Goal: Task Accomplishment & Management: Manage account settings

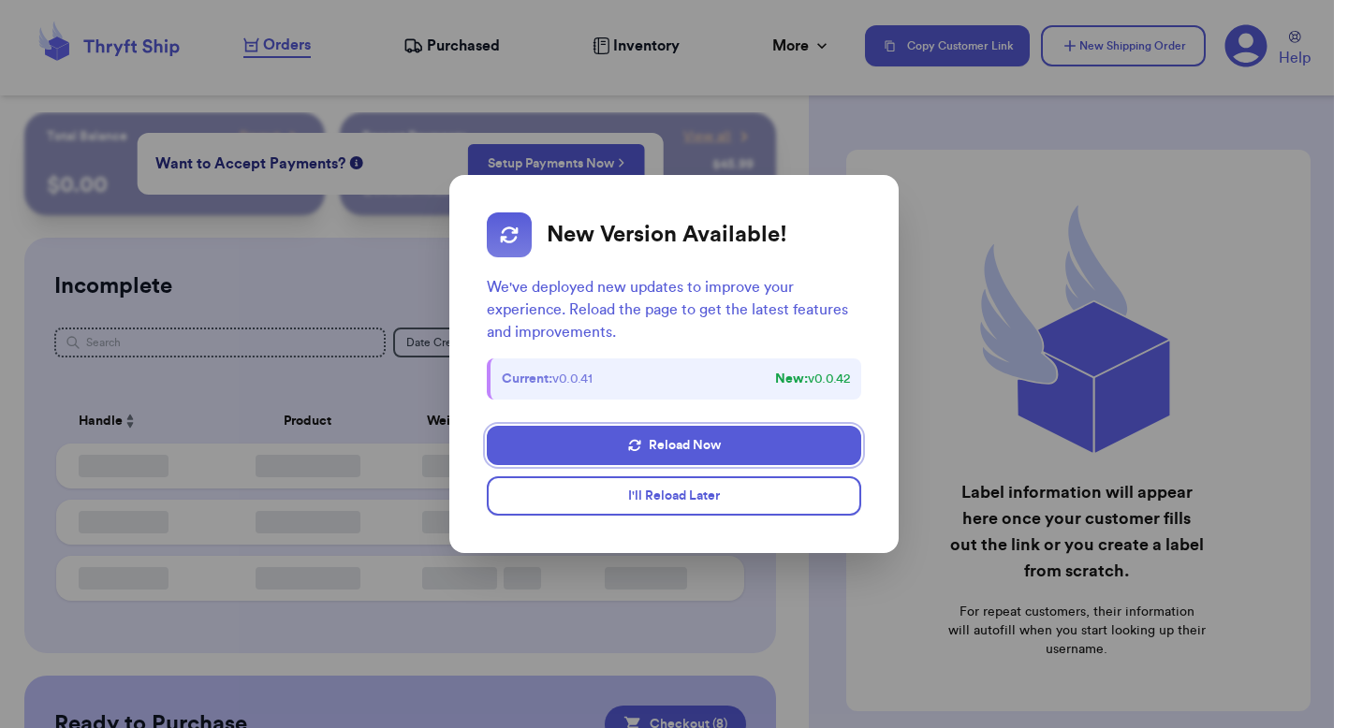
checkbox input "true"
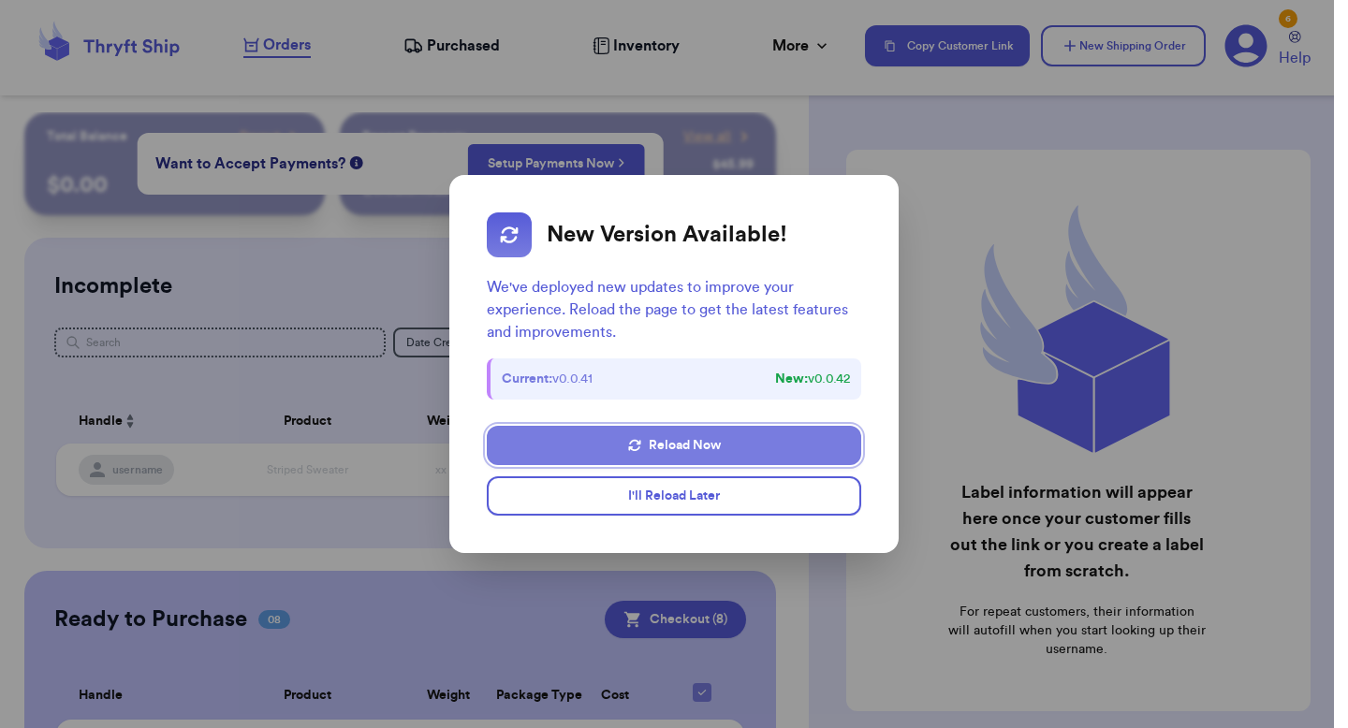
click at [634, 441] on icon "button" at bounding box center [634, 445] width 12 height 11
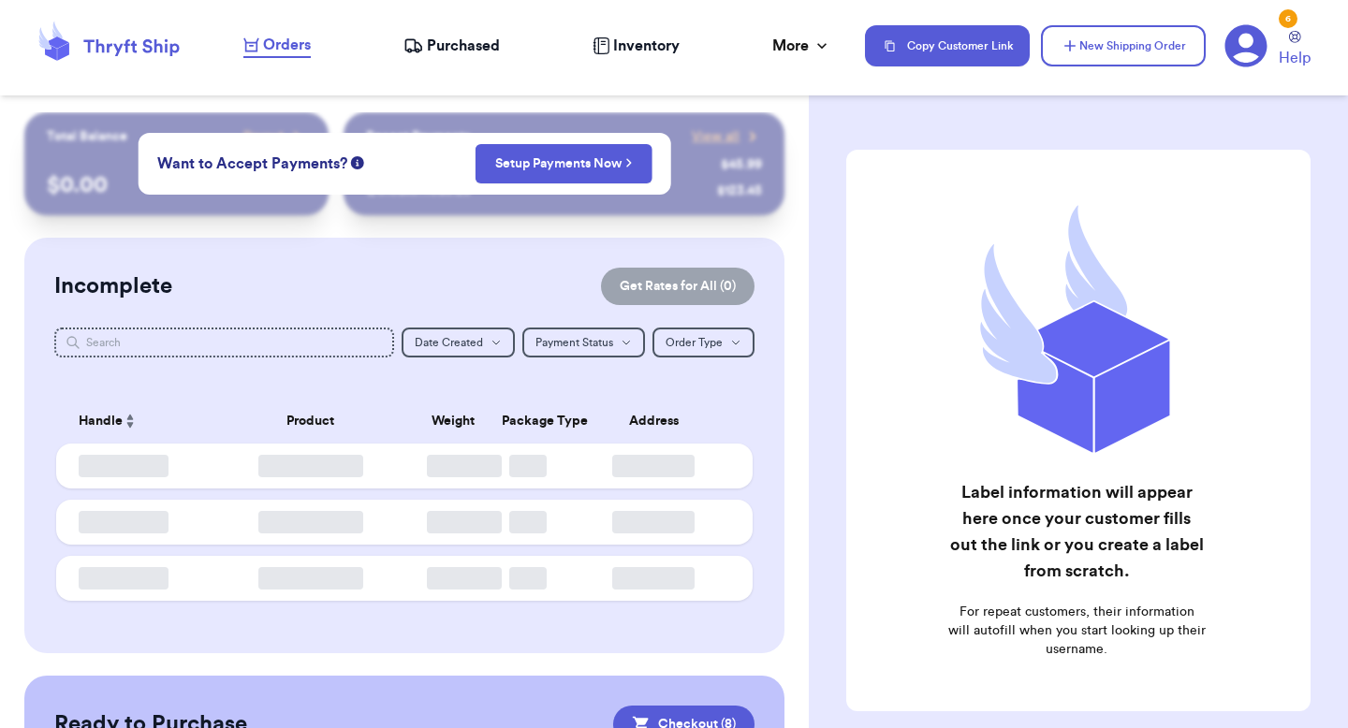
checkbox input "true"
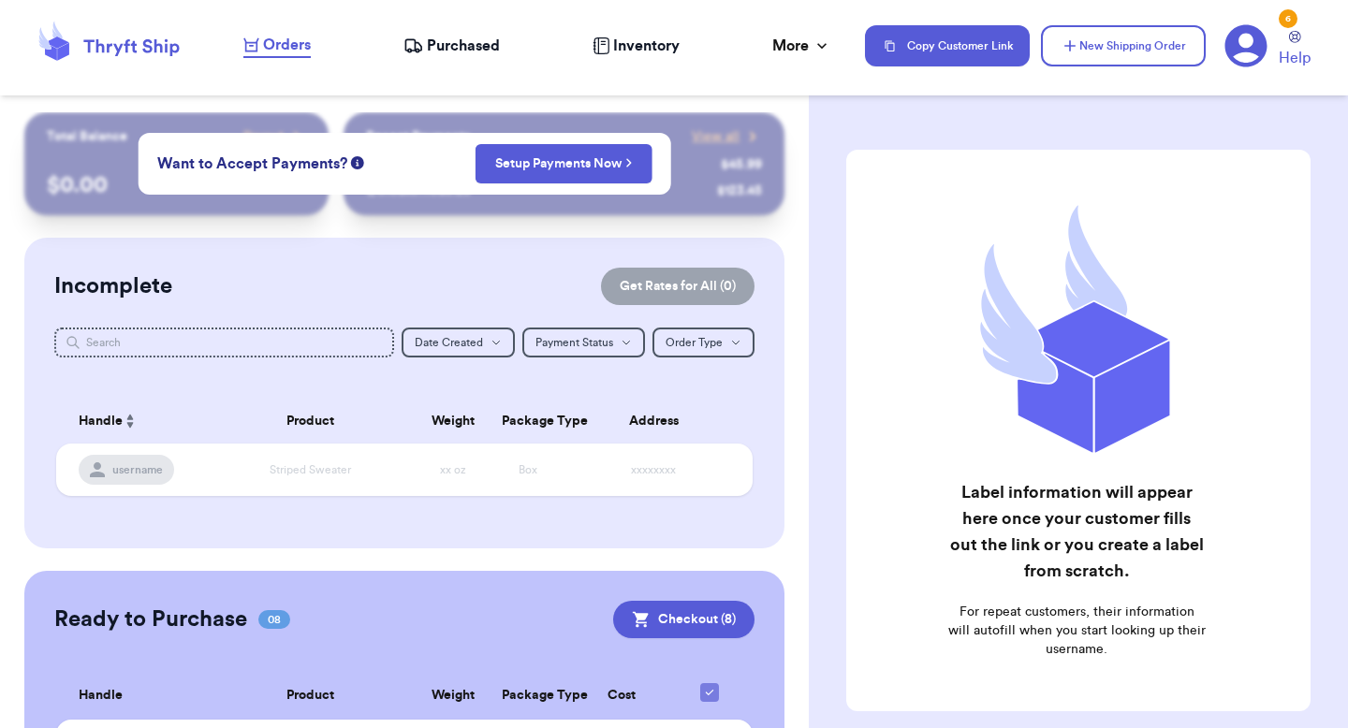
click at [1286, 13] on div "6" at bounding box center [1288, 18] width 19 height 19
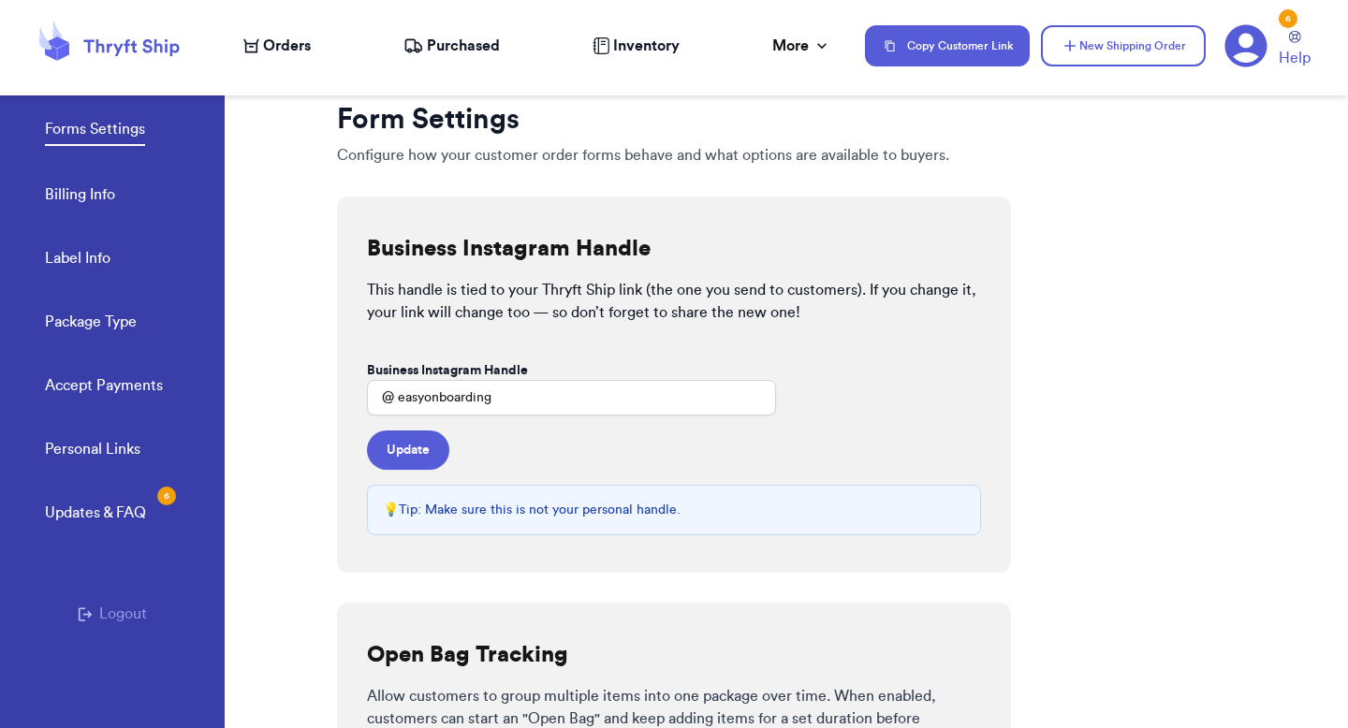
click at [137, 512] on div "Updates & FAQ 6" at bounding box center [95, 513] width 101 height 22
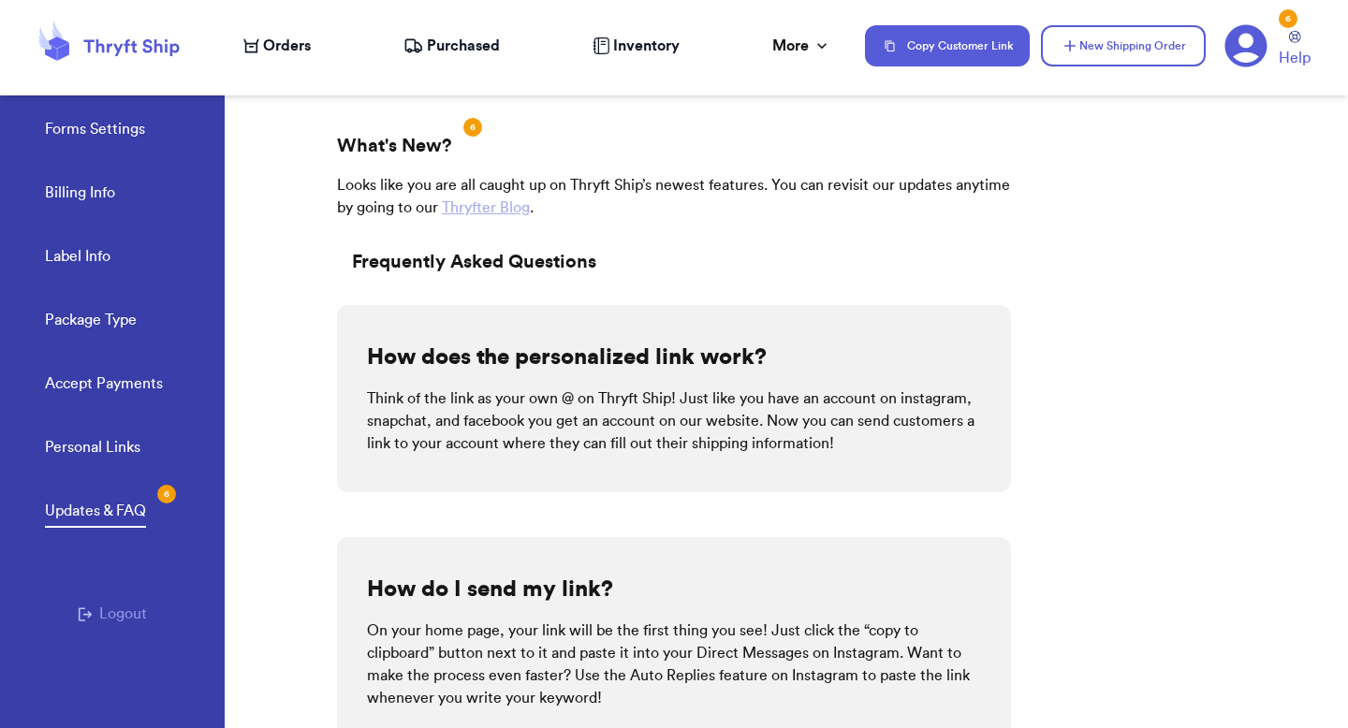
click at [468, 127] on div "6" at bounding box center [472, 127] width 19 height 19
click at [959, 53] on button "Copy Customer Link" at bounding box center [947, 45] width 165 height 41
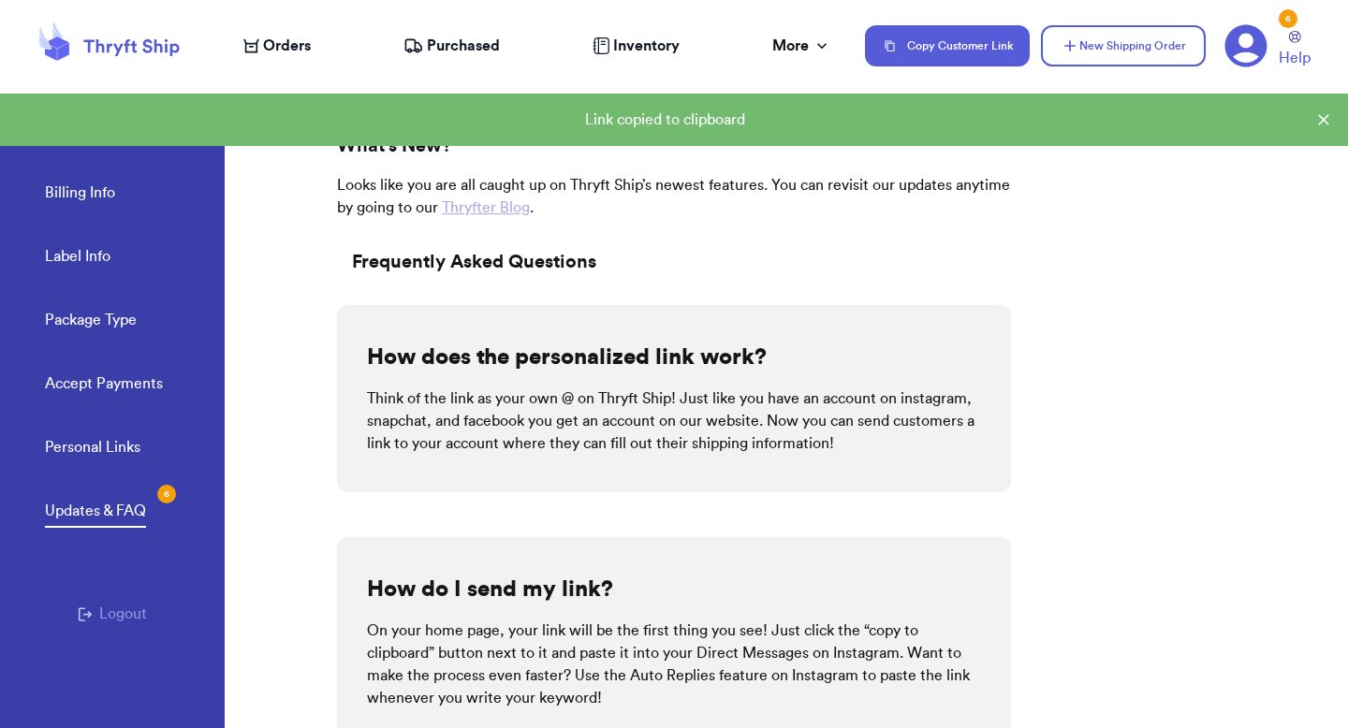
click at [285, 47] on span "Orders" at bounding box center [287, 46] width 48 height 22
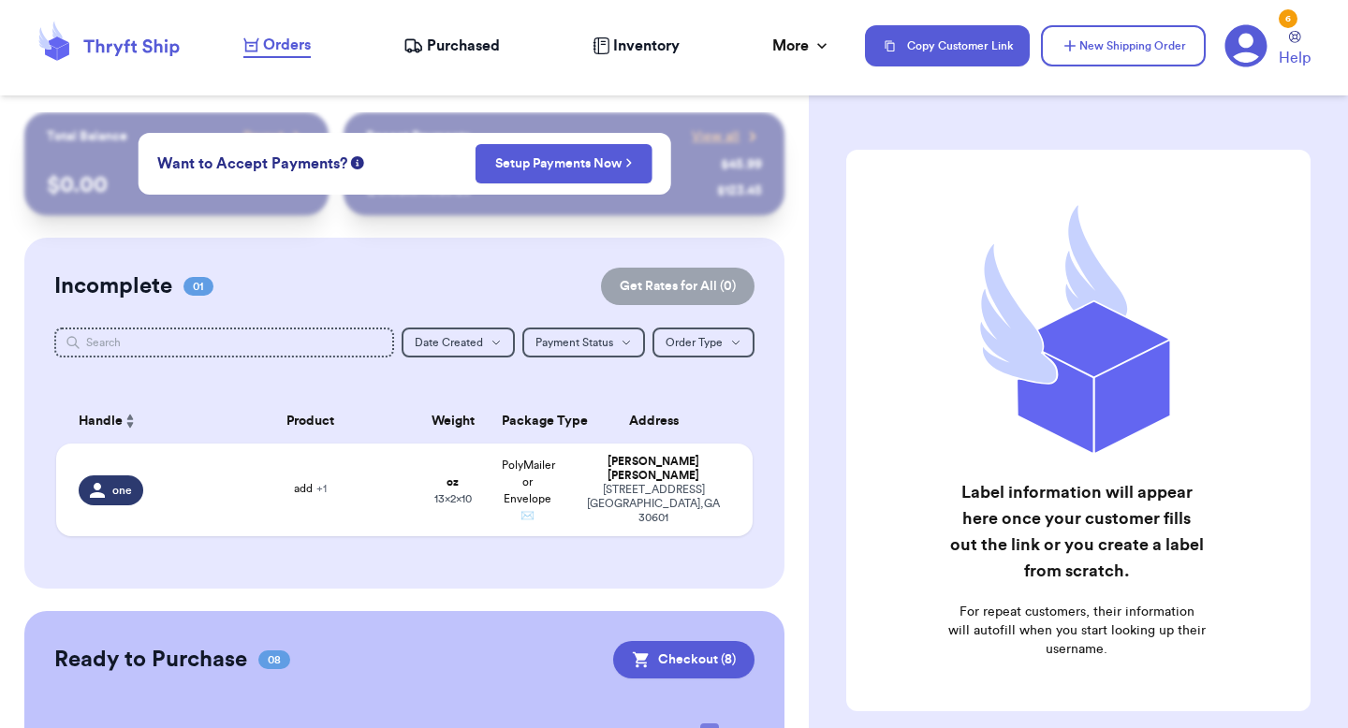
click at [1244, 31] on icon at bounding box center [1247, 46] width 42 height 42
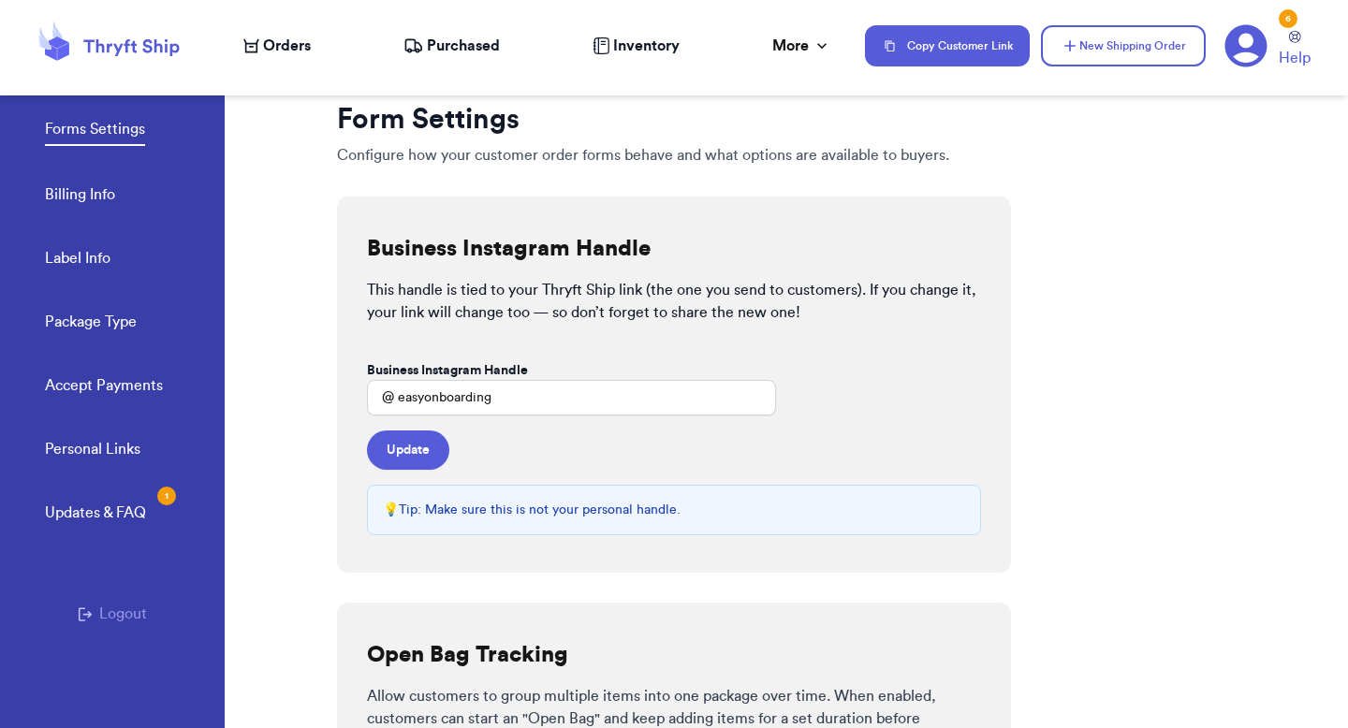
click at [76, 515] on div "Updates & FAQ 1" at bounding box center [95, 513] width 101 height 22
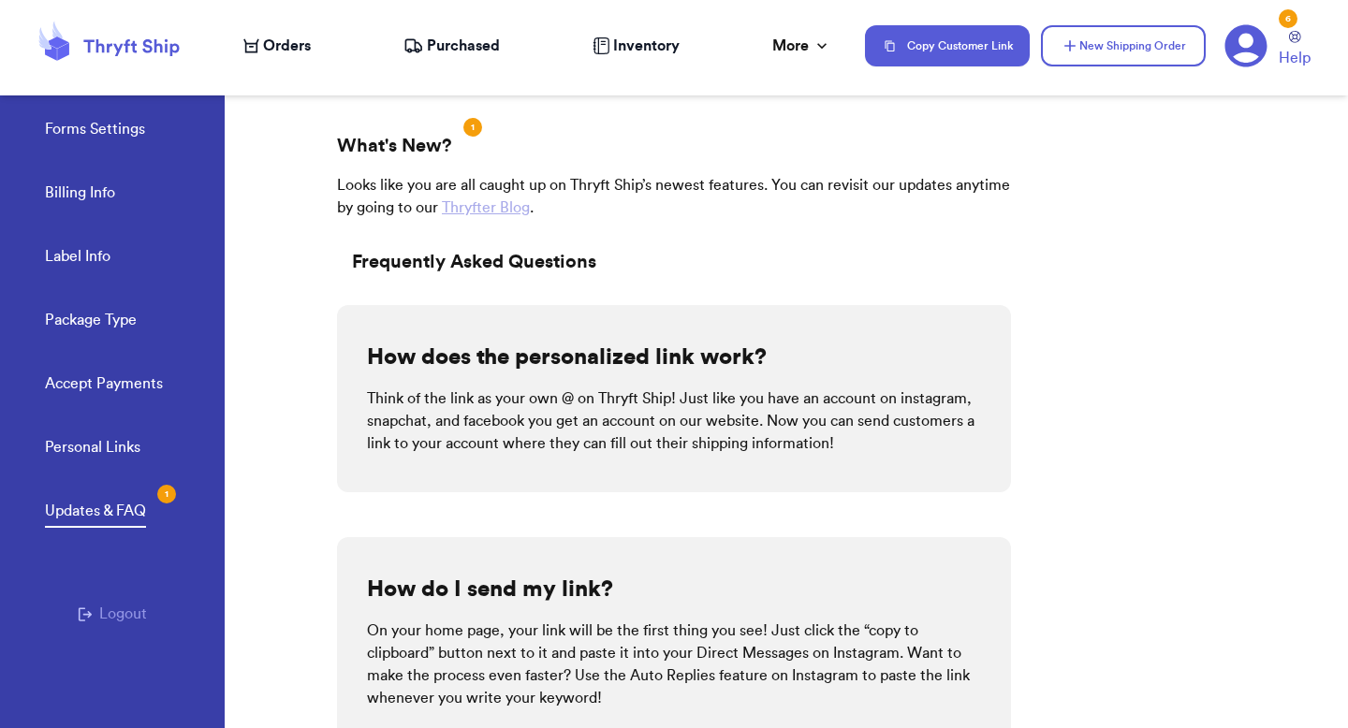
click at [123, 517] on div "Updates & FAQ 1" at bounding box center [95, 511] width 101 height 22
click at [124, 516] on div "Updates & FAQ 1" at bounding box center [95, 511] width 101 height 22
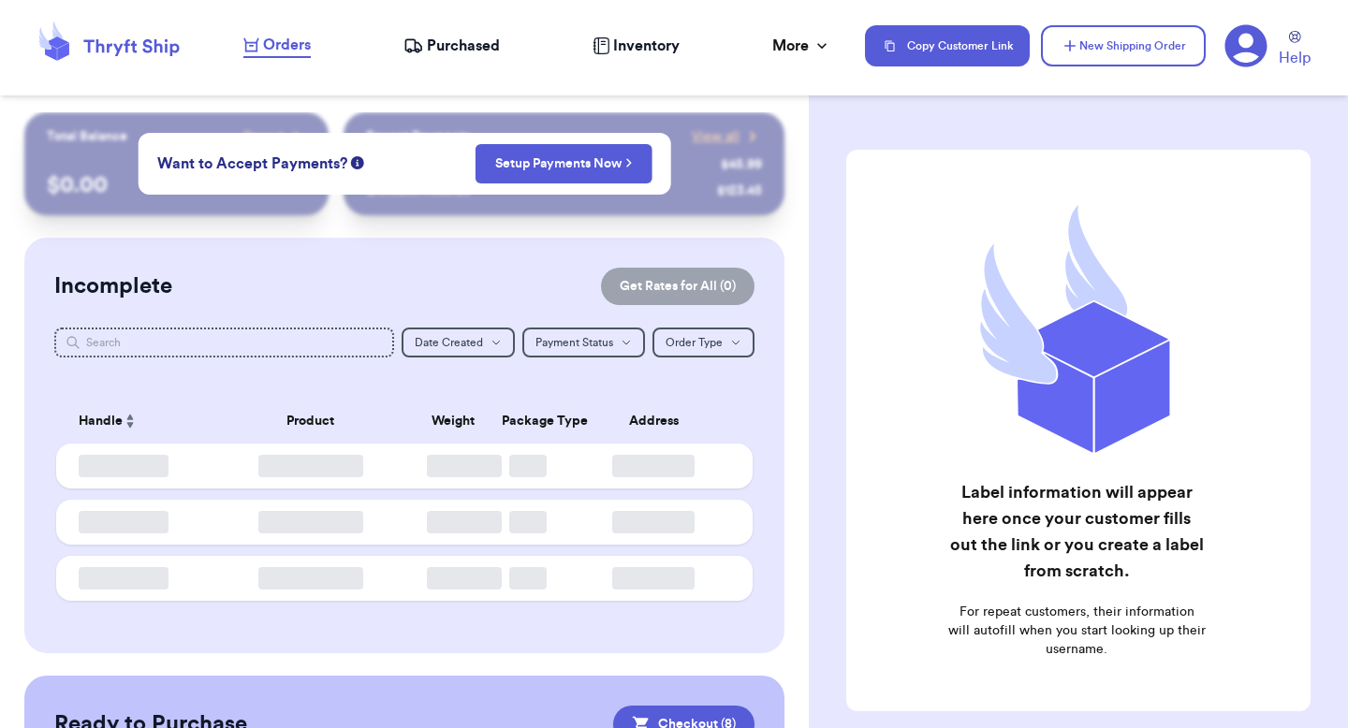
checkbox input "true"
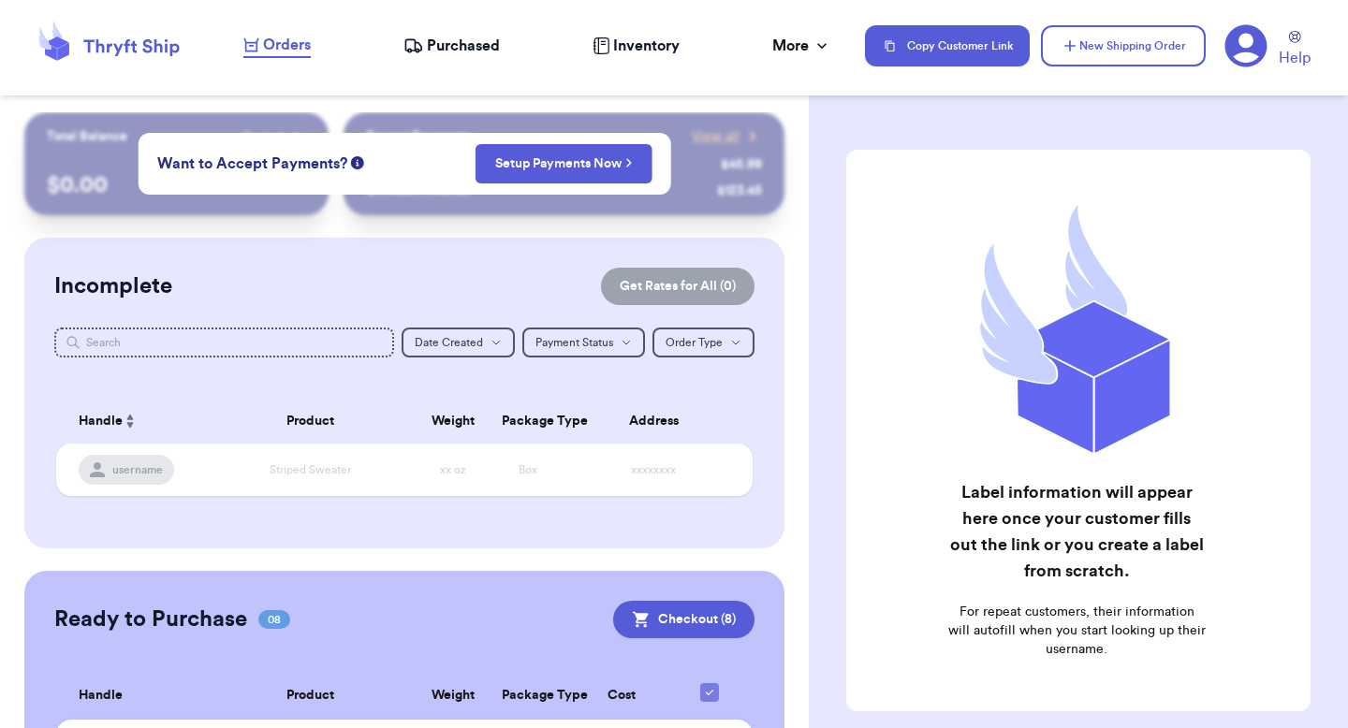
click at [963, 169] on div "Label information will appear here once your customer fills out the link or you…" at bounding box center [1078, 431] width 464 height 562
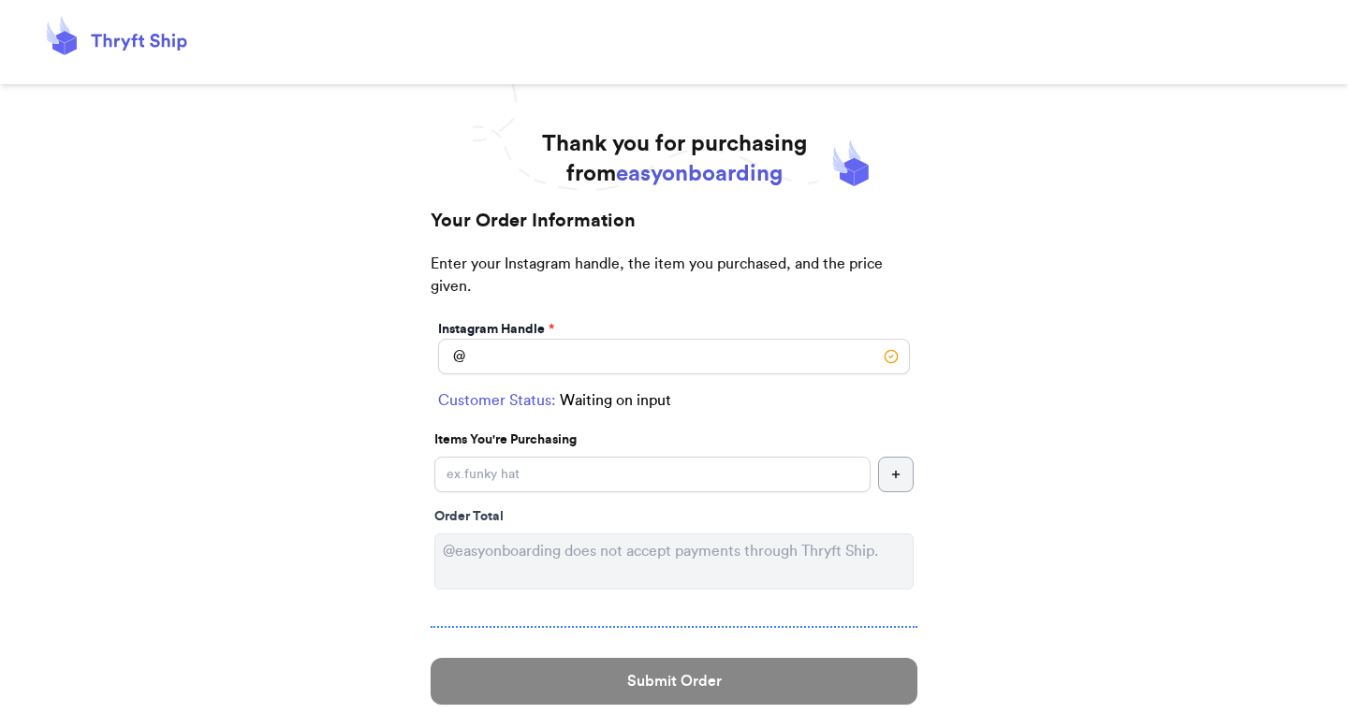
click at [630, 331] on div "Instagram Handle *" at bounding box center [674, 329] width 472 height 19
click at [610, 357] on input "Instagram Handle *" at bounding box center [674, 357] width 472 height 36
type input "one"
click at [578, 476] on input "Instagram Handle *" at bounding box center [652, 475] width 436 height 36
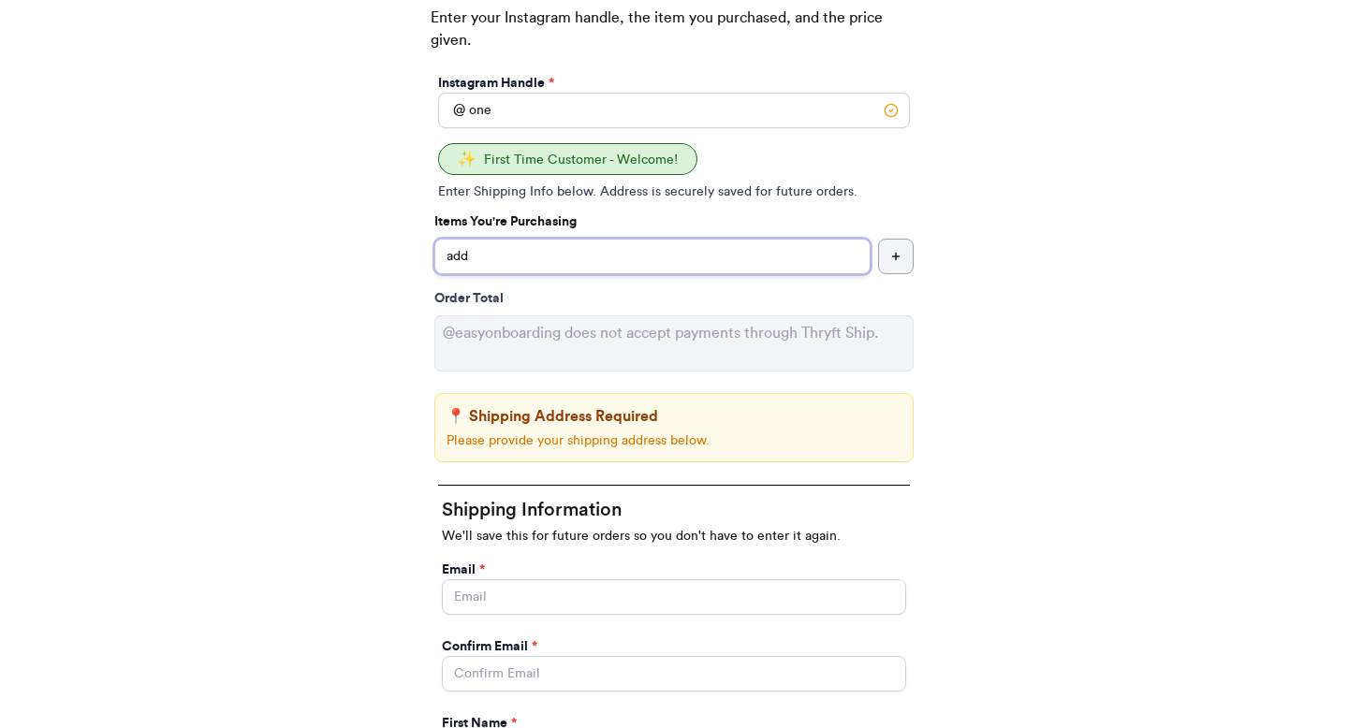
scroll to position [295, 0]
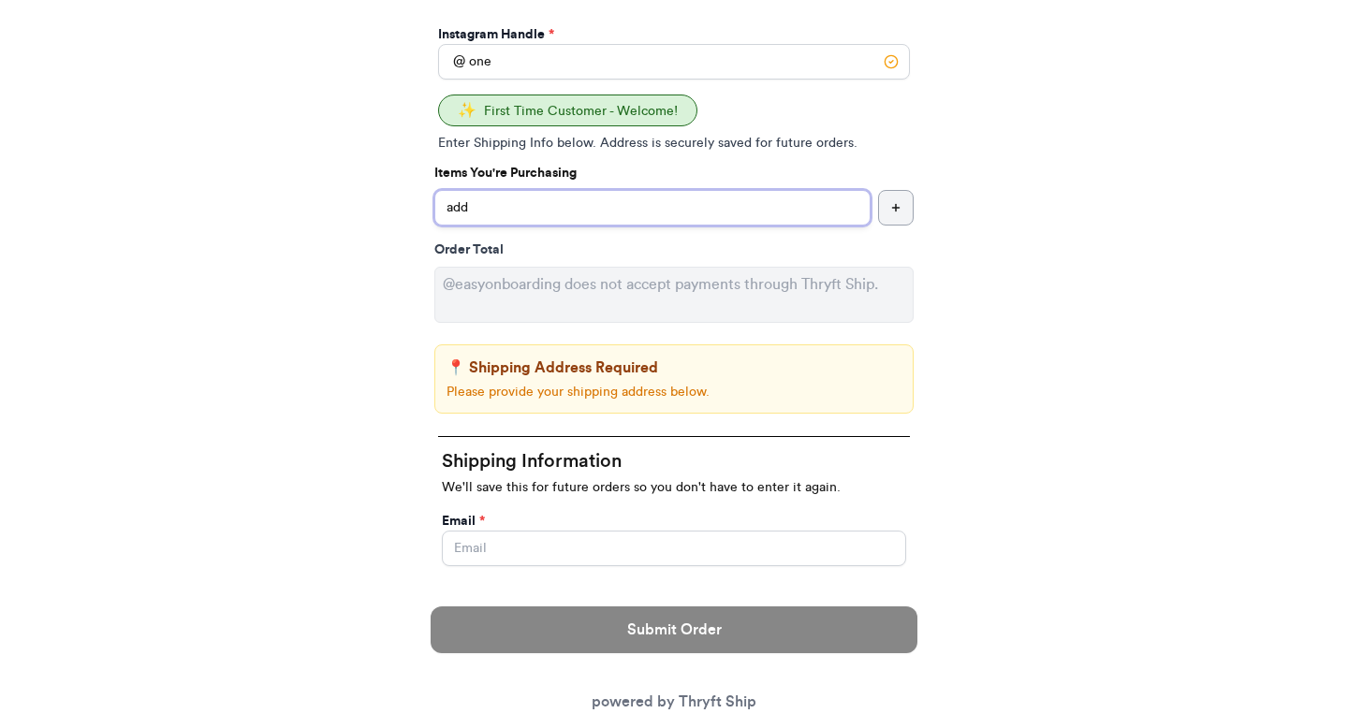
type input "add"
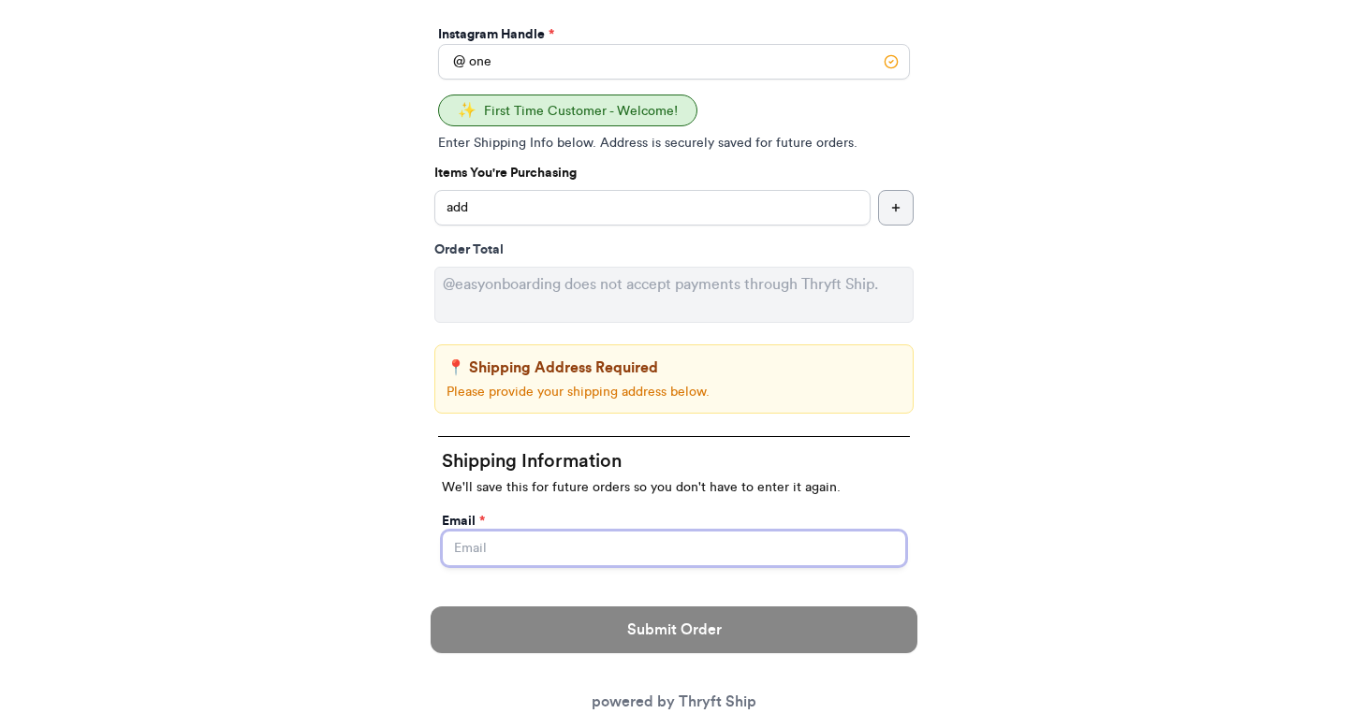
click at [532, 548] on input "Instagram Handle *" at bounding box center [674, 549] width 464 height 36
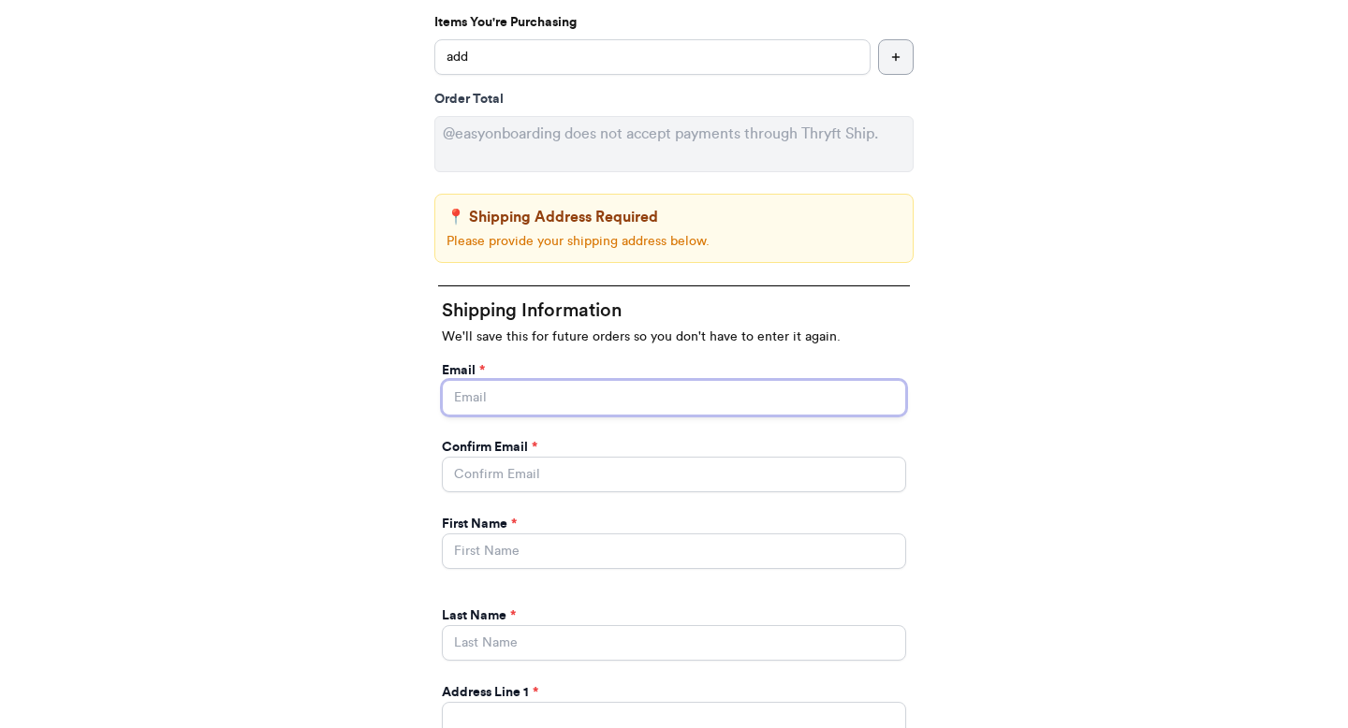
scroll to position [482, 0]
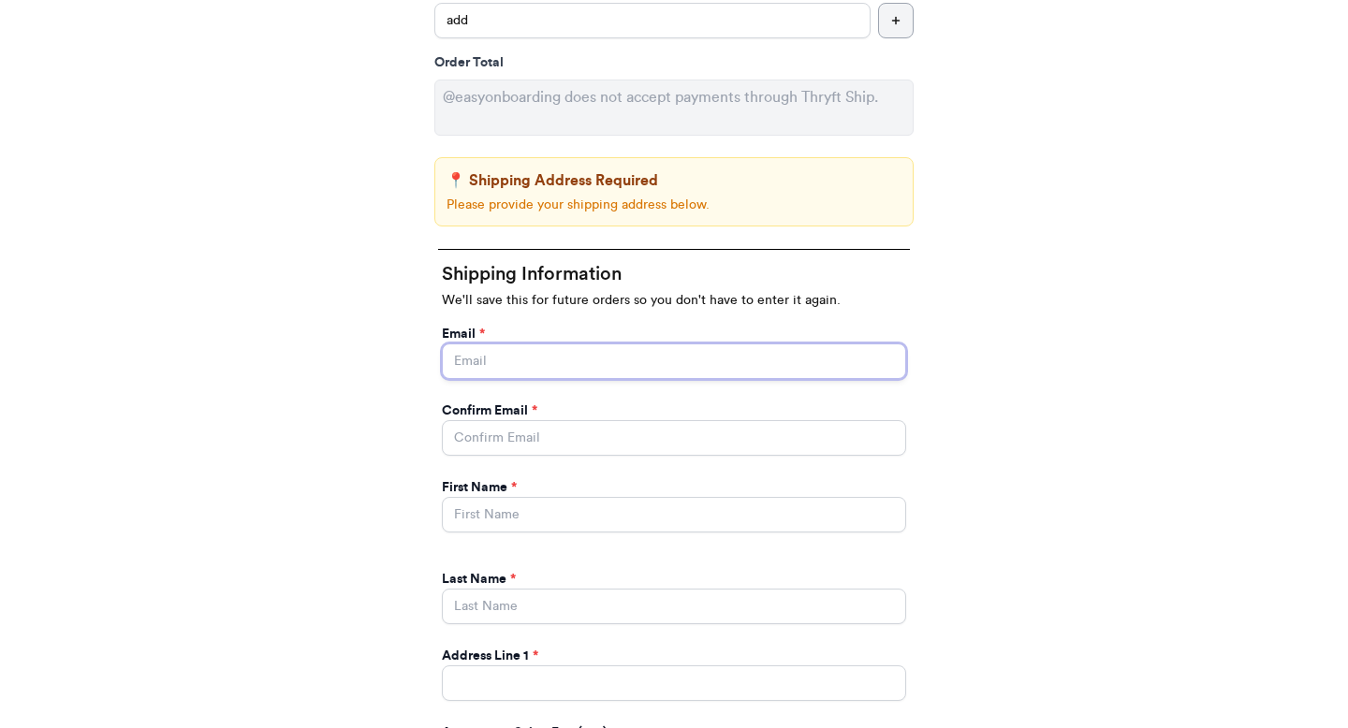
click at [725, 371] on input "Instagram Handle *" at bounding box center [674, 362] width 464 height 36
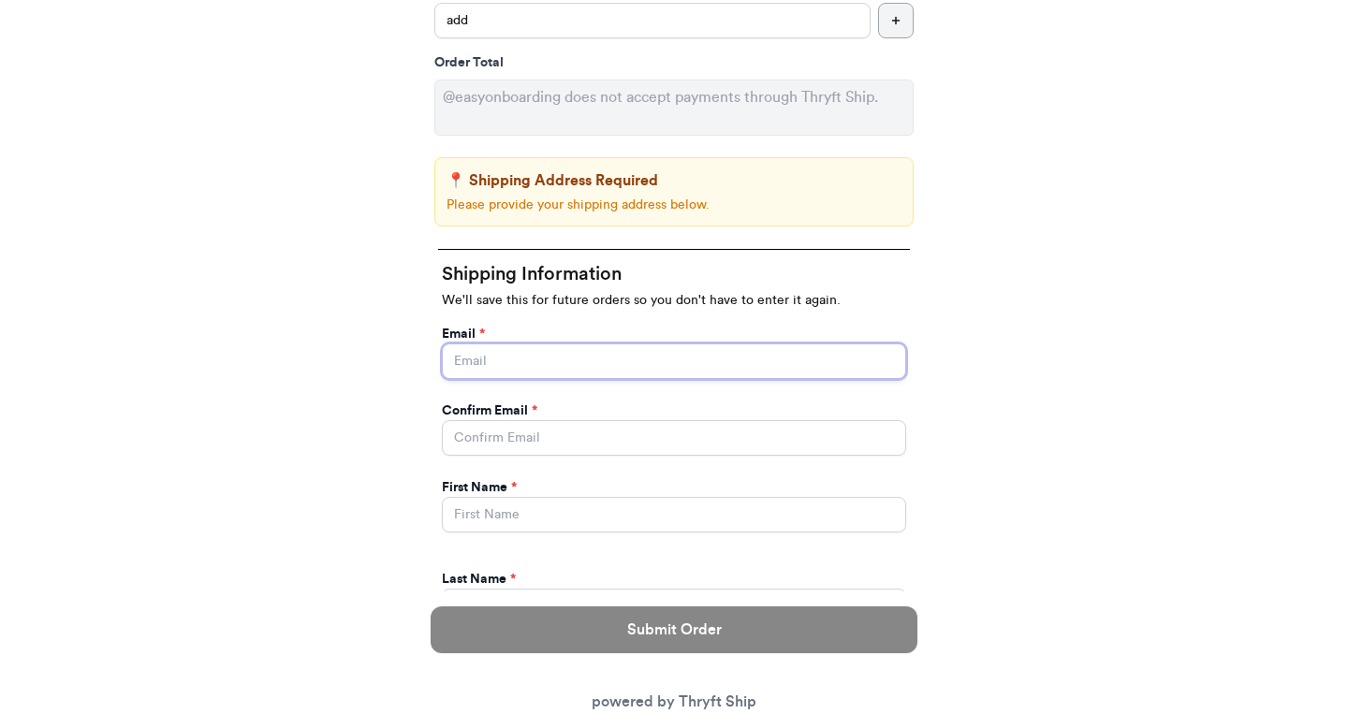
type input "paulchutney69@gmail.com"
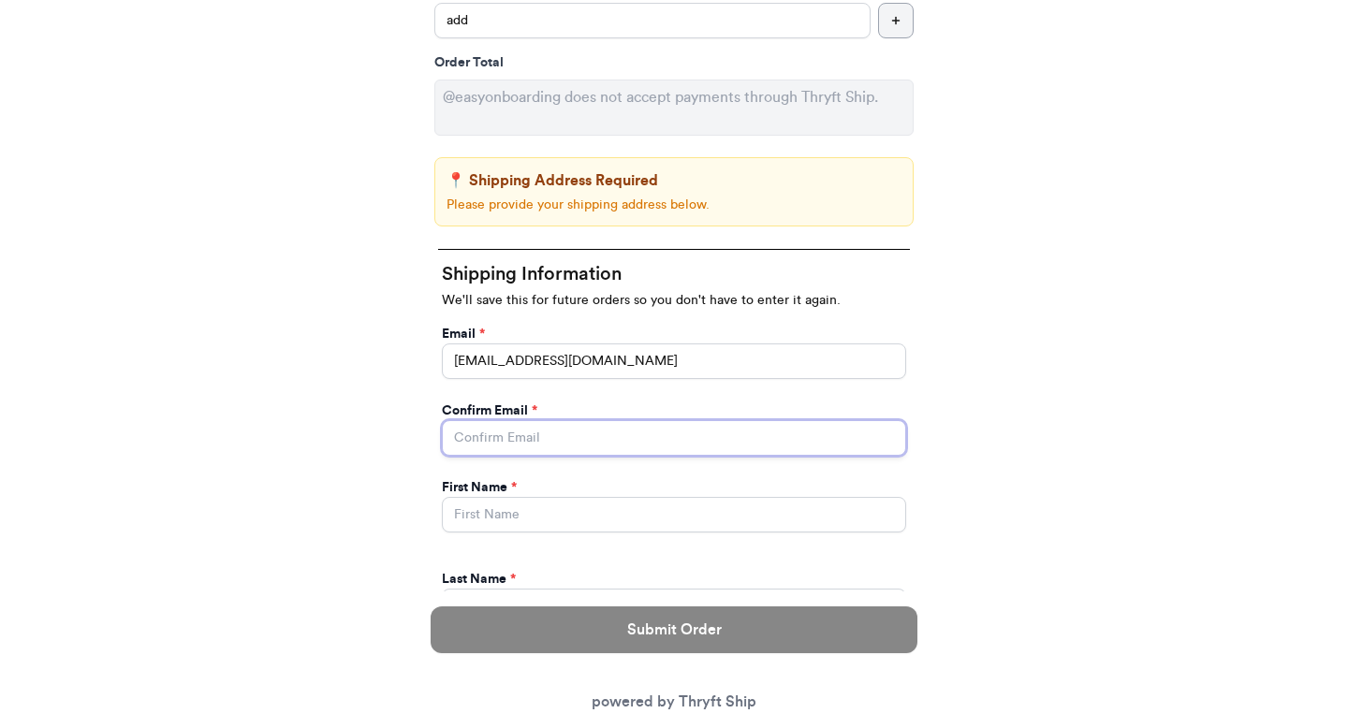
type input "paulchutney69@gmail.com"
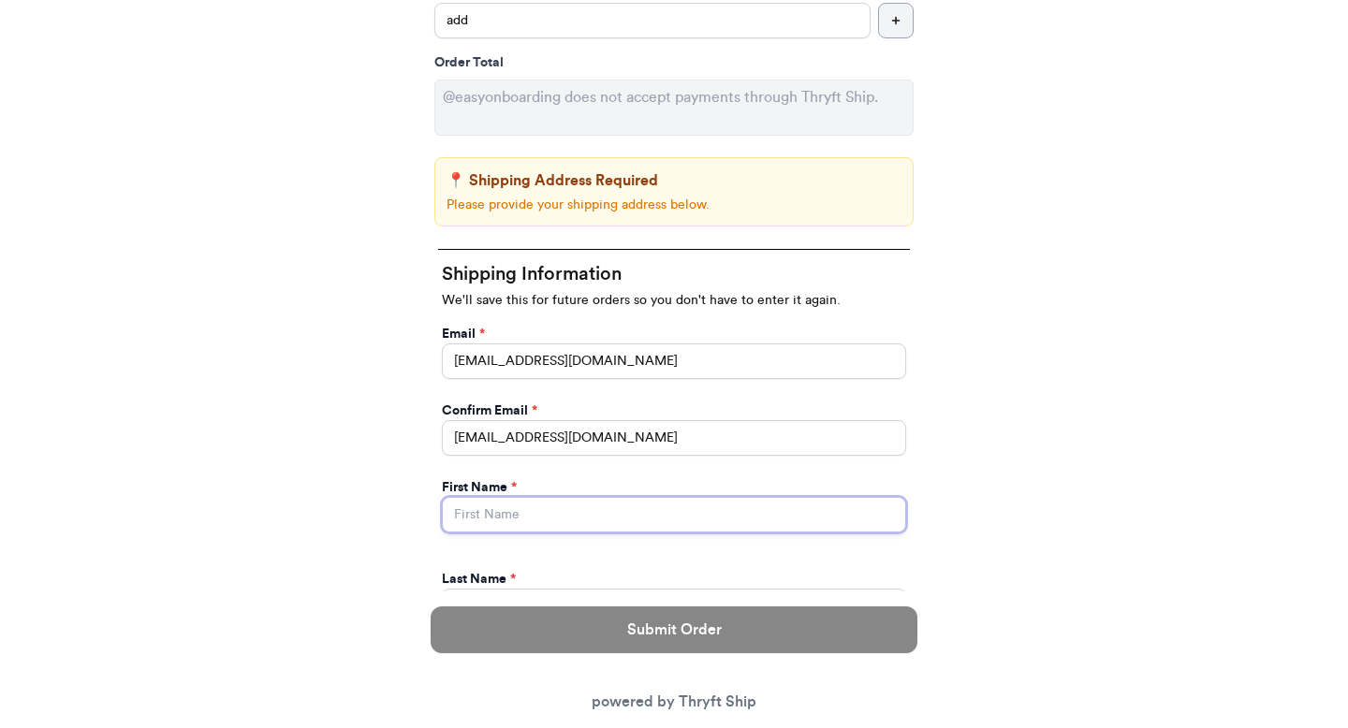
click at [635, 499] on input "Instagram Handle *" at bounding box center [674, 515] width 464 height 36
type input "Valeria"
type input "Brenner"
type input "269 hull street"
type input "apt 211"
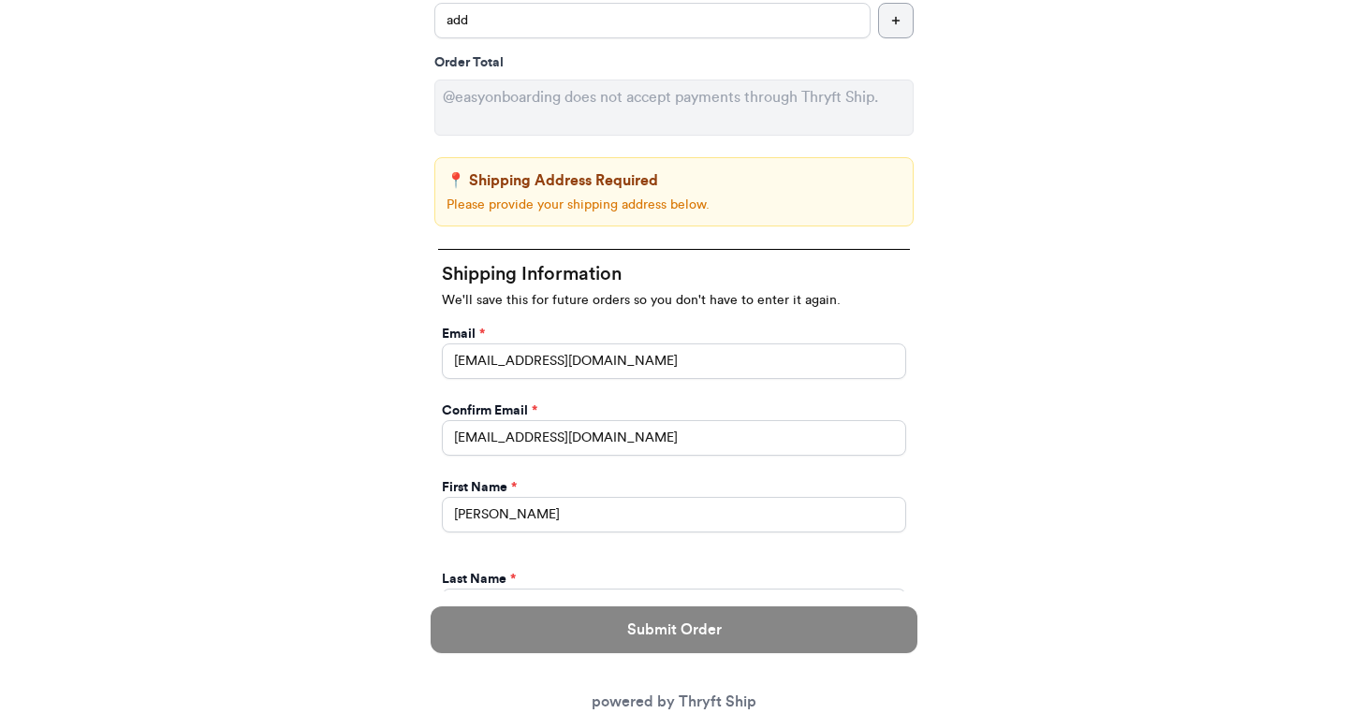
select select "GA"
type input "[GEOGRAPHIC_DATA]"
type input "30601"
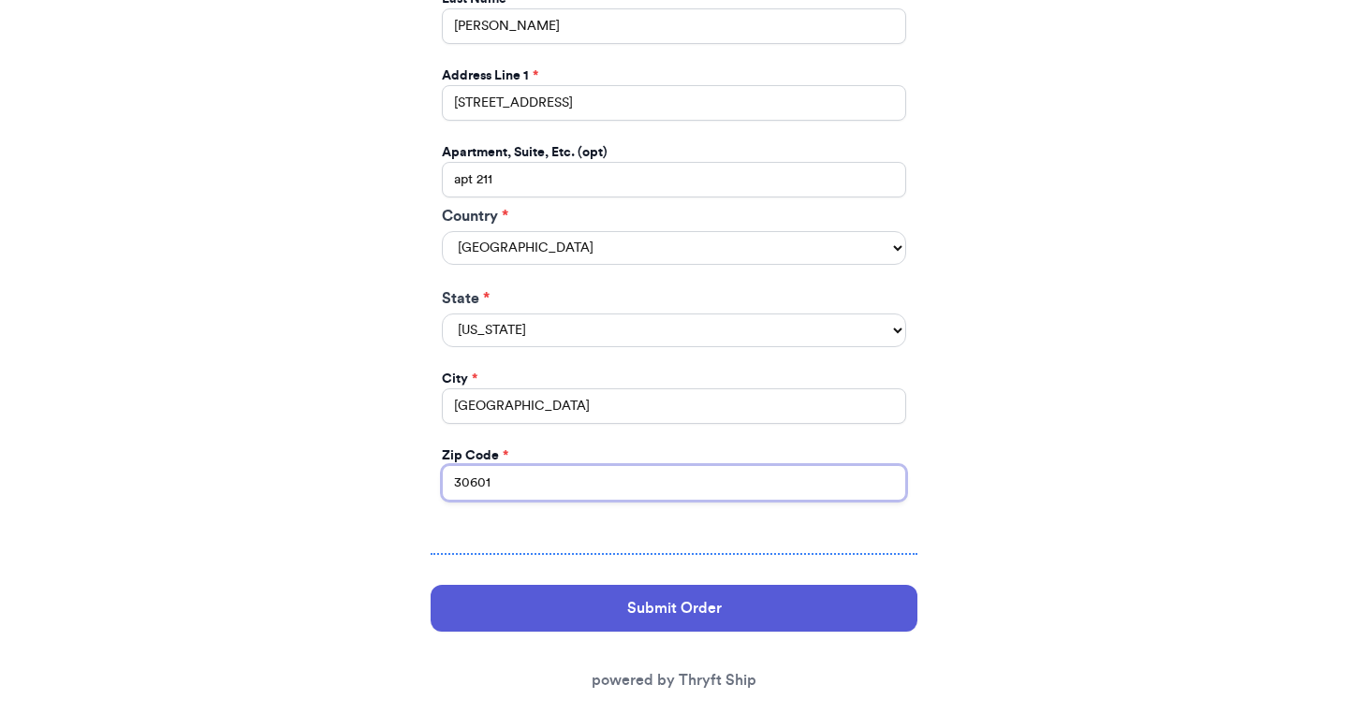
scroll to position [1059, 0]
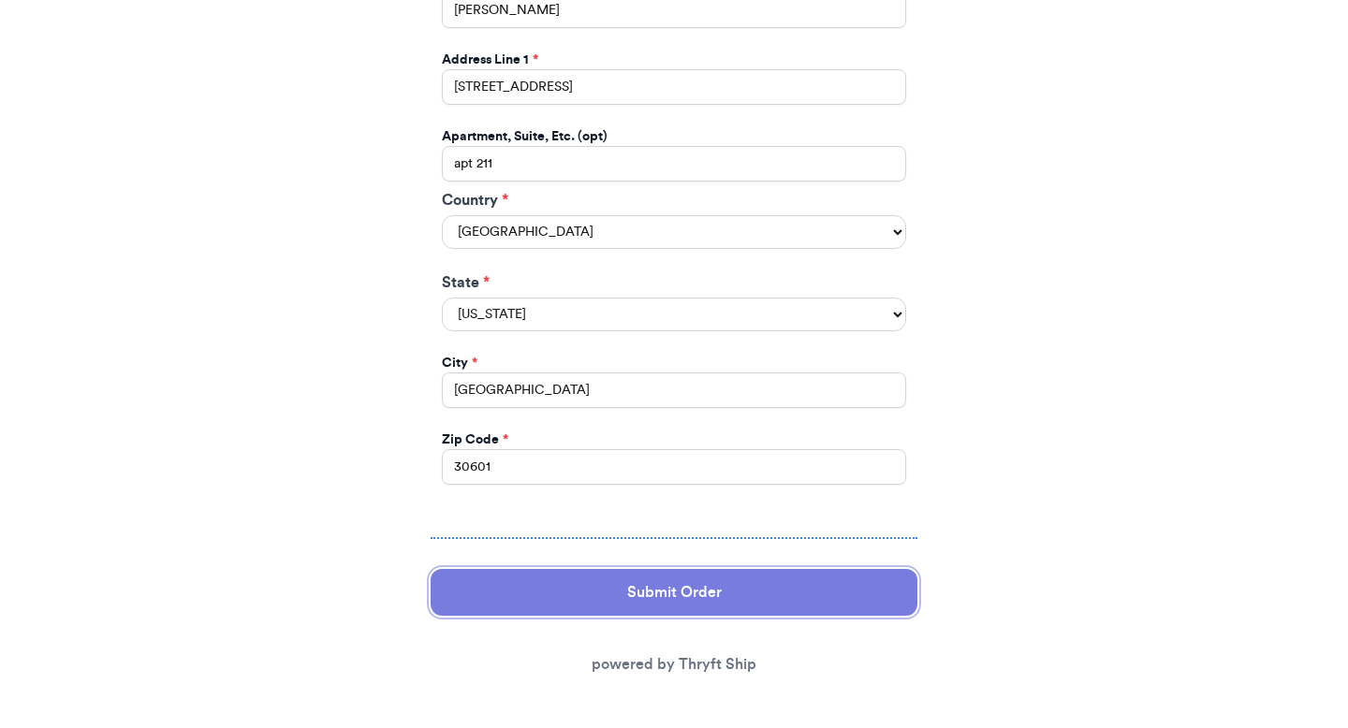
click at [616, 606] on button "Submit Order" at bounding box center [674, 592] width 487 height 47
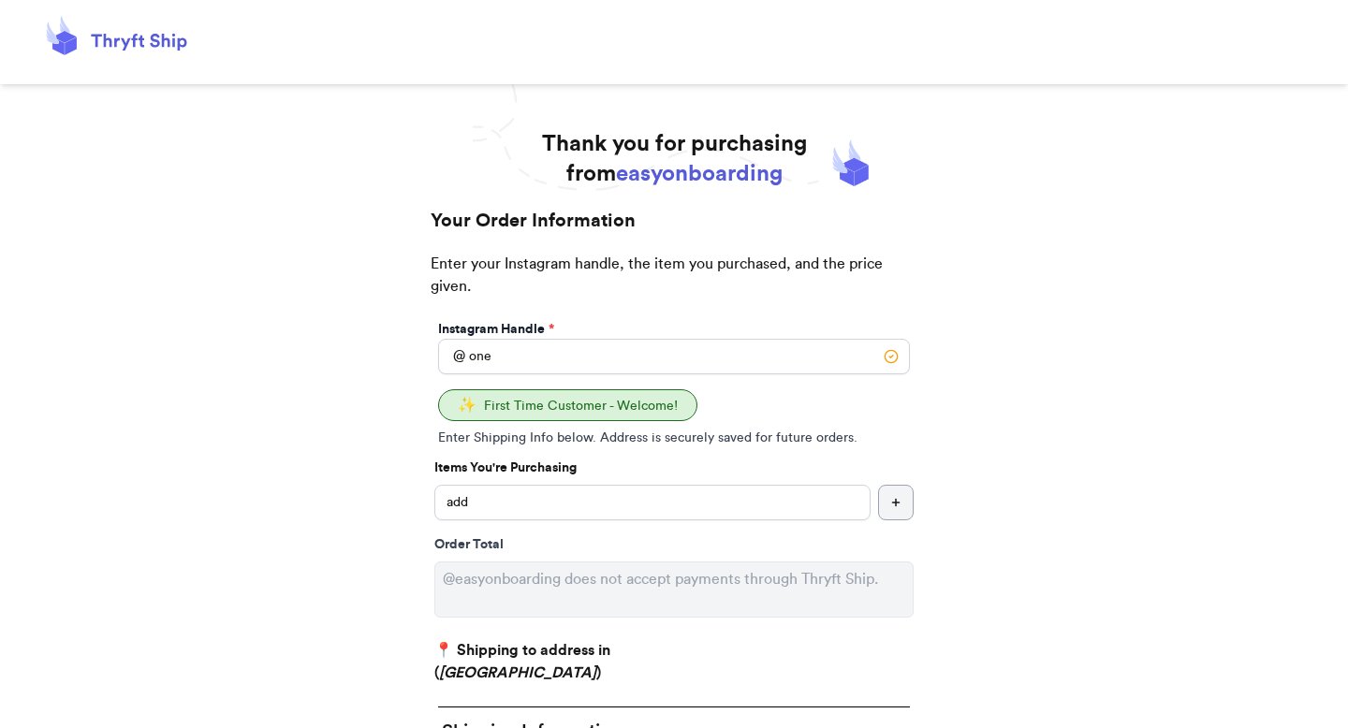
select select "GA"
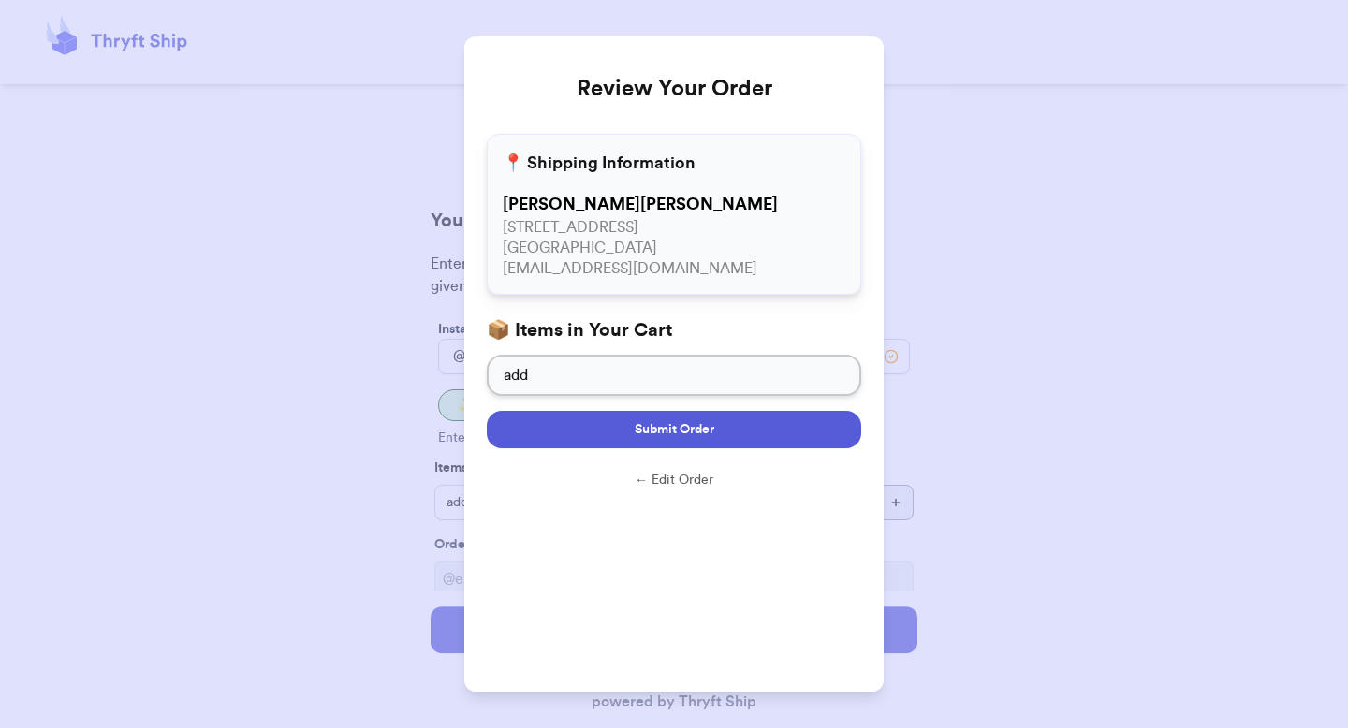
click at [672, 421] on span "Submit Order" at bounding box center [675, 429] width 80 height 19
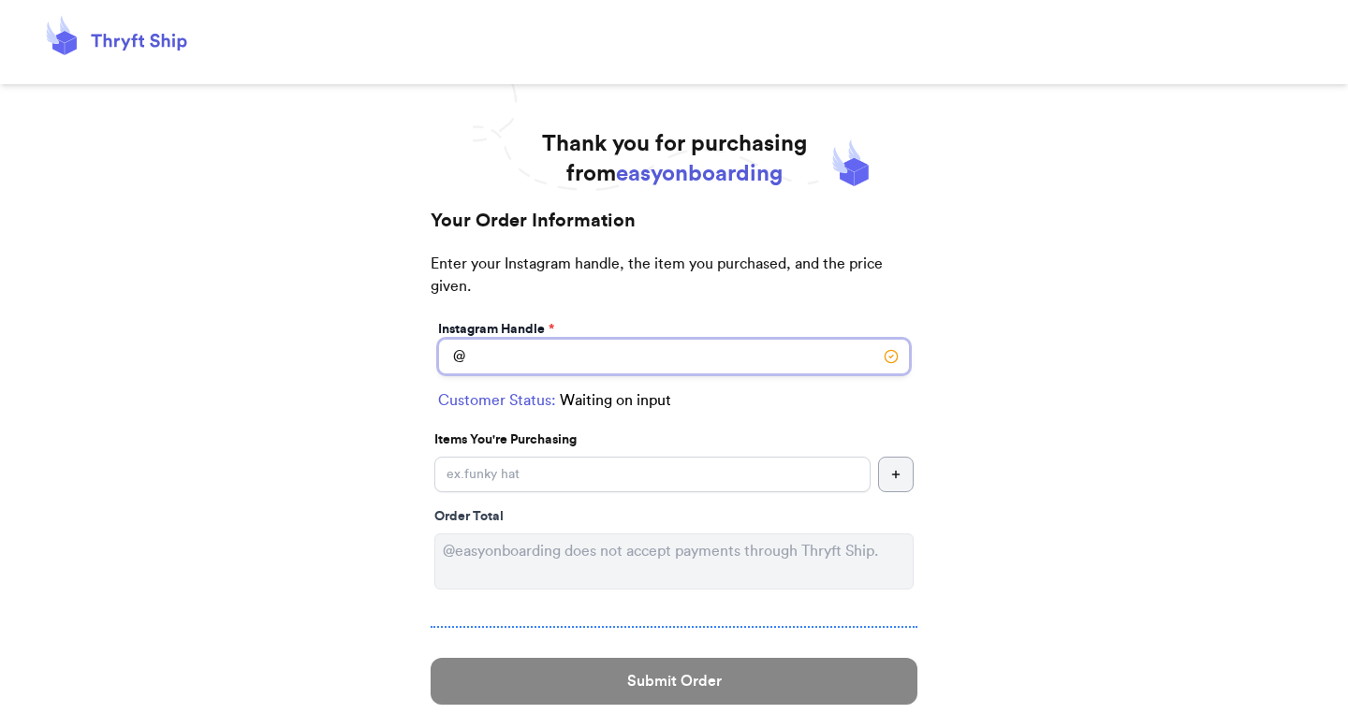
click at [725, 352] on input "Instagram Handle *" at bounding box center [674, 357] width 472 height 36
type input "one"
select select "GA"
type input "athens"
type input "30601"
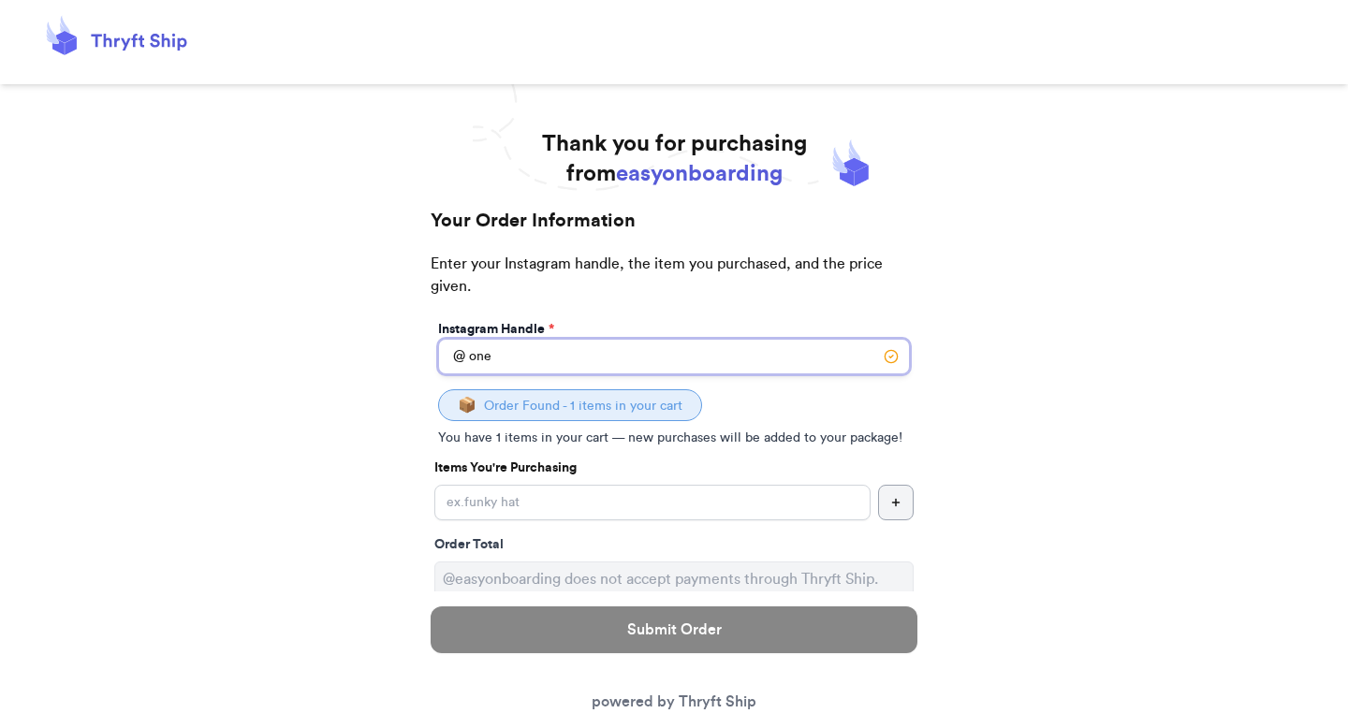
type input "one"
click at [632, 503] on input "Instagram Handle *" at bounding box center [652, 503] width 436 height 36
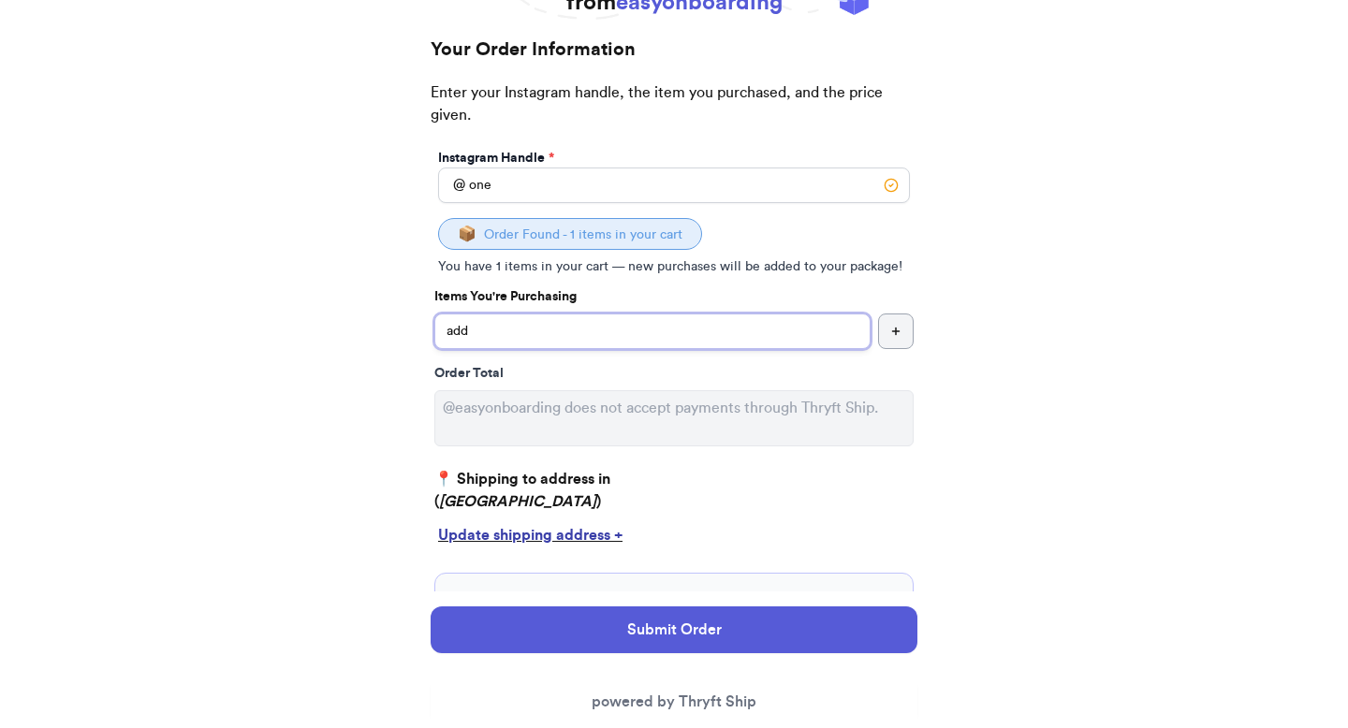
scroll to position [279, 0]
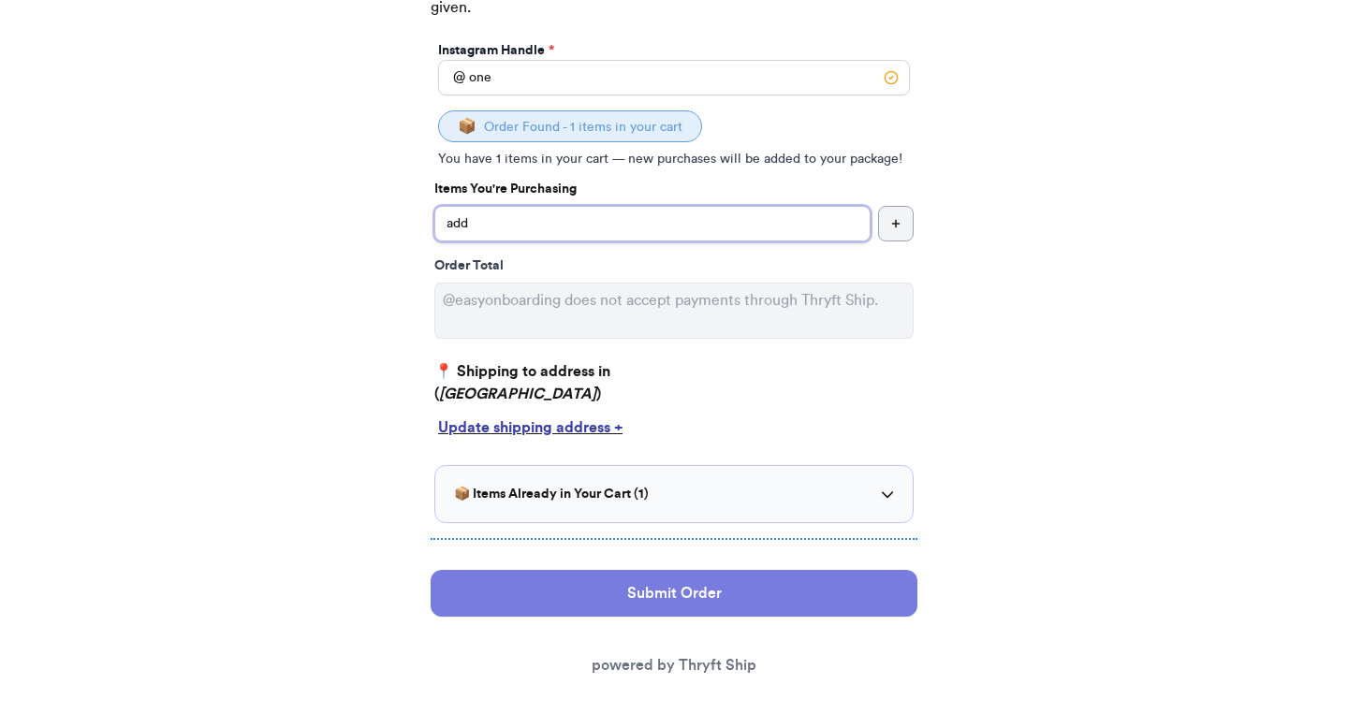
type input "add"
click at [601, 598] on button "Submit Order" at bounding box center [674, 593] width 487 height 47
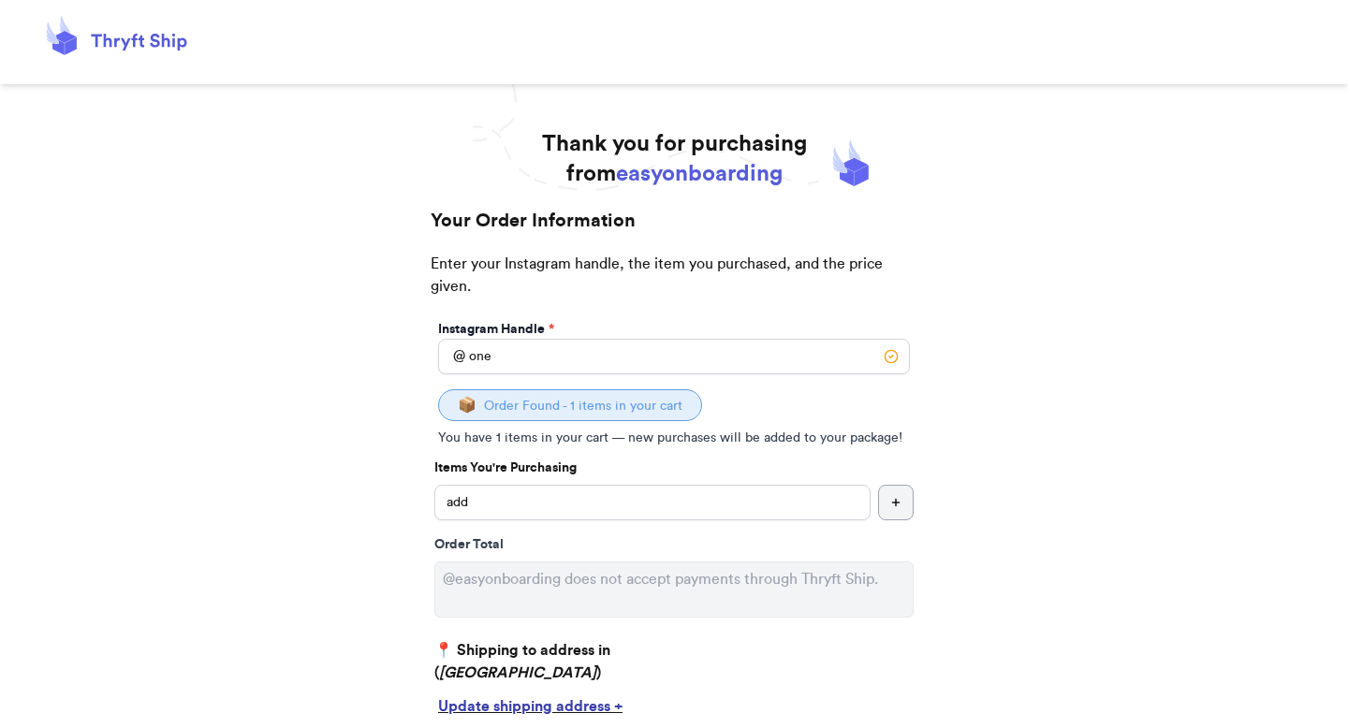
select select "GA"
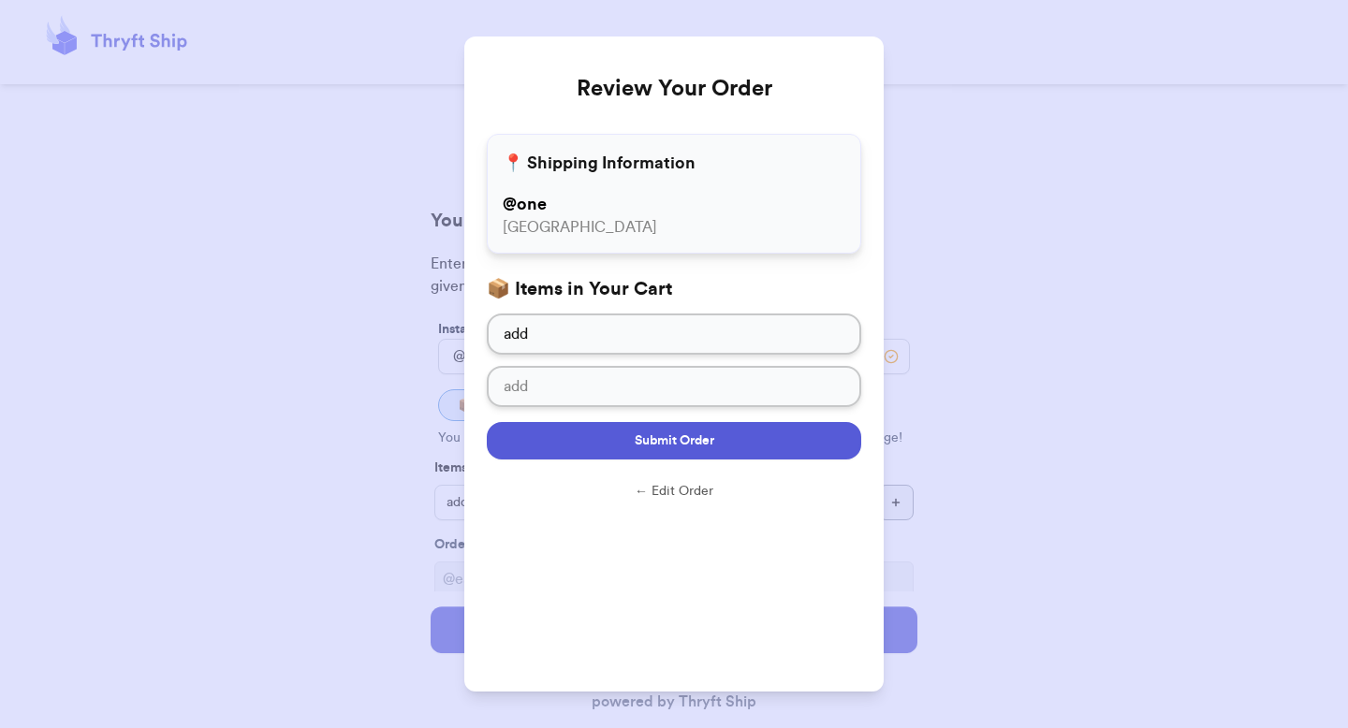
click at [649, 448] on span "Submit Order" at bounding box center [675, 441] width 80 height 19
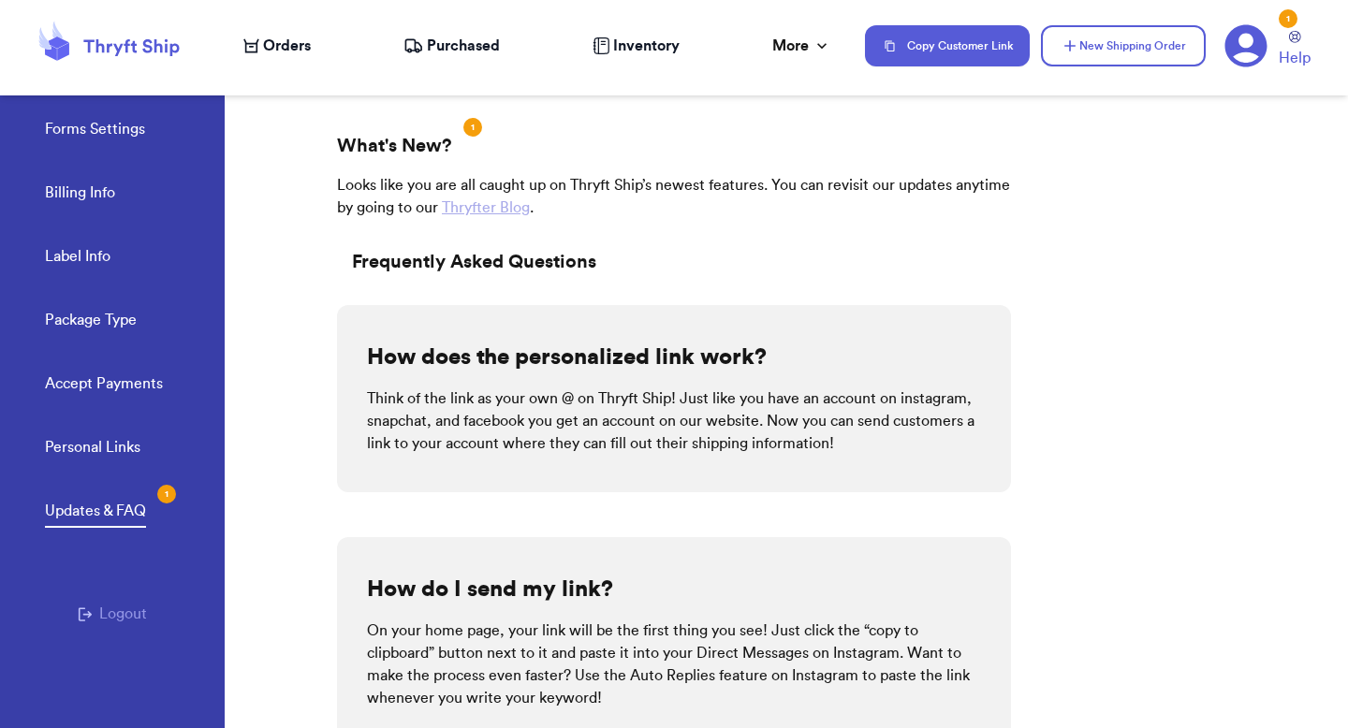
click at [477, 130] on div "1" at bounding box center [472, 127] width 19 height 19
click at [104, 454] on link "Personal Links" at bounding box center [93, 449] width 96 height 26
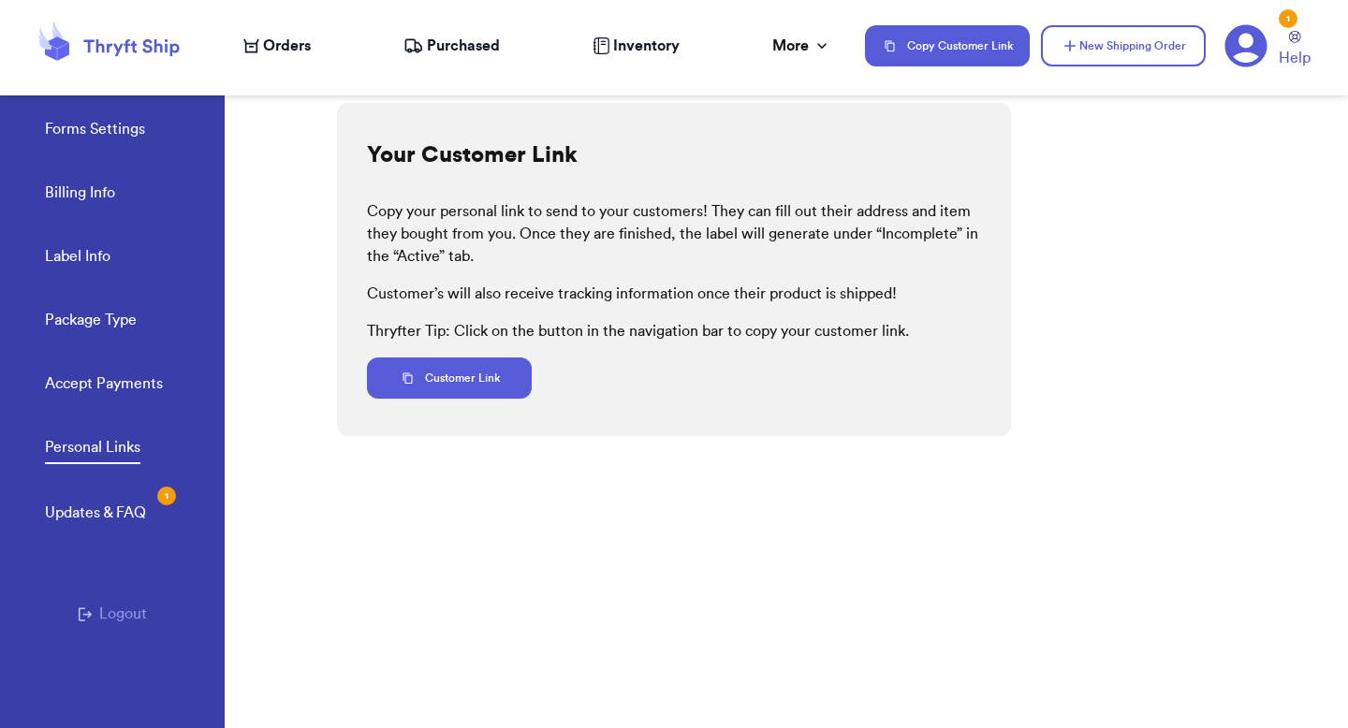
click at [110, 511] on div "Updates & FAQ 1" at bounding box center [95, 513] width 101 height 22
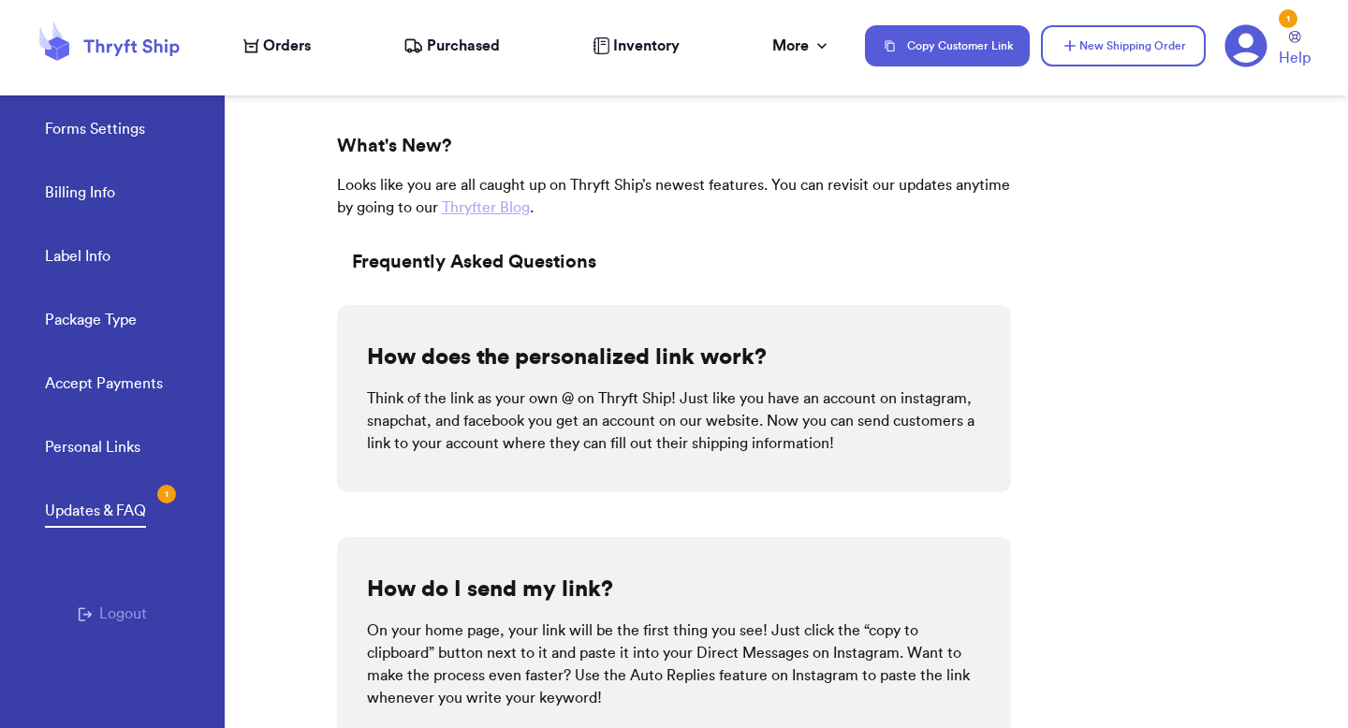
click at [1257, 37] on icon at bounding box center [1247, 46] width 42 height 42
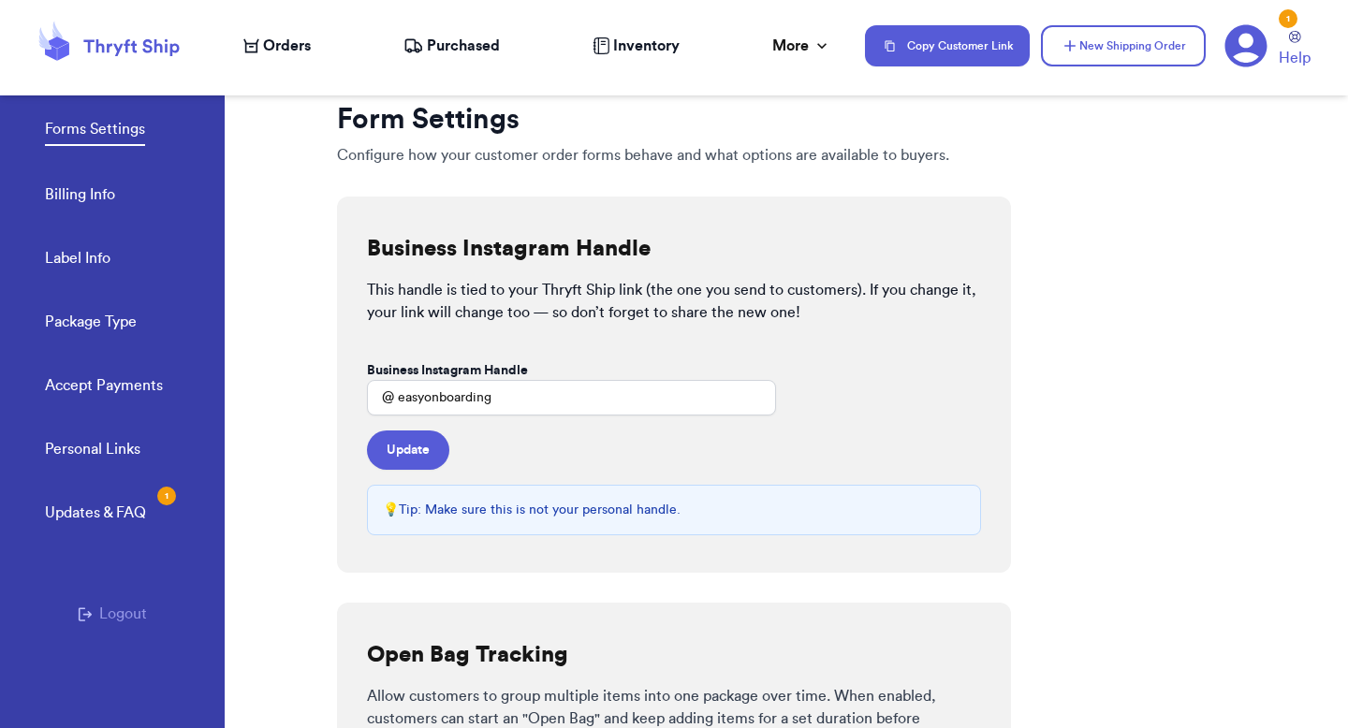
click at [106, 629] on div "Personal Links Updates & FAQ 1 Logout" at bounding box center [112, 599] width 225 height 322
click at [113, 615] on button "Logout" at bounding box center [112, 614] width 69 height 22
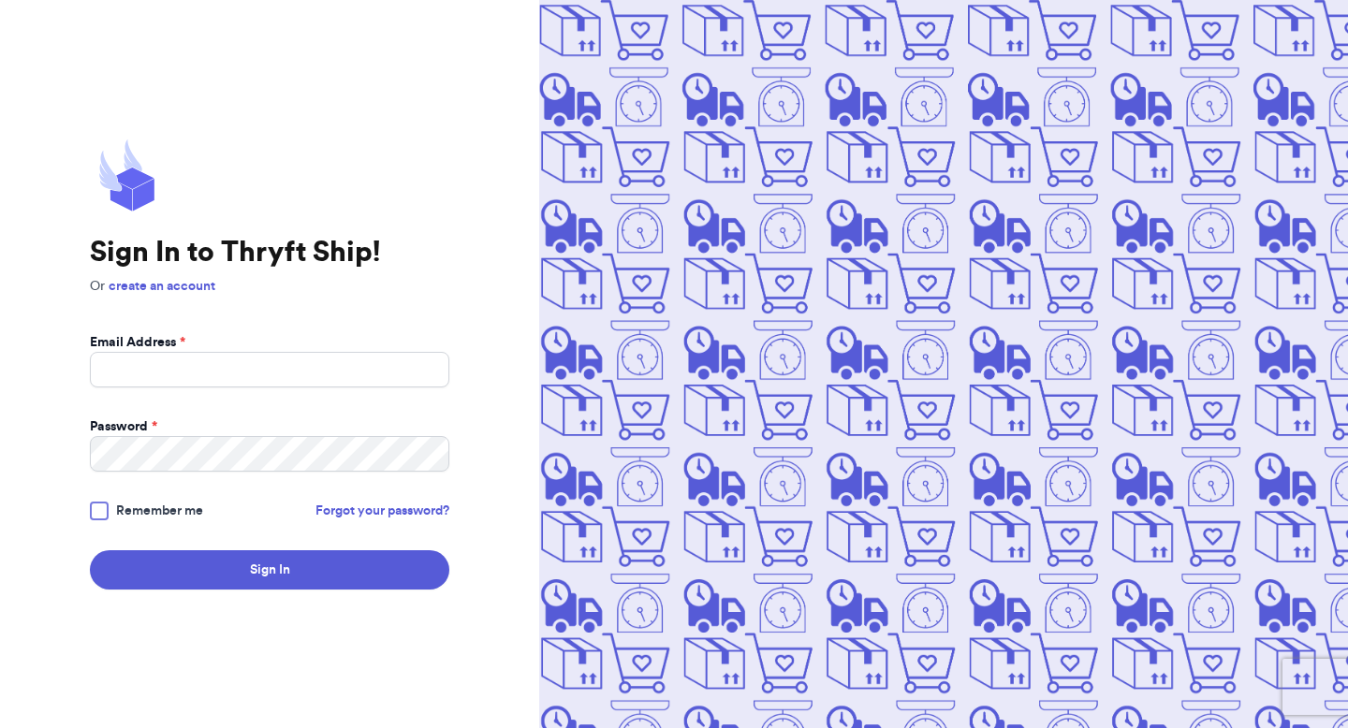
click at [207, 395] on form "Email Address * Password * Remember me Forgot your password? Sign In" at bounding box center [270, 461] width 360 height 257
click at [212, 369] on input "Email Address *" at bounding box center [270, 370] width 360 height 36
type input "[PERSON_NAME][EMAIL_ADDRESS][DOMAIN_NAME]"
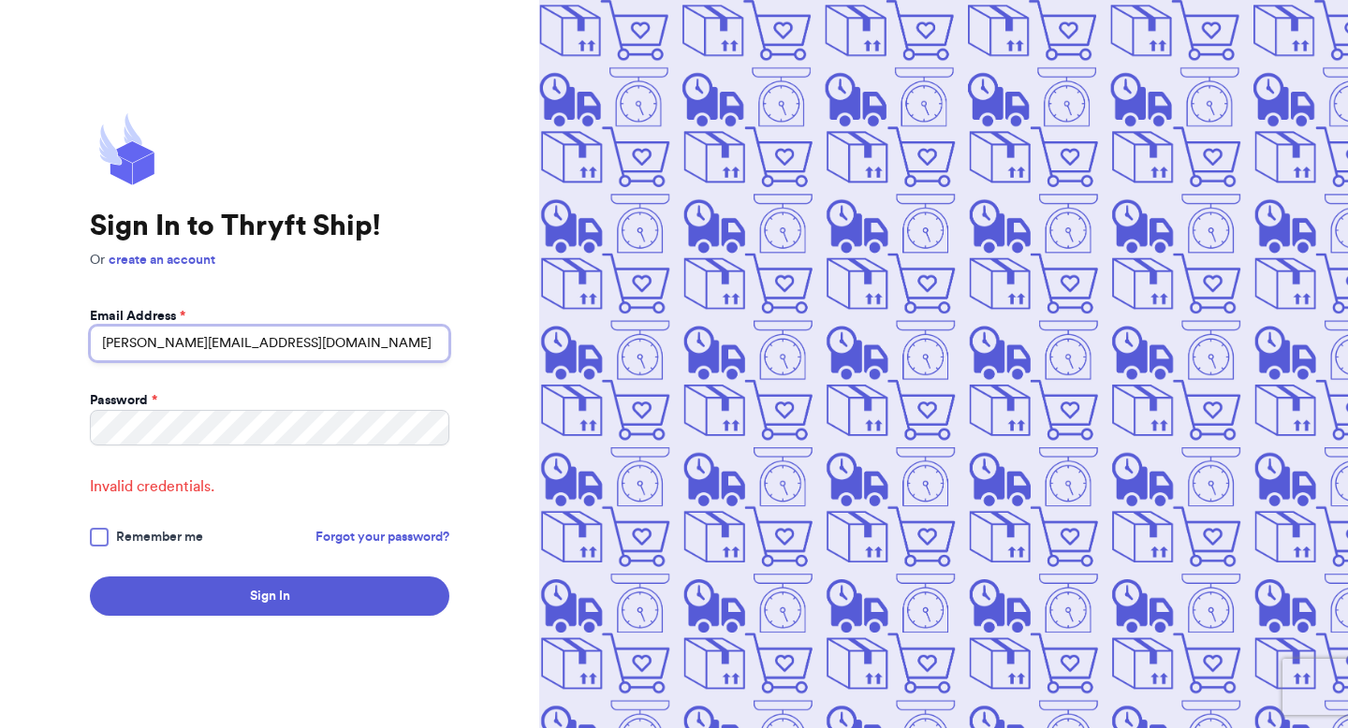
click at [287, 351] on input "[PERSON_NAME][EMAIL_ADDRESS][DOMAIN_NAME]" at bounding box center [270, 344] width 360 height 36
click at [287, 351] on input "valeria.brenner2001@gmail.com" at bounding box center [270, 344] width 360 height 36
type input "valeria+1@thryftship.com"
click at [274, 339] on input "valeria+1@thryftship.com" at bounding box center [270, 344] width 360 height 36
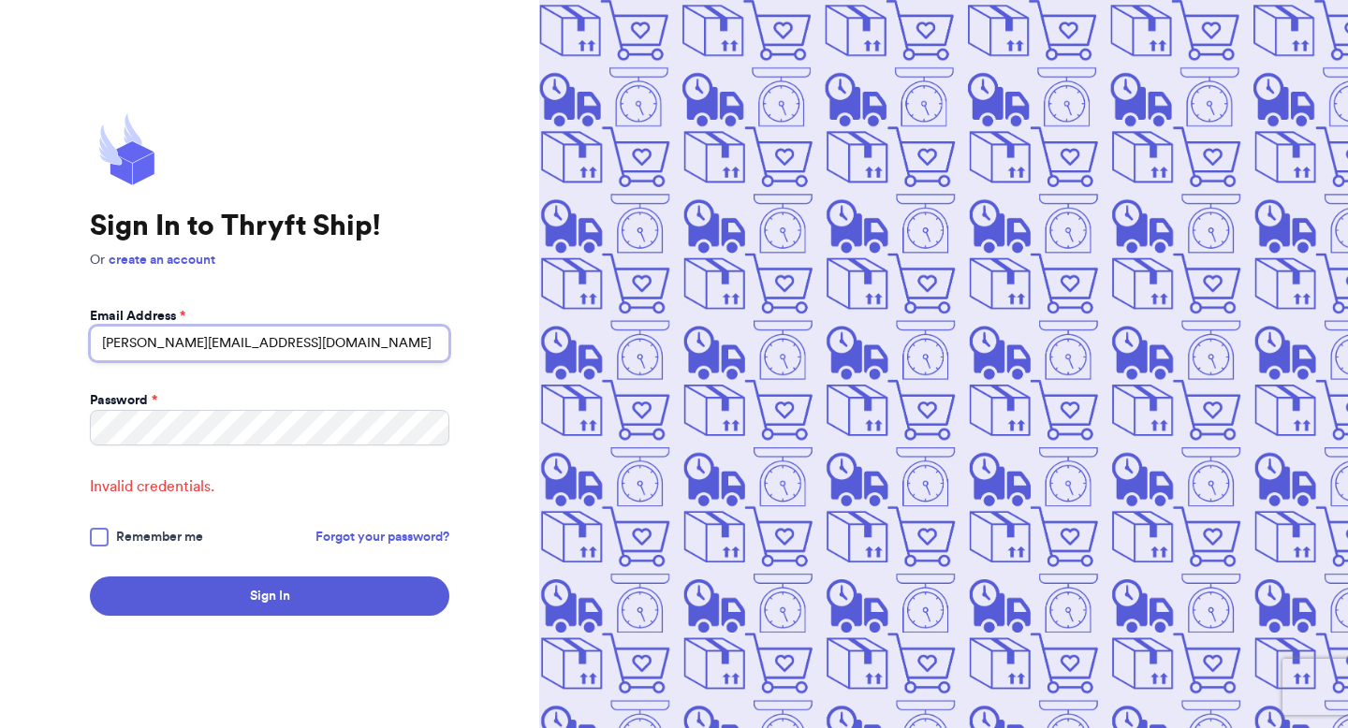
click at [274, 339] on input "valeria+1@thryftship.com" at bounding box center [270, 344] width 360 height 36
click at [279, 344] on input "Email Address *" at bounding box center [270, 344] width 360 height 36
type input "v"
click at [0, 728] on com-1password-button at bounding box center [0, 728] width 0 height 0
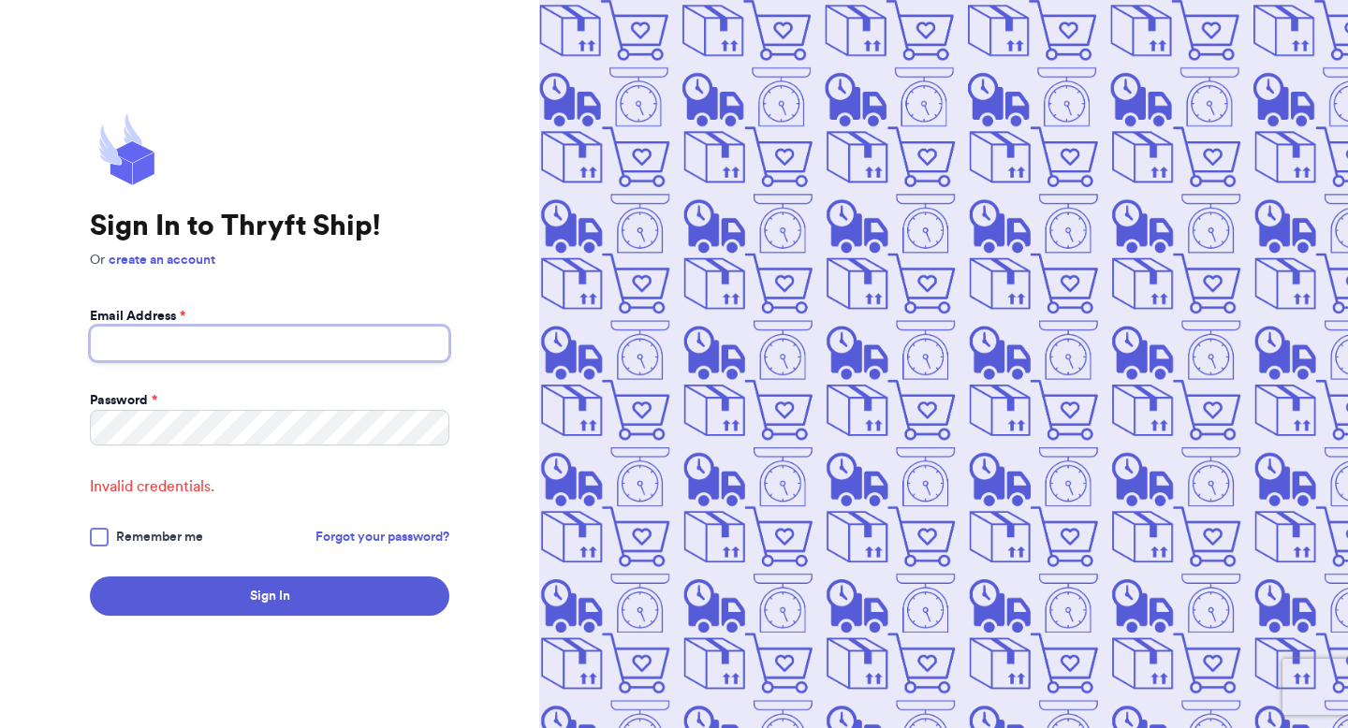
type input "valeria.brenner2001@gmail.com"
click at [0, 728] on com-1password-button at bounding box center [0, 728] width 0 height 0
click at [249, 348] on input "valeria.brenner2001@gmail.com" at bounding box center [270, 344] width 360 height 36
click at [249, 348] on input "[PERSON_NAME][EMAIL_ADDRESS][DOMAIN_NAME]" at bounding box center [270, 344] width 360 height 36
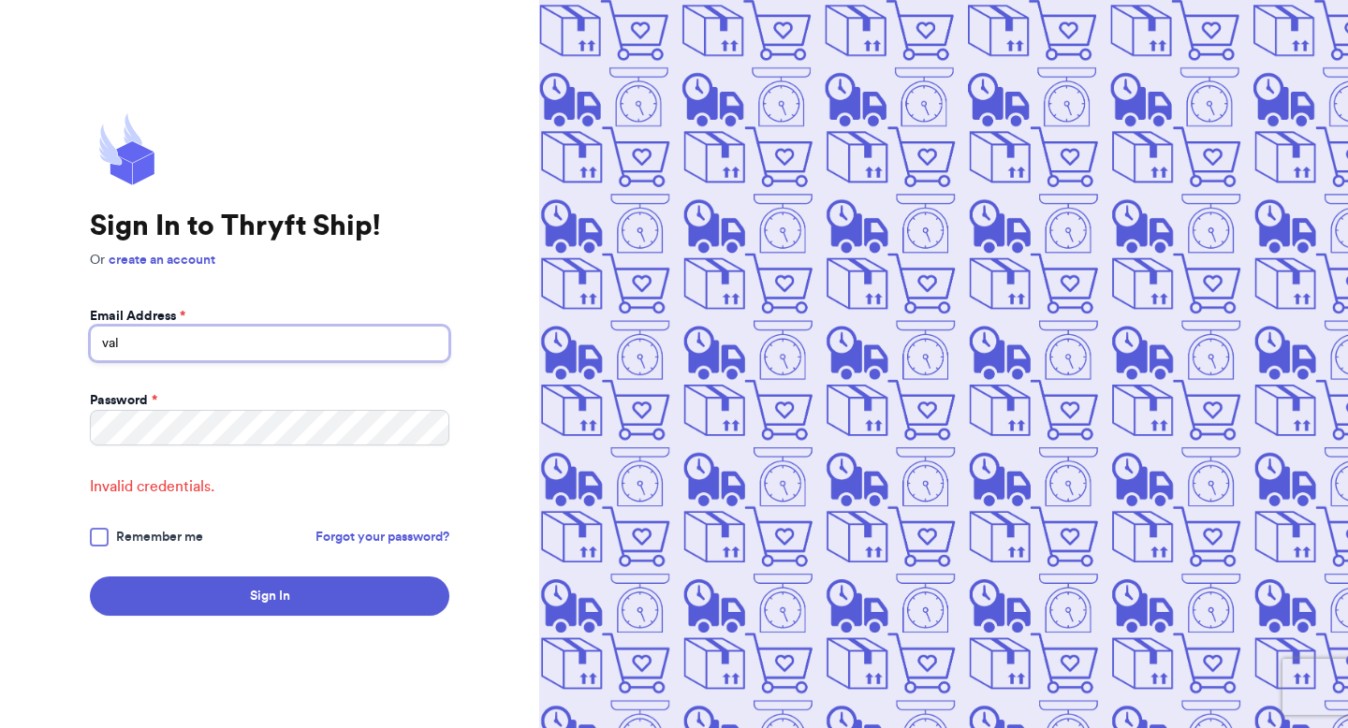
click at [430, 333] on input "val" at bounding box center [270, 344] width 360 height 36
click at [0, 728] on com-1password-button at bounding box center [0, 728] width 0 height 0
type input "[PERSON_NAME][EMAIL_ADDRESS][PERSON_NAME][DOMAIN_NAME]"
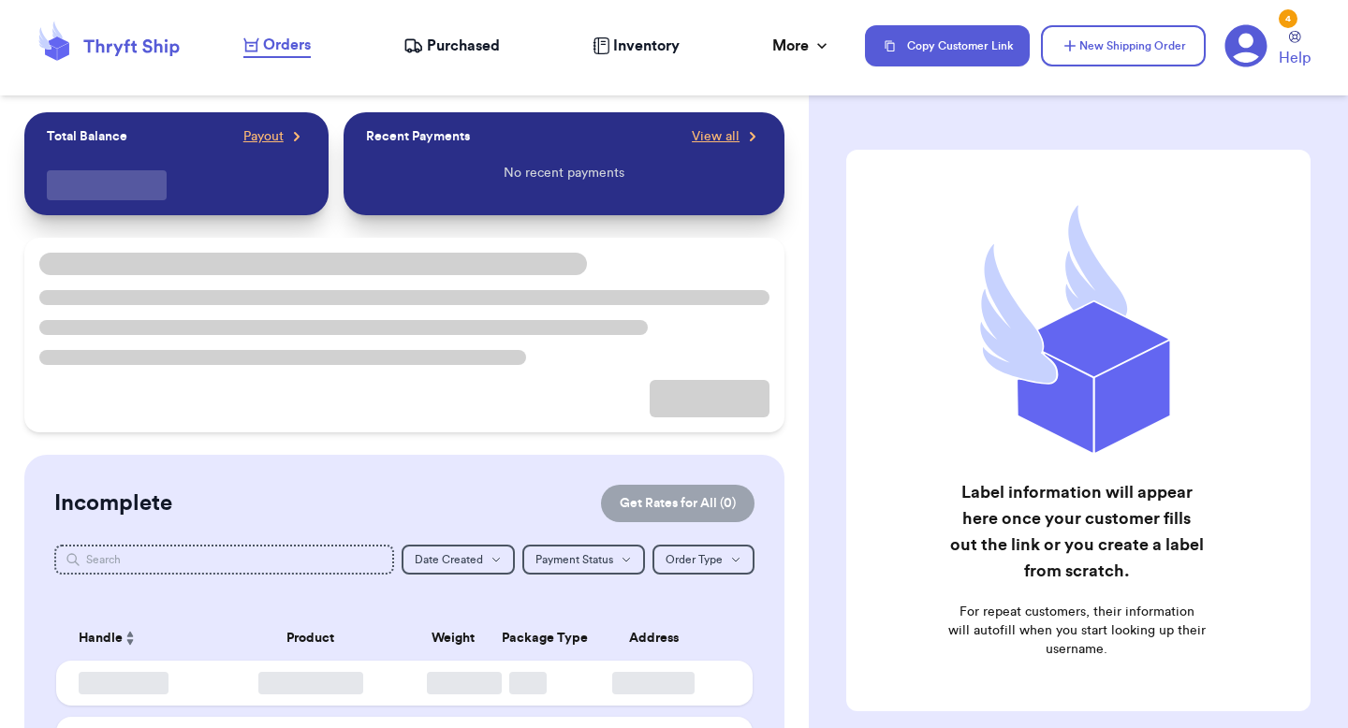
checkbox input "false"
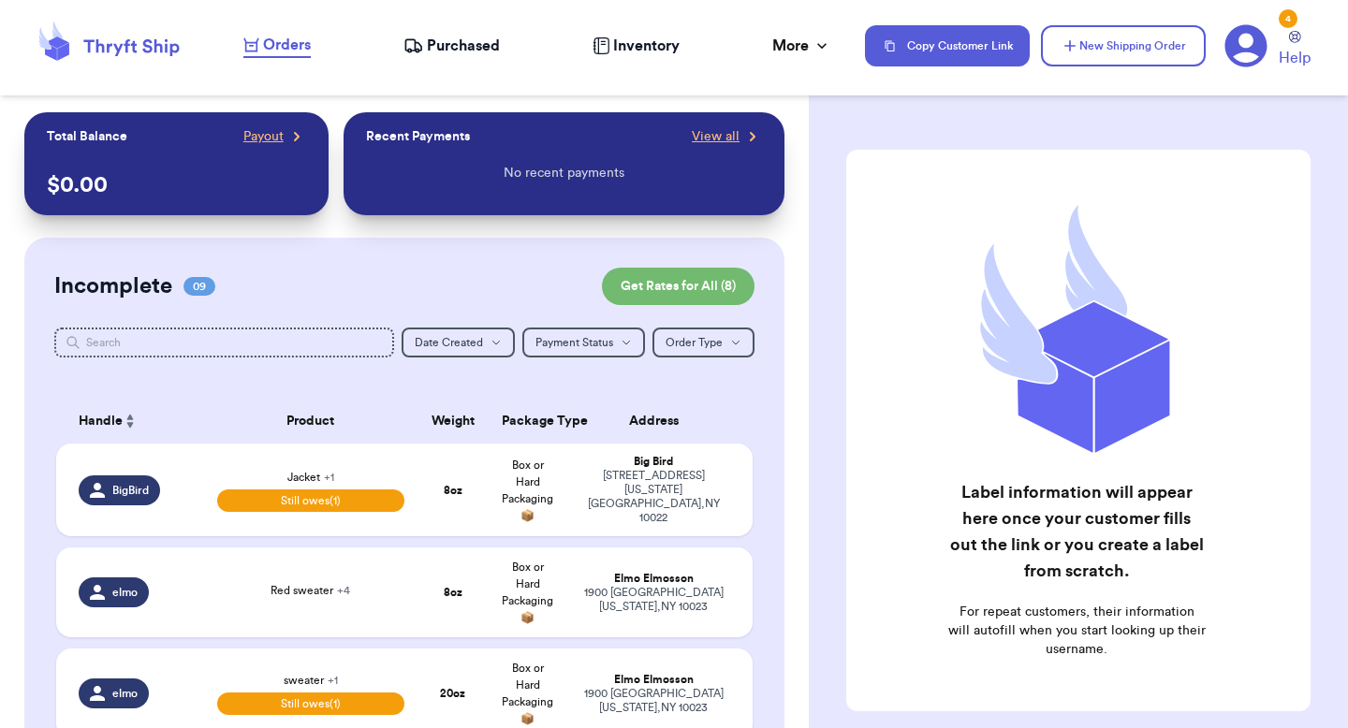
click at [460, 35] on span "Purchased" at bounding box center [463, 46] width 73 height 22
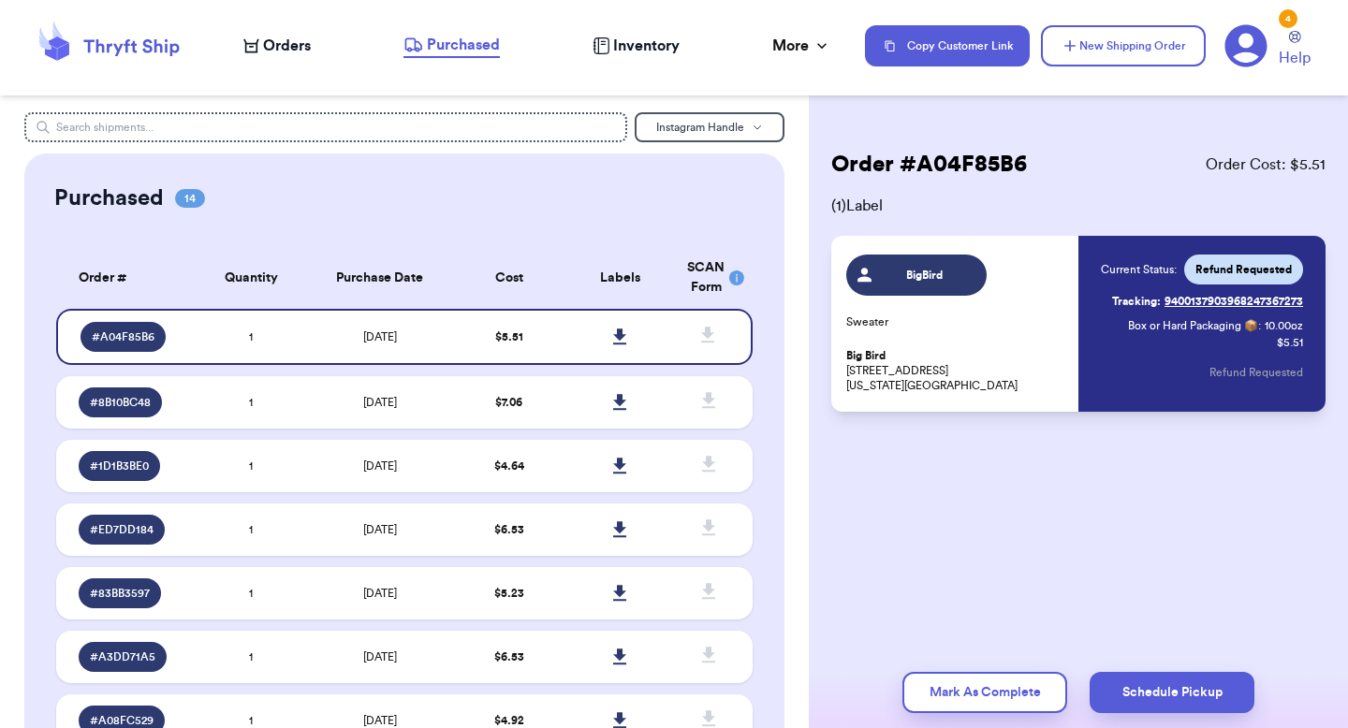
click at [297, 51] on span "Orders" at bounding box center [287, 46] width 48 height 22
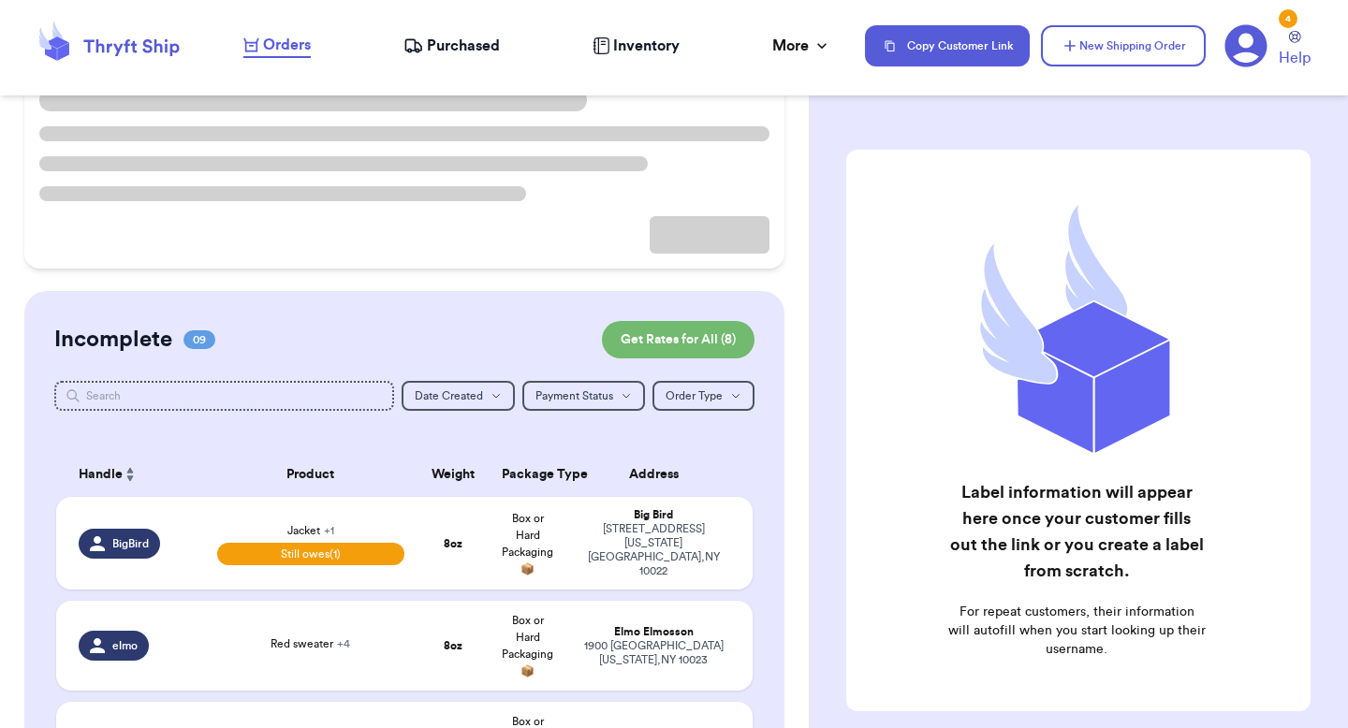
scroll to position [179, 0]
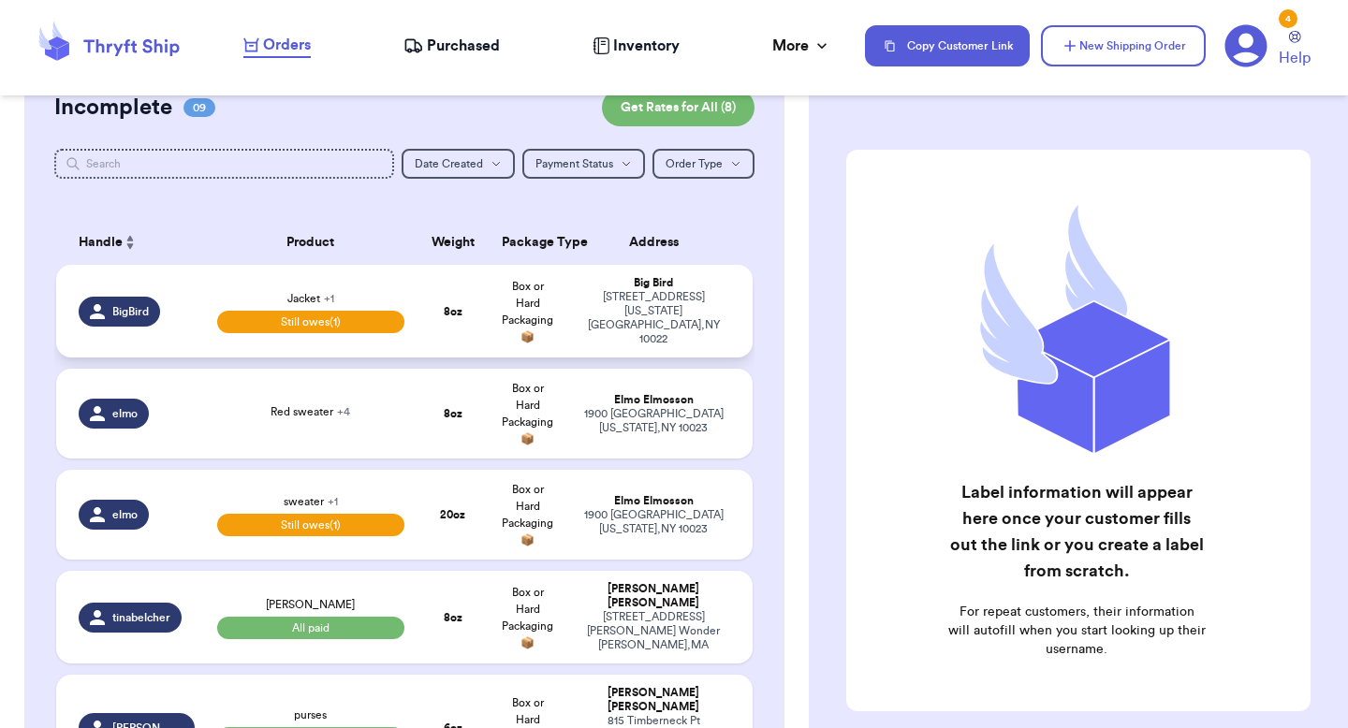
click at [506, 539] on td "Box or Hard Packaging 📦" at bounding box center [528, 515] width 75 height 90
select select "unpaid"
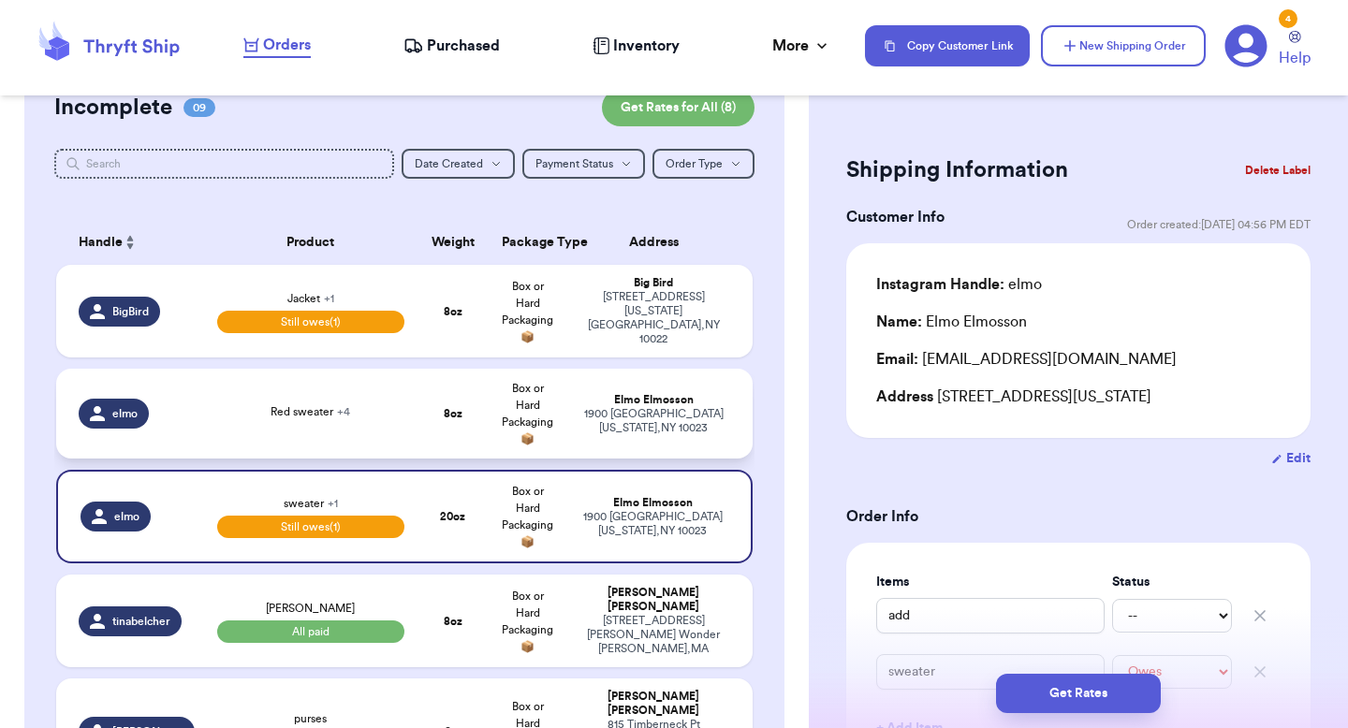
click at [508, 401] on td "Box or Hard Packaging 📦" at bounding box center [528, 414] width 75 height 90
type input "Red sweater"
type input "Green boots"
select select "unknown"
type input "0"
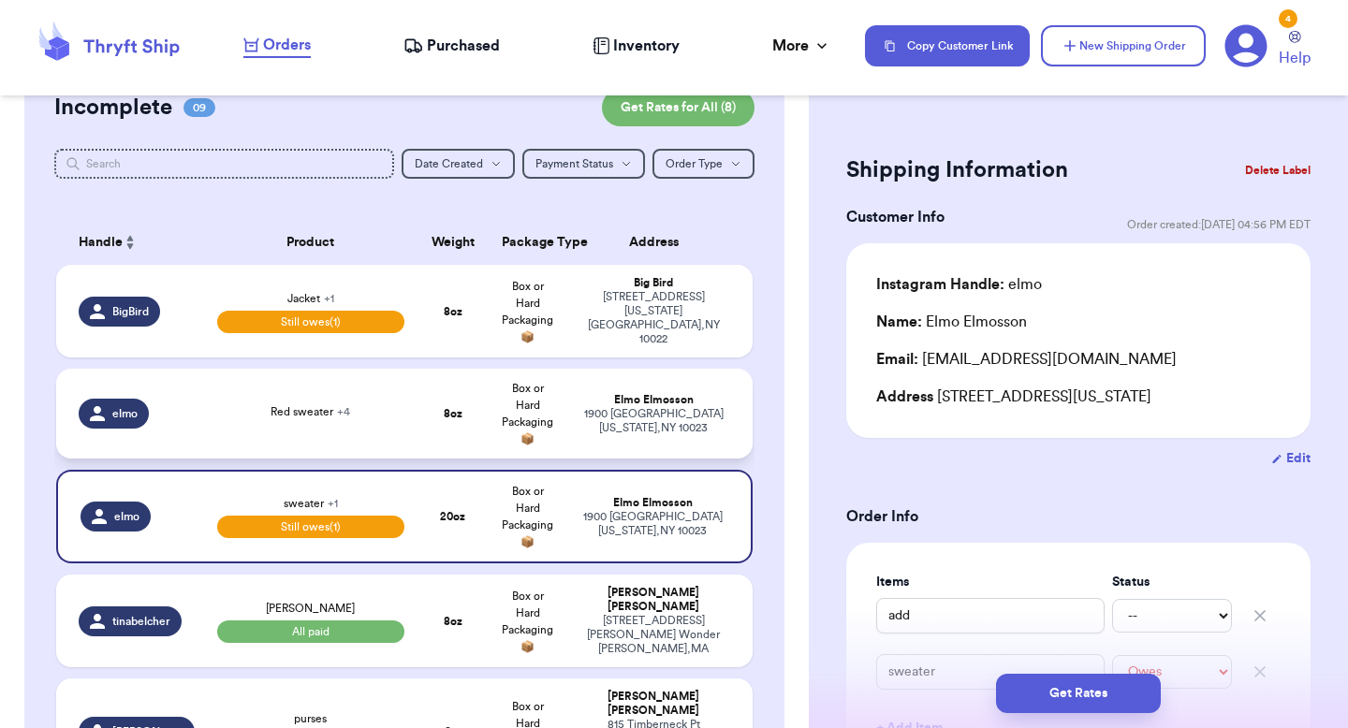
type input "8"
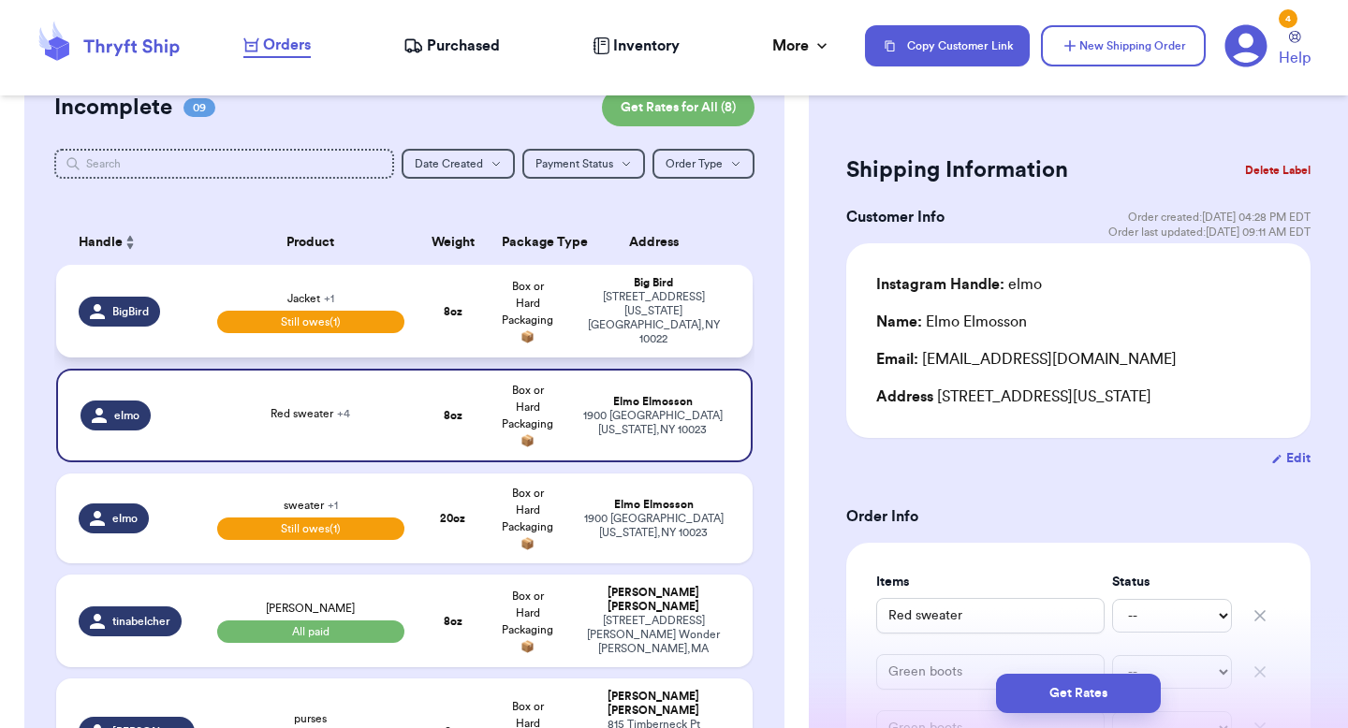
click at [527, 340] on span "Box or Hard Packaging 📦" at bounding box center [527, 312] width 51 height 62
type input "New Sweater"
select select "unpaid"
type input "Jacket"
select select "paid"
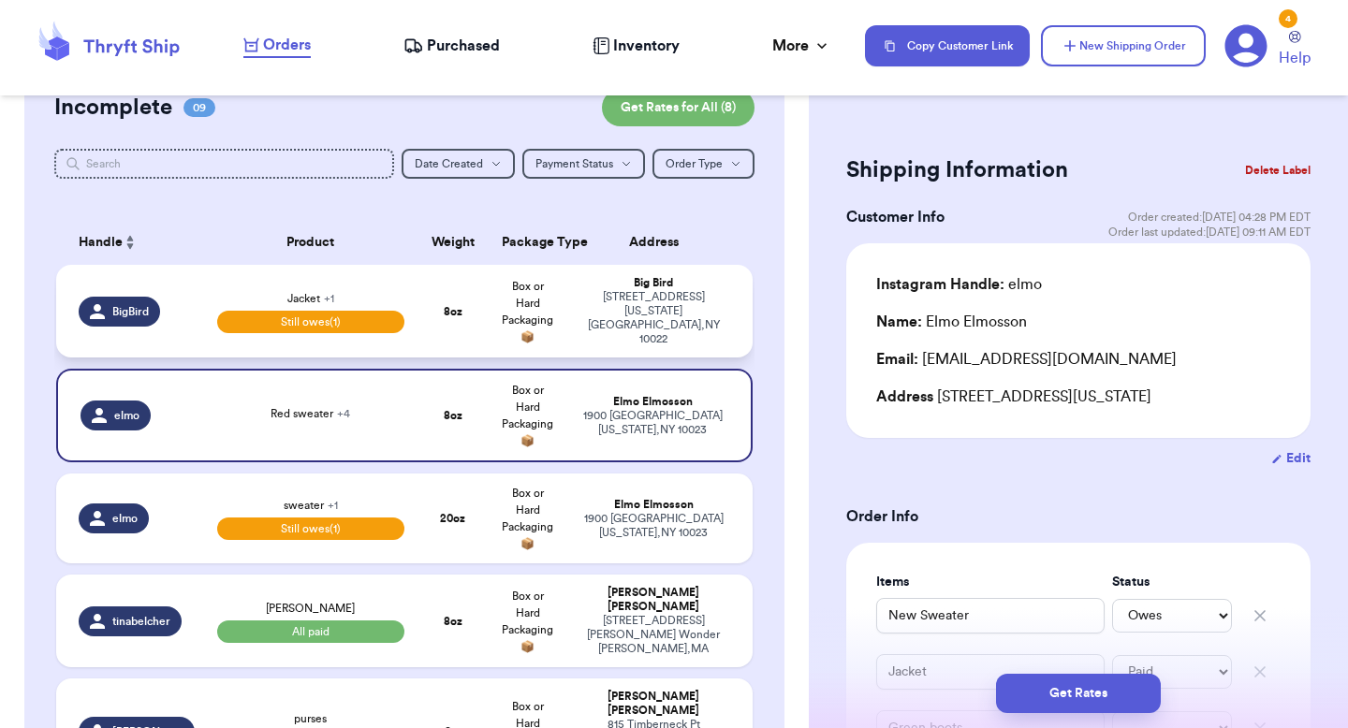
type input "35"
select select "venmo"
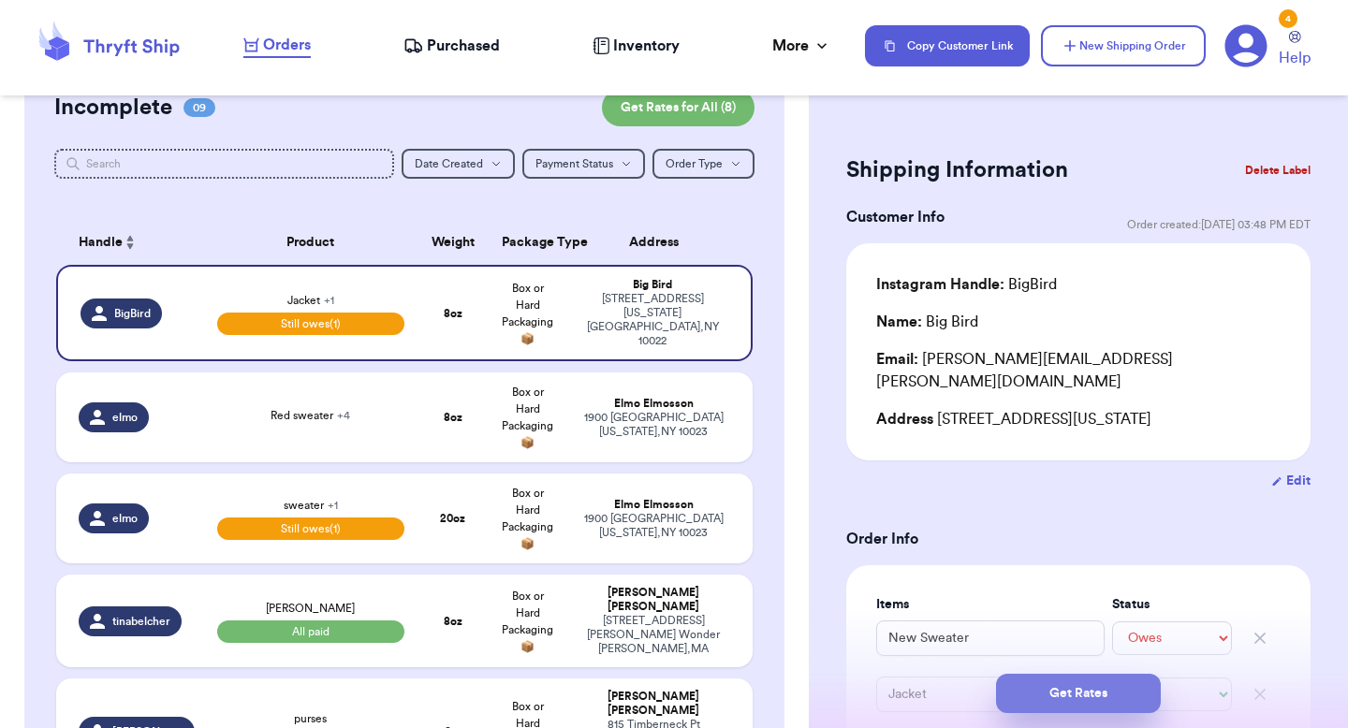
click at [1050, 683] on button "Get Rates" at bounding box center [1078, 693] width 165 height 39
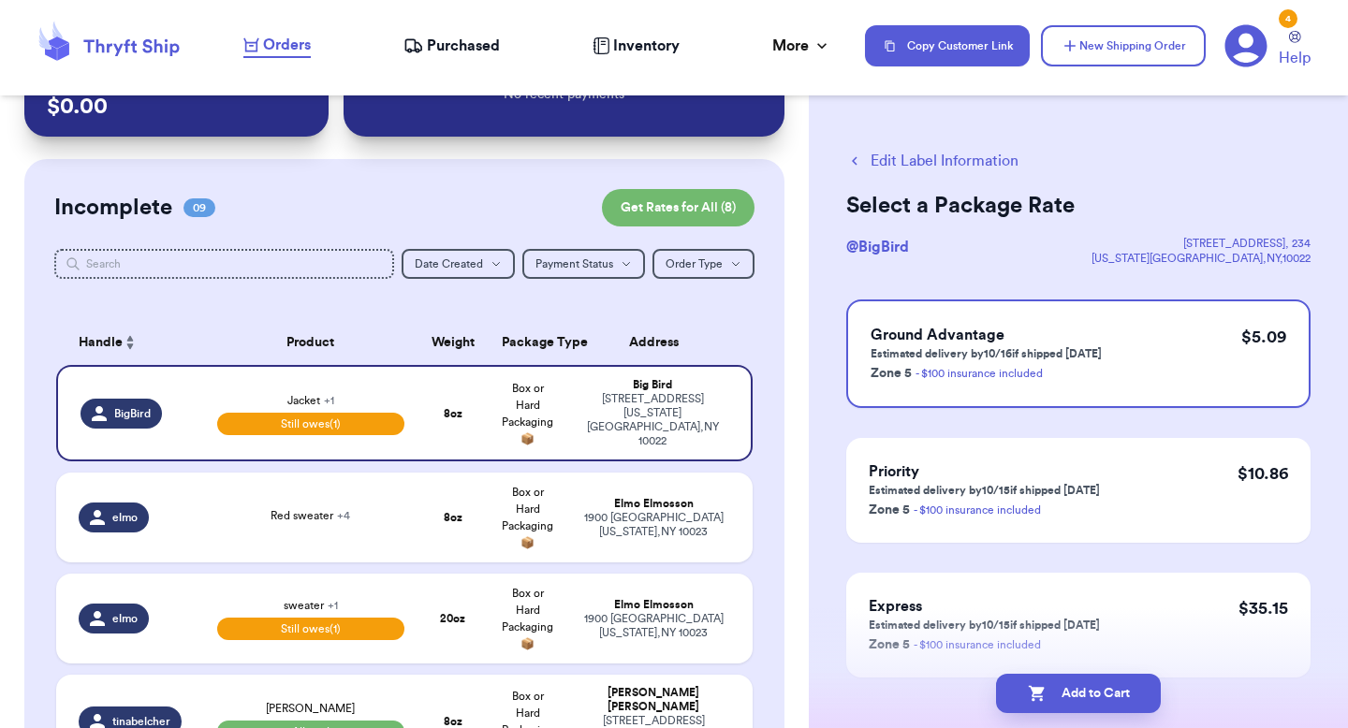
scroll to position [0, 0]
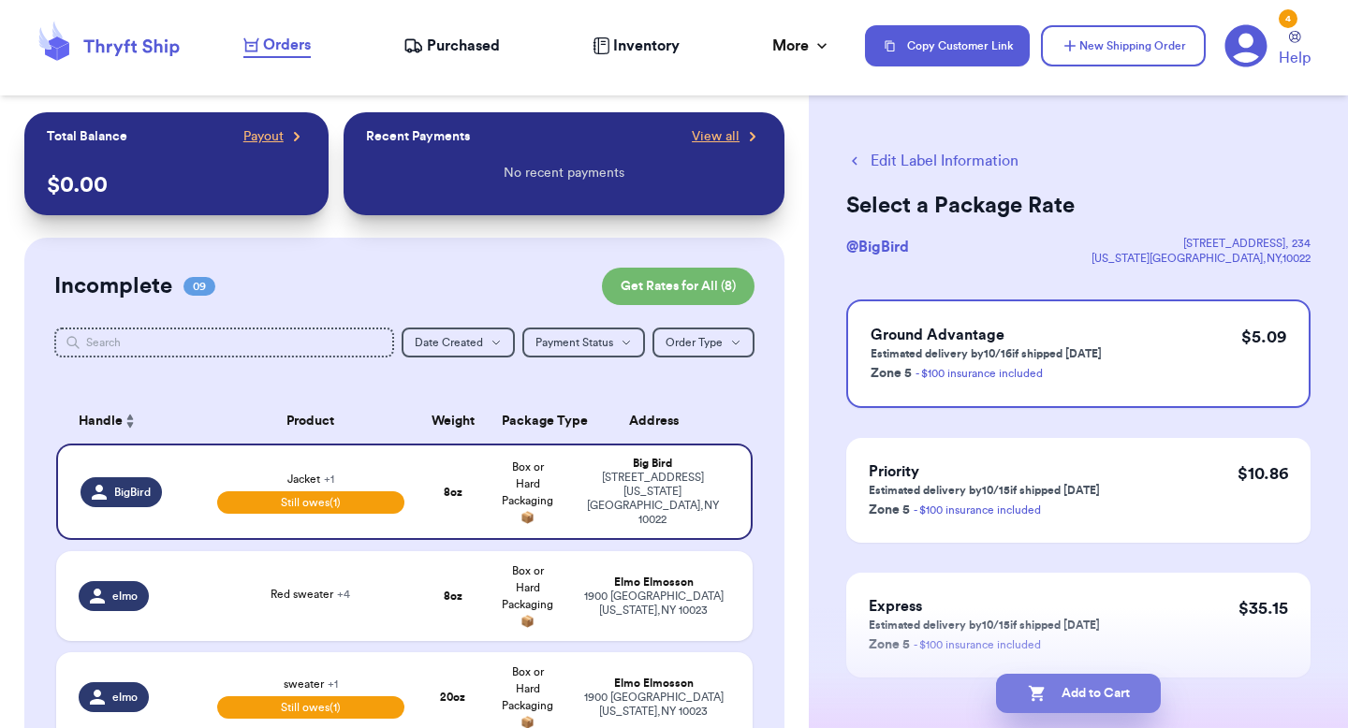
click at [1025, 685] on button "Add to Cart" at bounding box center [1078, 693] width 165 height 39
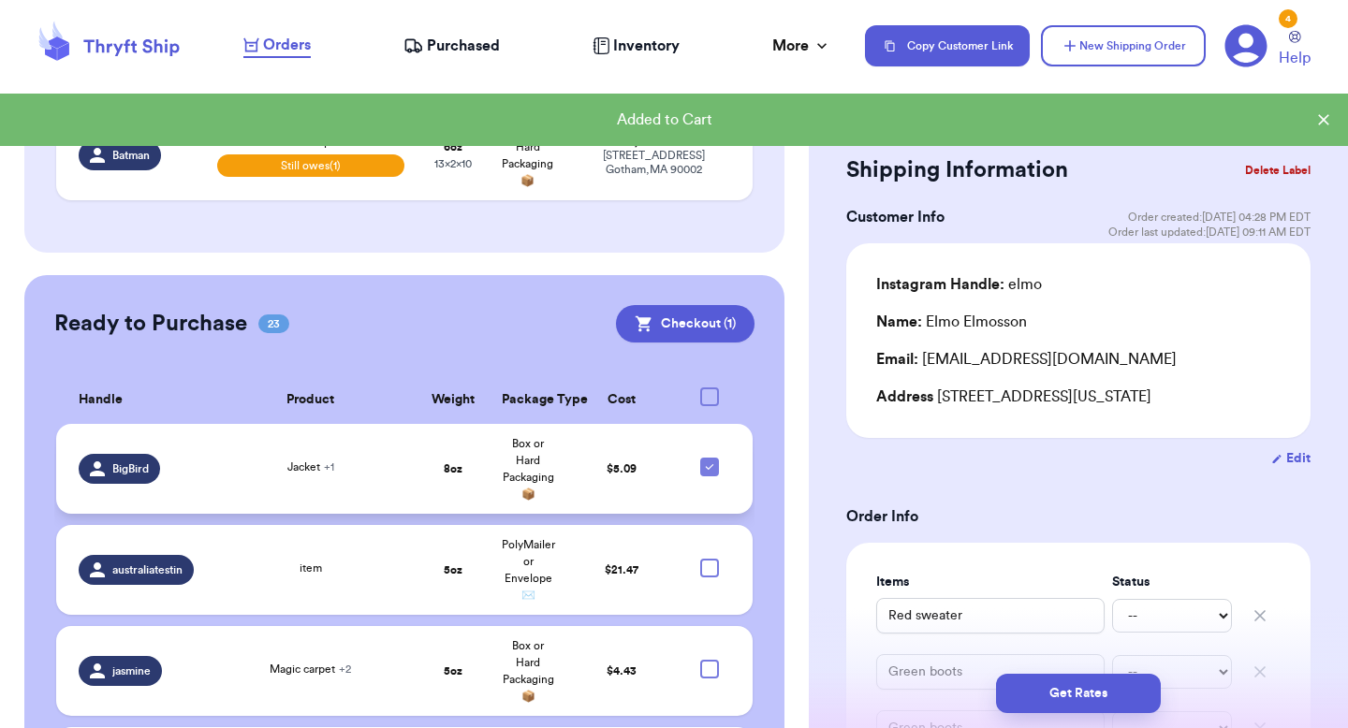
click at [649, 459] on td "$ 5.09" at bounding box center [622, 469] width 112 height 90
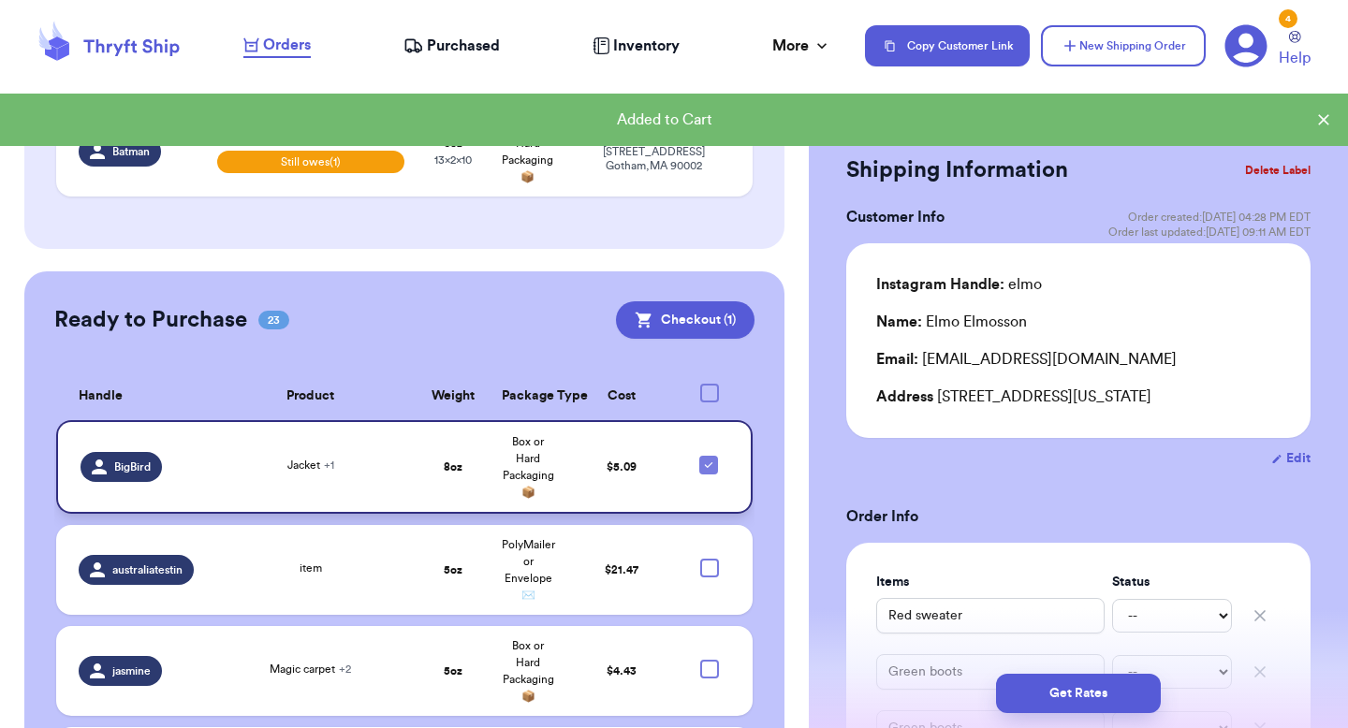
scroll to position [1061, 0]
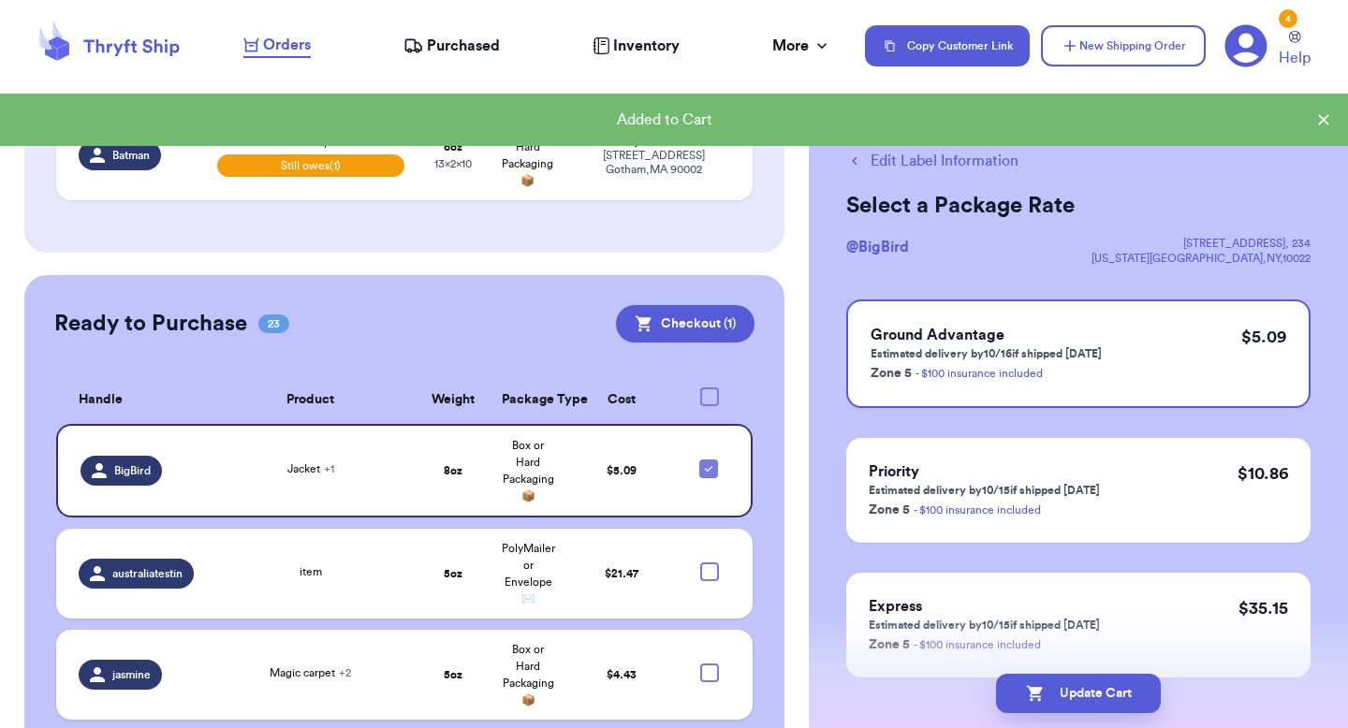
click at [926, 164] on button "Edit Label Information" at bounding box center [932, 161] width 172 height 22
checkbox input "false"
select select "paid"
select select "unpaid"
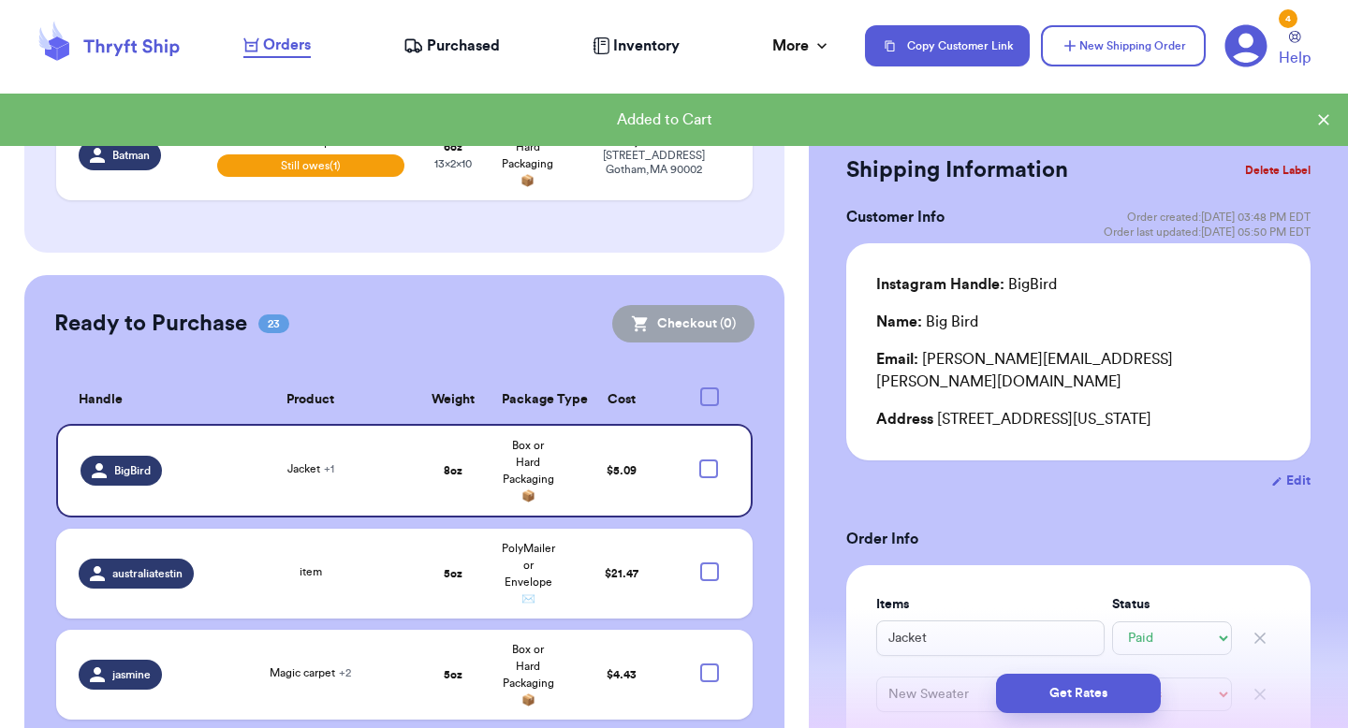
type input "35"
select select "venmo"
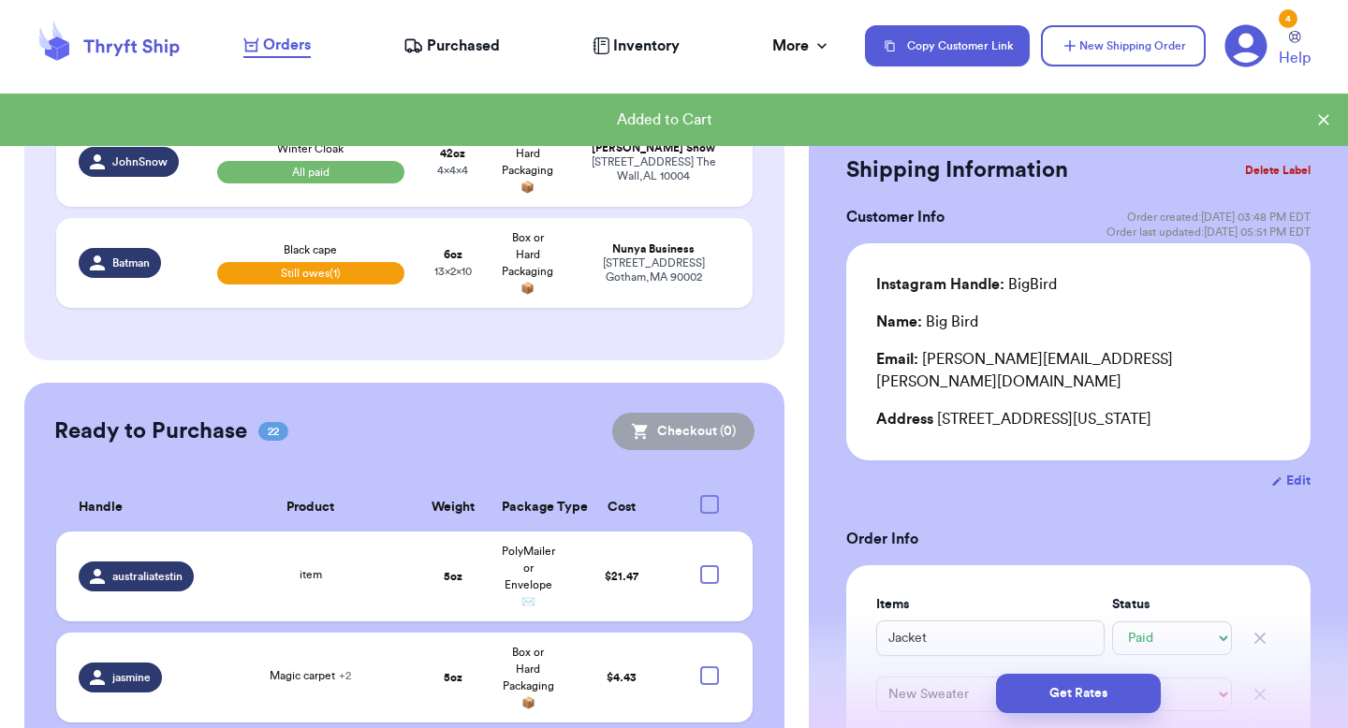
scroll to position [1166, 0]
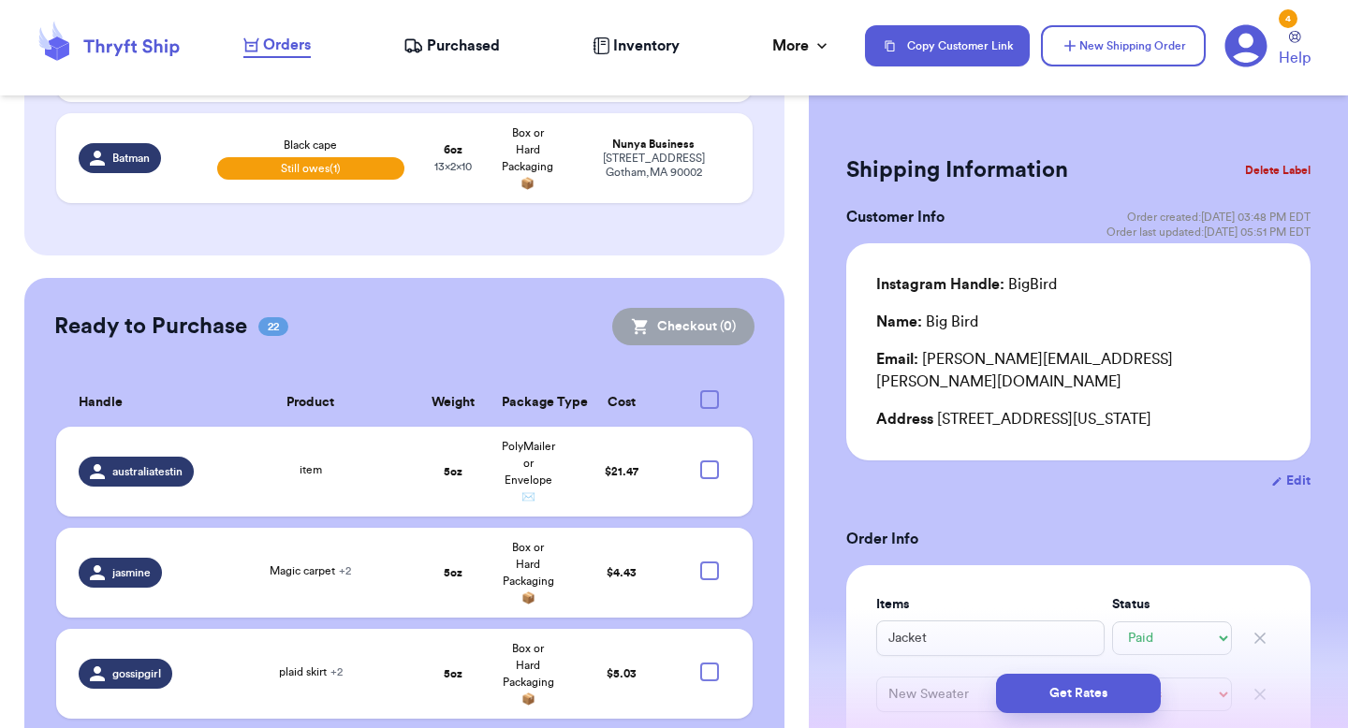
click at [1291, 472] on button "Edit" at bounding box center [1291, 481] width 39 height 19
select select "NY"
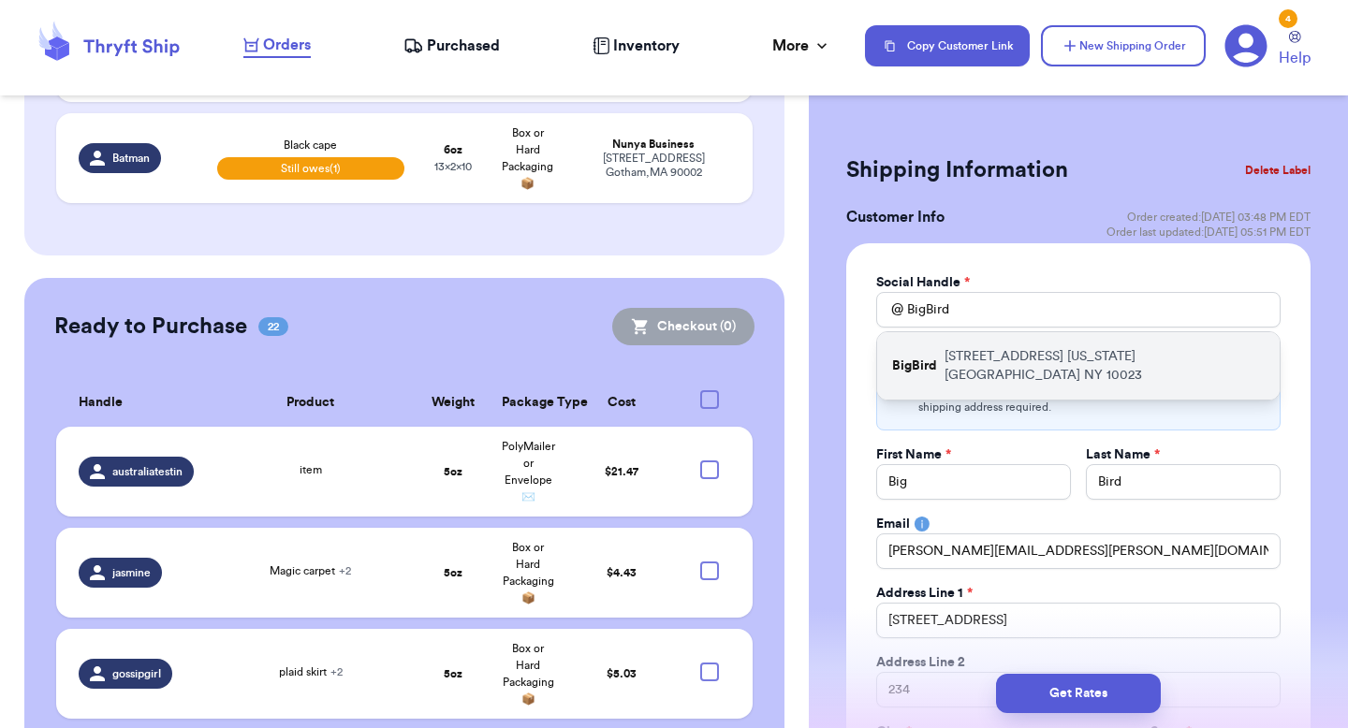
click at [1044, 379] on div "BigBird 1 Lincoln plaza New York City NY 10023" at bounding box center [1078, 365] width 403 height 67
type input "10023"
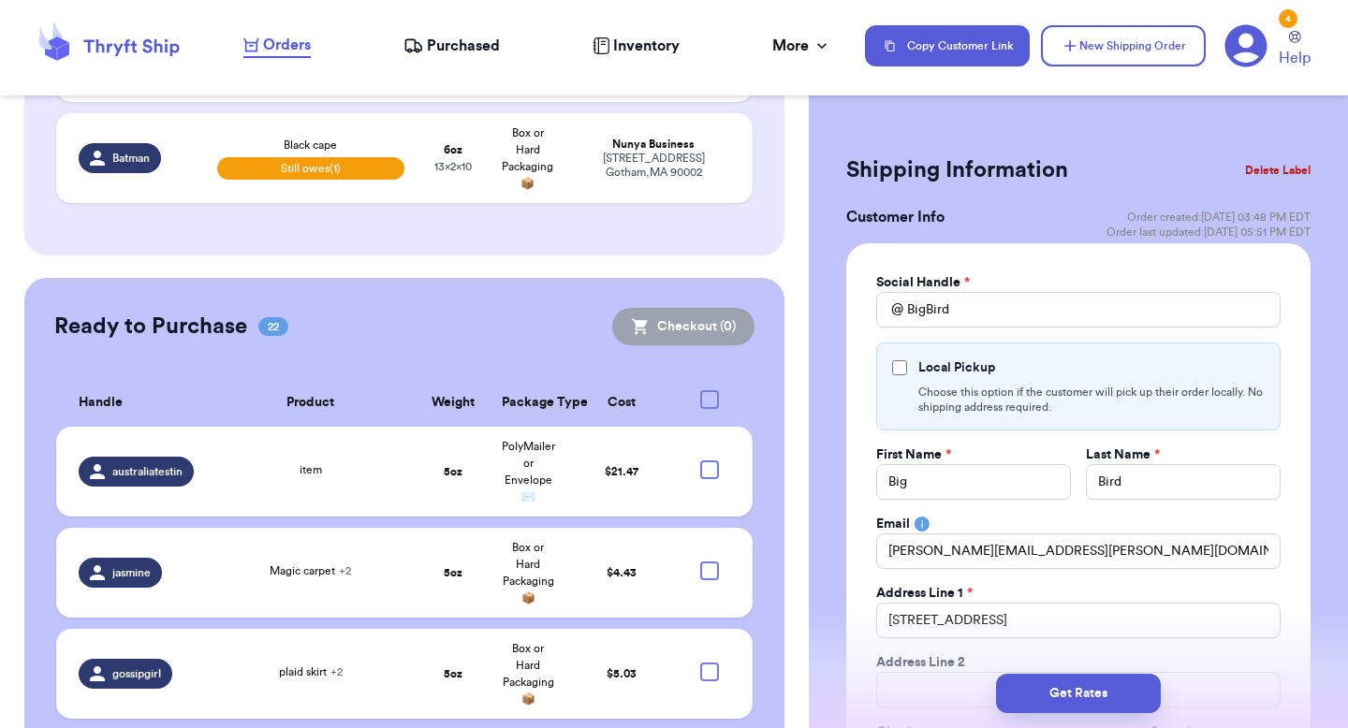
click at [947, 336] on div "Social Handle * @ BigBird Local Pickup Choose this option if the customer will …" at bounding box center [1078, 576] width 404 height 607
click at [938, 364] on label "Local Pickup" at bounding box center [957, 368] width 77 height 19
click at [907, 364] on input "Local Pickup" at bounding box center [899, 367] width 15 height 15
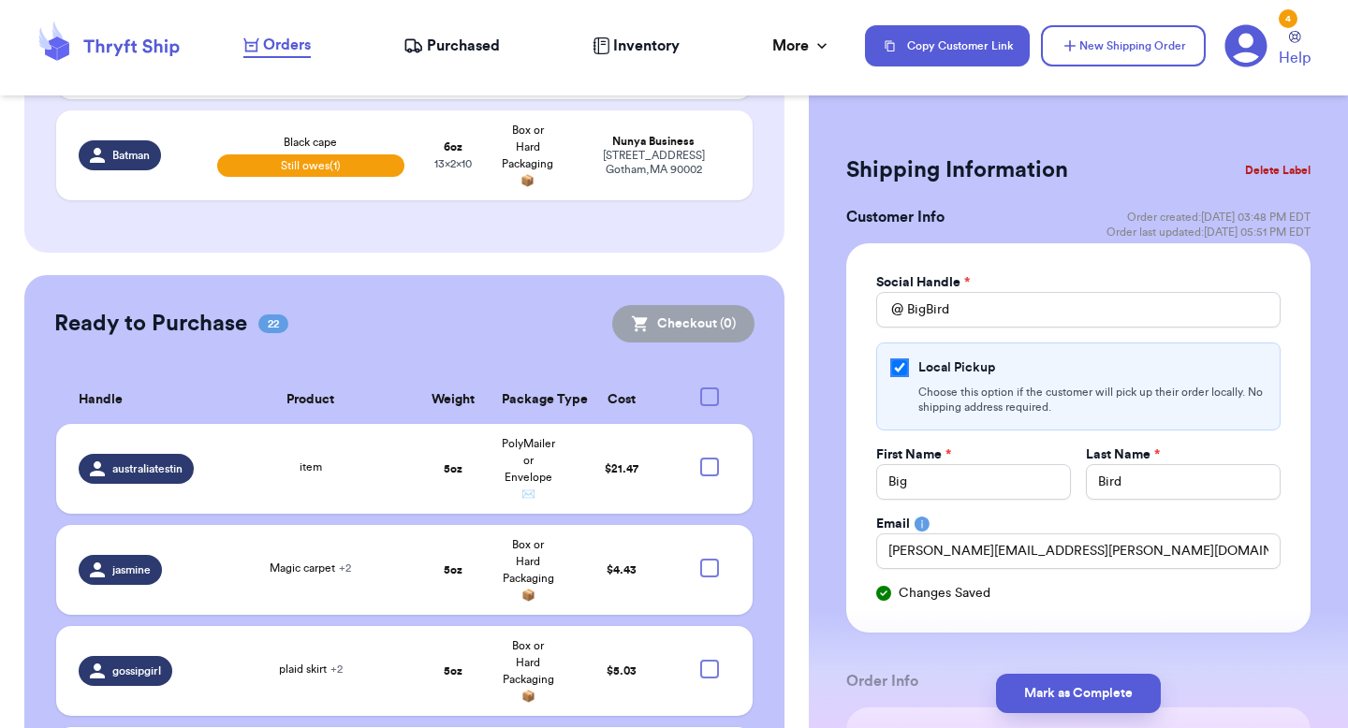
scroll to position [86, 0]
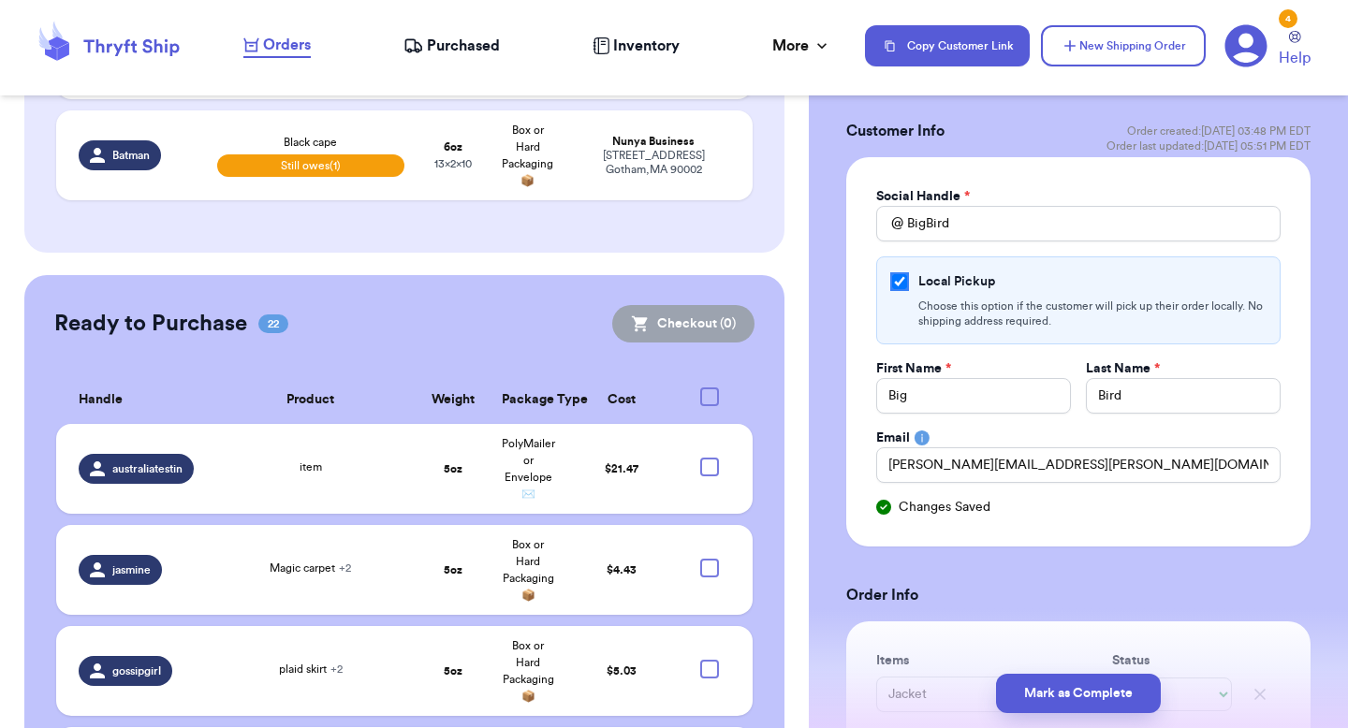
click at [905, 278] on input "Local Pickup" at bounding box center [899, 281] width 15 height 15
checkbox input "false"
select select "NY"
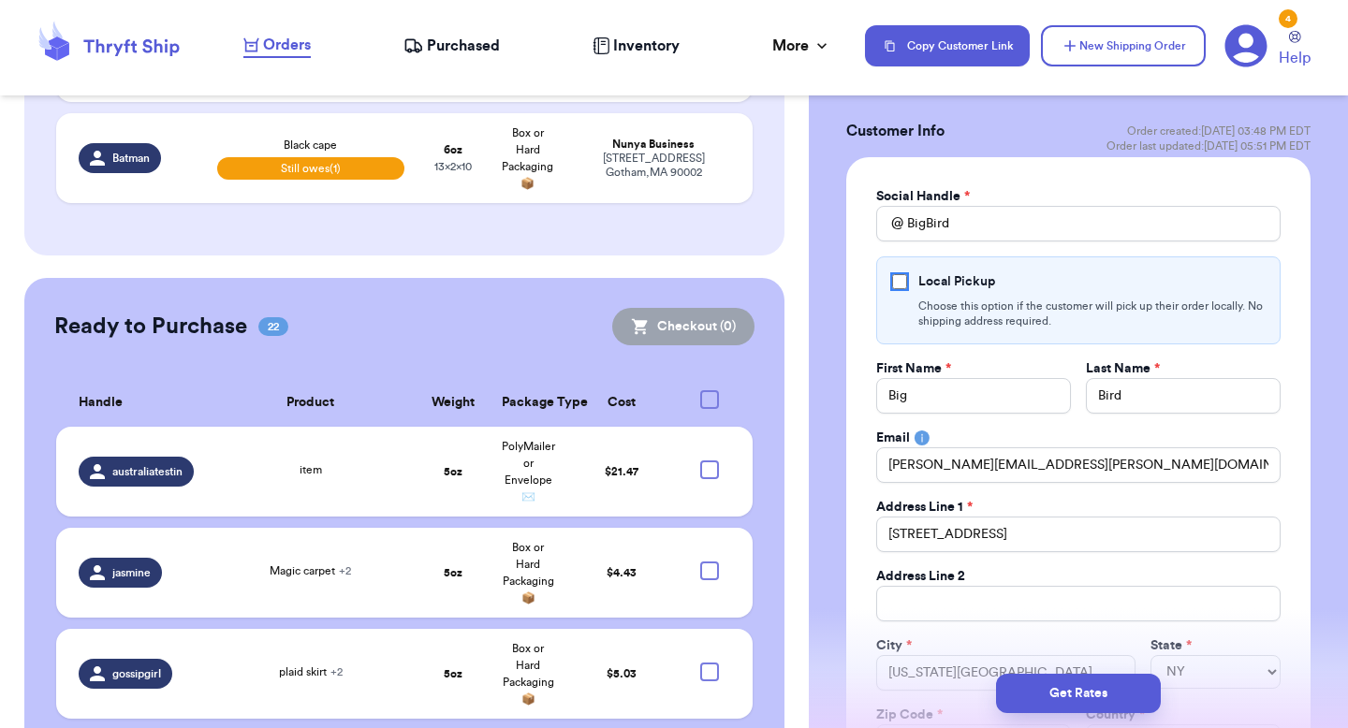
click at [905, 278] on input "Local Pickup" at bounding box center [899, 281] width 15 height 15
checkbox input "true"
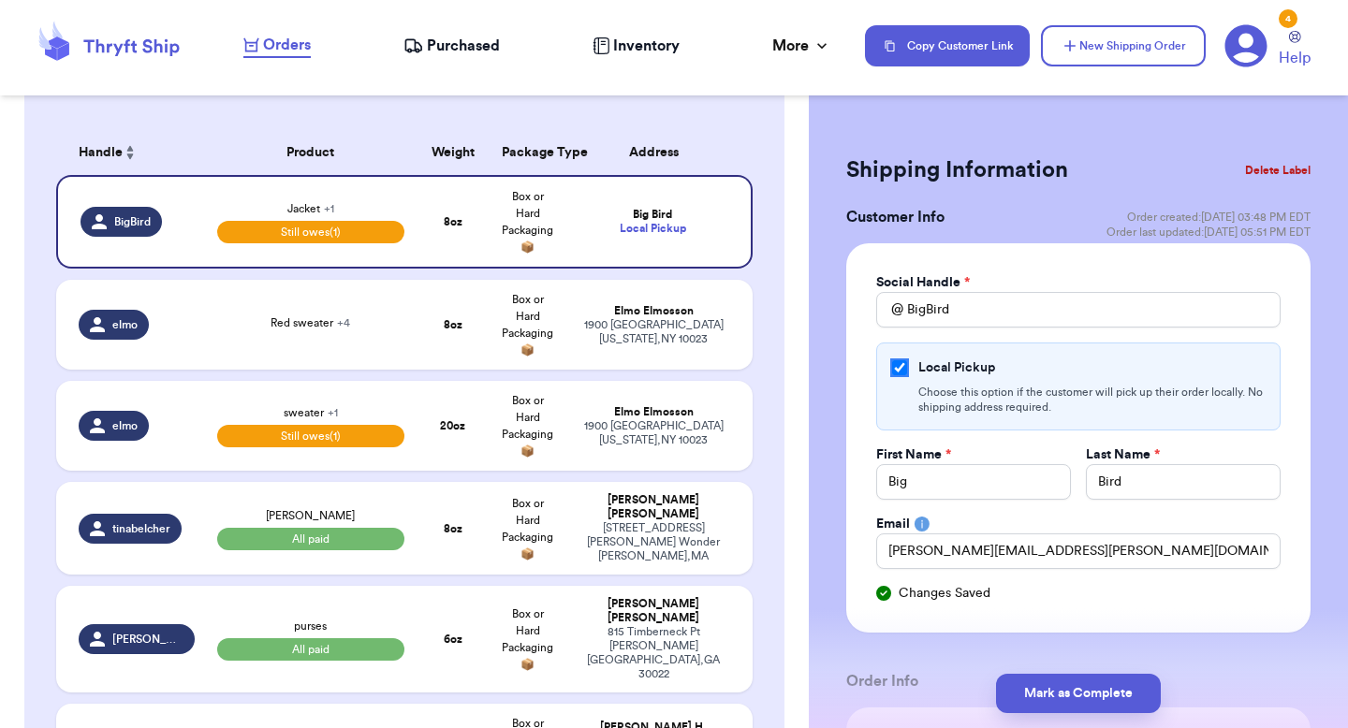
scroll to position [0, 0]
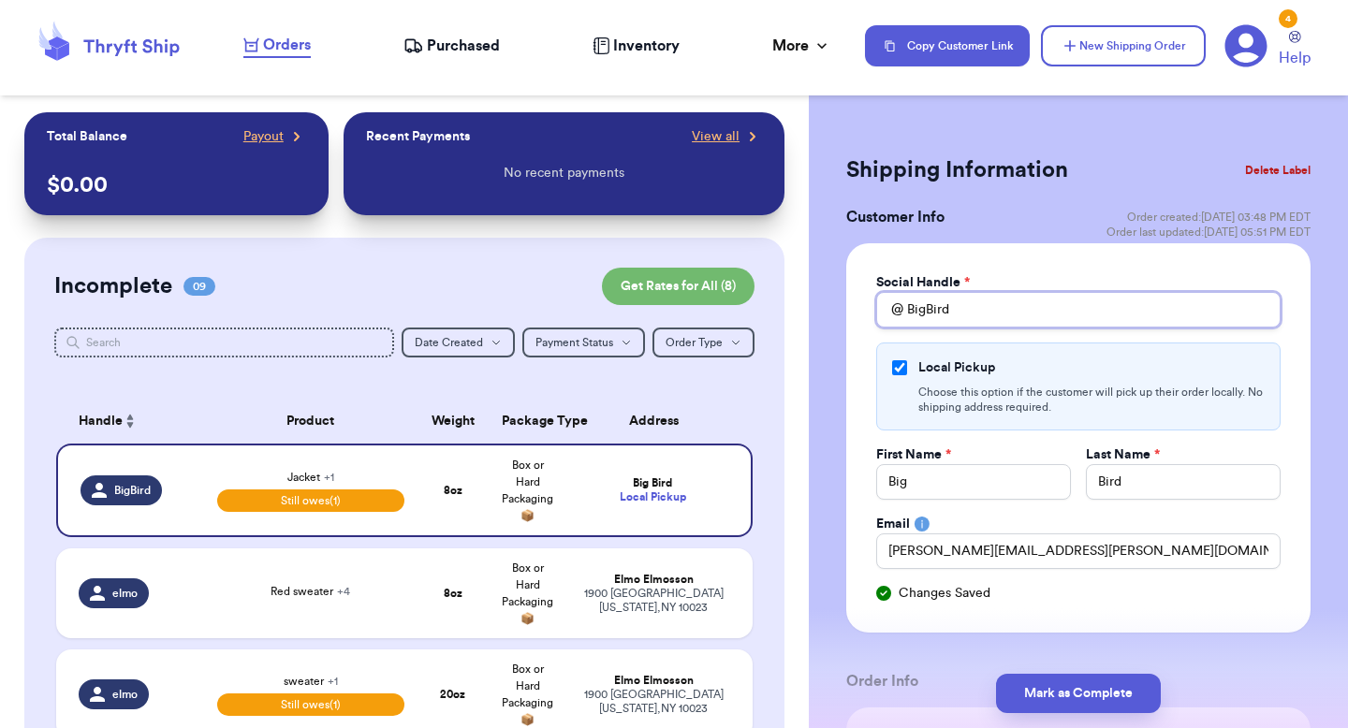
click at [968, 307] on input "BigBird" at bounding box center [1078, 310] width 404 height 36
click at [1014, 241] on div "Customer Info Order created: 05/09, 03:48 PM EDT Order last updated: 10/13, 05:…" at bounding box center [1078, 224] width 464 height 37
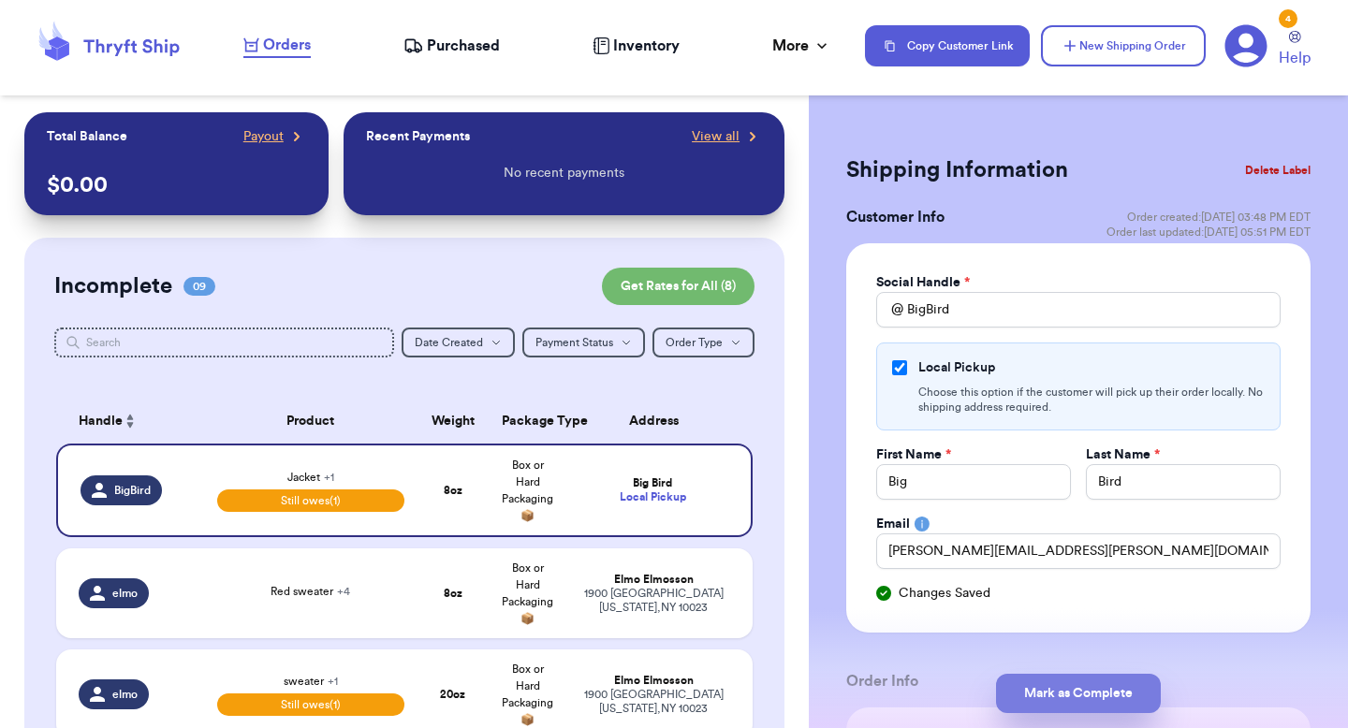
click at [1011, 678] on button "Mark as Complete" at bounding box center [1078, 693] width 165 height 39
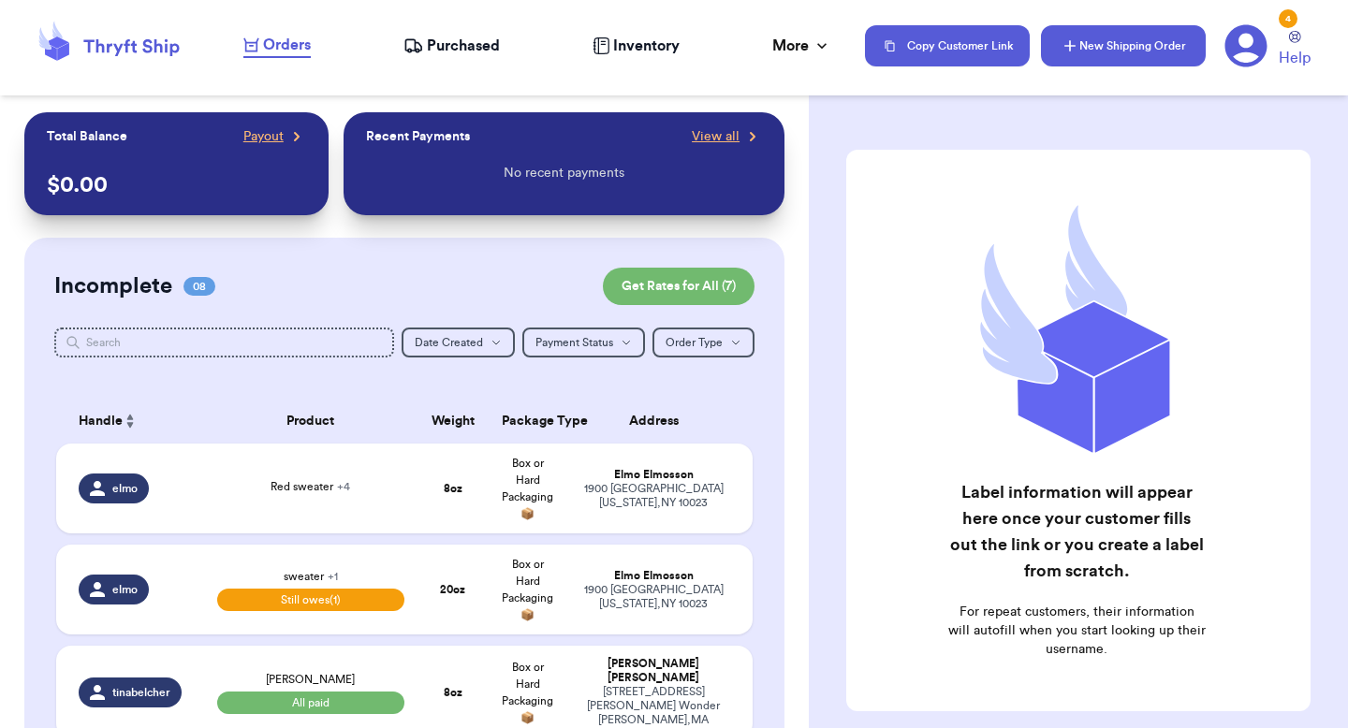
click at [1093, 41] on button "New Shipping Order" at bounding box center [1123, 45] width 165 height 41
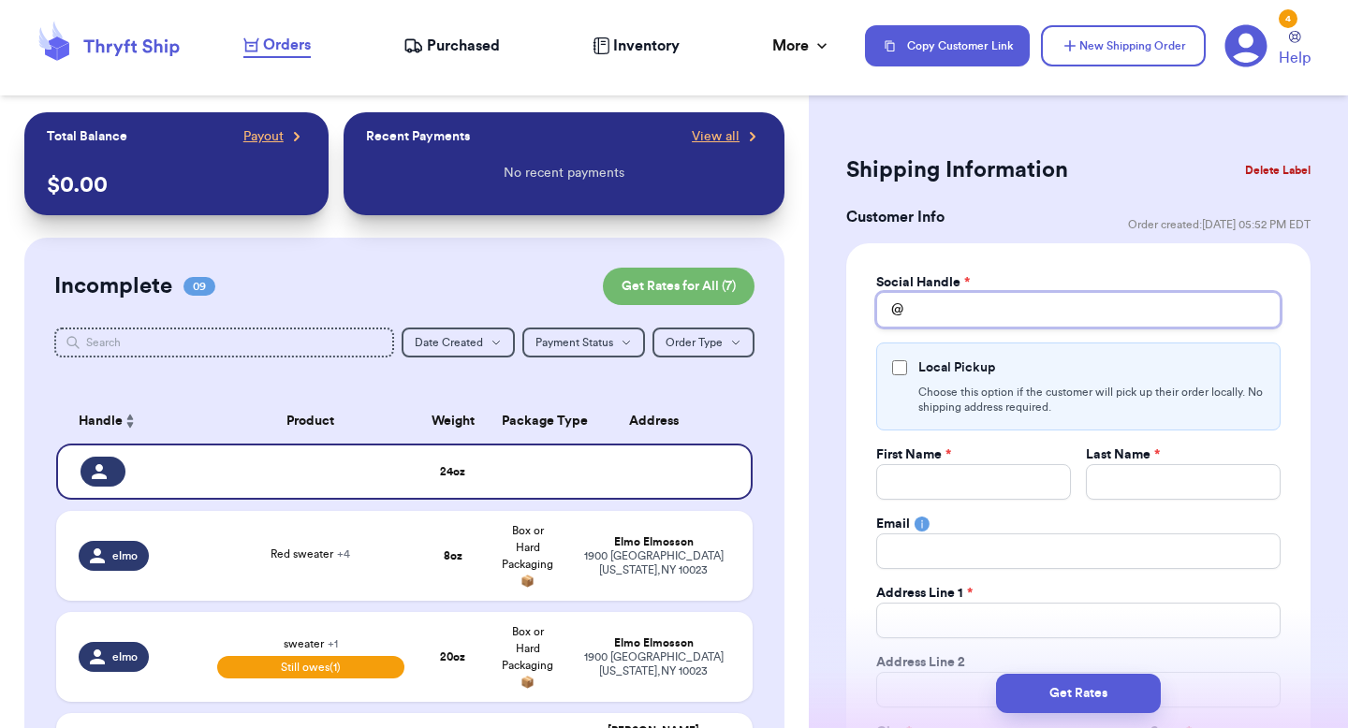
click at [979, 308] on input "Total Amount Paid" at bounding box center [1078, 310] width 404 height 36
type input "m"
type input "mon"
click at [901, 366] on input "Local Pickup" at bounding box center [899, 367] width 15 height 15
checkbox input "true"
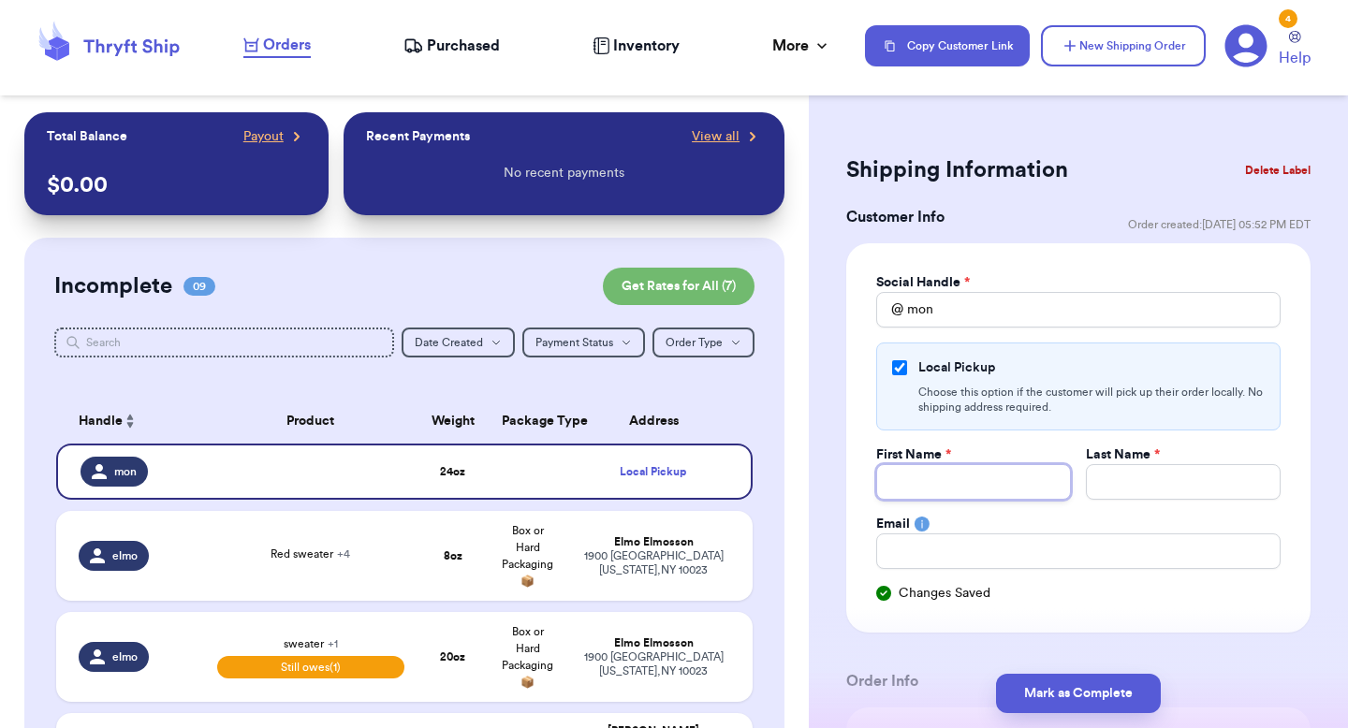
click at [907, 478] on input "Total Amount Paid" at bounding box center [973, 482] width 195 height 36
type input "vale"
type input "brenner"
click at [954, 527] on div "Email" at bounding box center [1078, 524] width 404 height 19
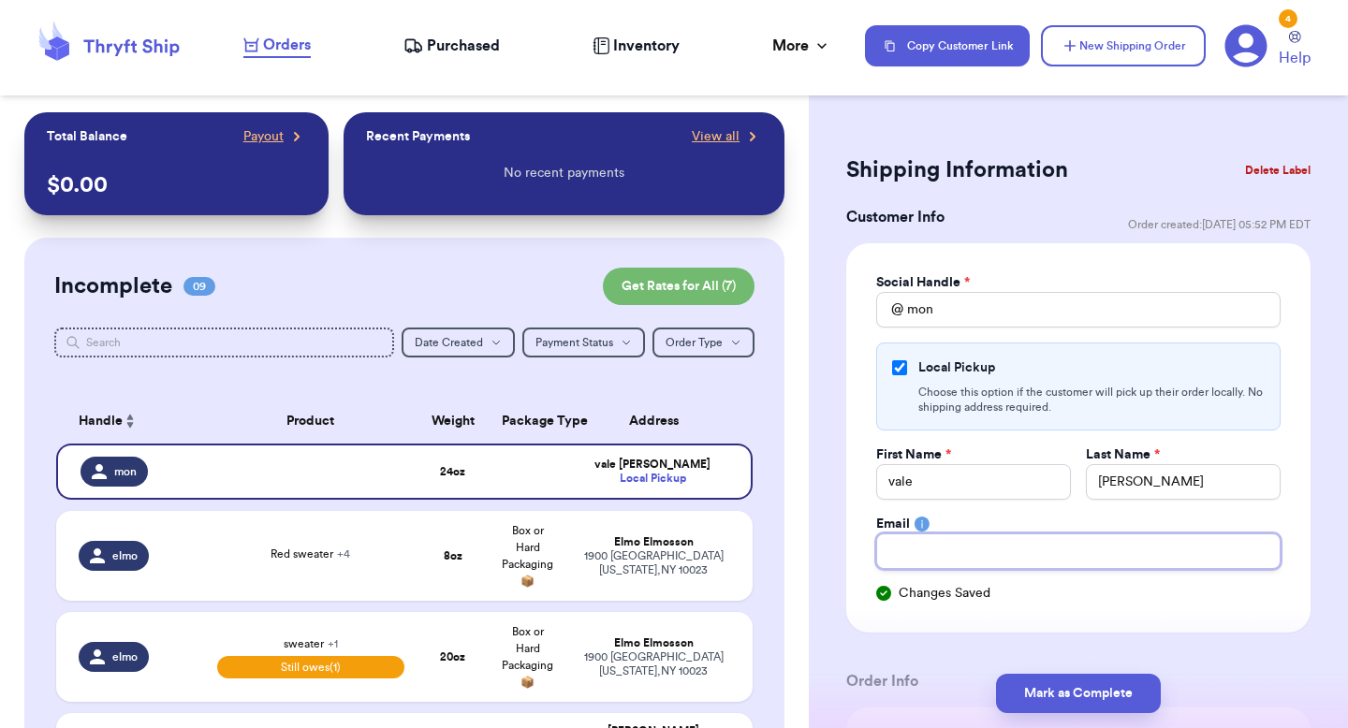
click at [937, 555] on input "Total Amount Paid" at bounding box center [1078, 552] width 404 height 36
type input "paulchutney69@gmail.com"
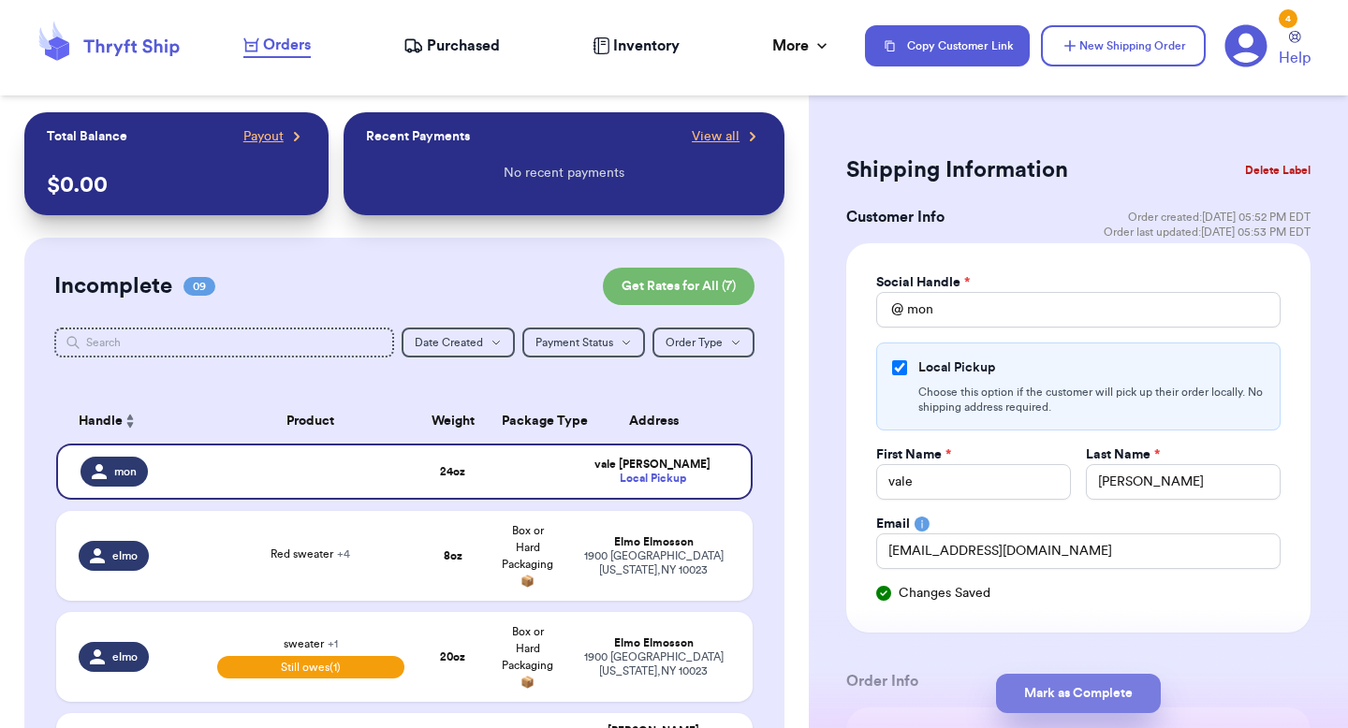
click at [1039, 705] on button "Mark as Complete" at bounding box center [1078, 693] width 165 height 39
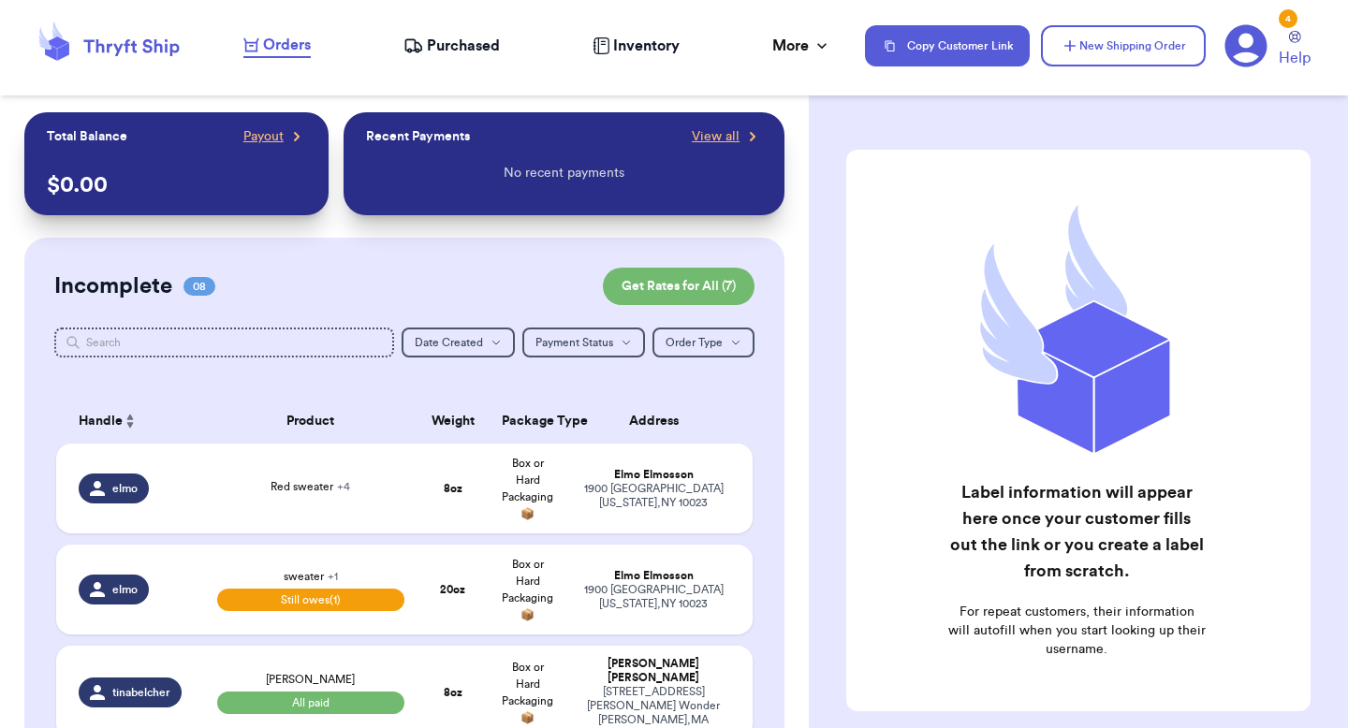
click at [848, 49] on nav "Orders Purchased Inventory More Stats Completed Orders Payments Payouts Copy Cu…" at bounding box center [787, 46] width 1124 height 62
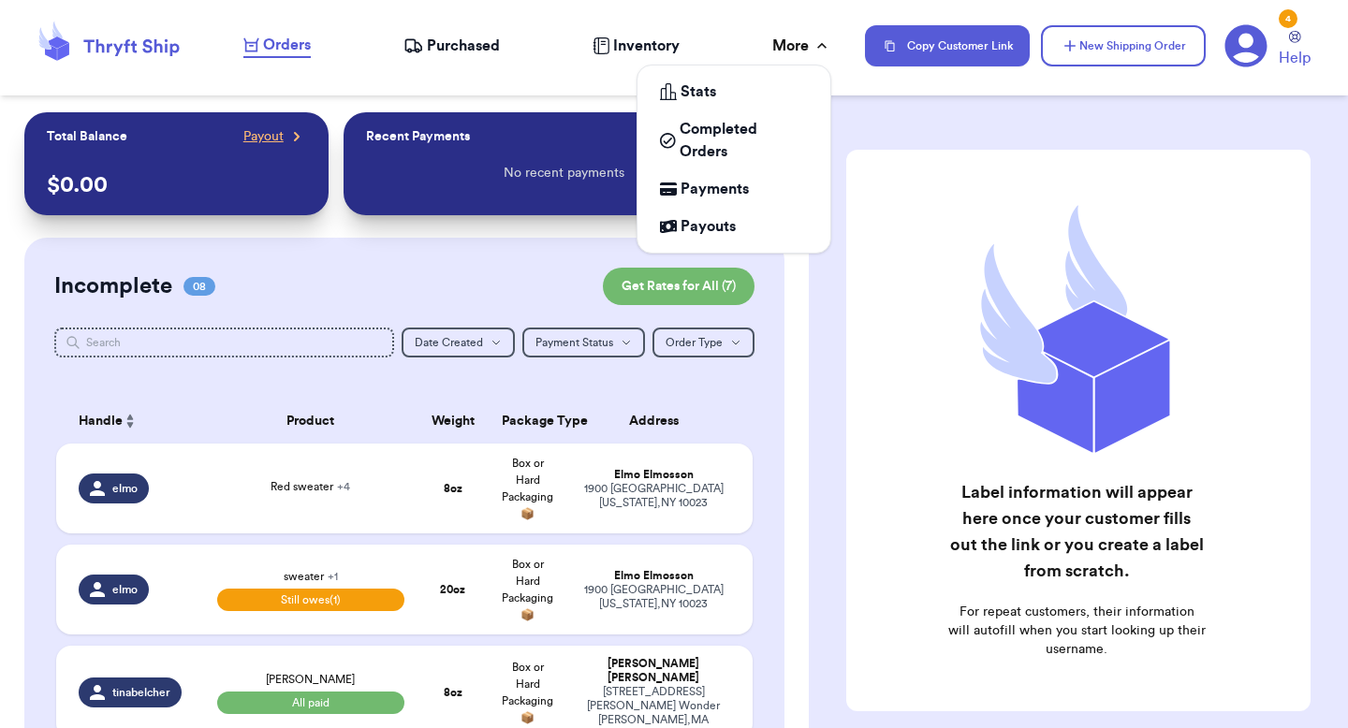
click at [814, 44] on icon at bounding box center [822, 46] width 19 height 19
click at [723, 141] on span "Completed Orders" at bounding box center [744, 140] width 128 height 45
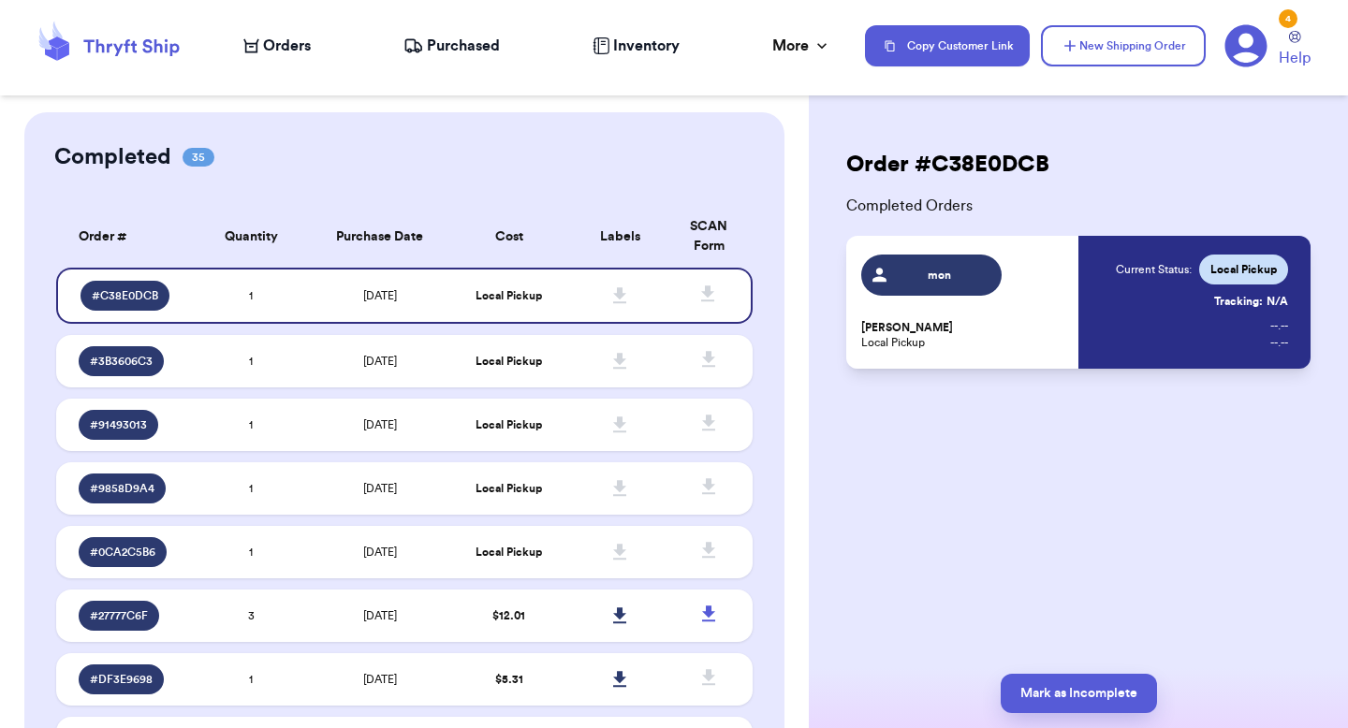
click at [256, 49] on icon at bounding box center [251, 45] width 16 height 15
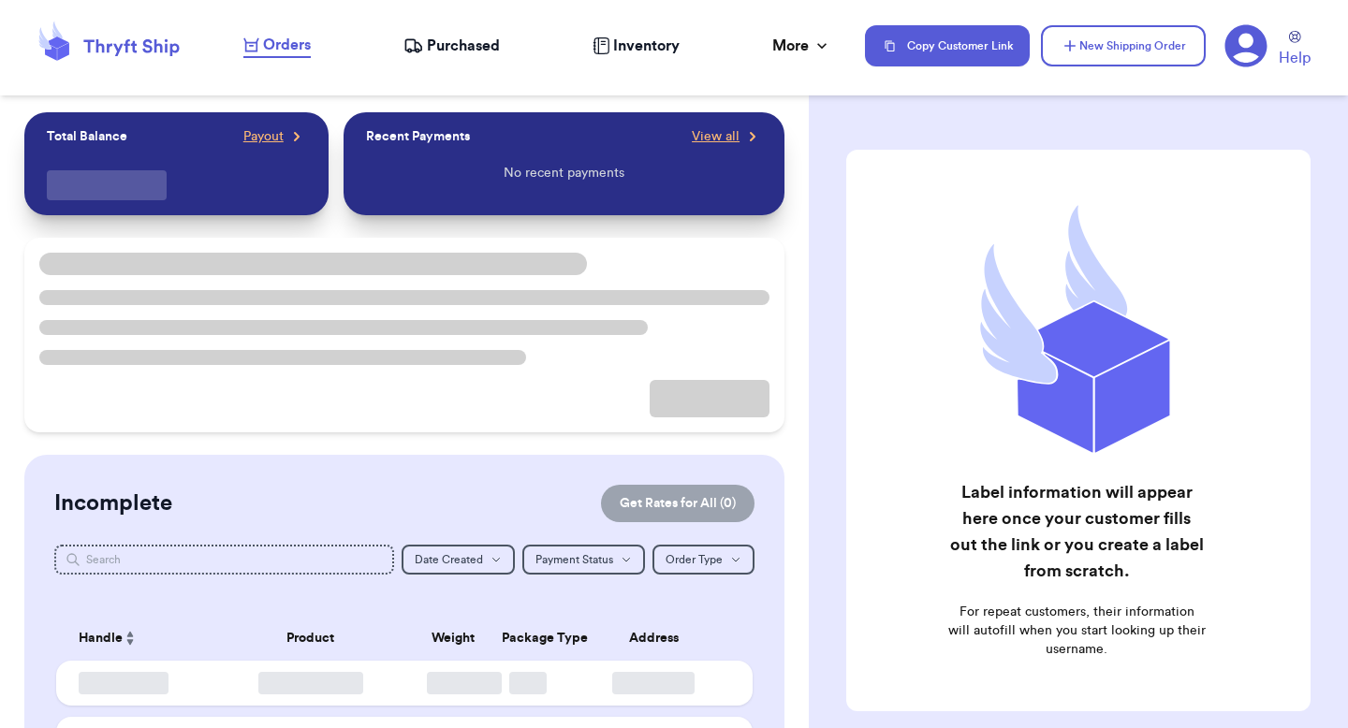
checkbox input "false"
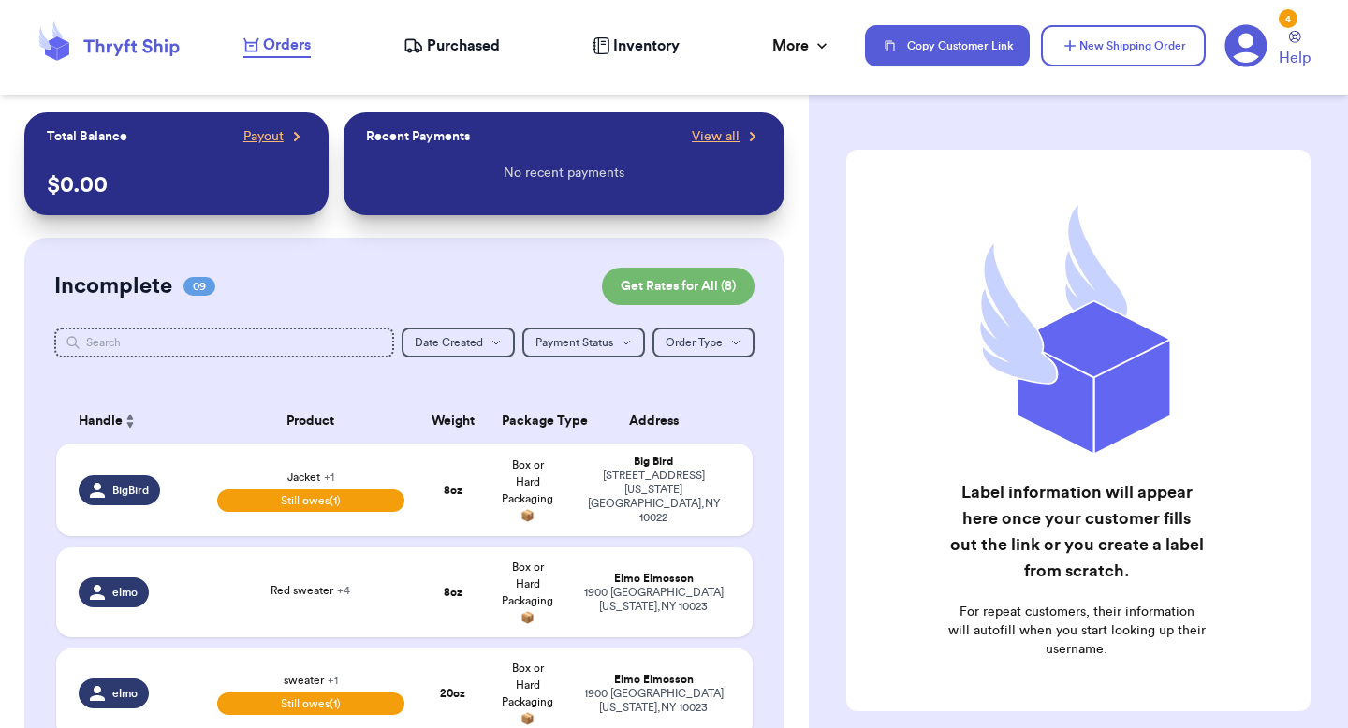
click at [1232, 65] on icon at bounding box center [1246, 45] width 43 height 43
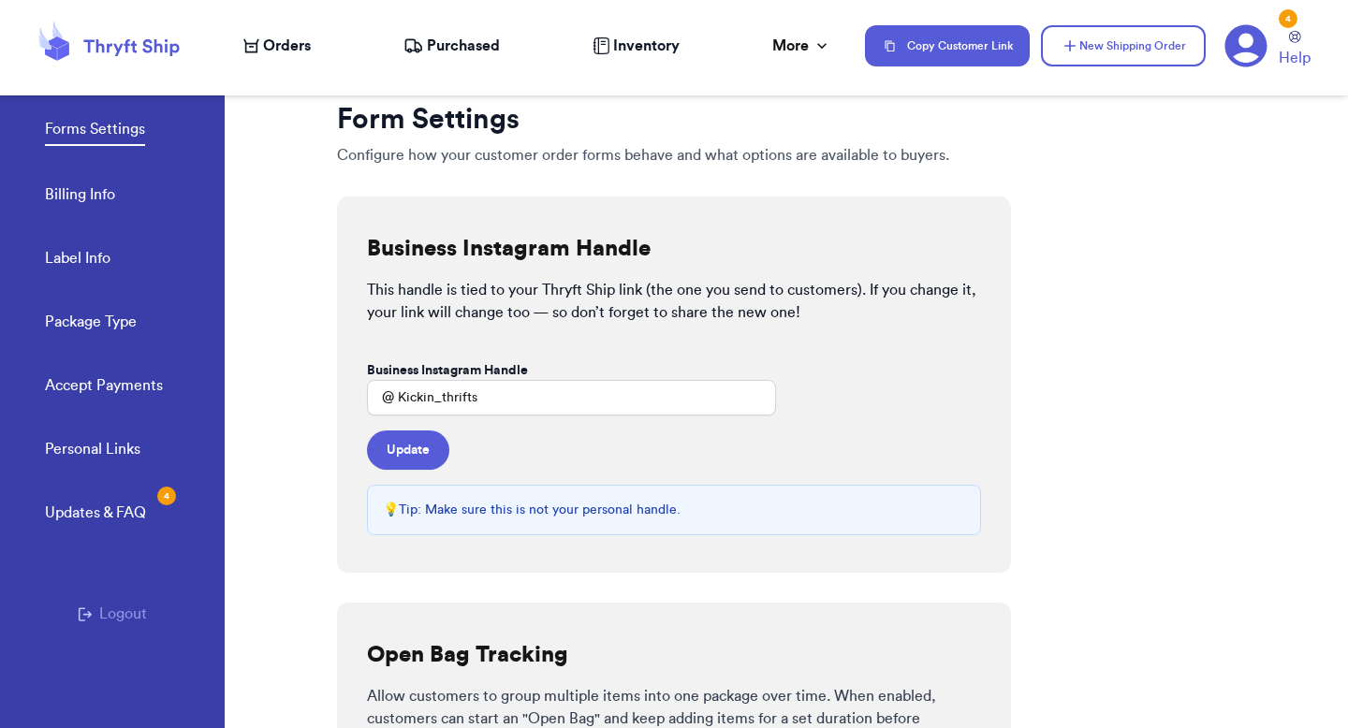
click at [93, 507] on div "Updates & FAQ 4" at bounding box center [95, 513] width 101 height 22
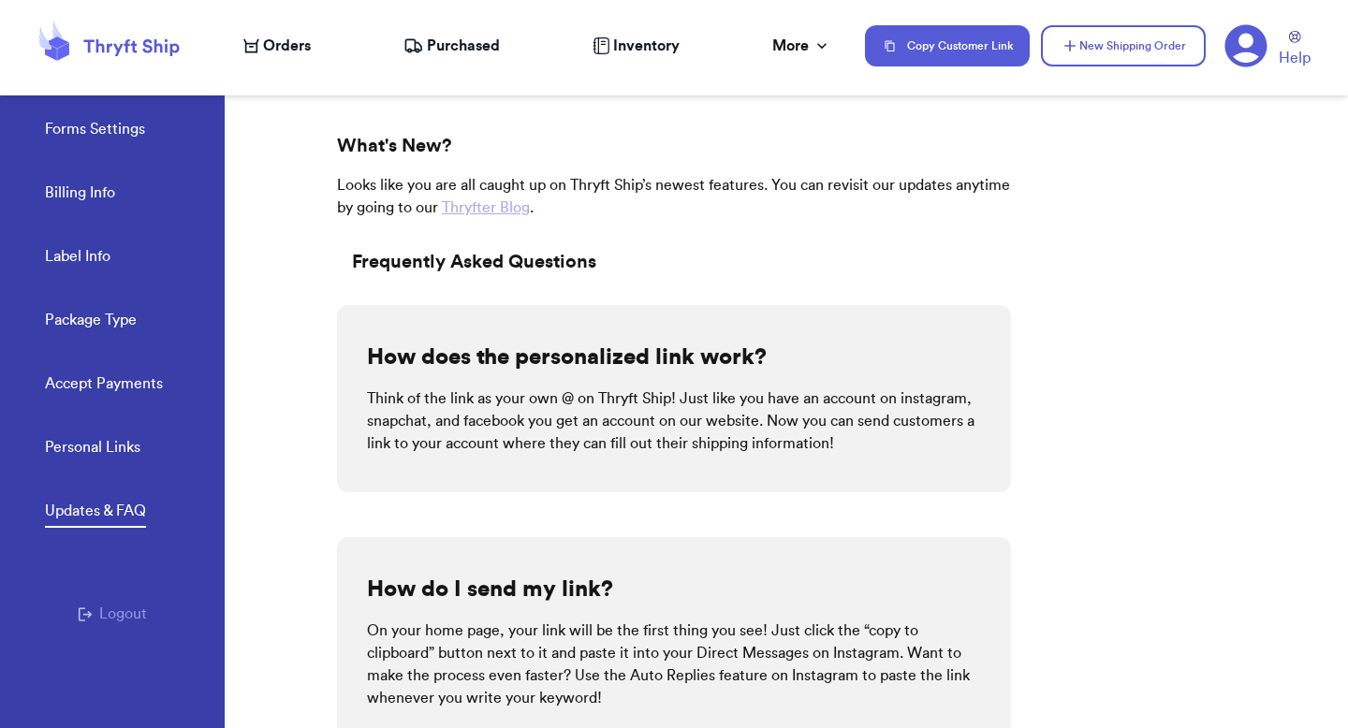
click at [292, 52] on span "Orders" at bounding box center [287, 46] width 48 height 22
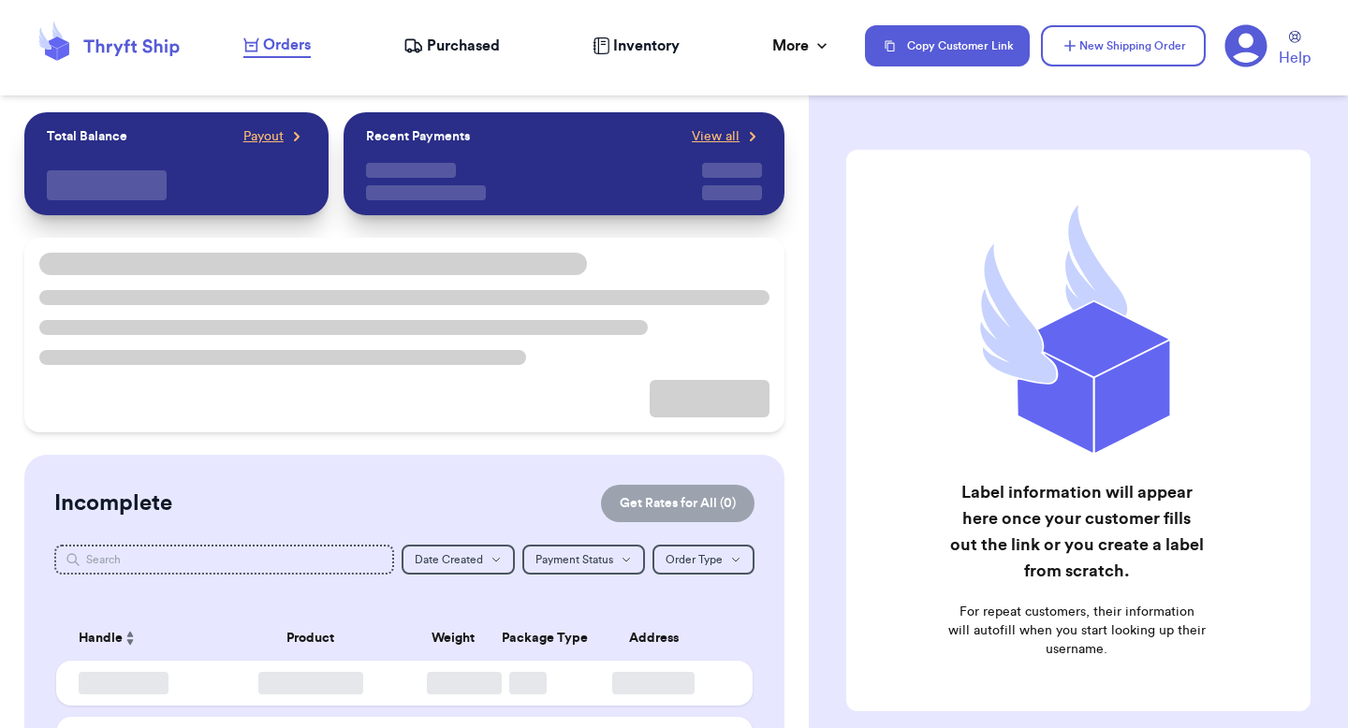
checkbox input "false"
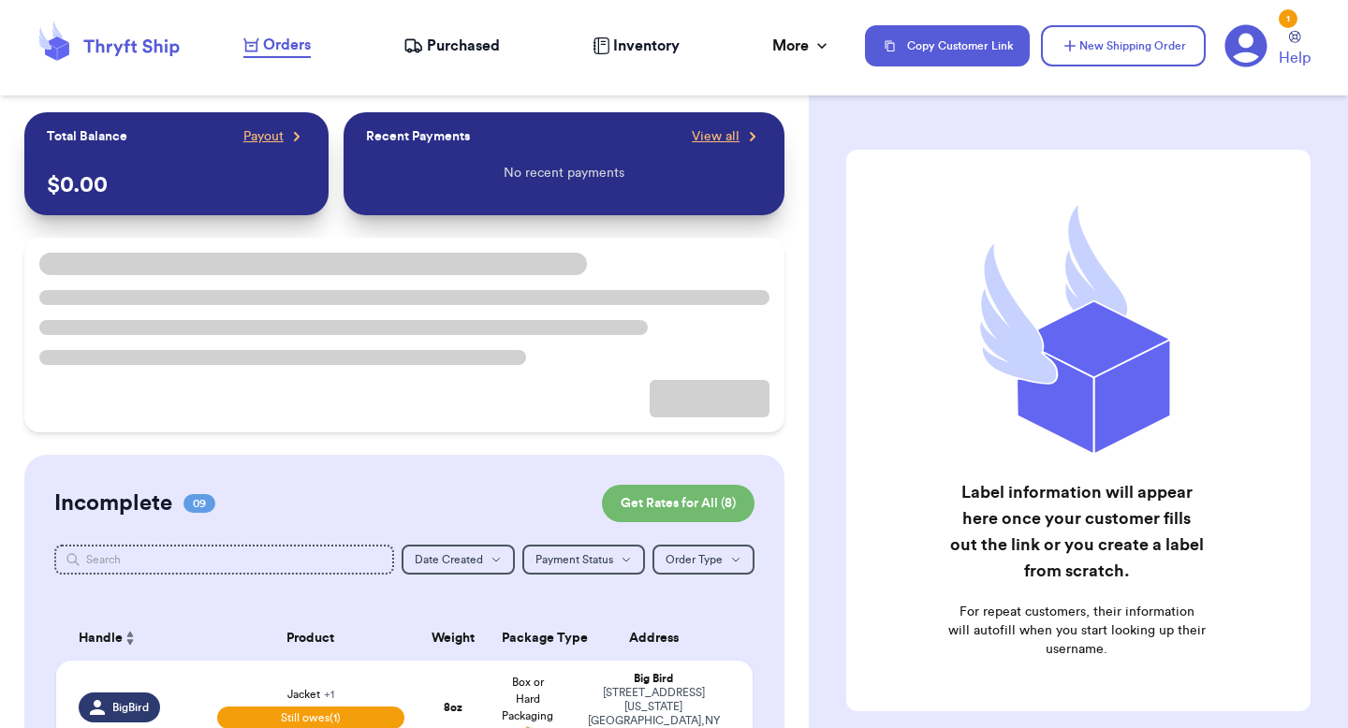
click at [1245, 51] on icon at bounding box center [1246, 45] width 43 height 43
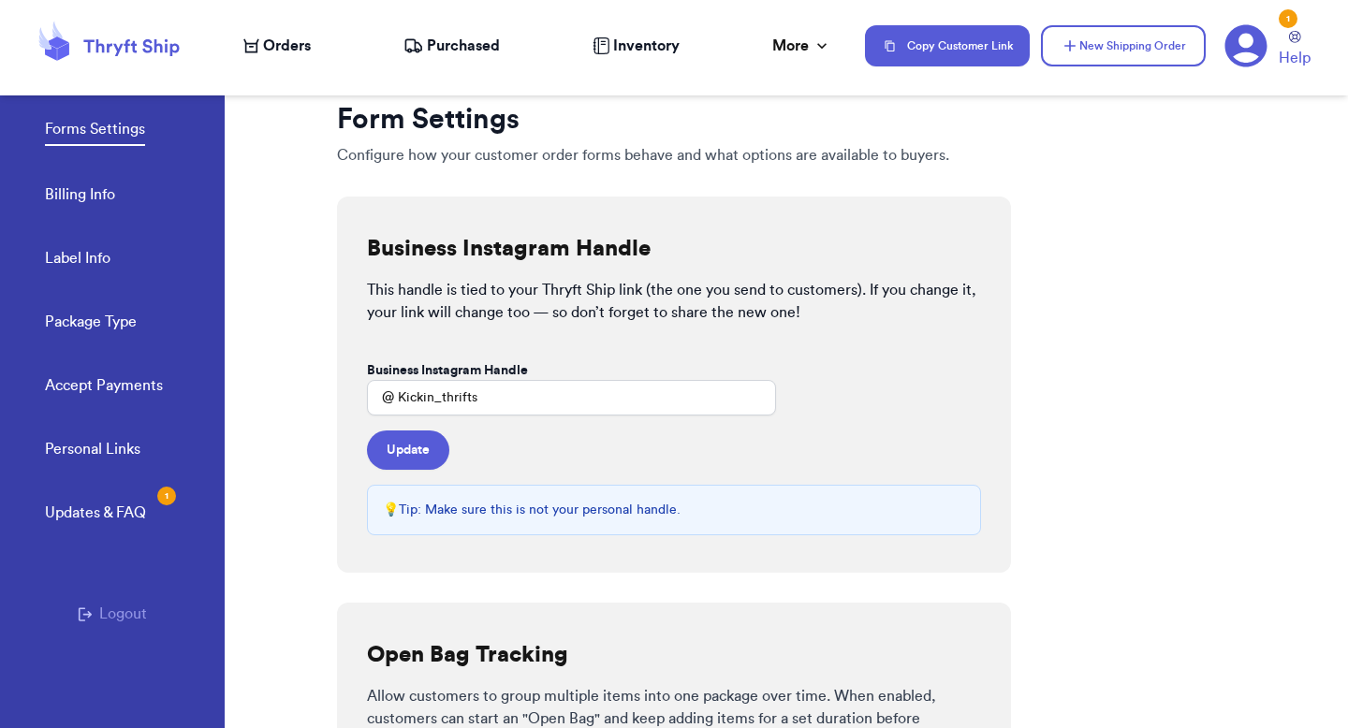
click at [118, 529] on div "Personal Links Updates & FAQ 1" at bounding box center [135, 501] width 180 height 127
click at [121, 506] on div "Updates & FAQ 1" at bounding box center [95, 513] width 101 height 22
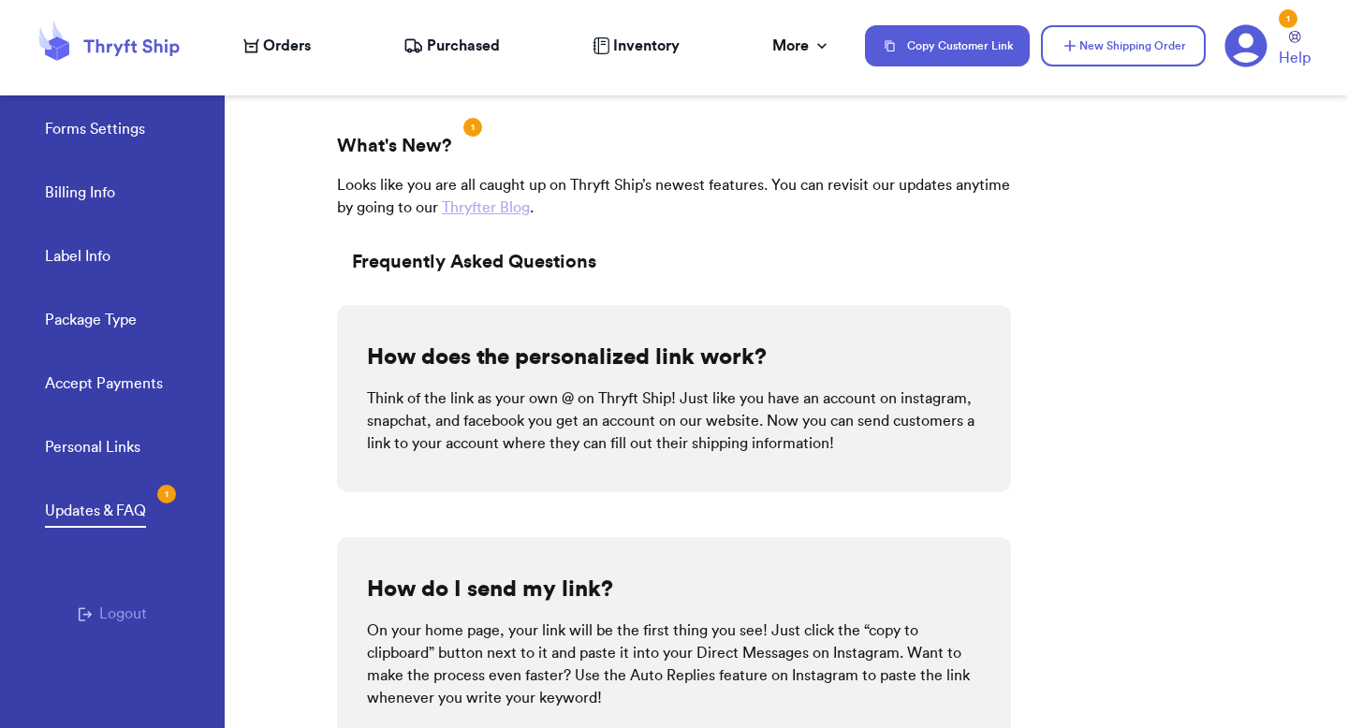
click at [511, 208] on link "Thryfter Blog" at bounding box center [486, 207] width 88 height 15
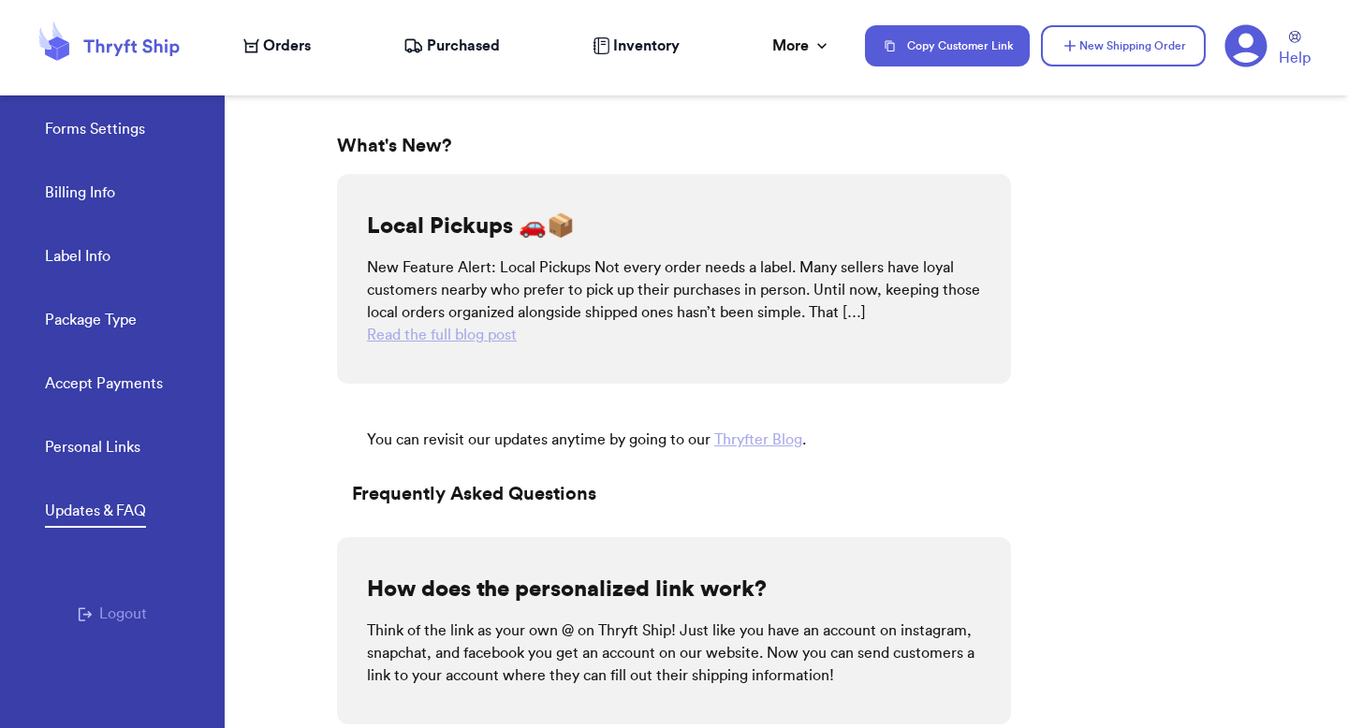
click at [296, 35] on span "Orders" at bounding box center [287, 46] width 48 height 22
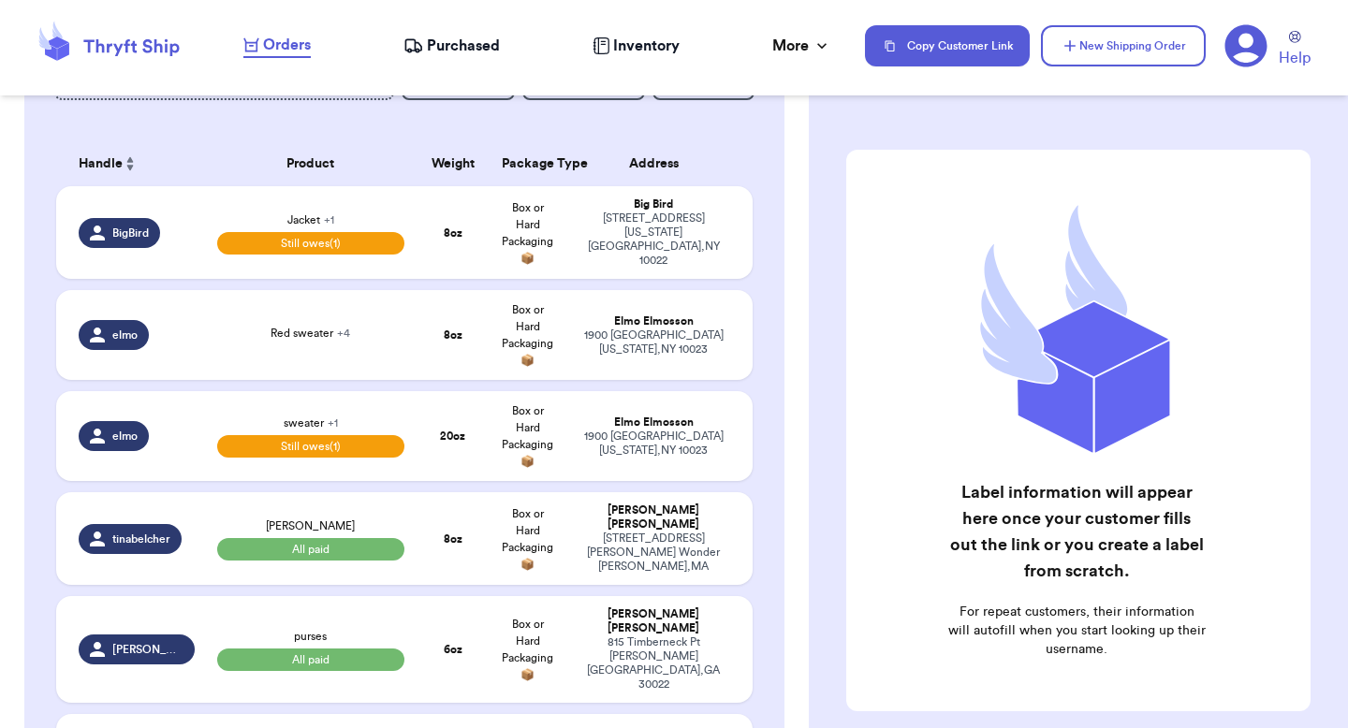
scroll to position [260, 0]
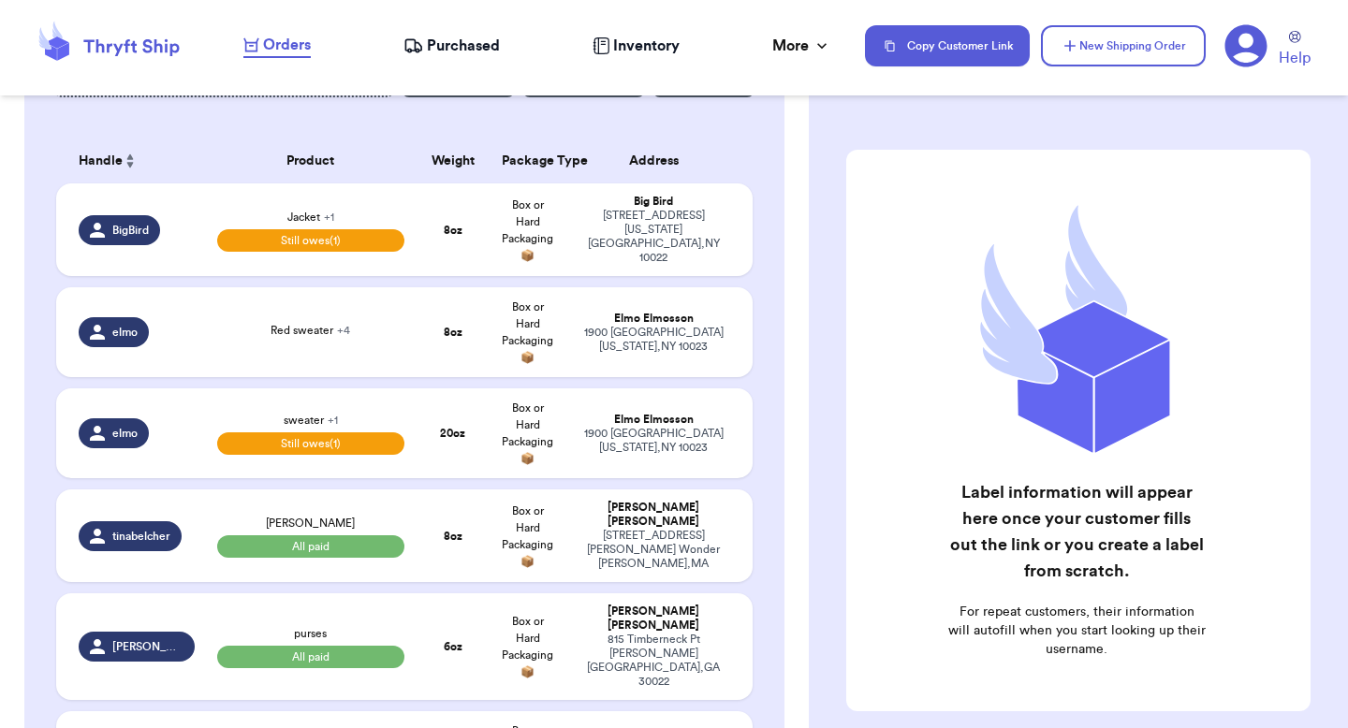
click at [1259, 44] on icon at bounding box center [1247, 46] width 42 height 42
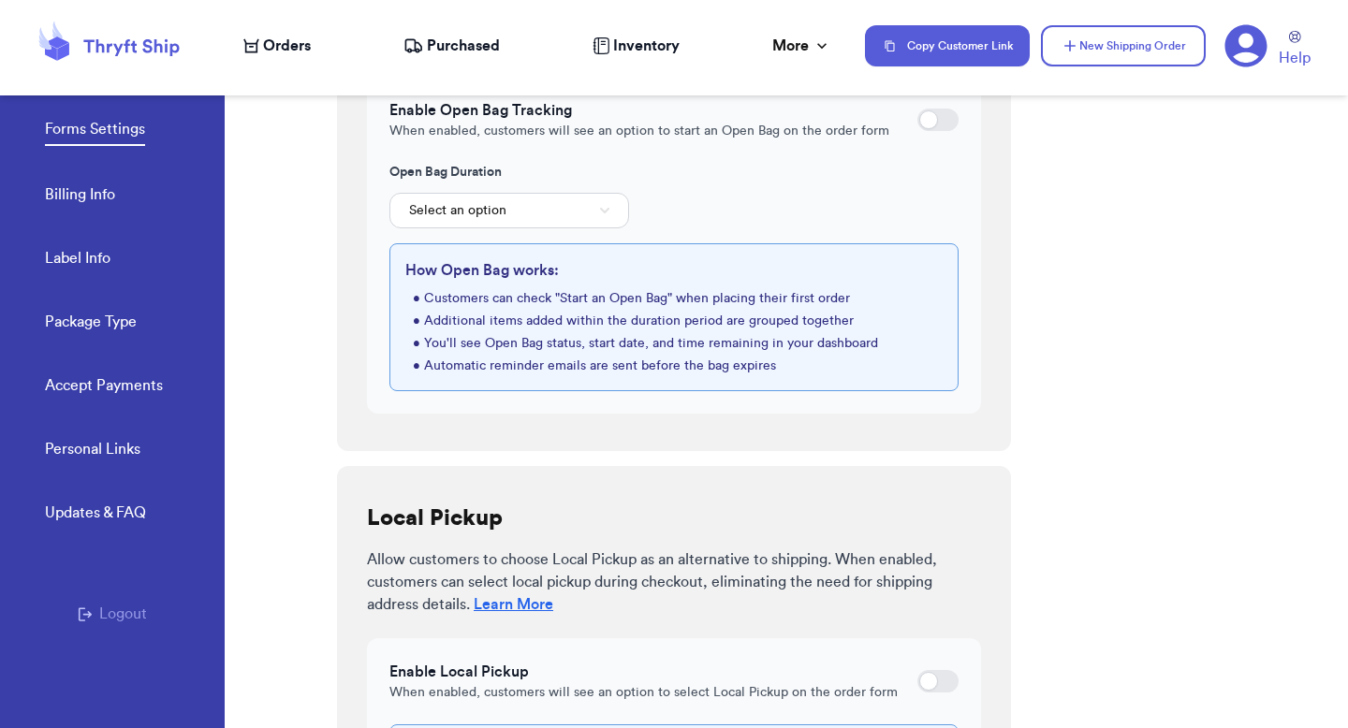
scroll to position [925, 0]
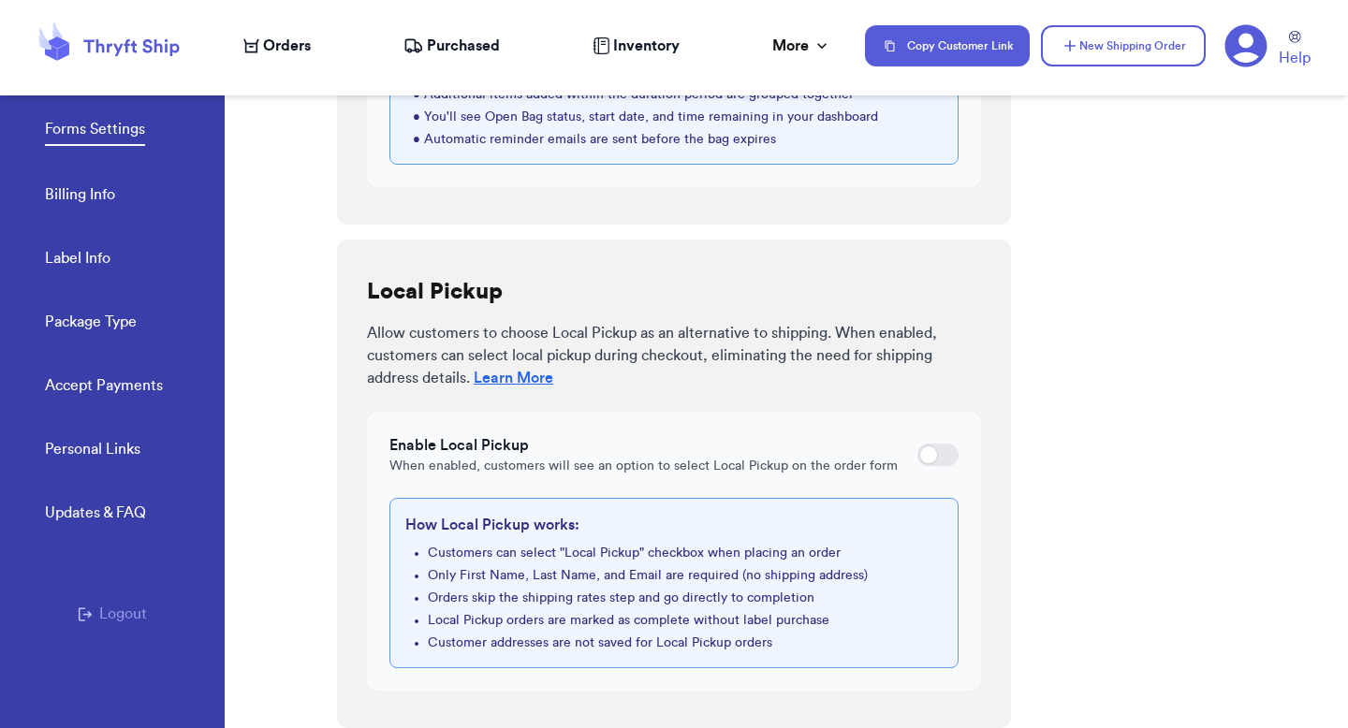
click at [937, 451] on div at bounding box center [928, 455] width 19 height 19
click at [918, 455] on input "checkbox" at bounding box center [917, 455] width 1 height 1
checkbox input "true"
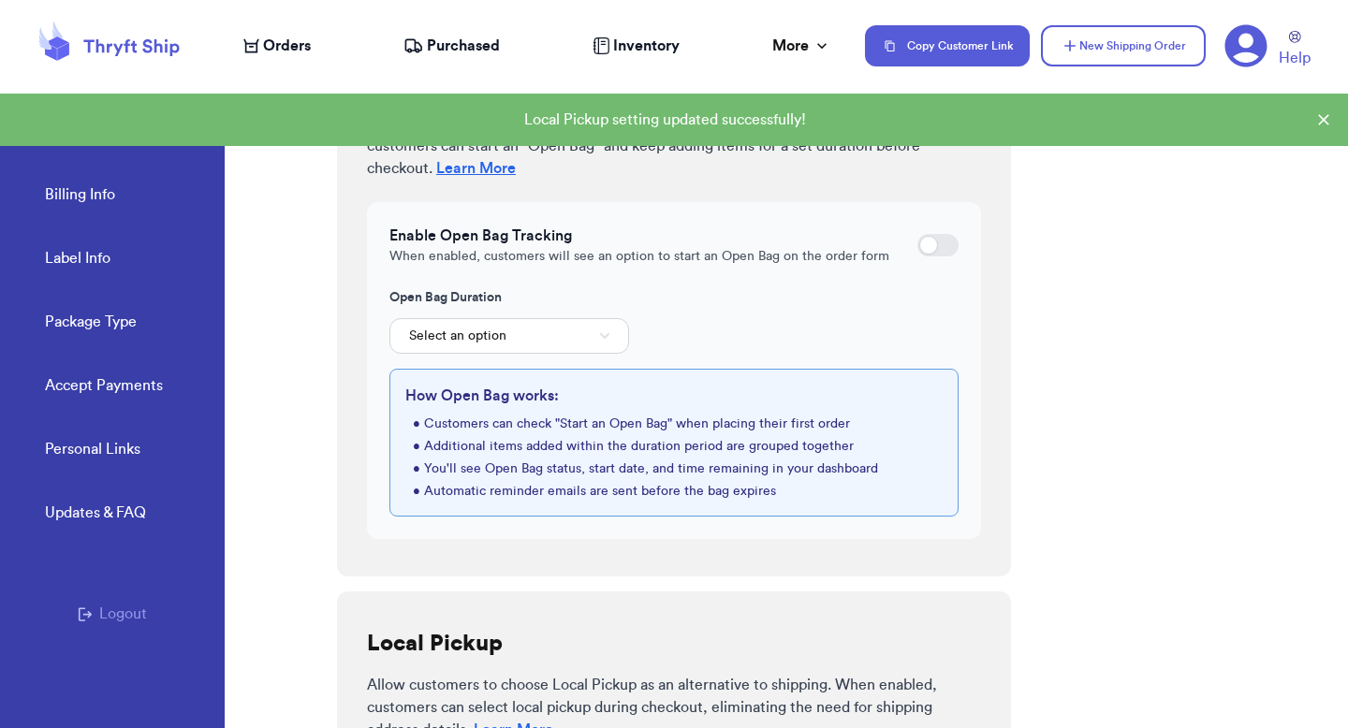
scroll to position [520, 0]
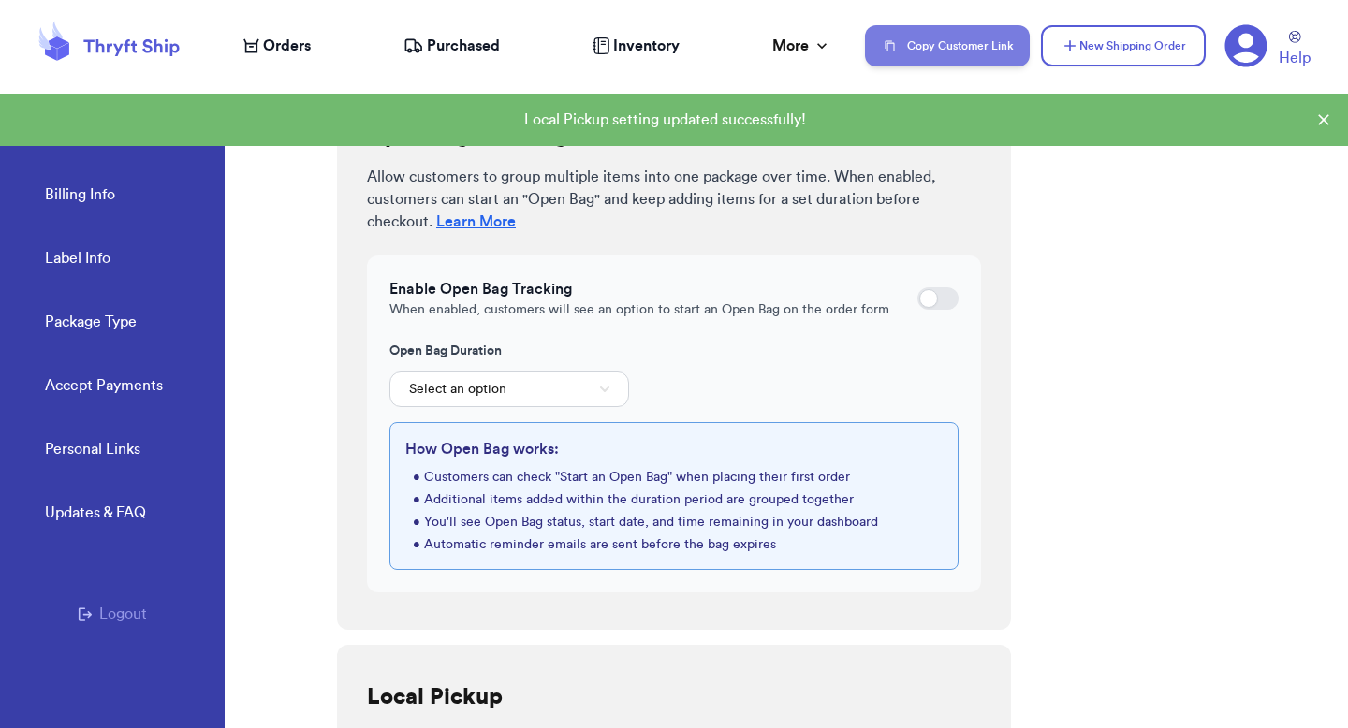
click at [968, 31] on button "Copy Customer Link" at bounding box center [947, 45] width 165 height 41
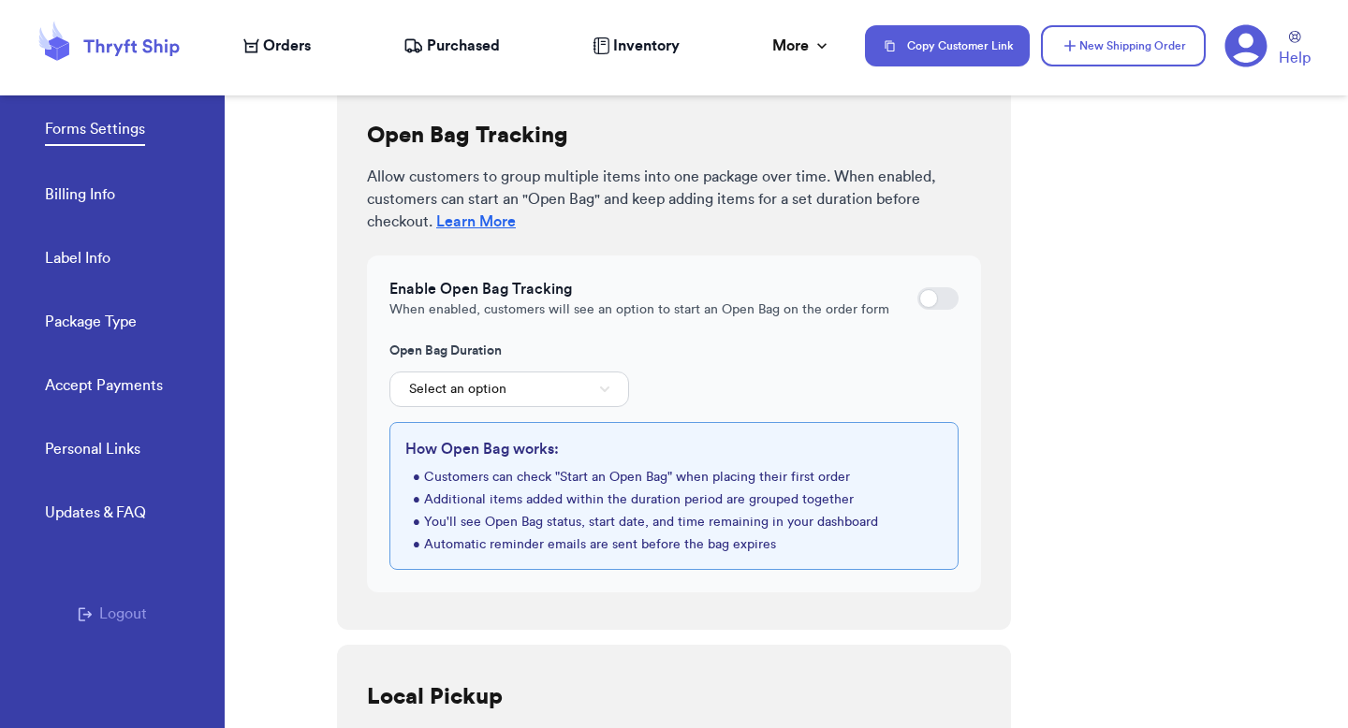
click at [67, 377] on link "Accept Payments" at bounding box center [104, 388] width 118 height 26
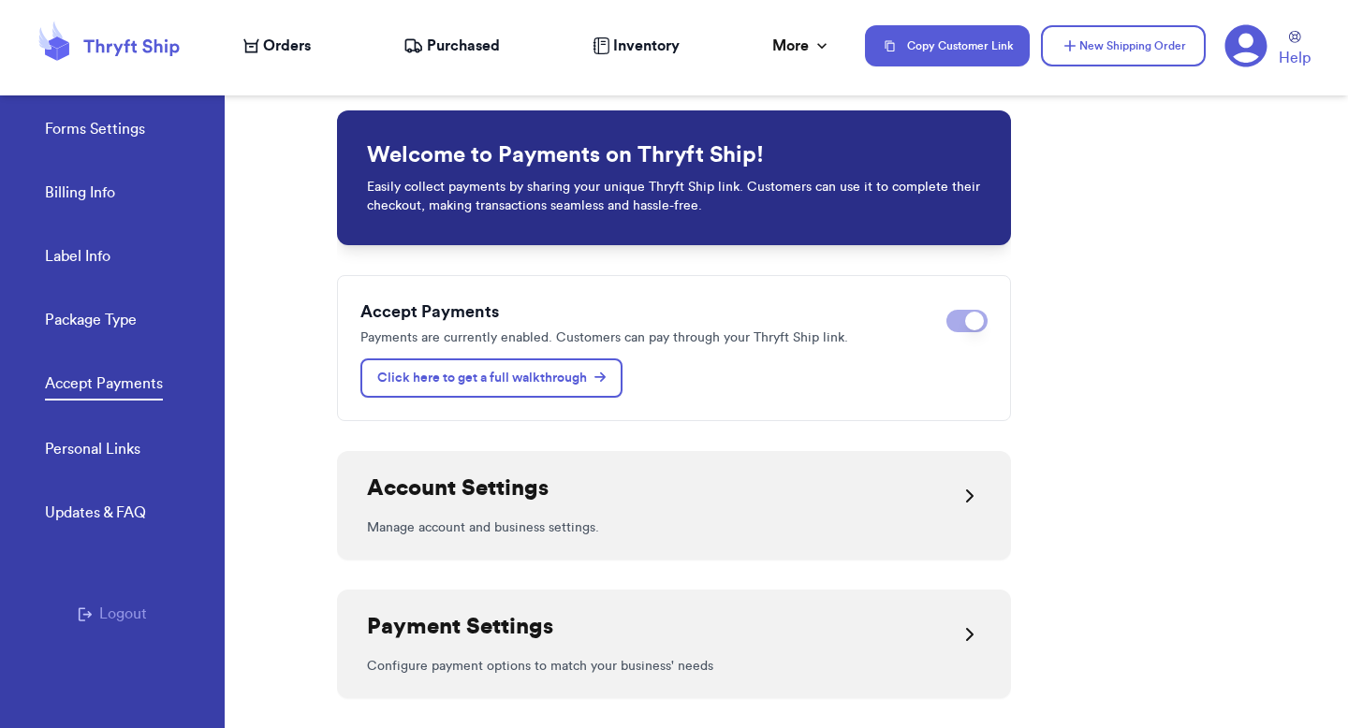
click at [612, 493] on div "Account Settings" at bounding box center [674, 496] width 614 height 45
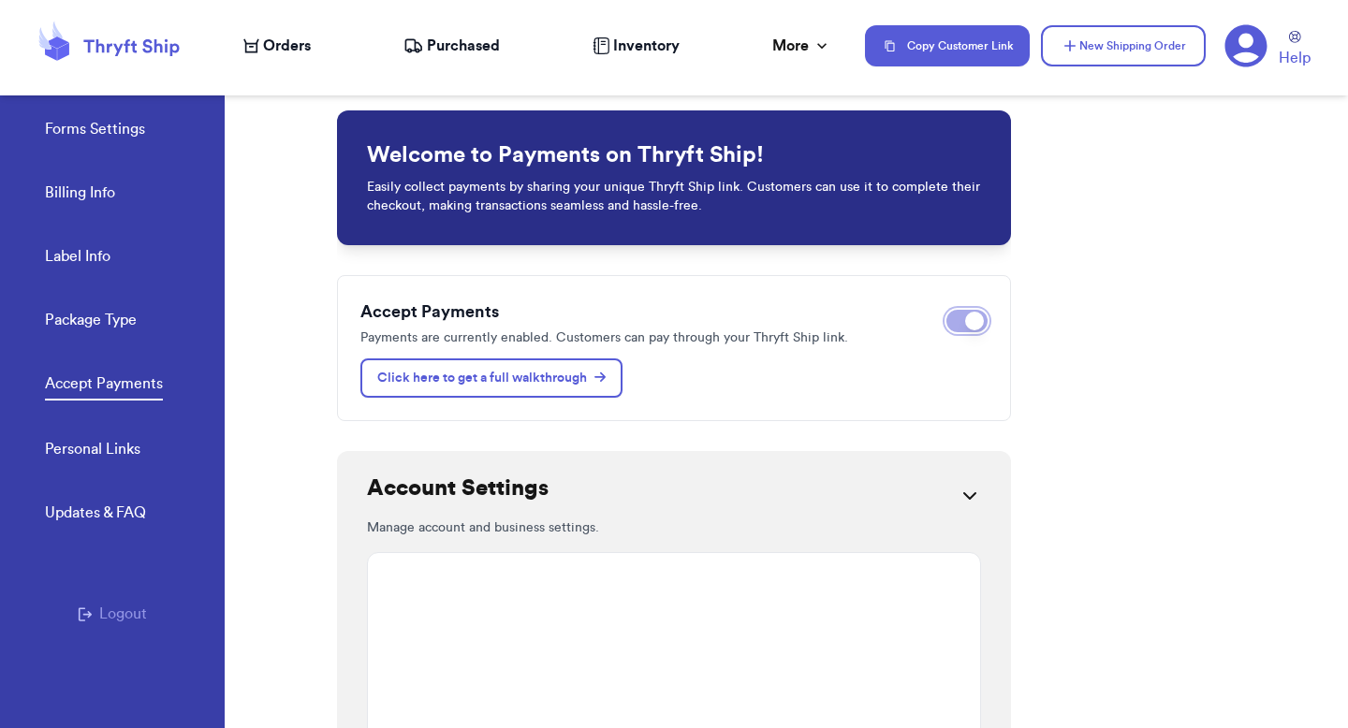
click at [964, 318] on button "Disable payments" at bounding box center [967, 321] width 41 height 22
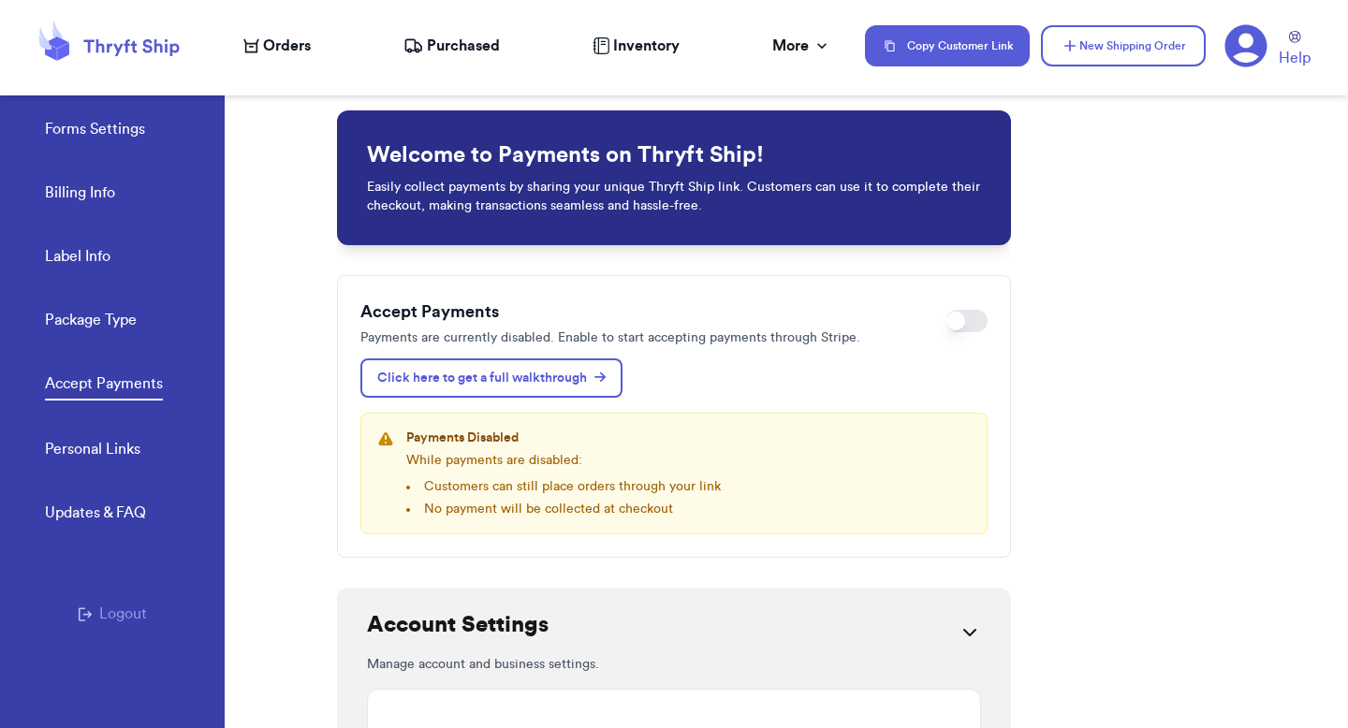
click at [253, 48] on icon at bounding box center [251, 45] width 16 height 15
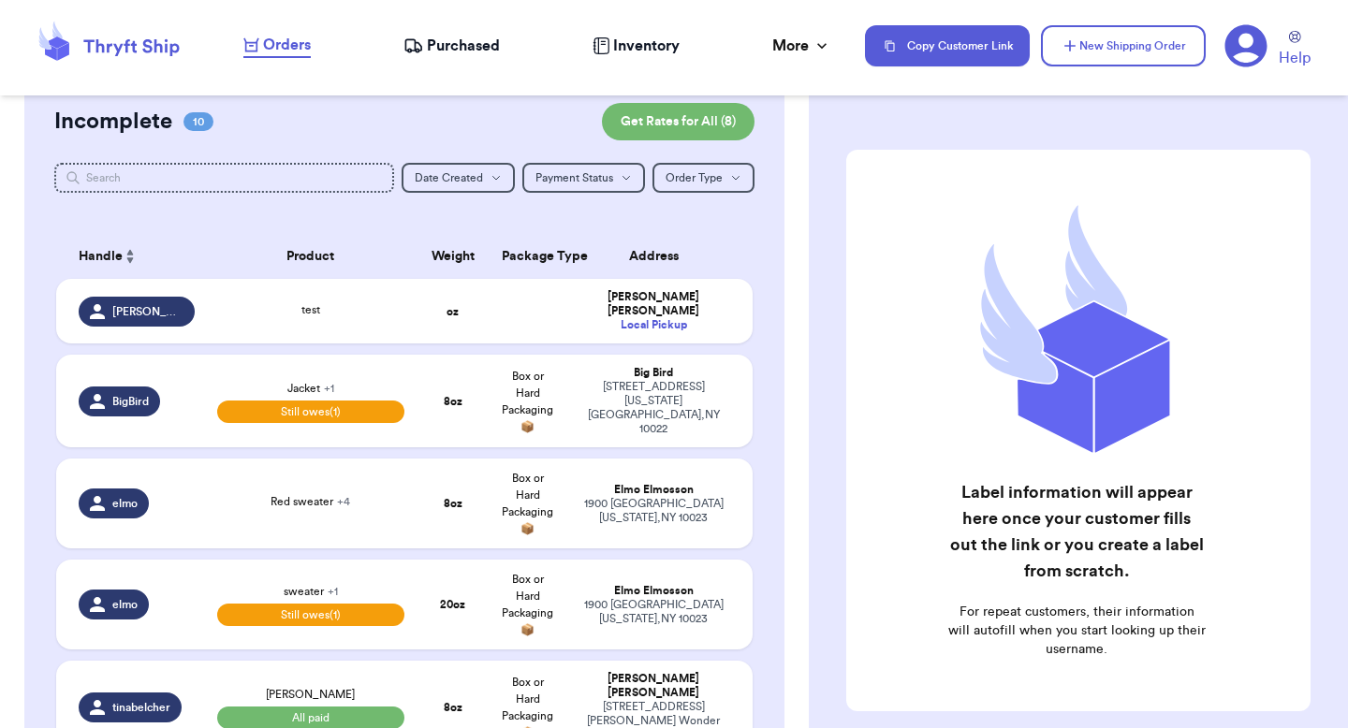
scroll to position [159, 0]
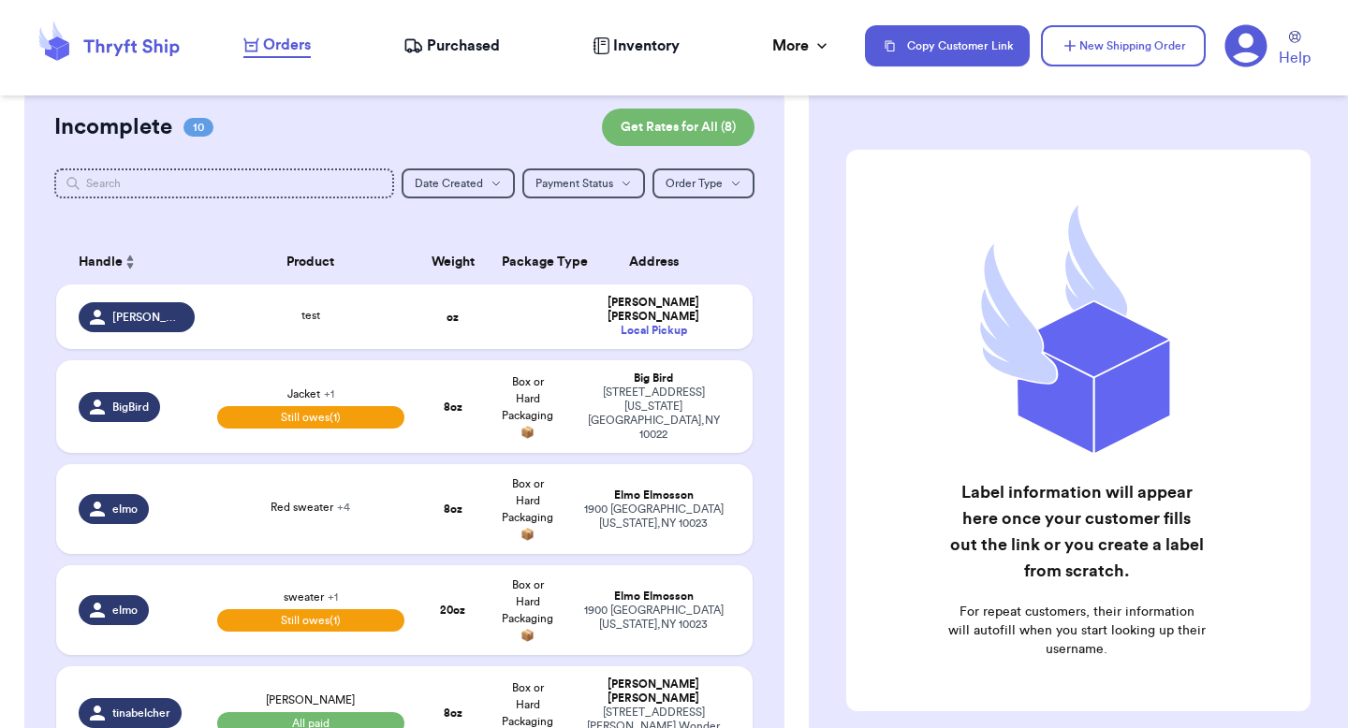
click at [426, 311] on td "oz" at bounding box center [453, 317] width 75 height 65
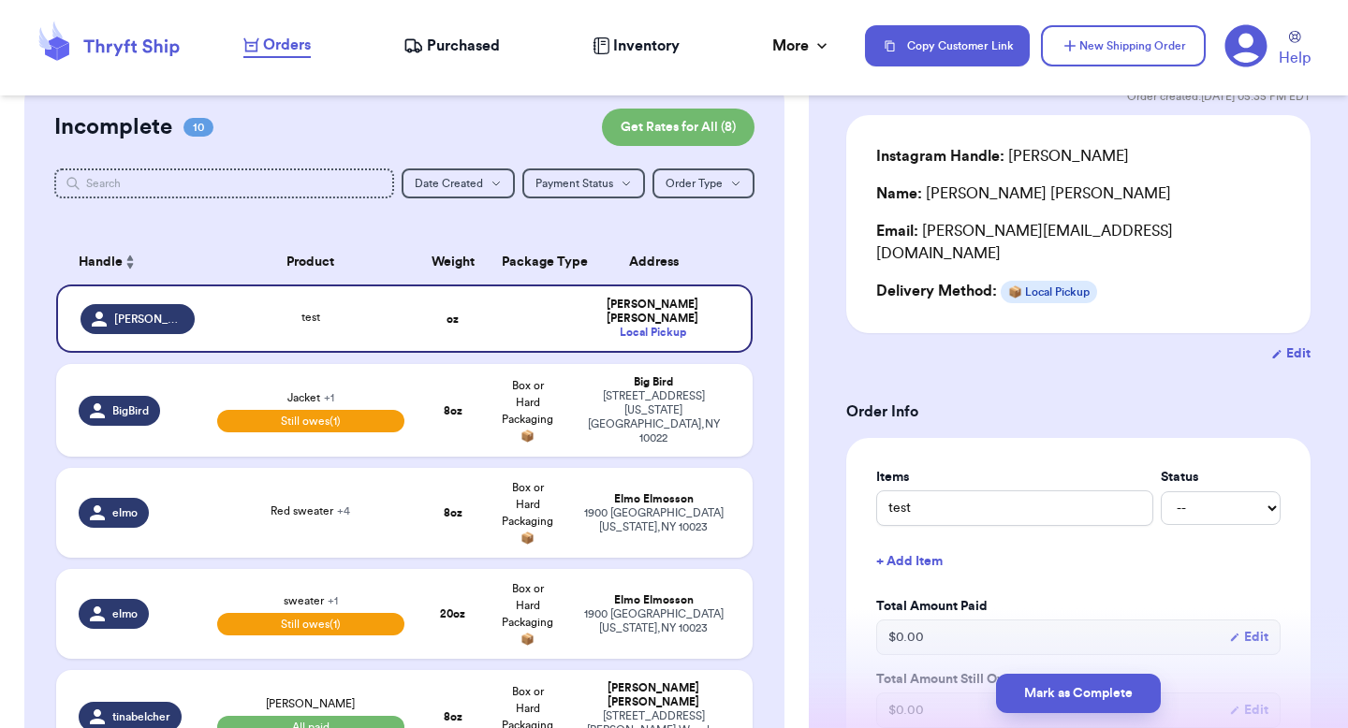
scroll to position [172, 0]
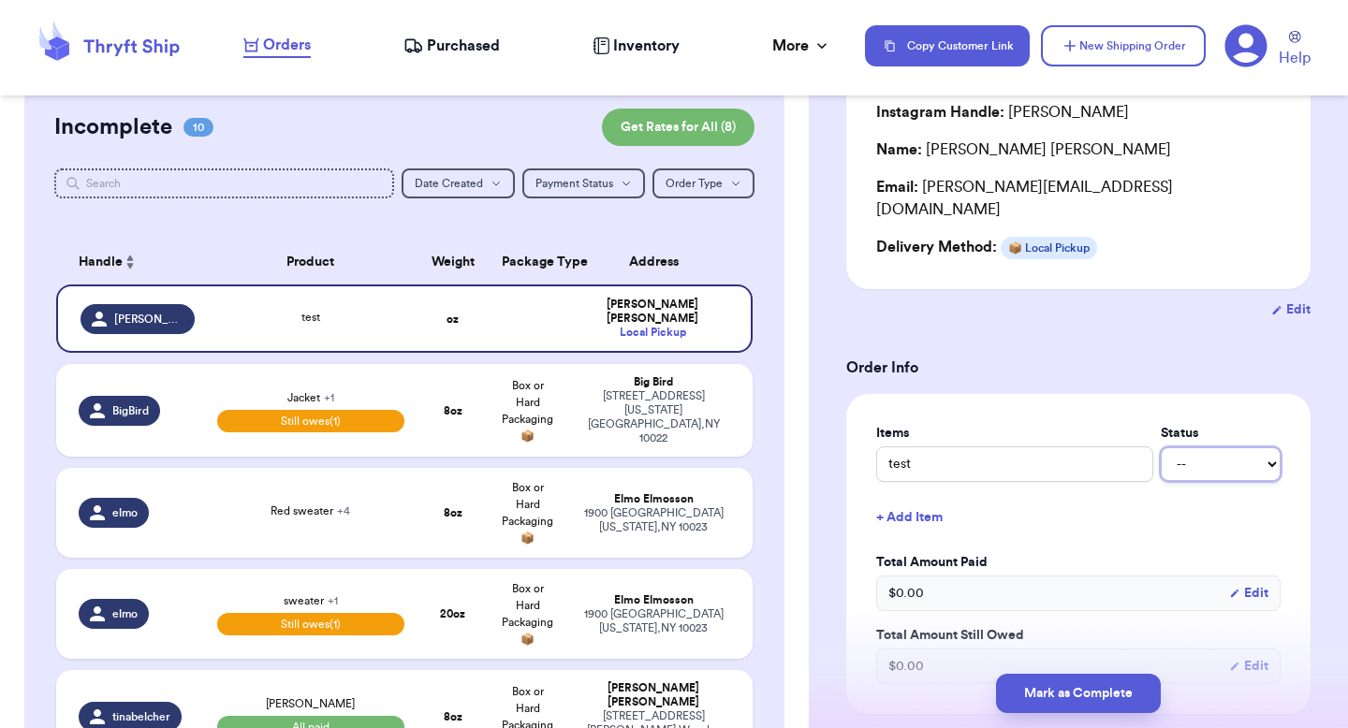
click at [1203, 448] on select "-- Paid Owes" at bounding box center [1221, 465] width 120 height 34
select select "paid"
click at [1161, 448] on select "-- Paid Owes" at bounding box center [1221, 465] width 120 height 34
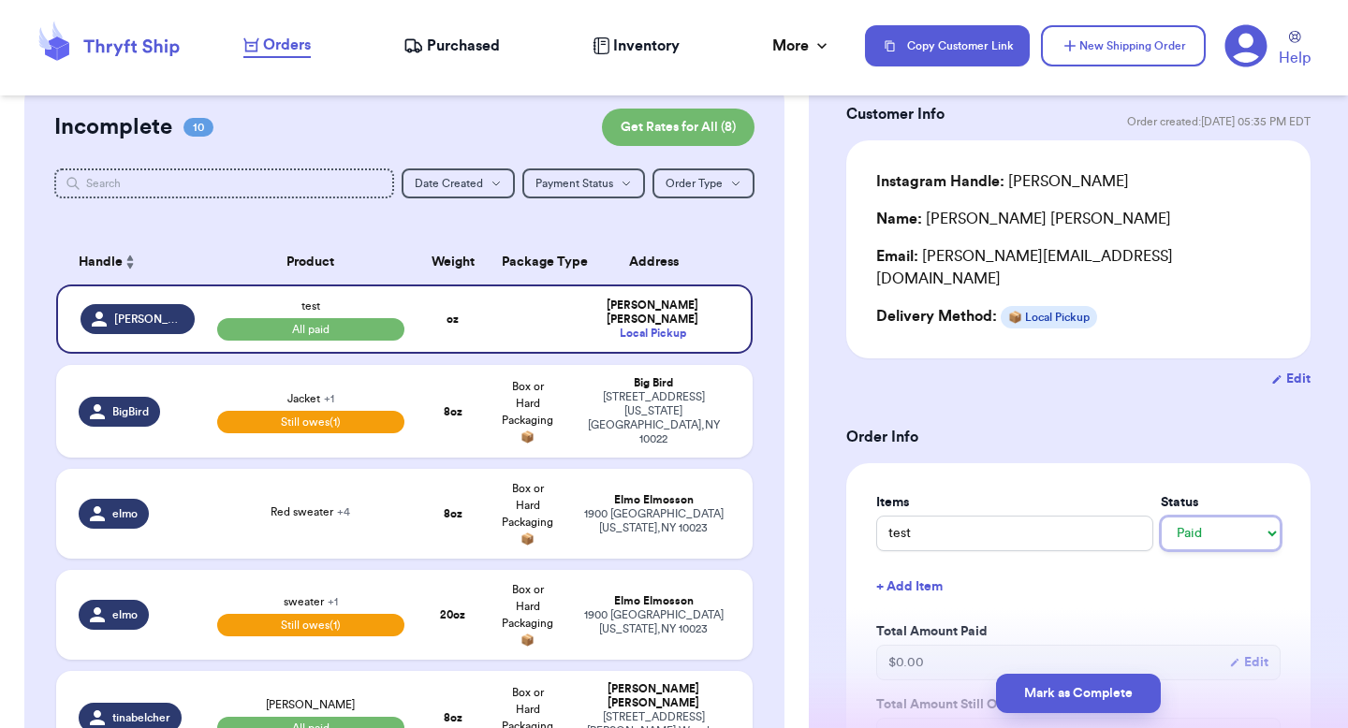
scroll to position [102, 0]
click at [1031, 701] on button "Mark as Complete" at bounding box center [1078, 693] width 165 height 39
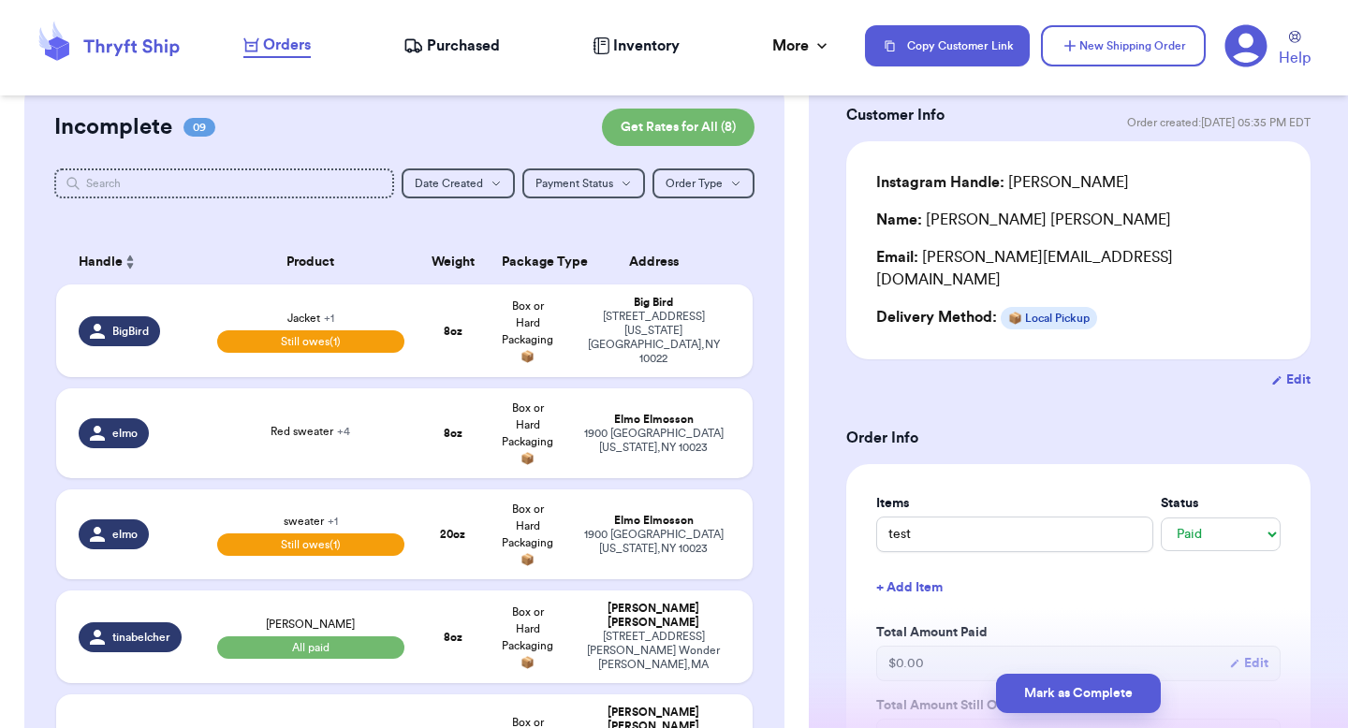
click at [690, 375] on table "Handle Product Weight Package Type Address BigBird Jacket + 1 Still owes (1) 8 …" at bounding box center [404, 728] width 700 height 1000
click at [877, 367] on form "Shipping Information Delete Label Customer Info Order created: 10/13, 05:35 PM …" at bounding box center [1078, 433] width 464 height 771
click at [659, 354] on td "Big Bird 1 Lincoln plaza New York City , NY 10022" at bounding box center [659, 331] width 187 height 93
type input "New Sweater"
select select "unpaid"
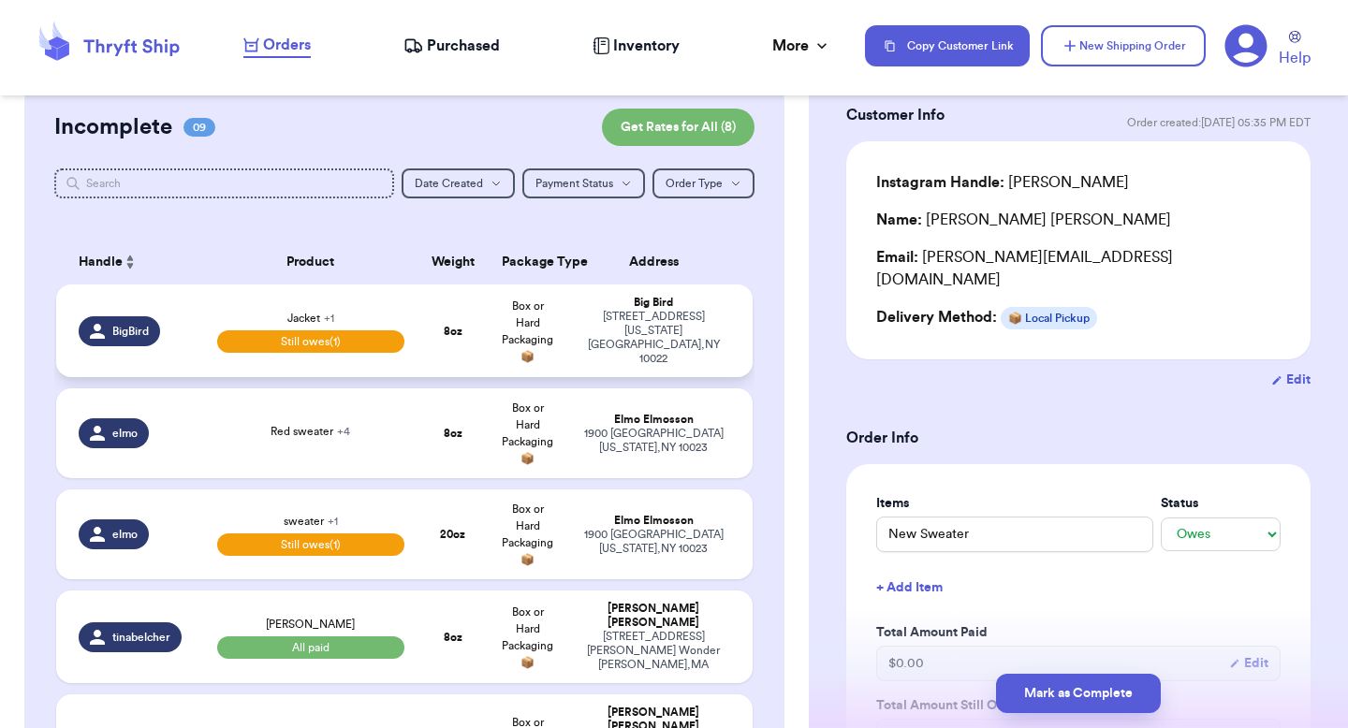
type input "35"
select select "venmo"
select select "paid"
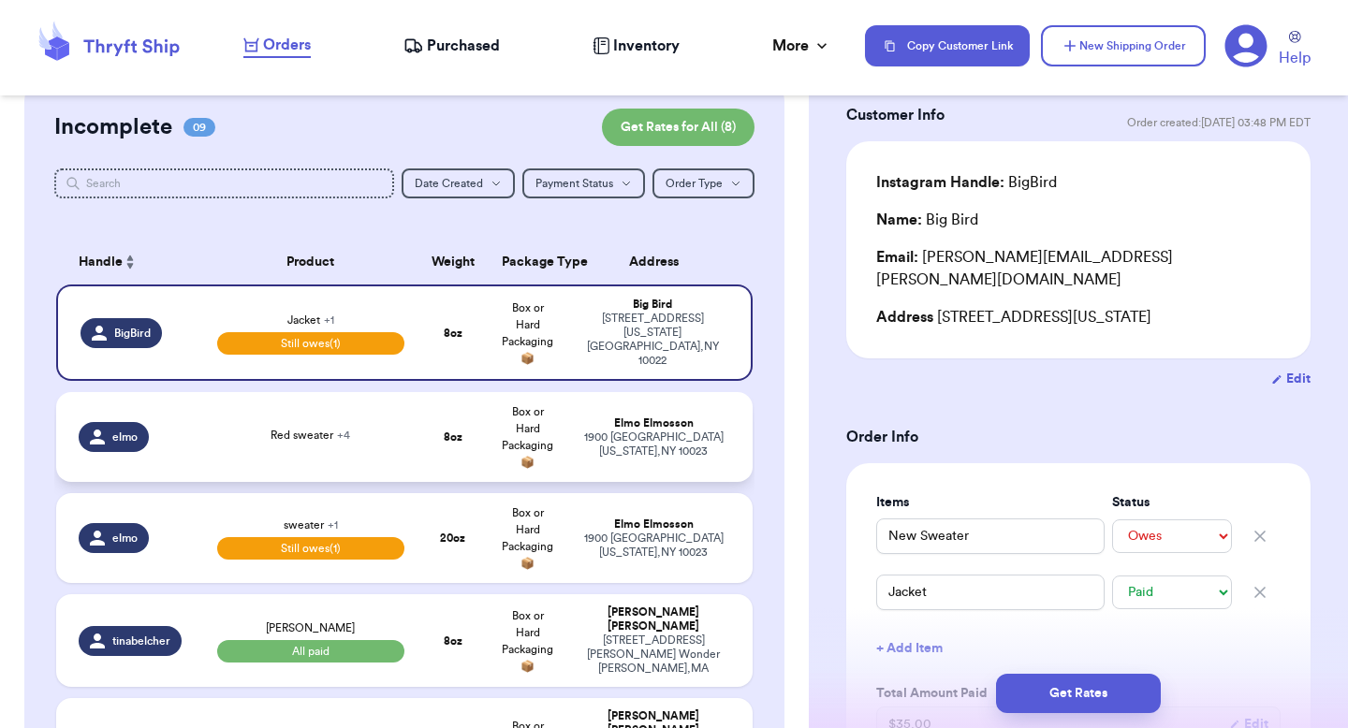
click at [688, 426] on div "Elmo Elmosson" at bounding box center [654, 424] width 154 height 14
type input "Red sweater"
select select "unknown"
type input "0"
select select "stripe"
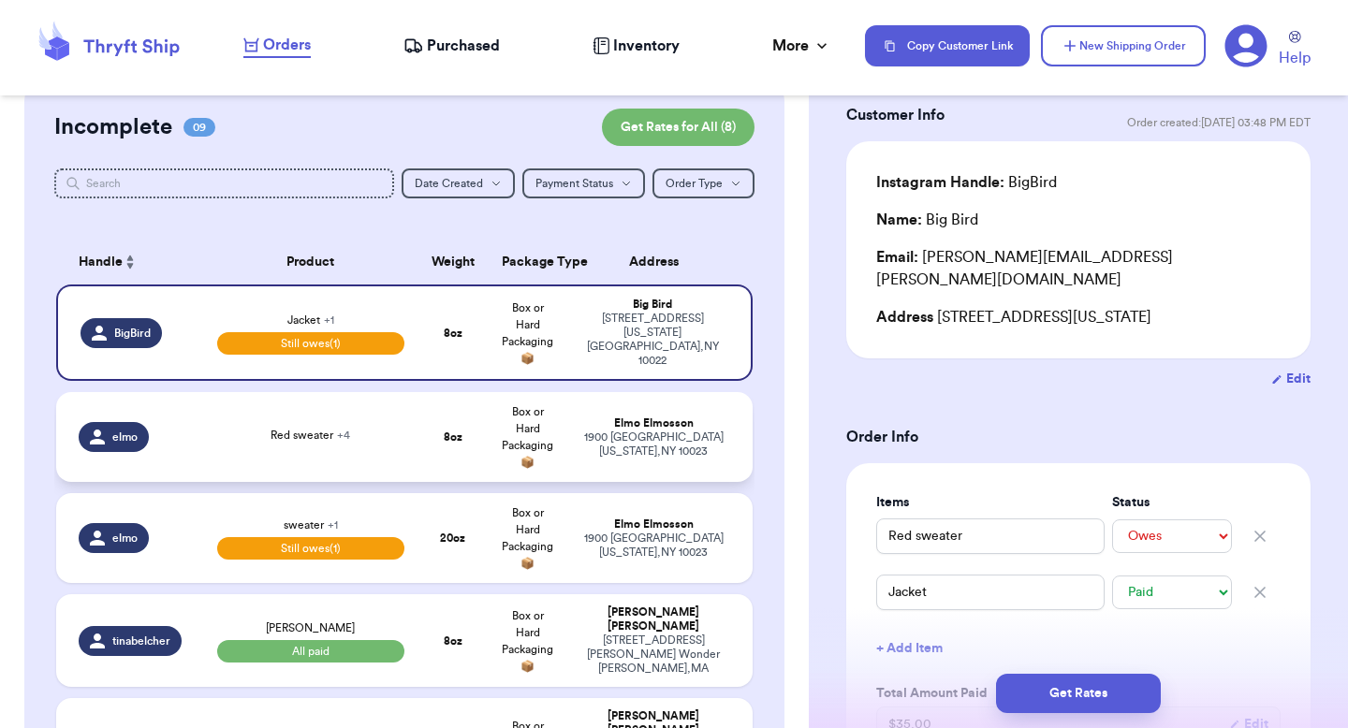
type input "Green boots"
select select "unknown"
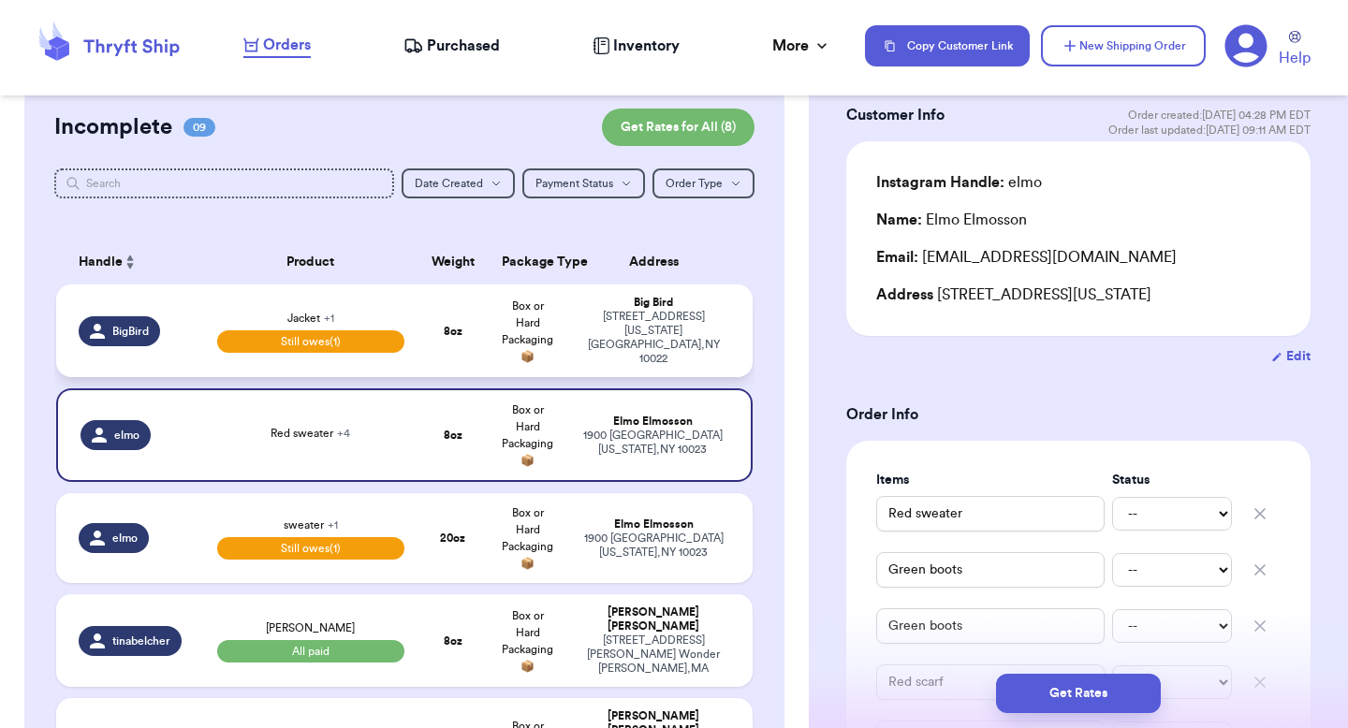
click at [688, 332] on div "1 Lincoln plaza New York City , NY 10022" at bounding box center [654, 338] width 154 height 56
type input "New Sweater"
select select "unpaid"
type input "35"
select select "venmo"
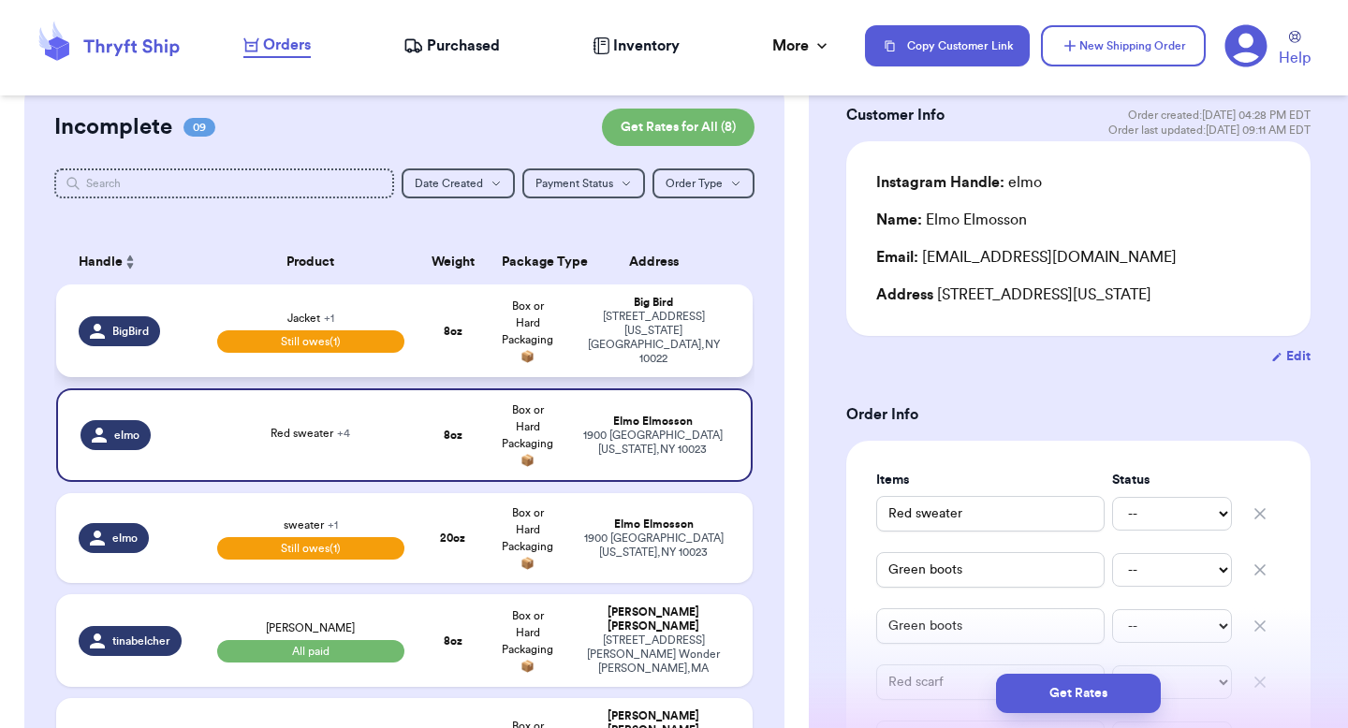
type input "Jacket"
select select "paid"
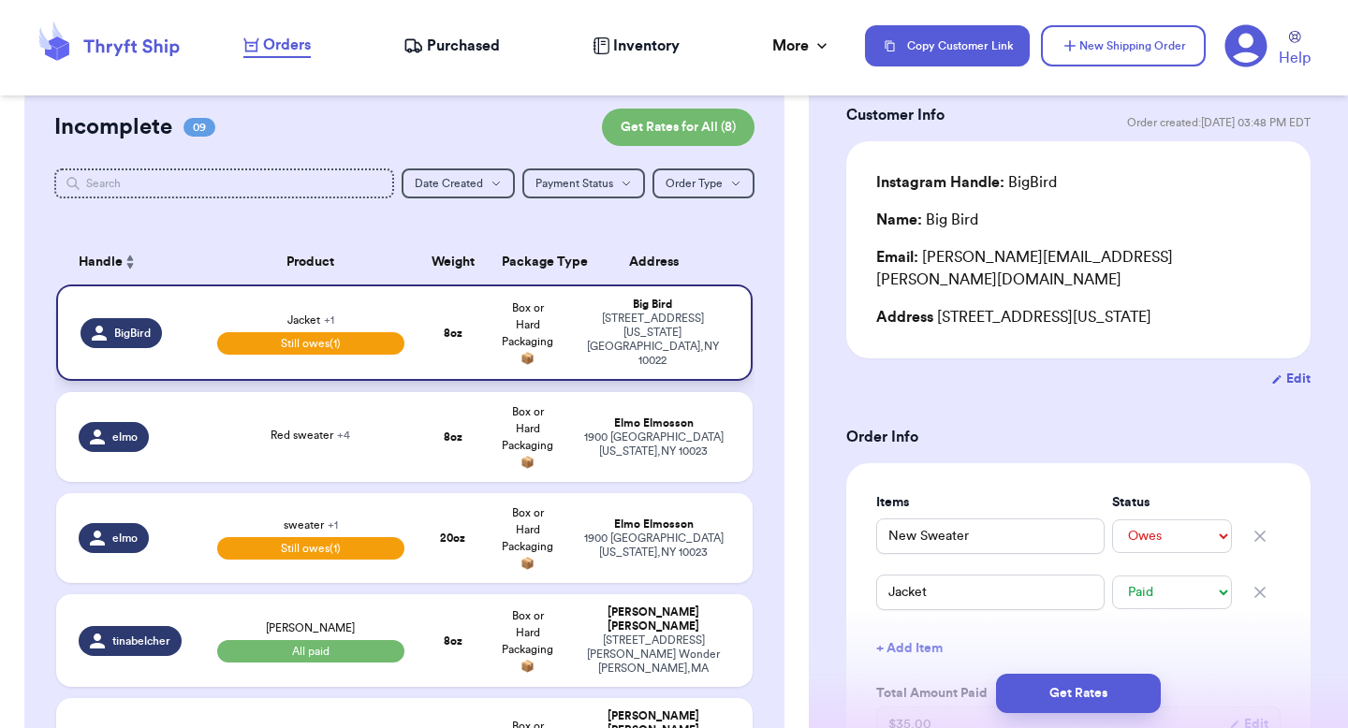
scroll to position [0, 0]
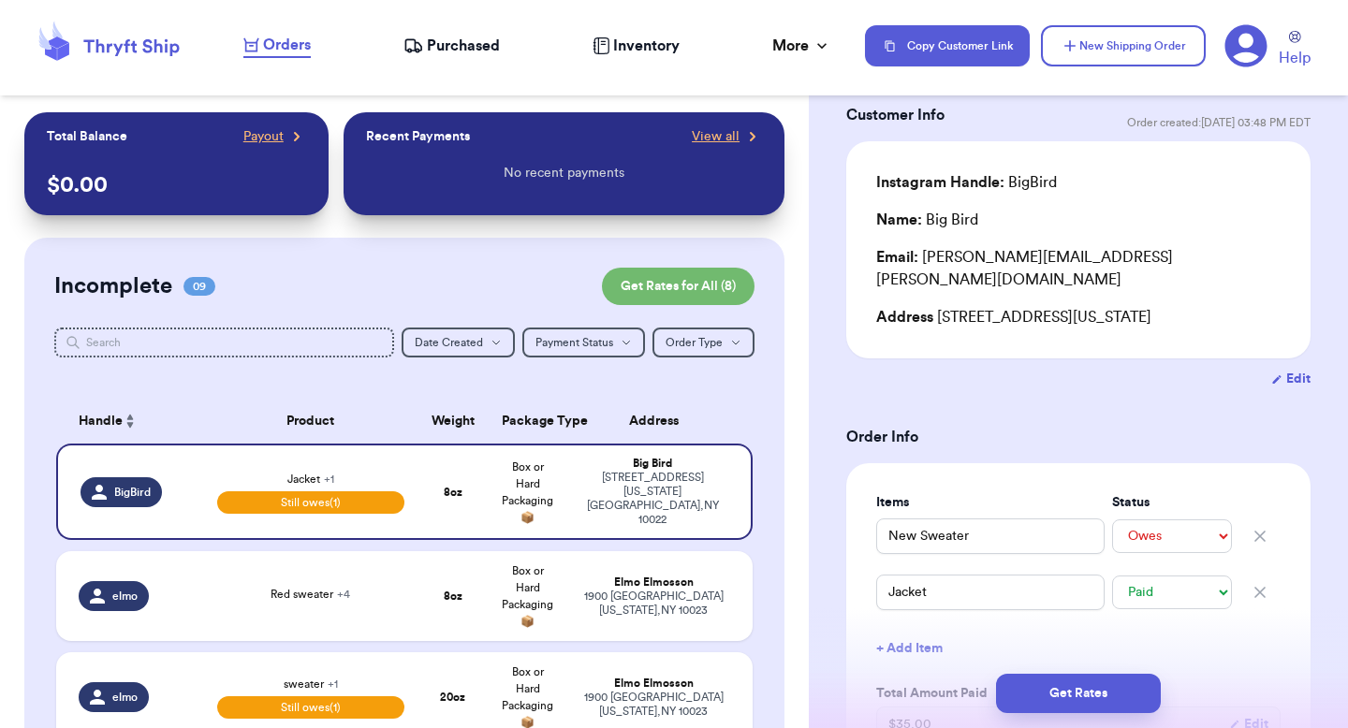
click at [473, 54] on span "Purchased" at bounding box center [463, 46] width 73 height 22
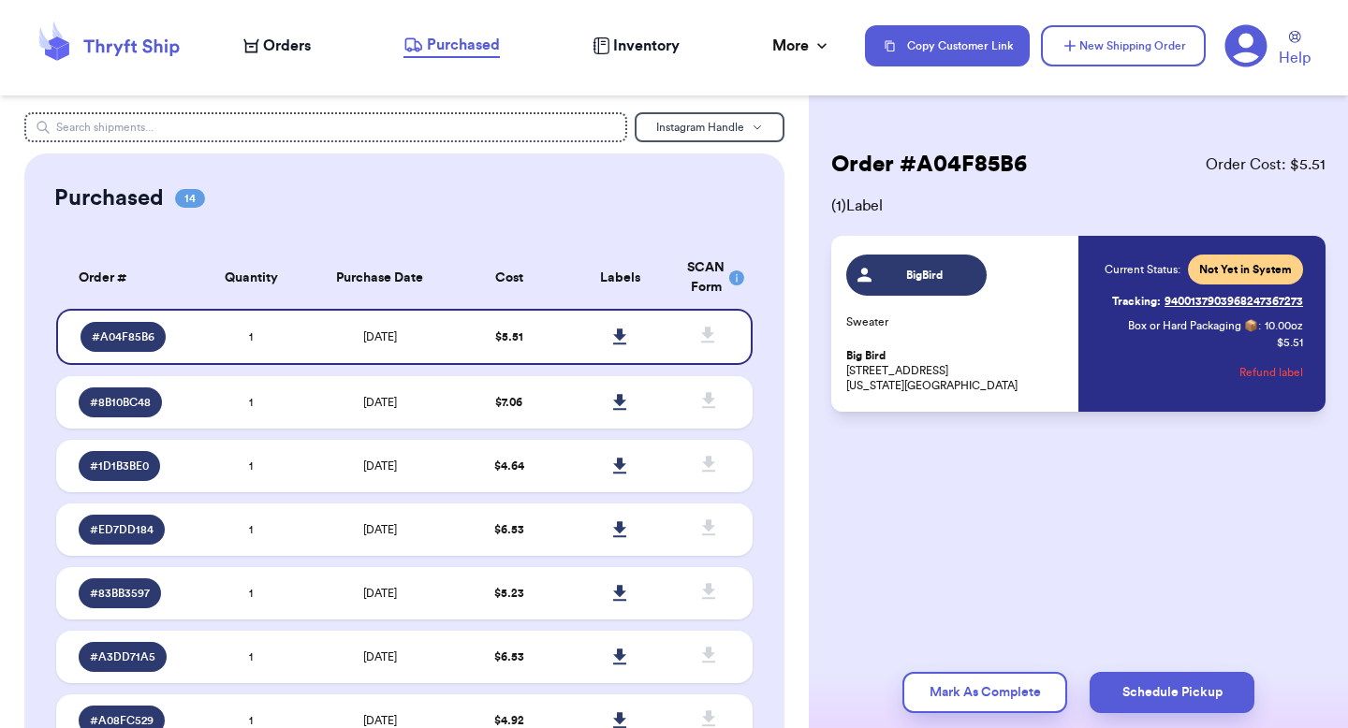
click at [622, 43] on span "Inventory" at bounding box center [646, 46] width 66 height 22
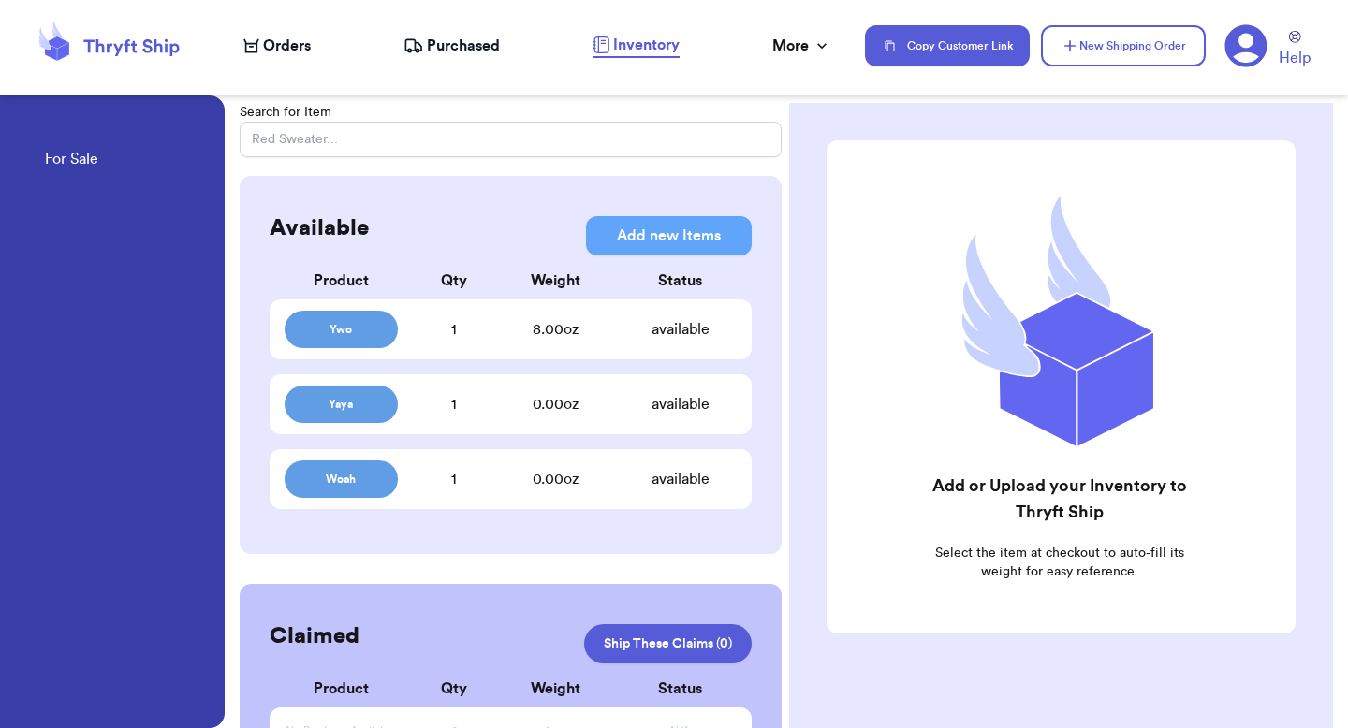
click at [769, 39] on div "Orders Purchased Inventory More Stats Completed Orders Payments Payouts" at bounding box center [544, 46] width 603 height 24
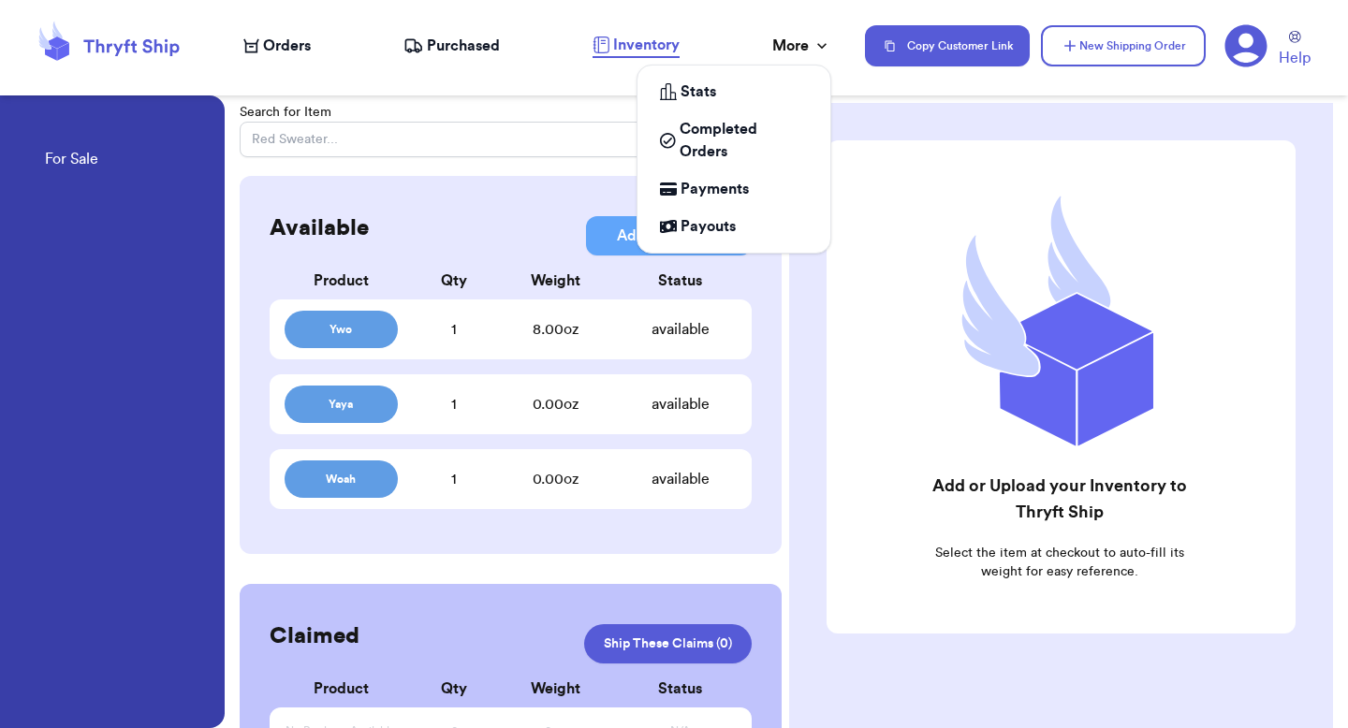
click at [785, 49] on div "More" at bounding box center [801, 46] width 59 height 22
click at [691, 143] on span "Completed Orders" at bounding box center [744, 140] width 128 height 45
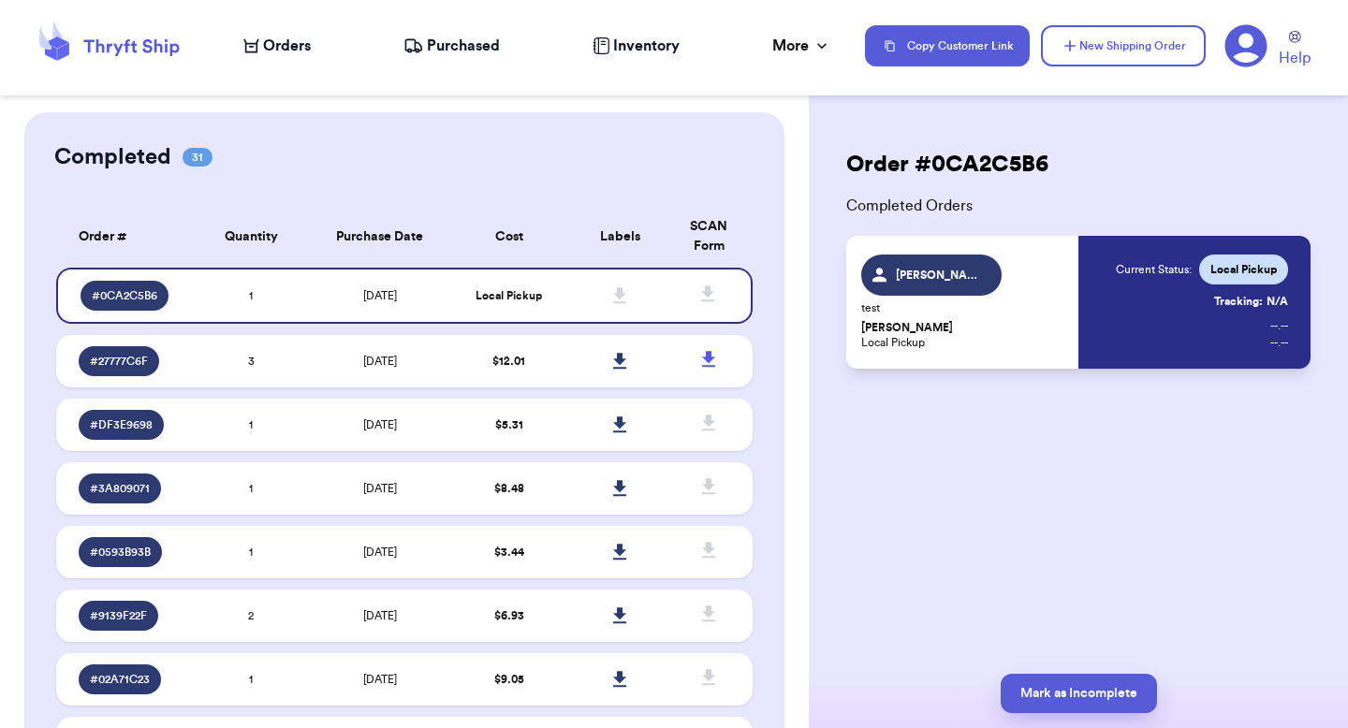
click at [464, 225] on th "Cost" at bounding box center [508, 237] width 111 height 62
click at [1076, 706] on button "Mark as Incomplete" at bounding box center [1079, 693] width 156 height 39
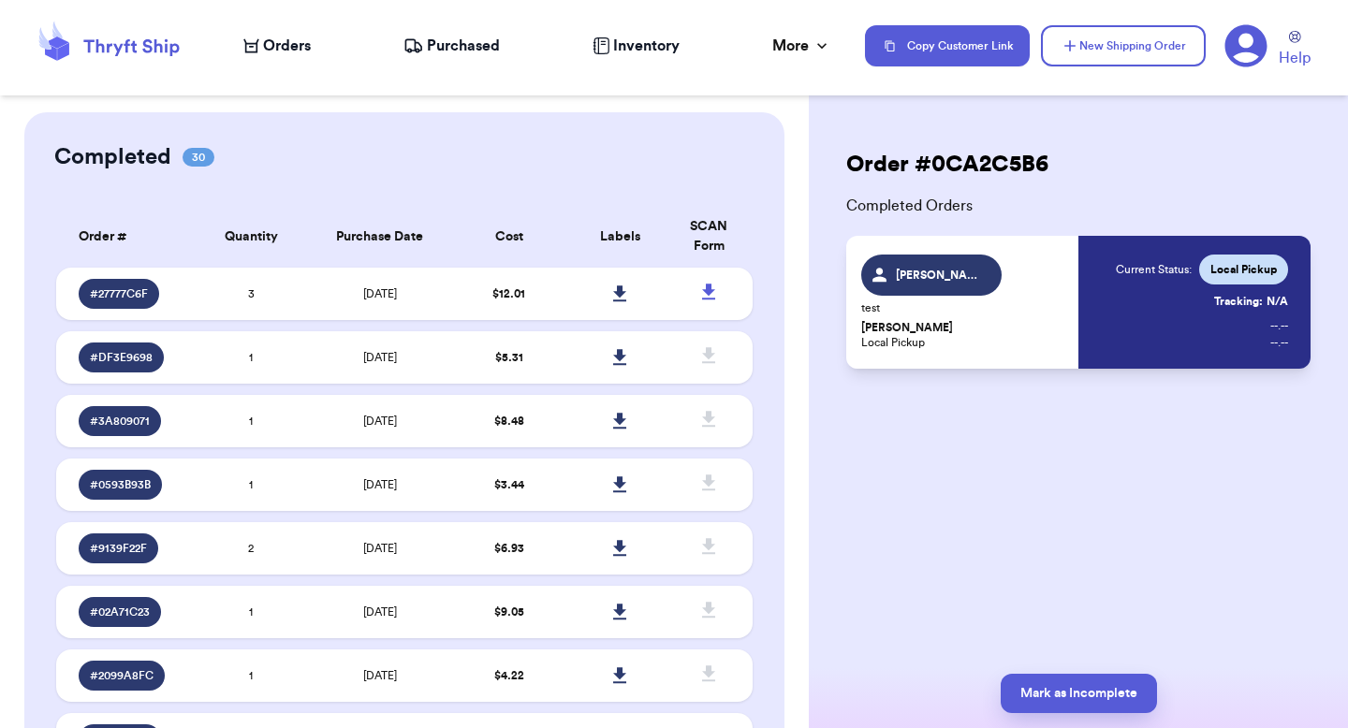
click at [290, 41] on span "Orders" at bounding box center [287, 46] width 48 height 22
select select "unpaid"
select select "paid"
select select "venmo"
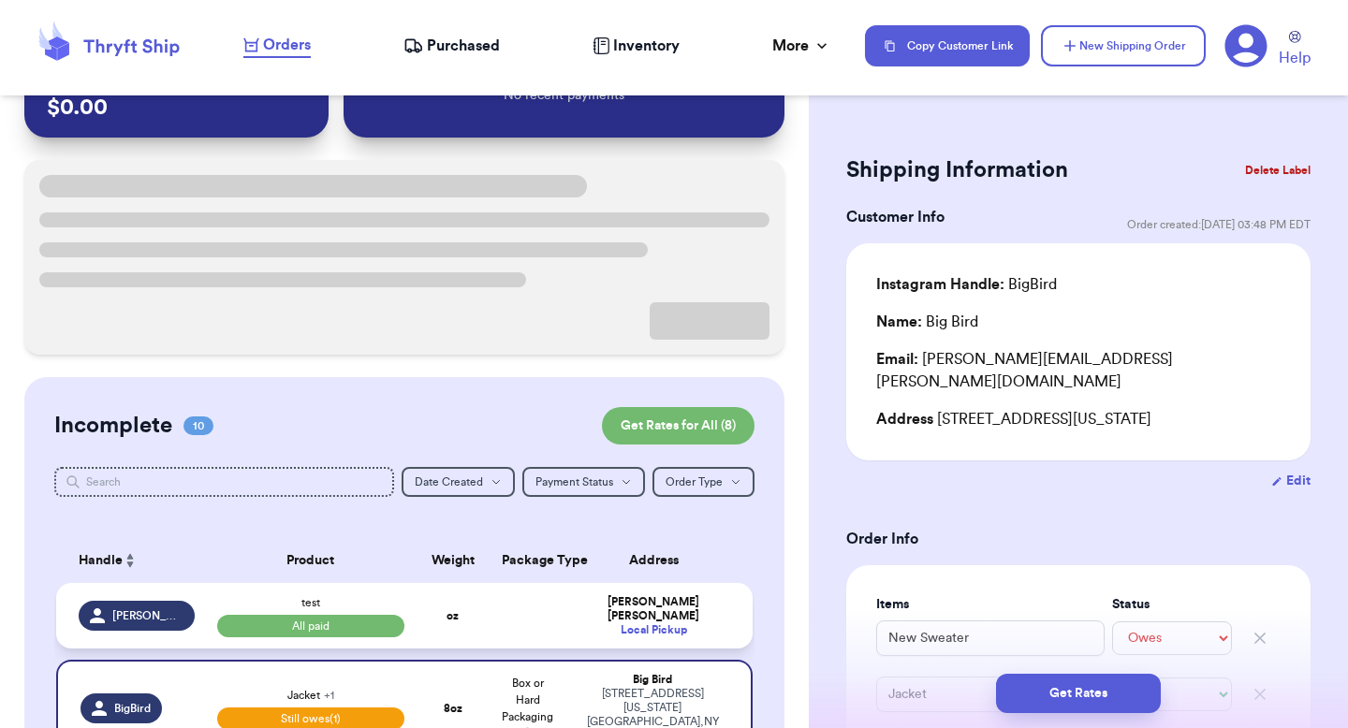
scroll to position [157, 0]
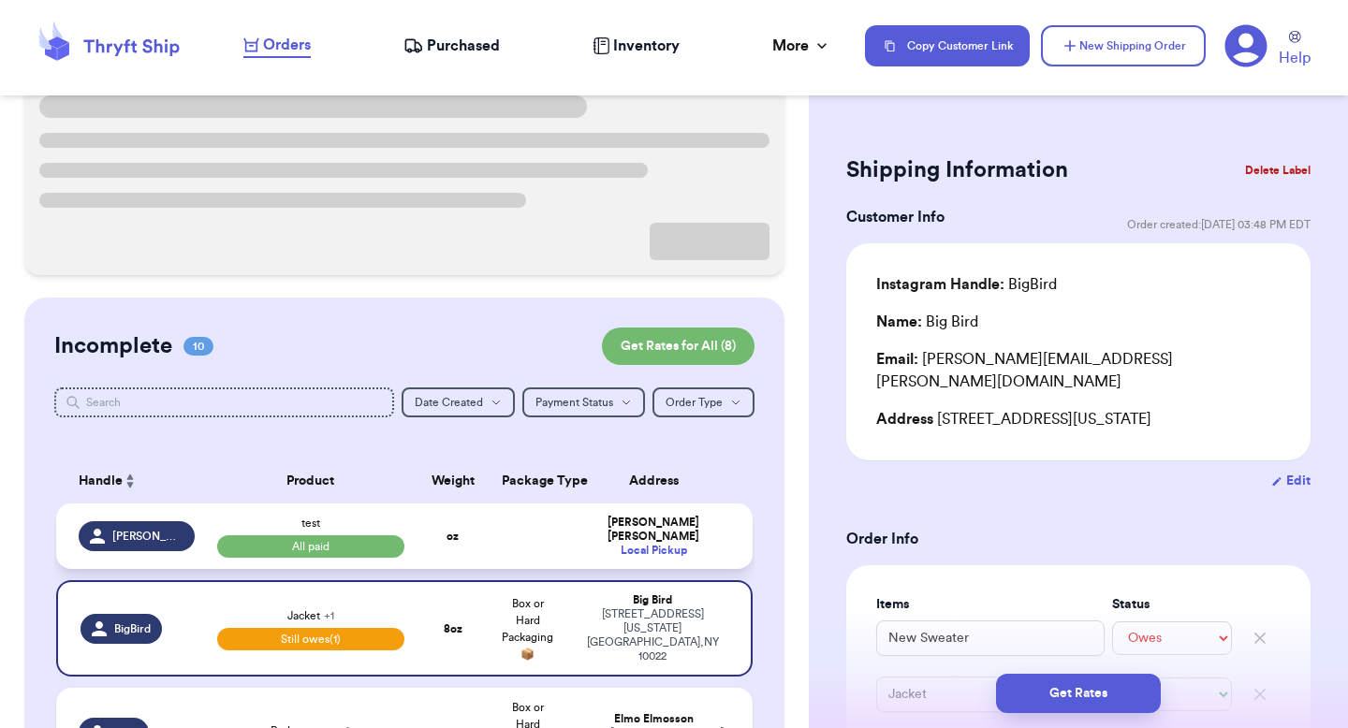
click at [661, 511] on td "[PERSON_NAME] Local Pickup" at bounding box center [659, 537] width 187 height 66
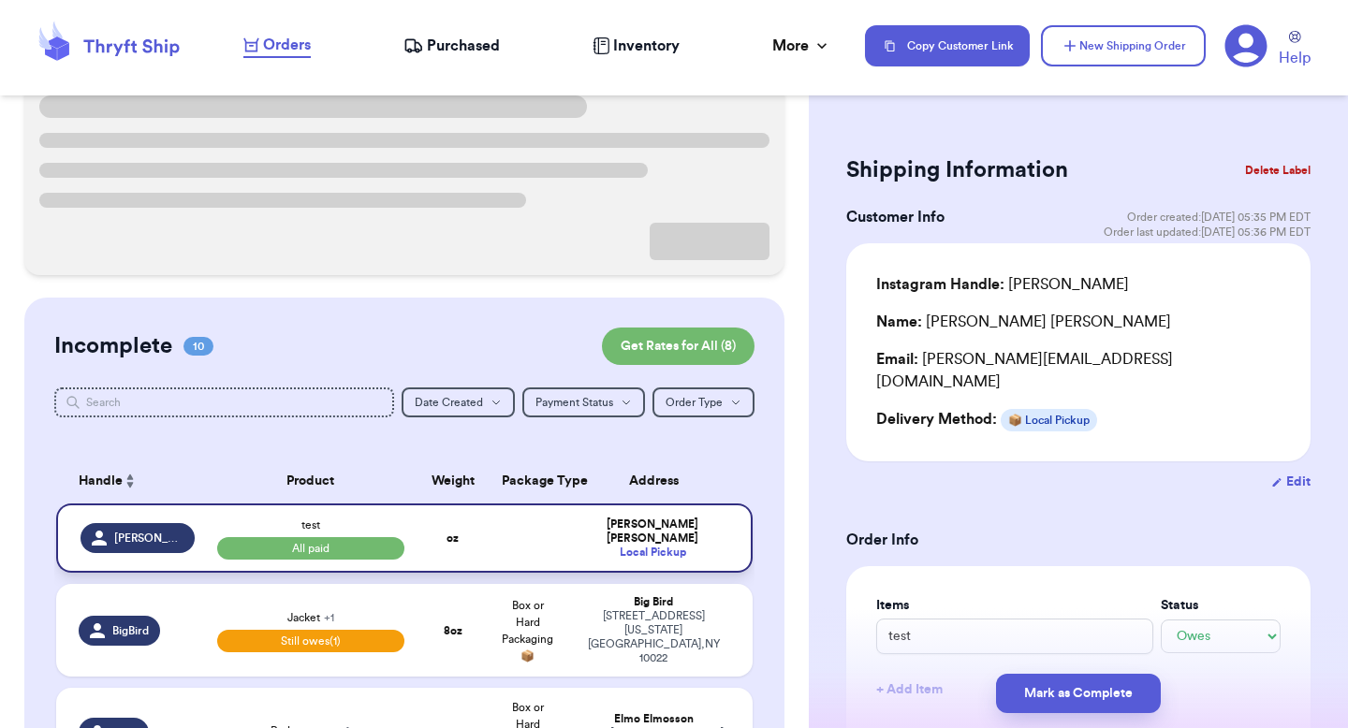
type input "test"
select select "paid"
type input "0"
select select "stripe"
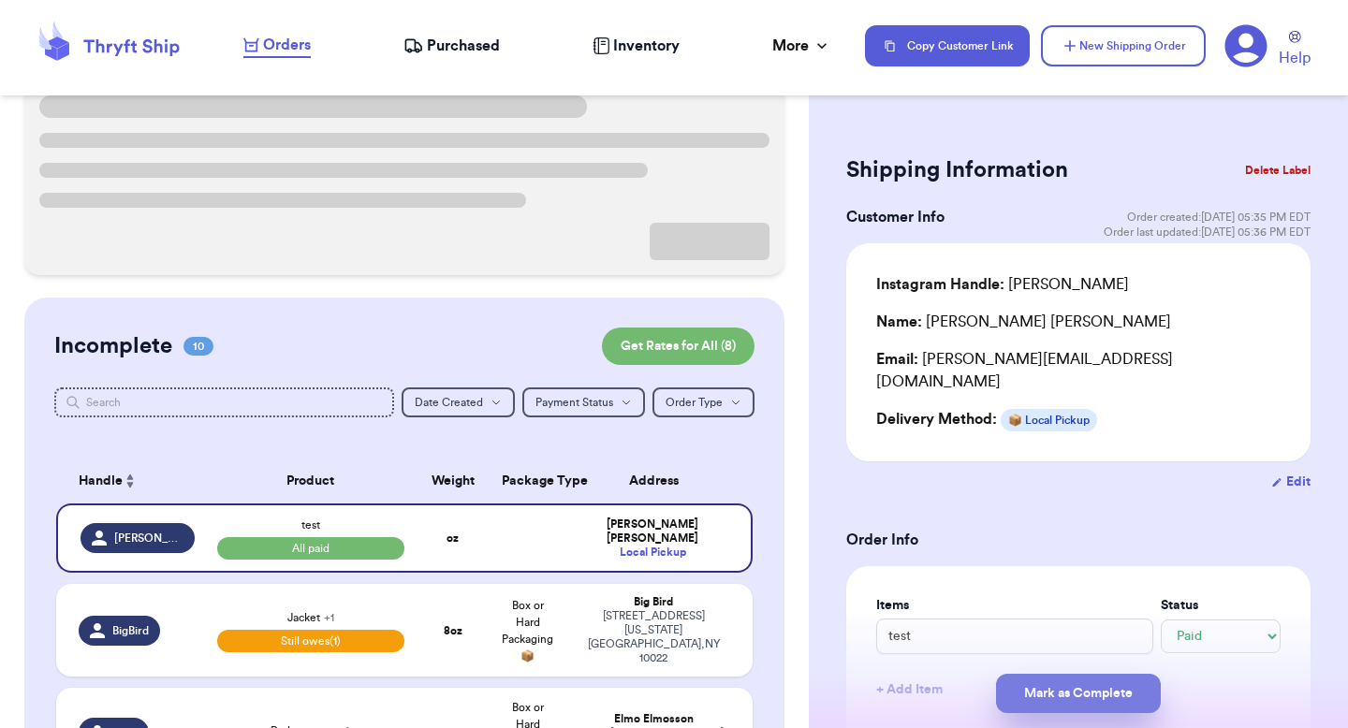
click at [1053, 693] on button "Mark as Complete" at bounding box center [1078, 693] width 165 height 39
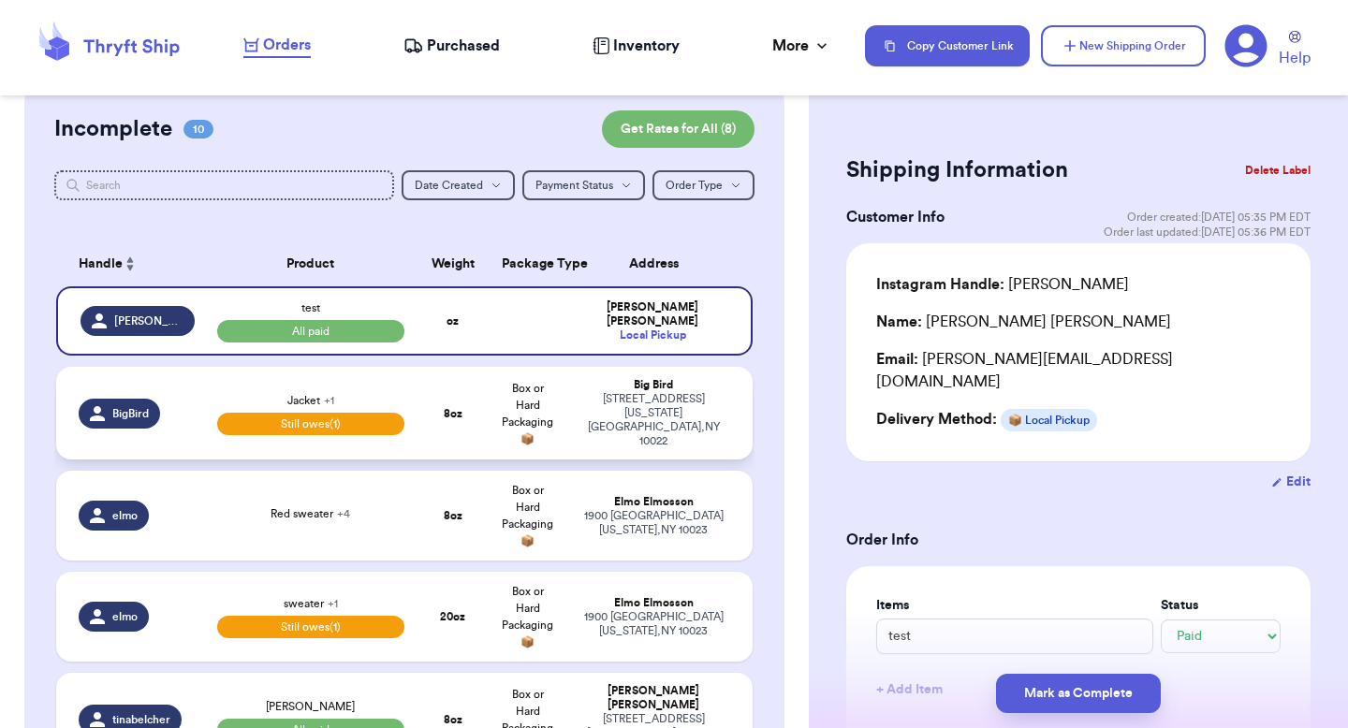
click at [602, 387] on td "Big Bird [STREET_ADDRESS][US_STATE]" at bounding box center [659, 413] width 187 height 93
type input "New Sweater"
select select "unpaid"
type input "35"
select select "venmo"
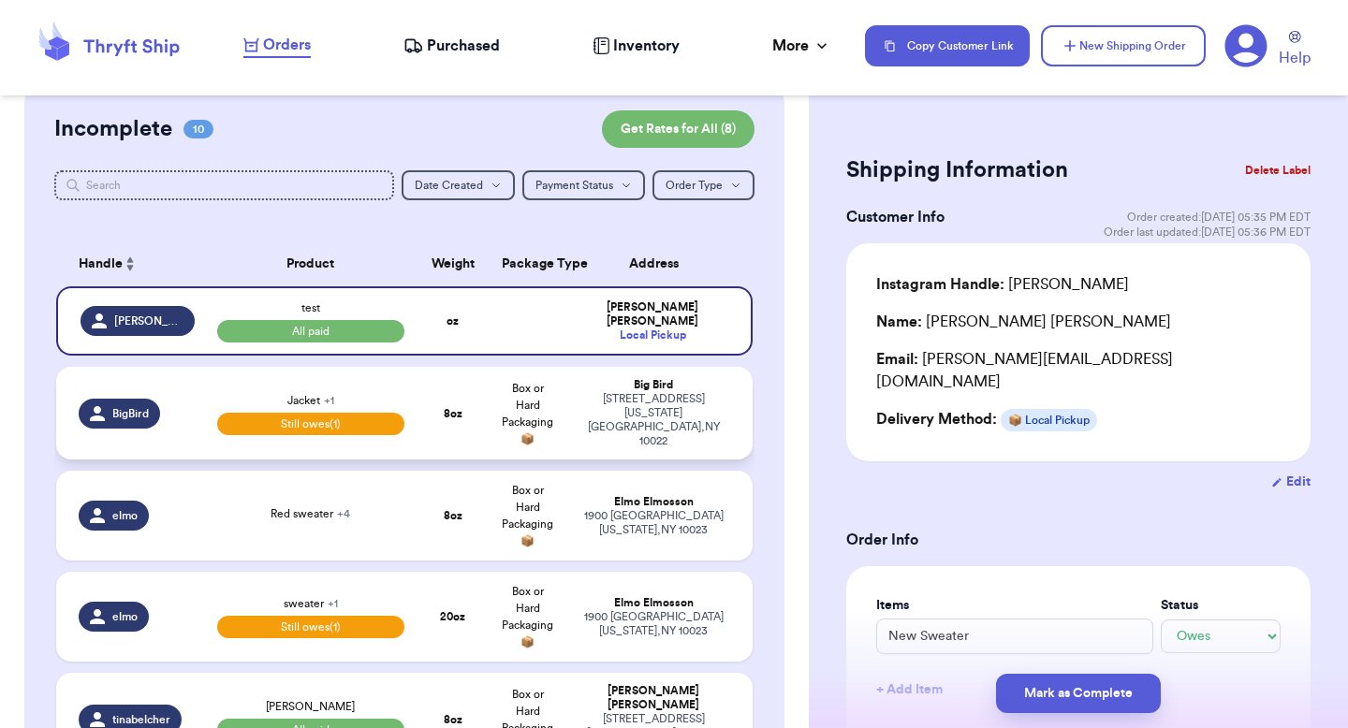
select select "paid"
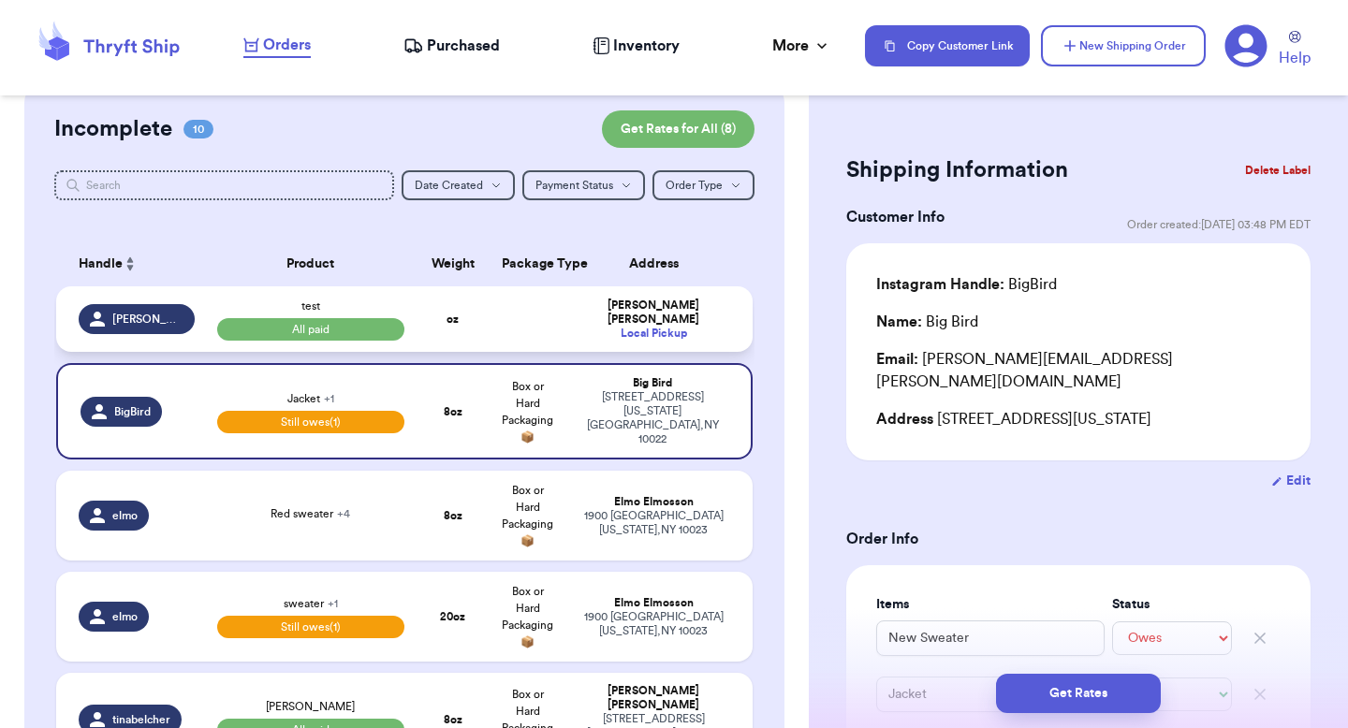
click at [629, 314] on div "[PERSON_NAME]" at bounding box center [654, 313] width 154 height 28
type input "test"
select select "paid"
type input "0"
select select "stripe"
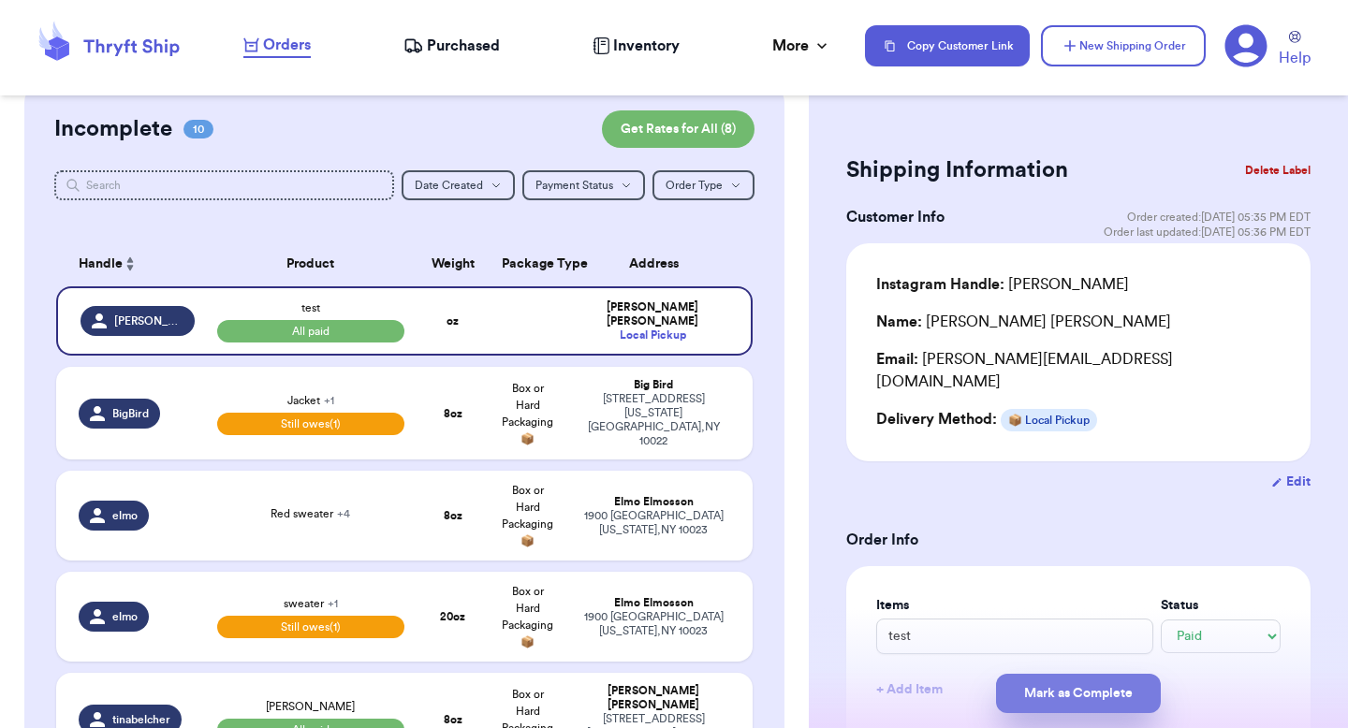
click at [1057, 689] on button "Mark as Complete" at bounding box center [1078, 693] width 165 height 39
click at [634, 392] on div "Big Bird" at bounding box center [654, 385] width 154 height 14
type input "New Sweater"
select select "unpaid"
type input "35"
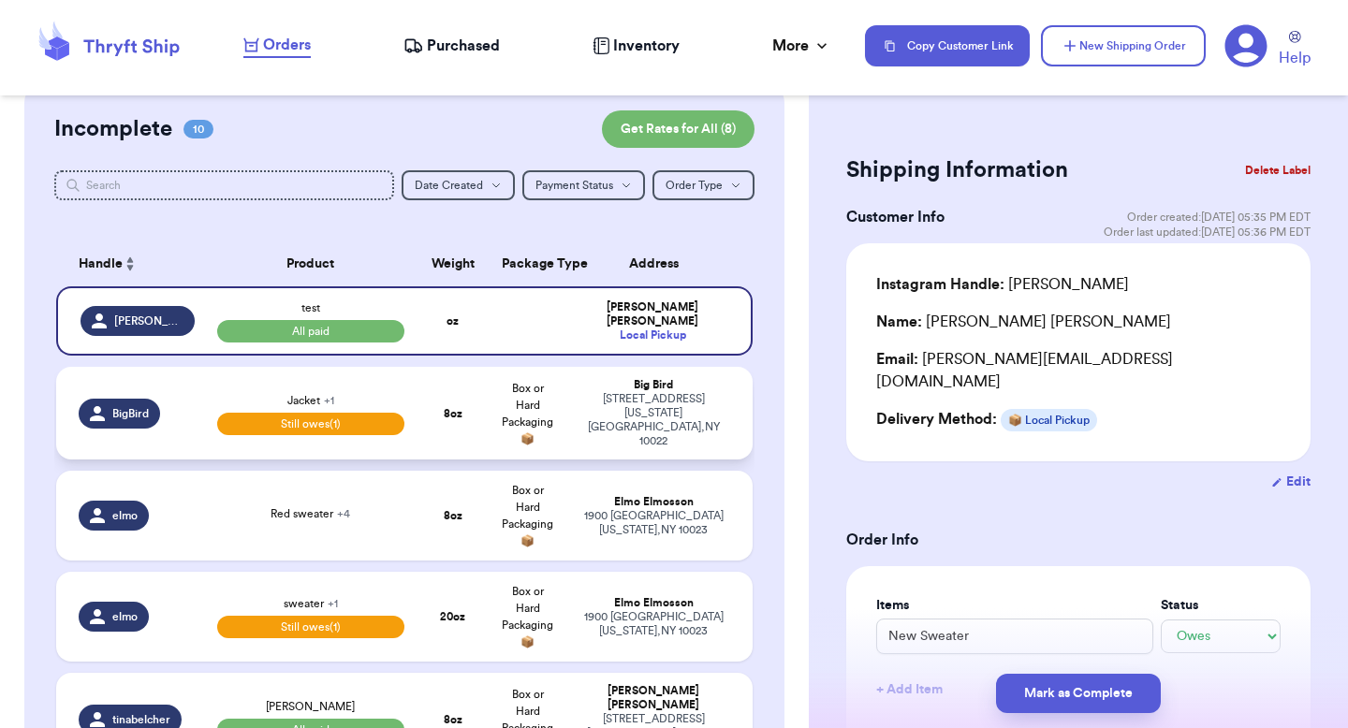
select select "venmo"
select select "paid"
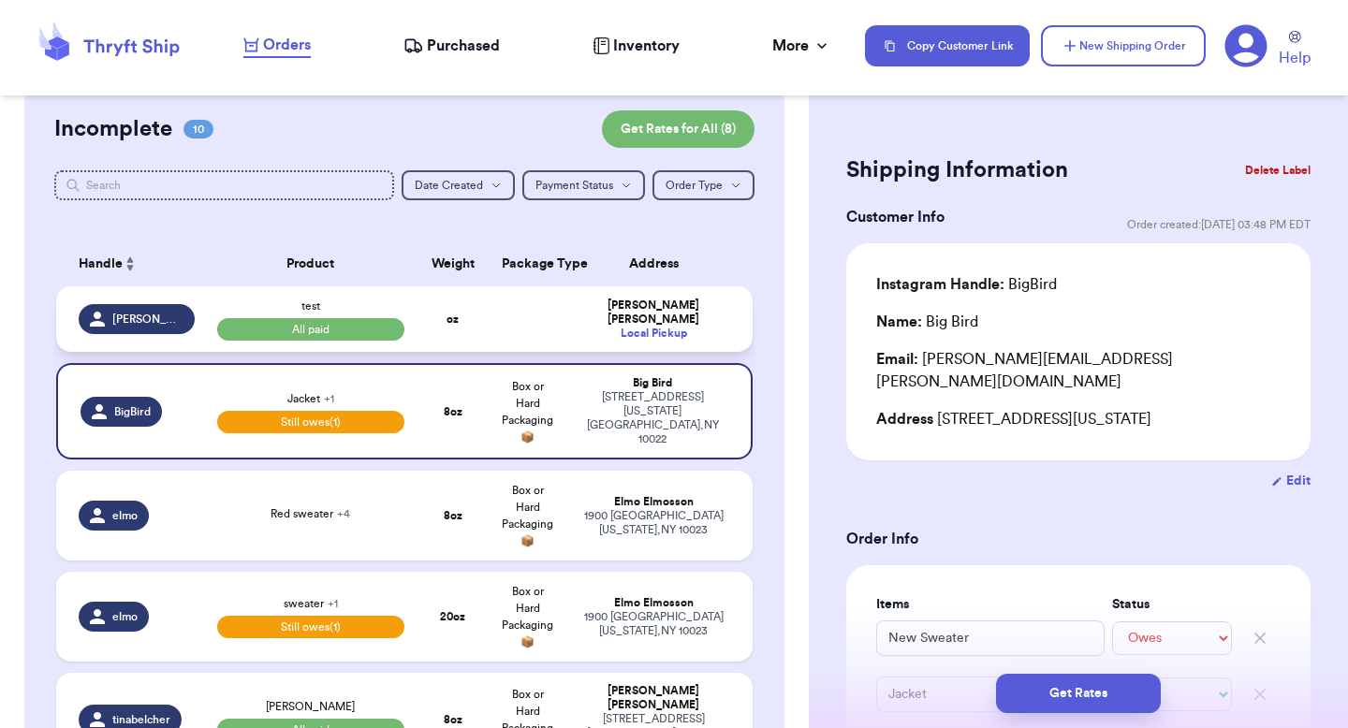
click at [629, 336] on td "Valeria Brenner Local Pickup" at bounding box center [659, 320] width 187 height 66
type input "test"
select select "paid"
type input "0"
select select "stripe"
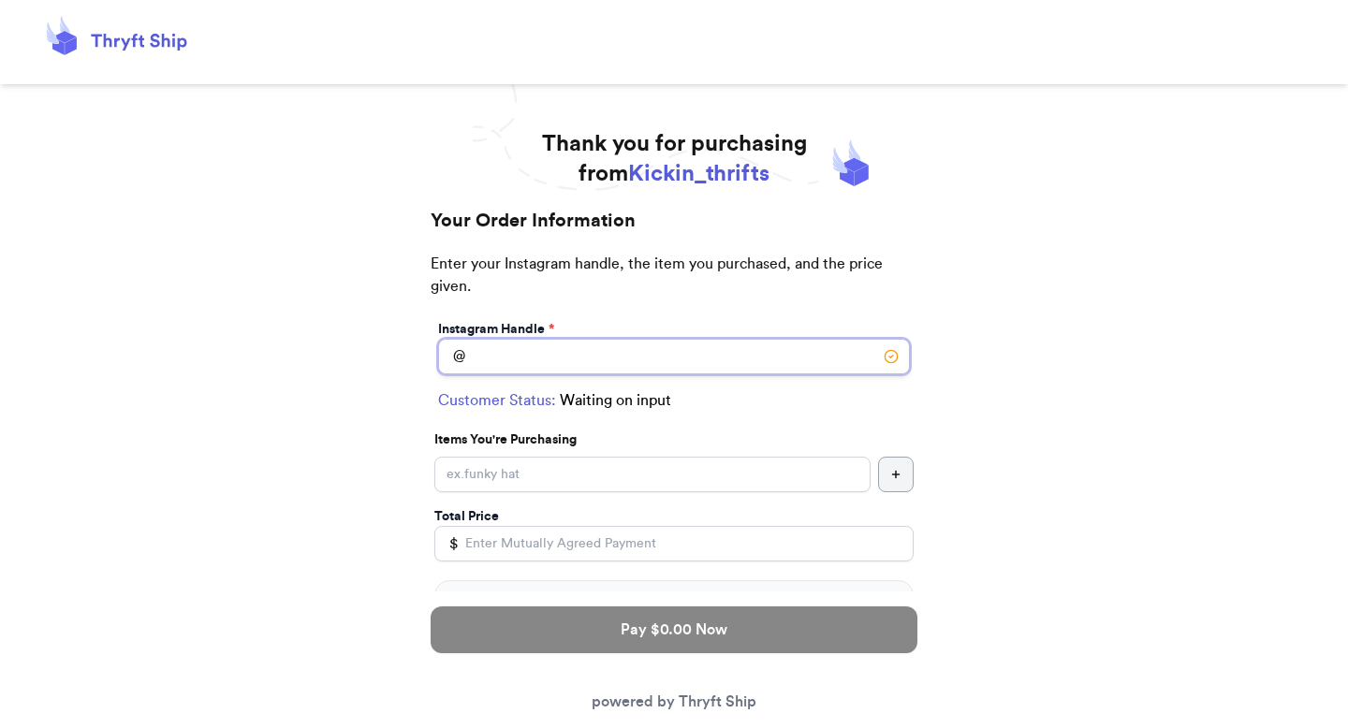
click at [520, 354] on input "Switch to local pickup ([PERSON_NAME][GEOGRAPHIC_DATA], [GEOGRAPHIC_DATA])" at bounding box center [674, 357] width 472 height 36
type input "[PERSON_NAME]"
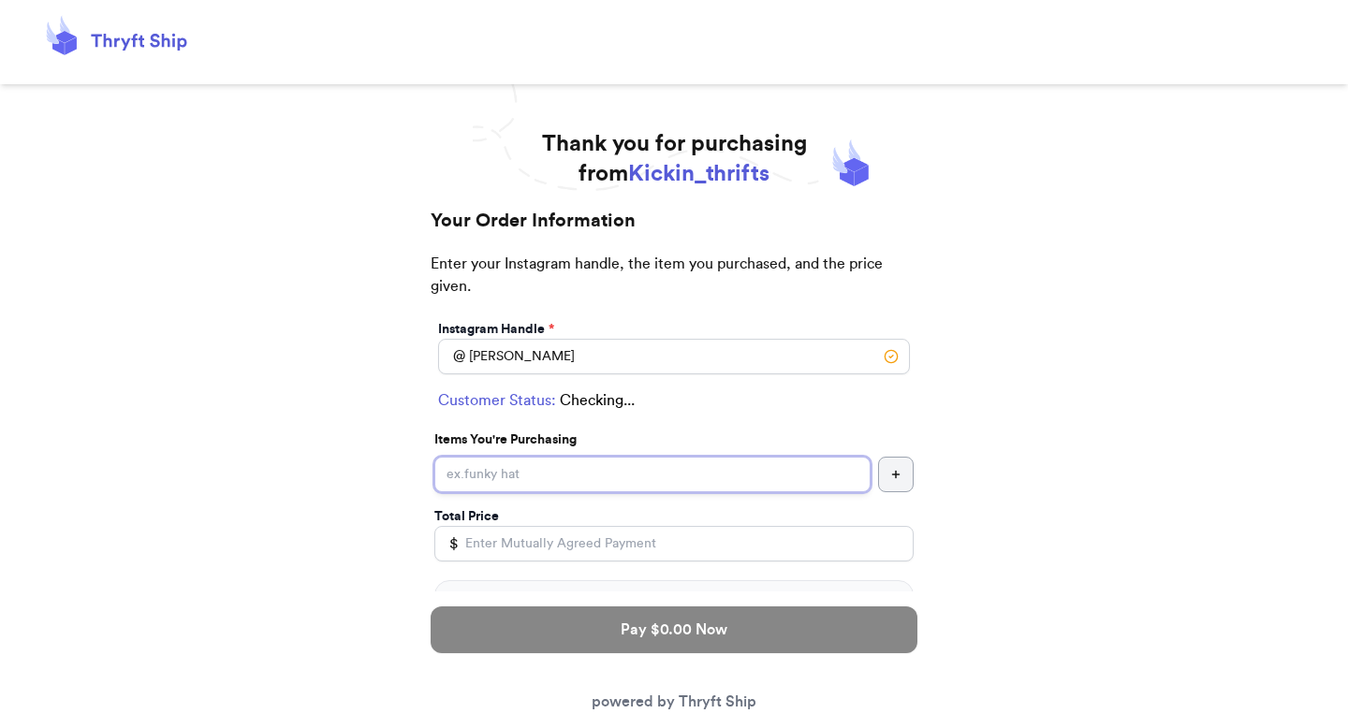
click at [482, 479] on input "Switch to local pickup ([PERSON_NAME][GEOGRAPHIC_DATA], [GEOGRAPHIC_DATA])" at bounding box center [652, 475] width 436 height 36
select select "GA"
type input "[PERSON_NAME][GEOGRAPHIC_DATA]"
type input "30022"
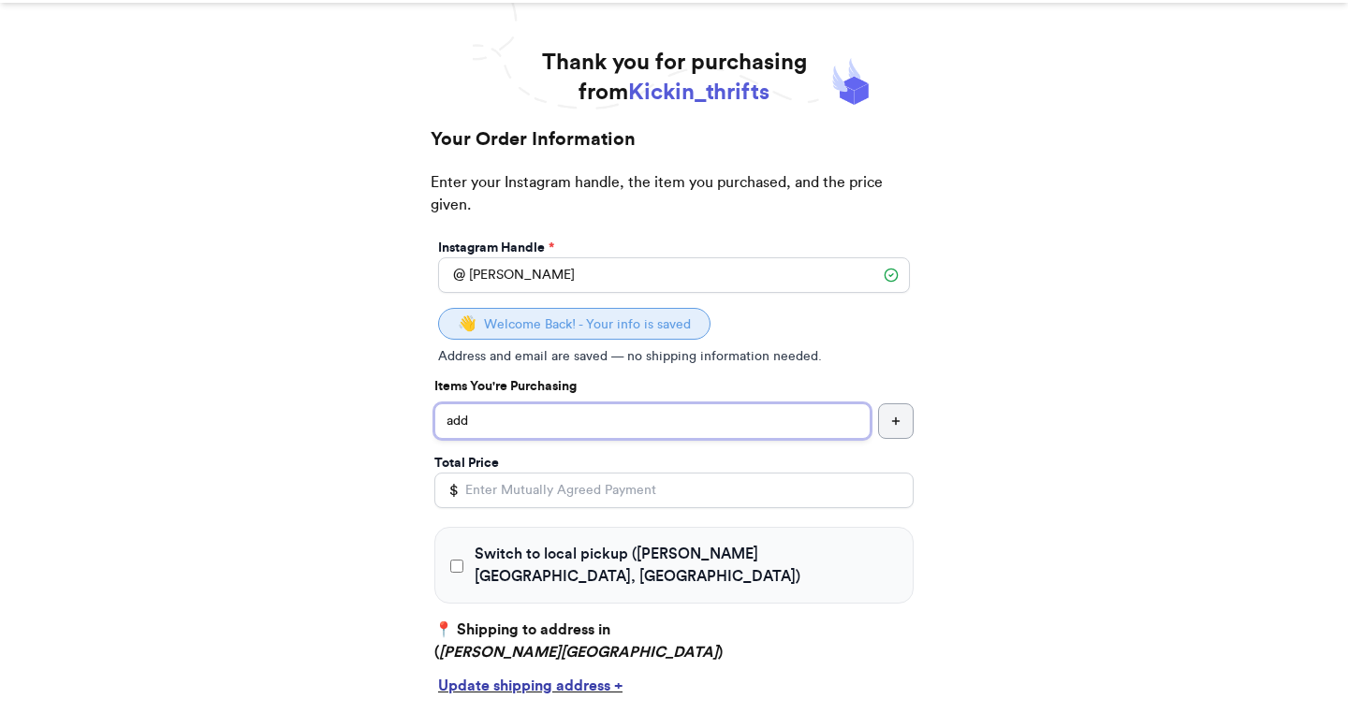
scroll to position [115, 0]
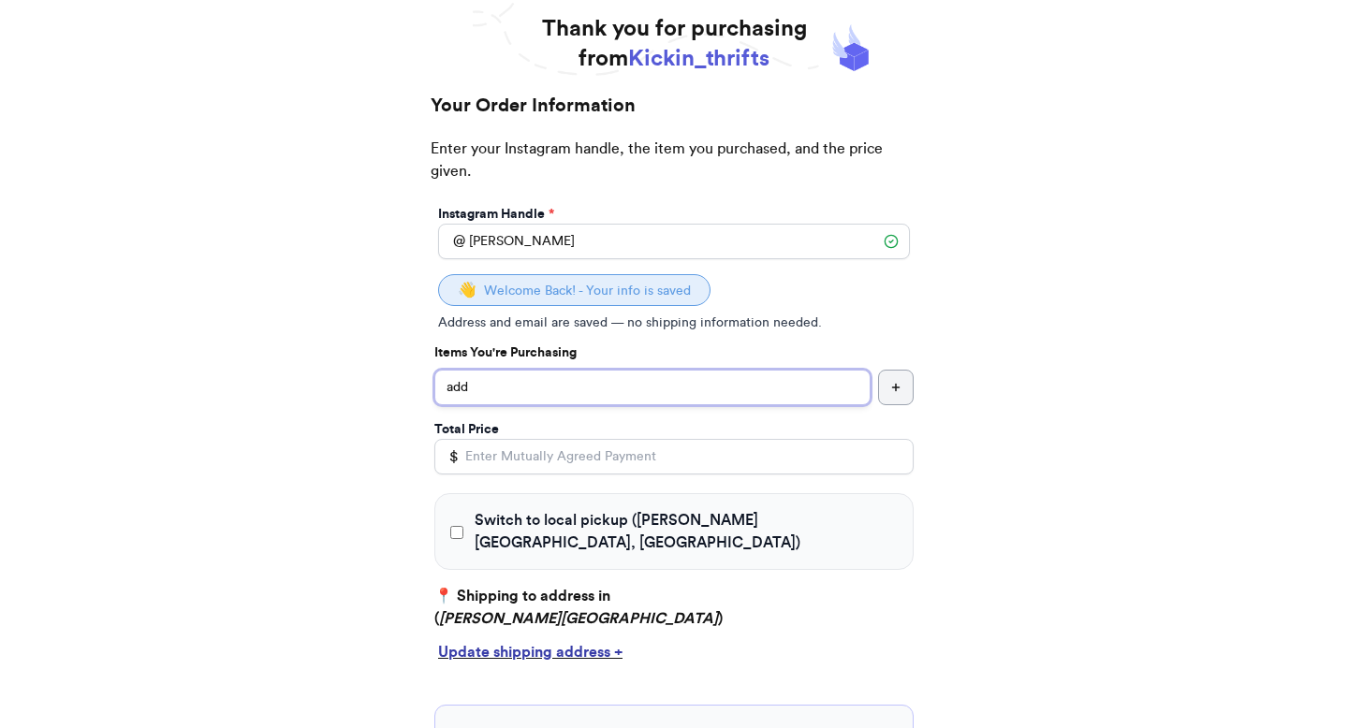
type input "add"
click at [495, 450] on input "Total Price" at bounding box center [673, 457] width 479 height 36
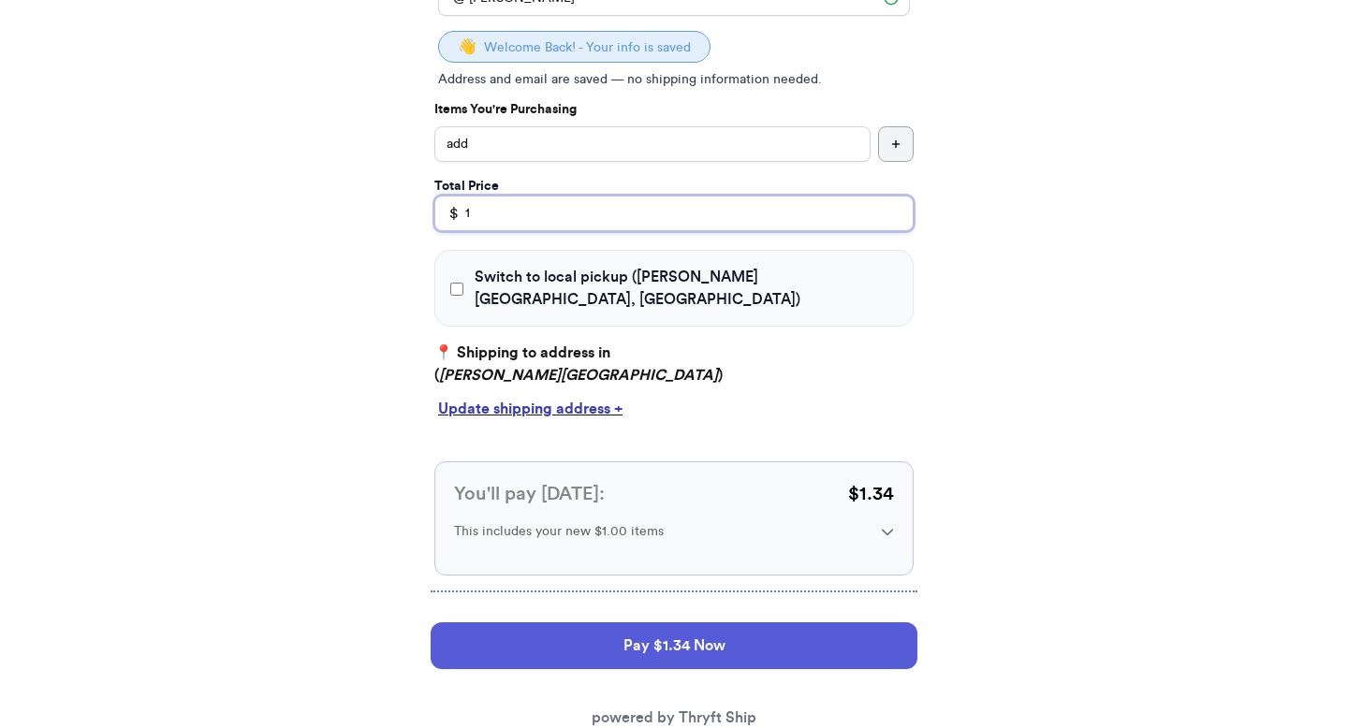
scroll to position [372, 0]
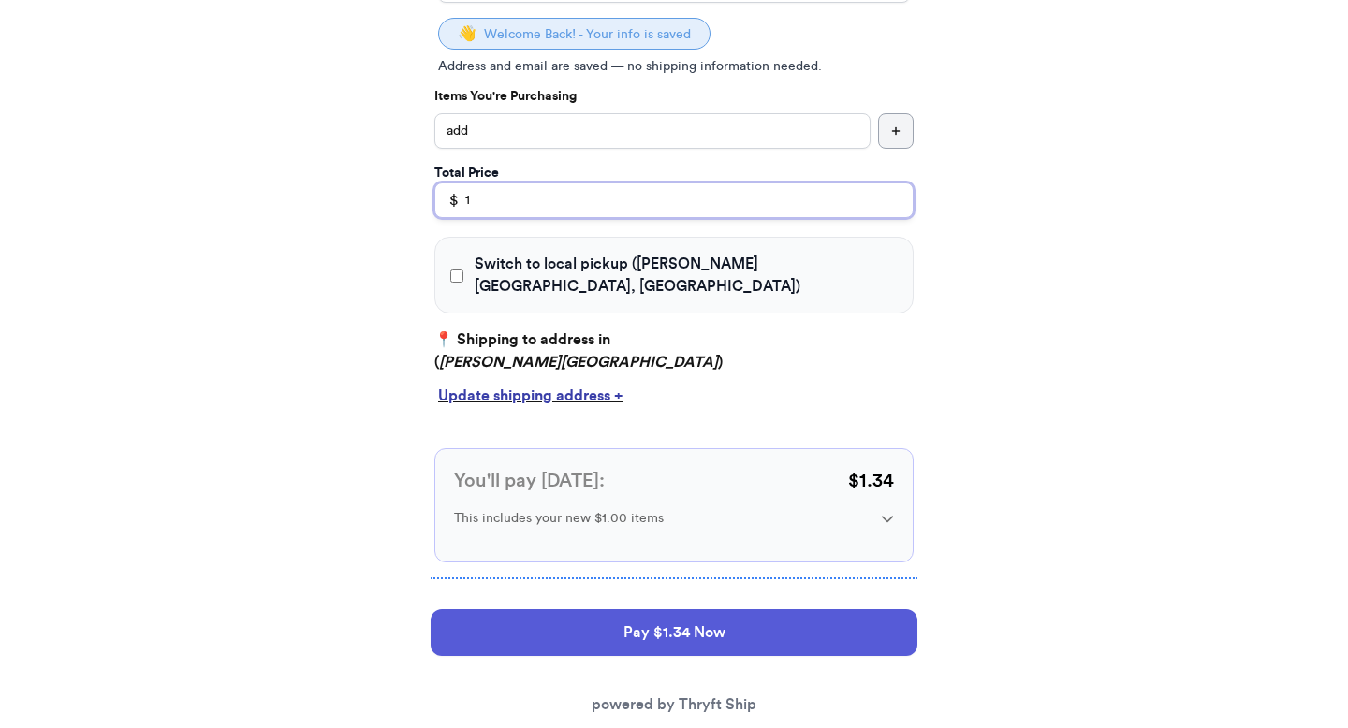
type input "1"
click at [482, 269] on span "Switch to local pickup ([PERSON_NAME][GEOGRAPHIC_DATA], [GEOGRAPHIC_DATA])" at bounding box center [686, 275] width 423 height 45
click at [463, 269] on input "Switch to local pickup ([PERSON_NAME][GEOGRAPHIC_DATA], [GEOGRAPHIC_DATA])" at bounding box center [456, 276] width 13 height 19
checkbox input "true"
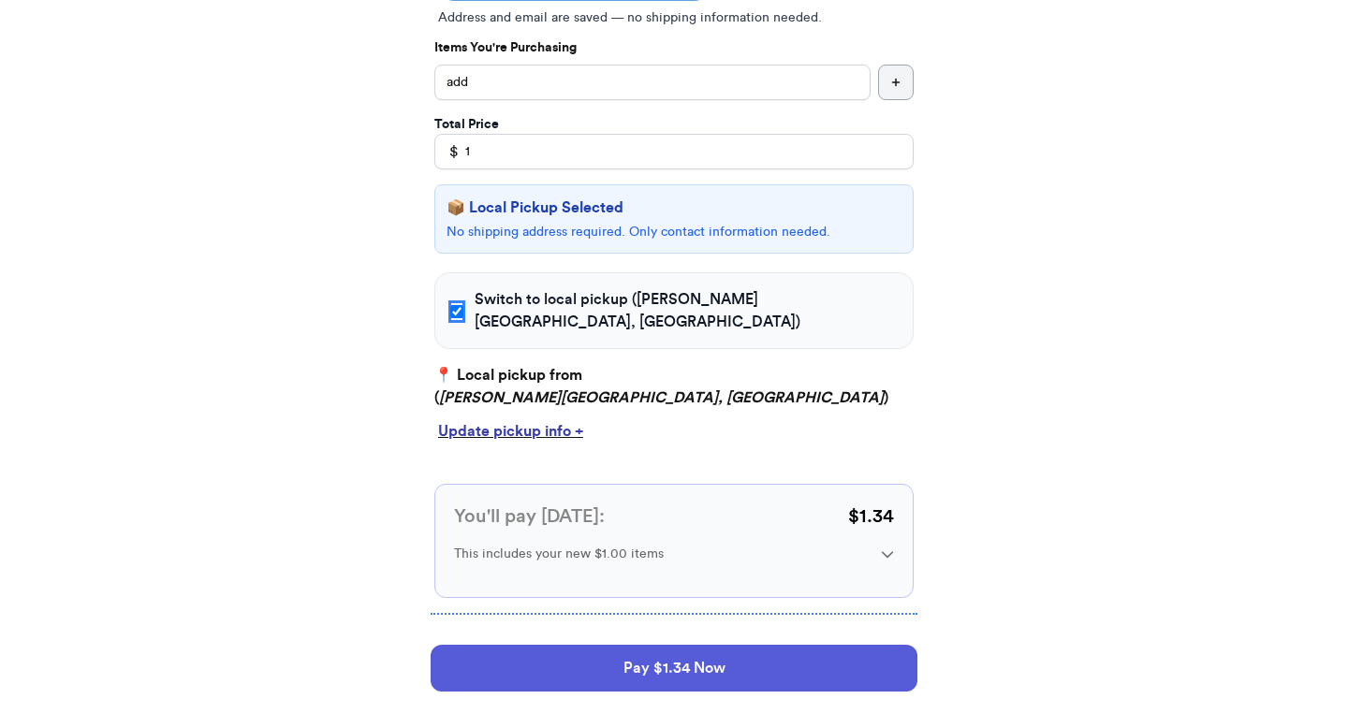
scroll to position [474, 0]
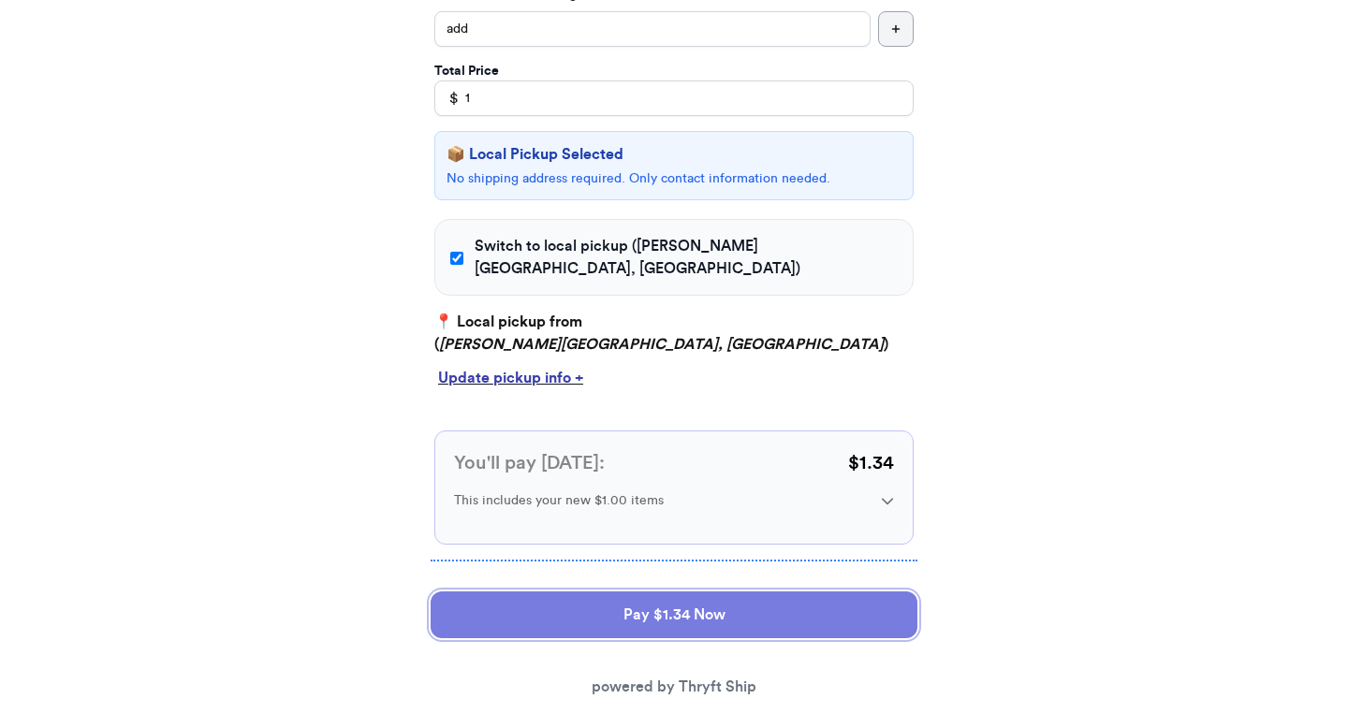
click at [522, 592] on button "Pay $1.34 Now" at bounding box center [674, 615] width 487 height 47
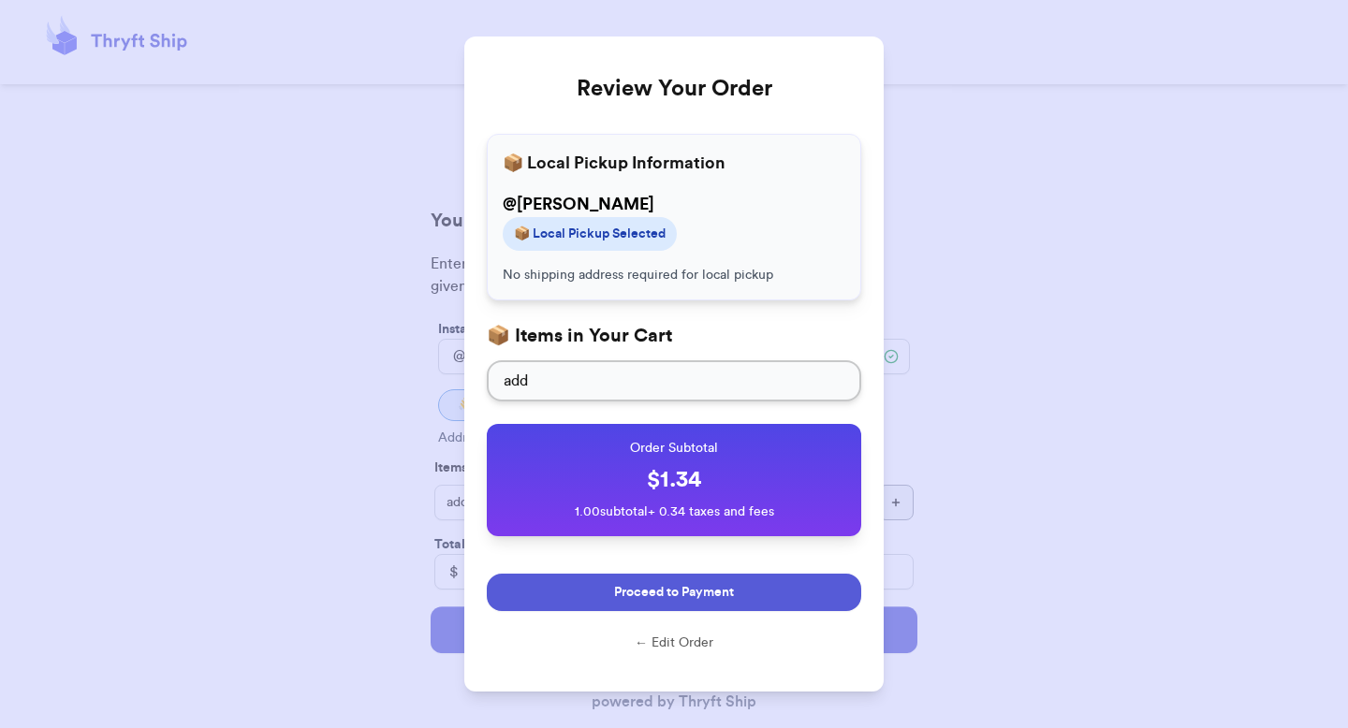
click at [571, 585] on button "Proceed to Payment" at bounding box center [674, 592] width 375 height 37
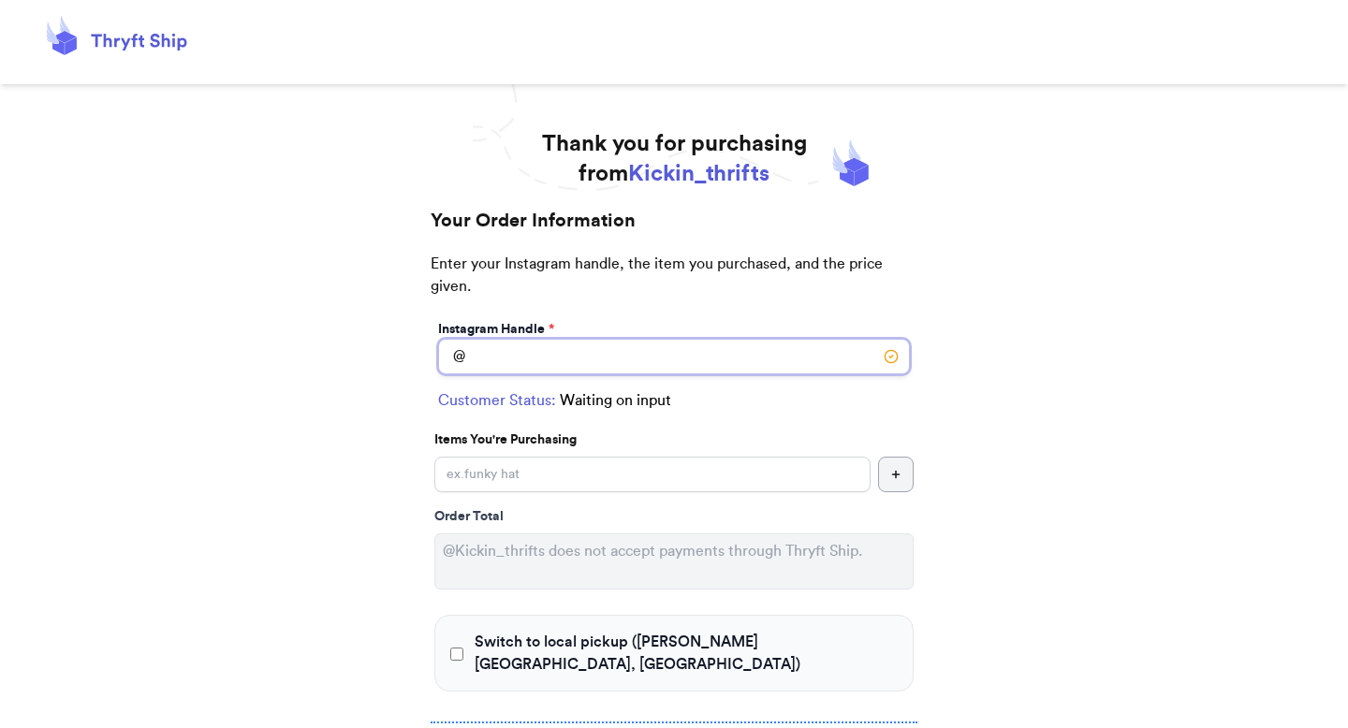
click at [638, 365] on input "Switch to local pickup ([PERSON_NAME][GEOGRAPHIC_DATA], [GEOGRAPHIC_DATA])" at bounding box center [674, 357] width 472 height 36
type input "c"
type input "[PERSON_NAME]"
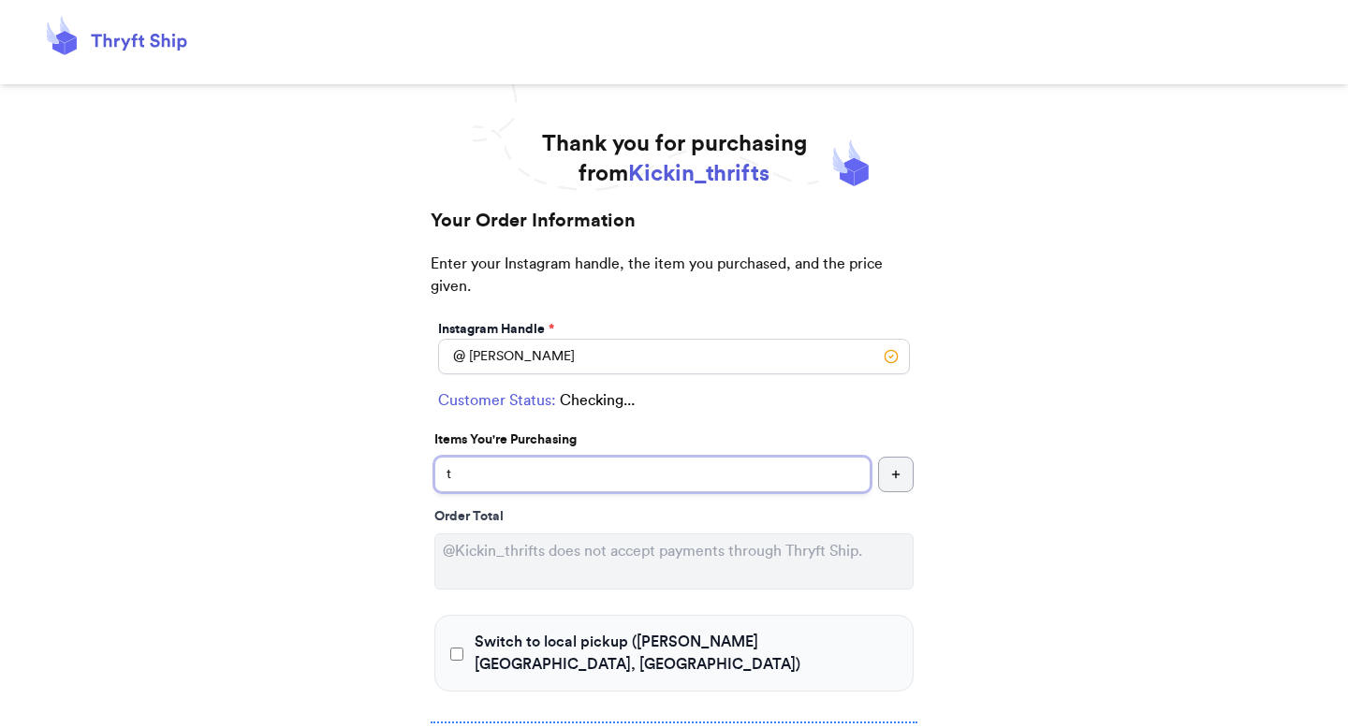
type input "te"
select select "GA"
type input "[PERSON_NAME][GEOGRAPHIC_DATA]"
type input "30022"
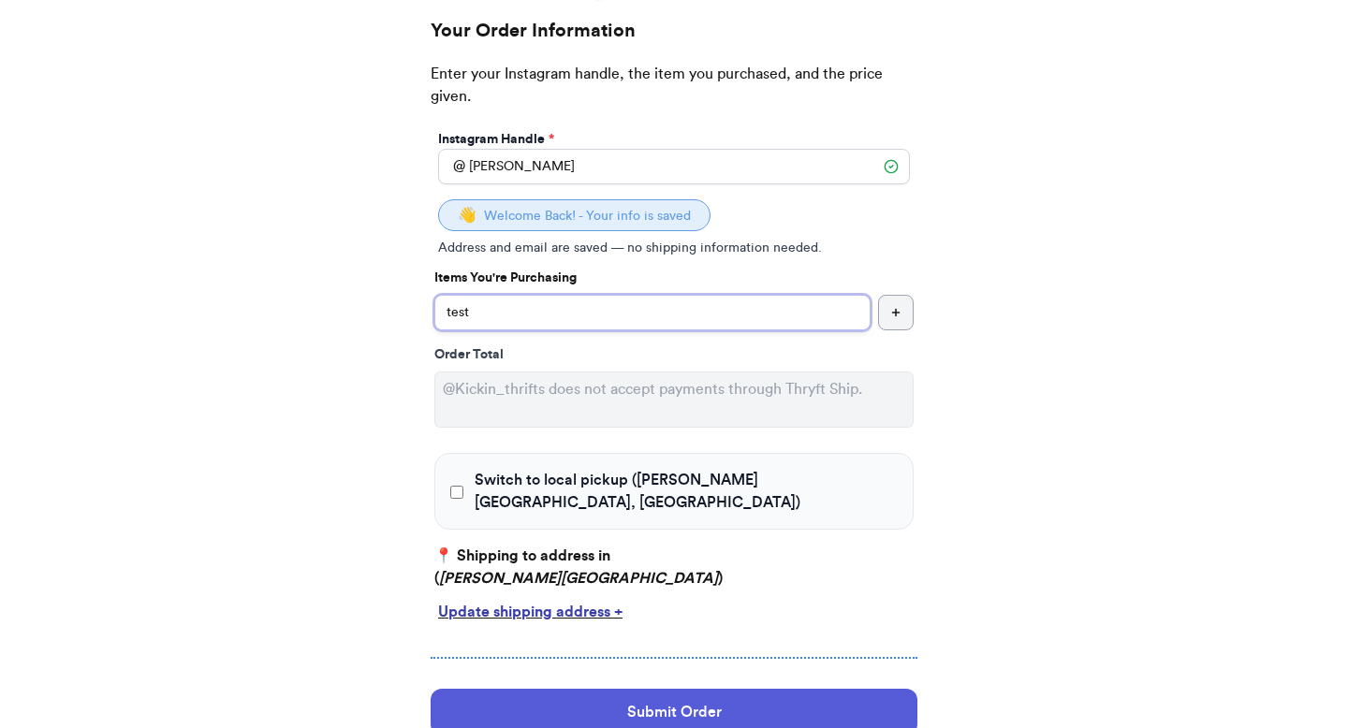
scroll to position [227, 0]
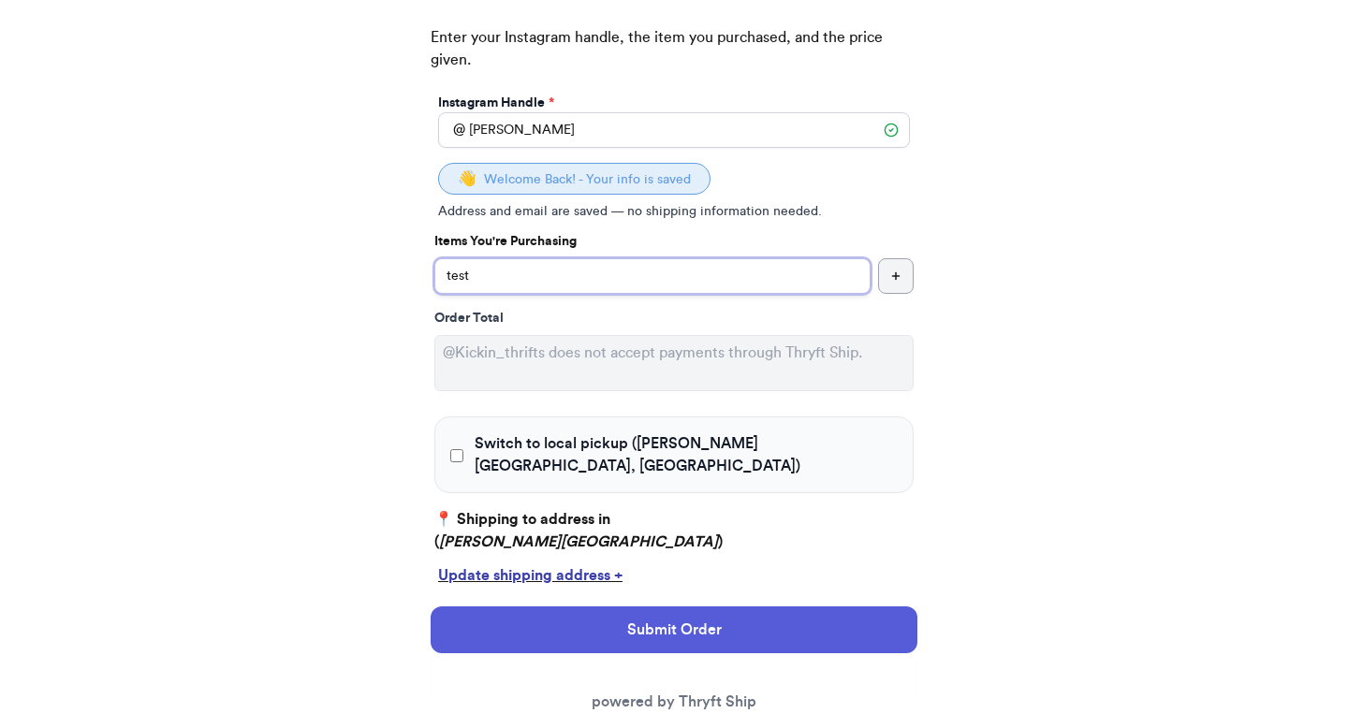
type input "test"
click at [582, 430] on div "Switch to local pickup ([PERSON_NAME][GEOGRAPHIC_DATA], [GEOGRAPHIC_DATA])" at bounding box center [673, 455] width 479 height 77
click at [526, 448] on span "Switch to local pickup ([PERSON_NAME][GEOGRAPHIC_DATA], [GEOGRAPHIC_DATA])" at bounding box center [686, 455] width 423 height 45
click at [463, 448] on input "Switch to local pickup ([PERSON_NAME][GEOGRAPHIC_DATA], [GEOGRAPHIC_DATA])" at bounding box center [456, 456] width 13 height 19
checkbox input "true"
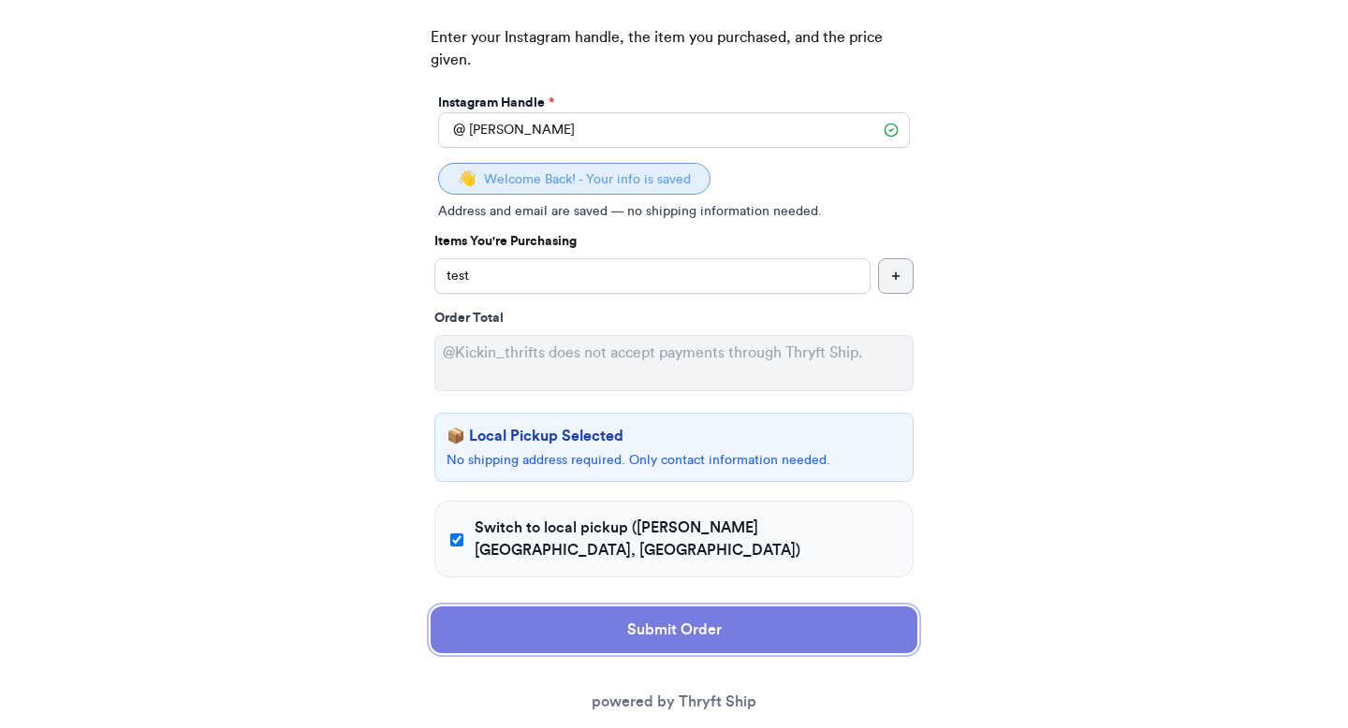
click at [511, 627] on button "Submit Order" at bounding box center [674, 630] width 487 height 47
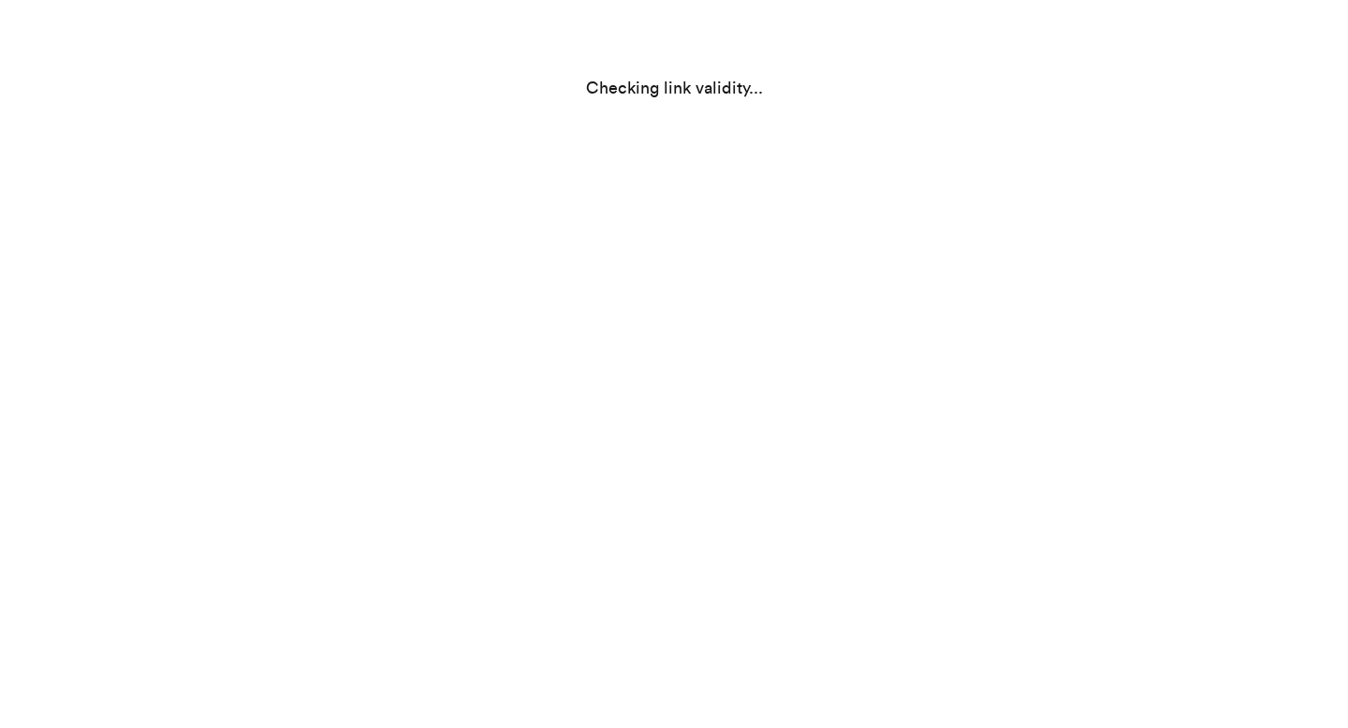
scroll to position [0, 0]
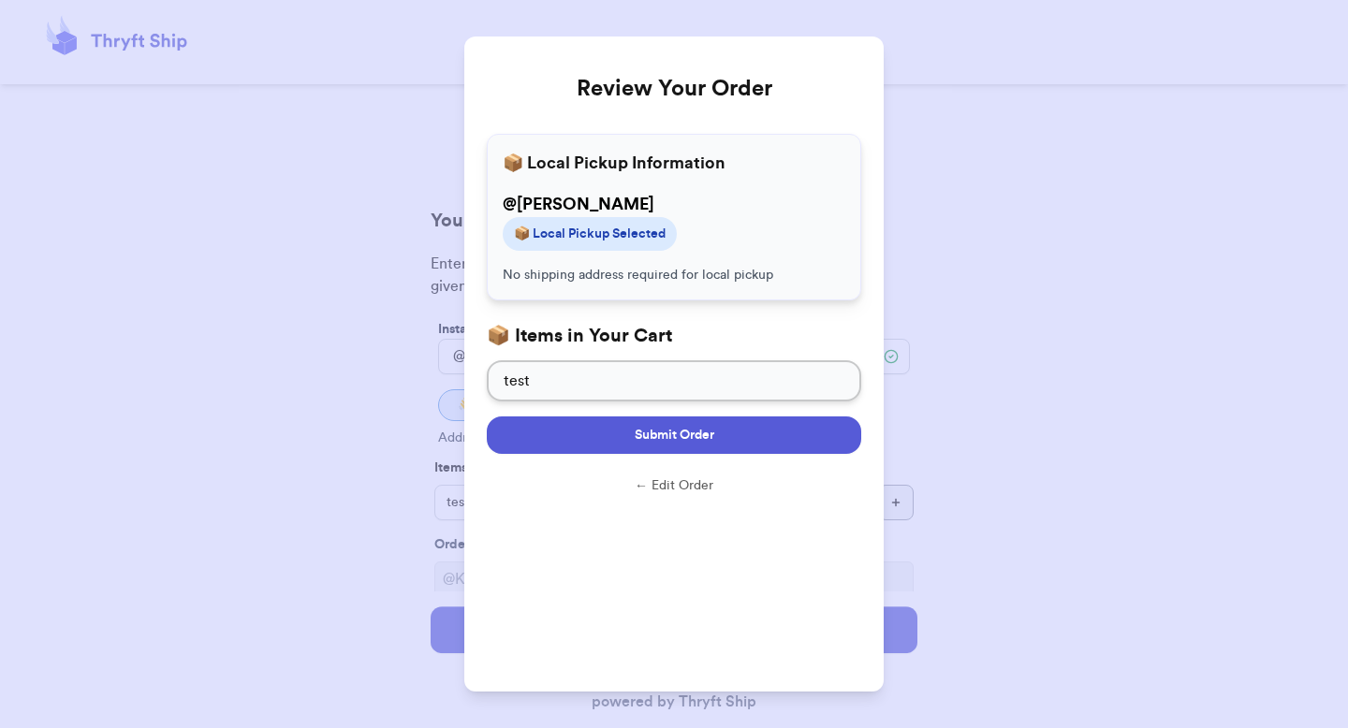
click at [694, 434] on span "Submit Order" at bounding box center [675, 435] width 80 height 19
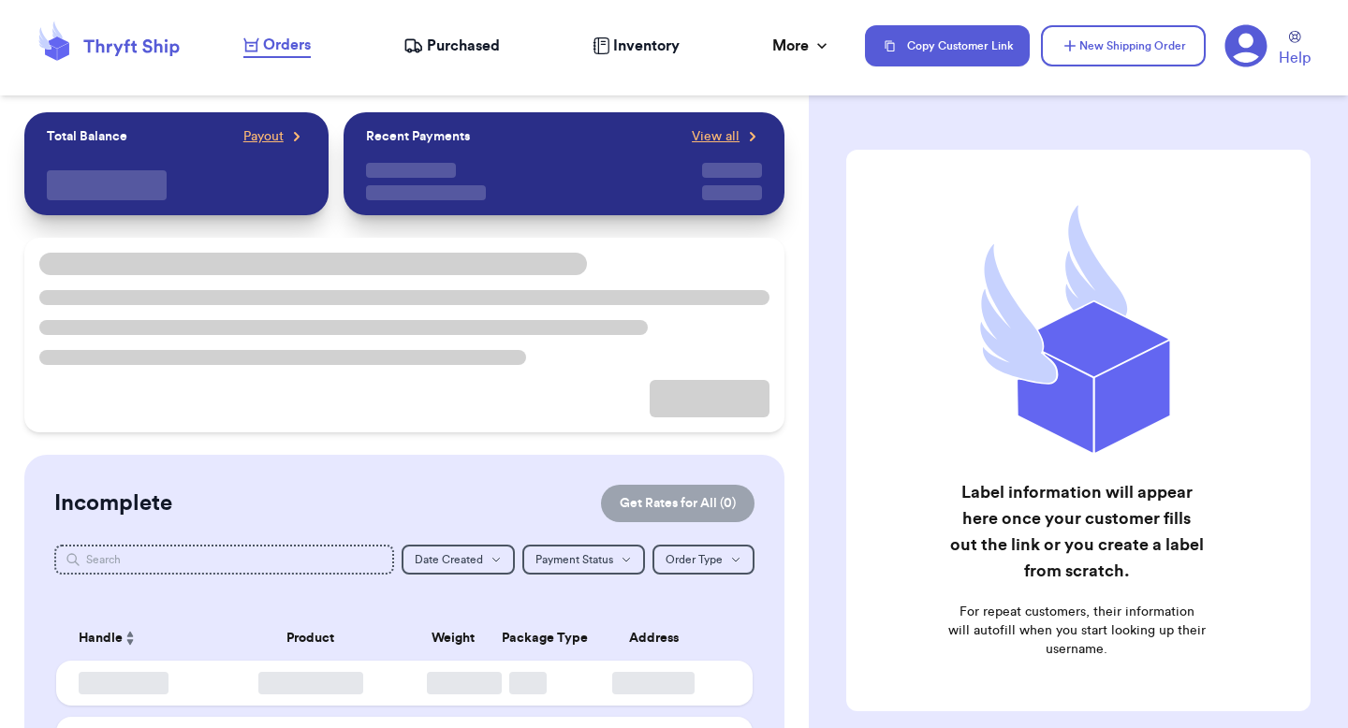
checkbox input "false"
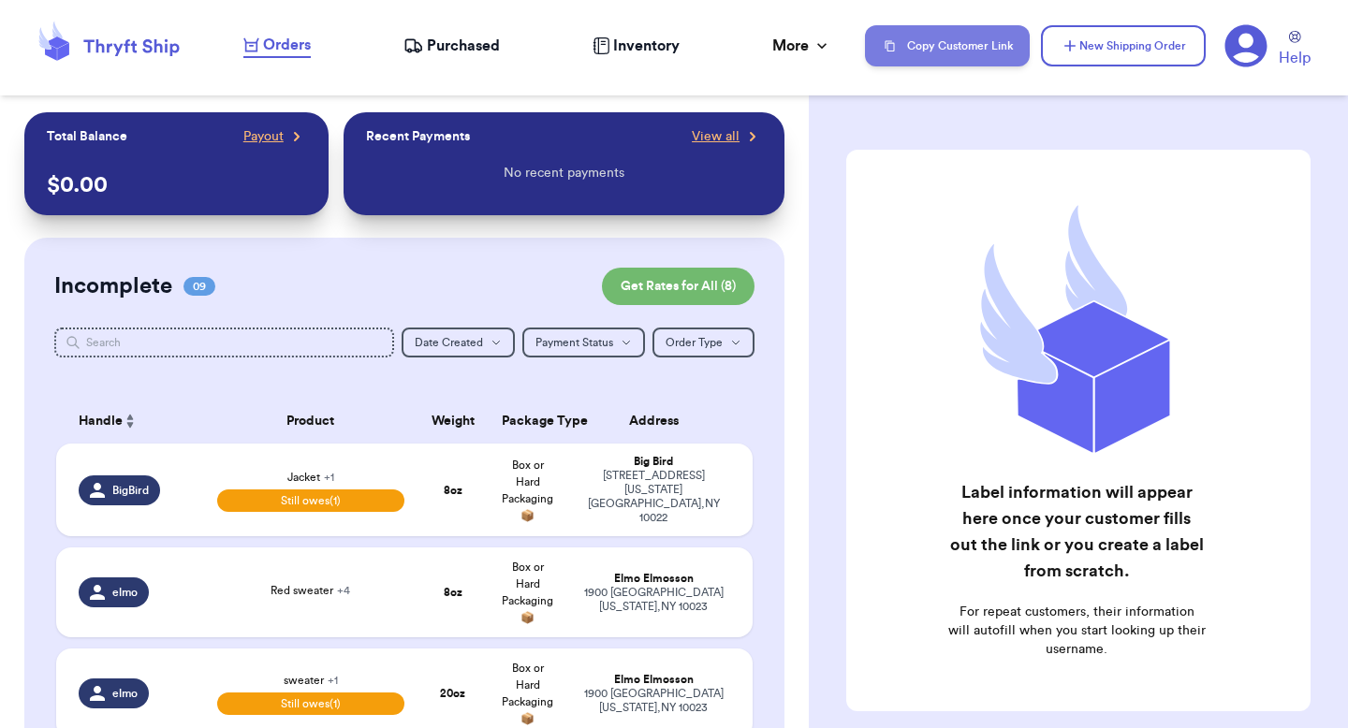
click at [949, 45] on button "Copy Customer Link" at bounding box center [947, 45] width 165 height 41
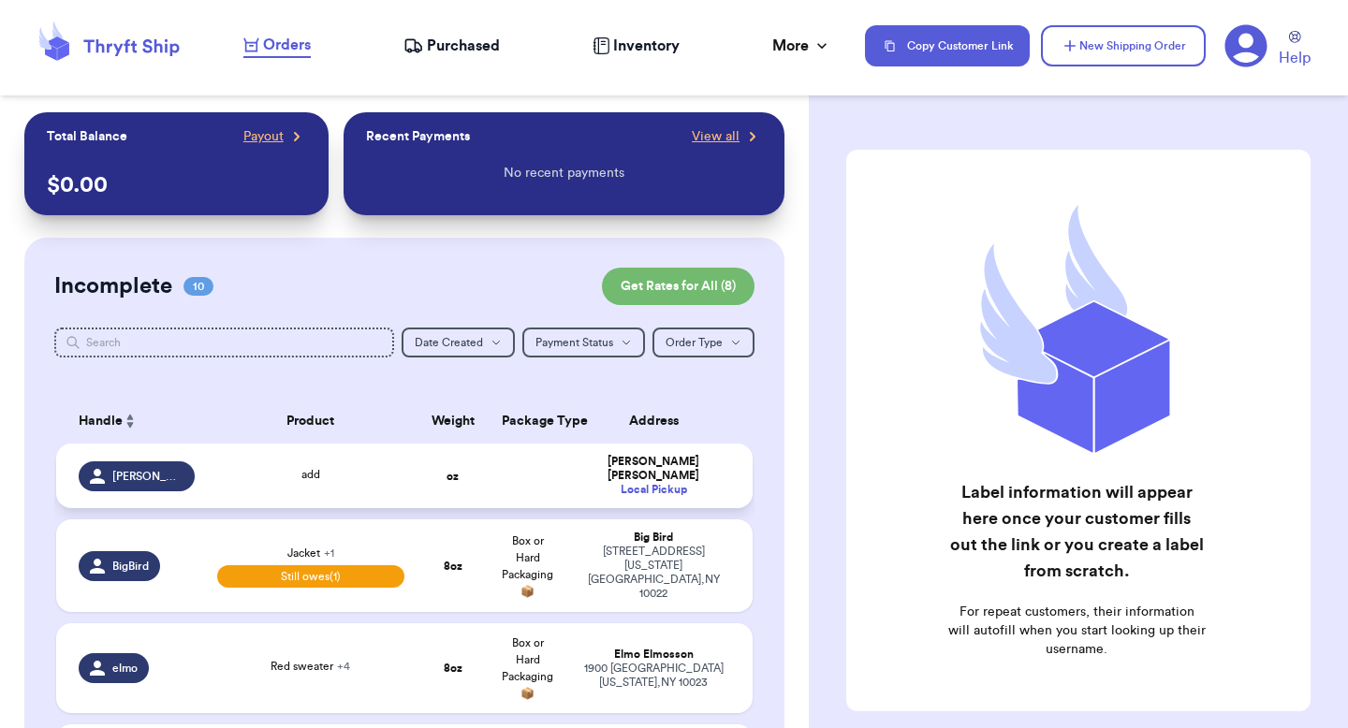
click at [478, 470] on td "oz" at bounding box center [453, 476] width 75 height 65
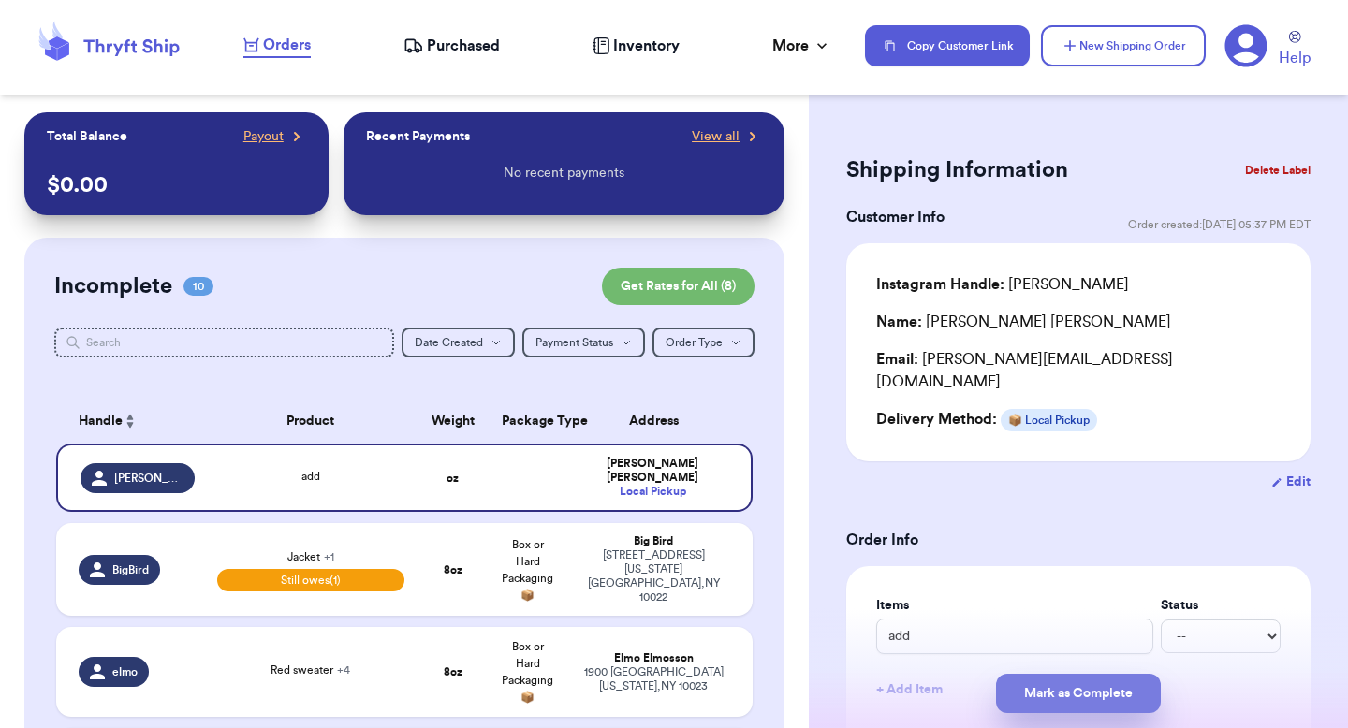
click at [1037, 692] on button "Mark as Complete" at bounding box center [1078, 693] width 165 height 39
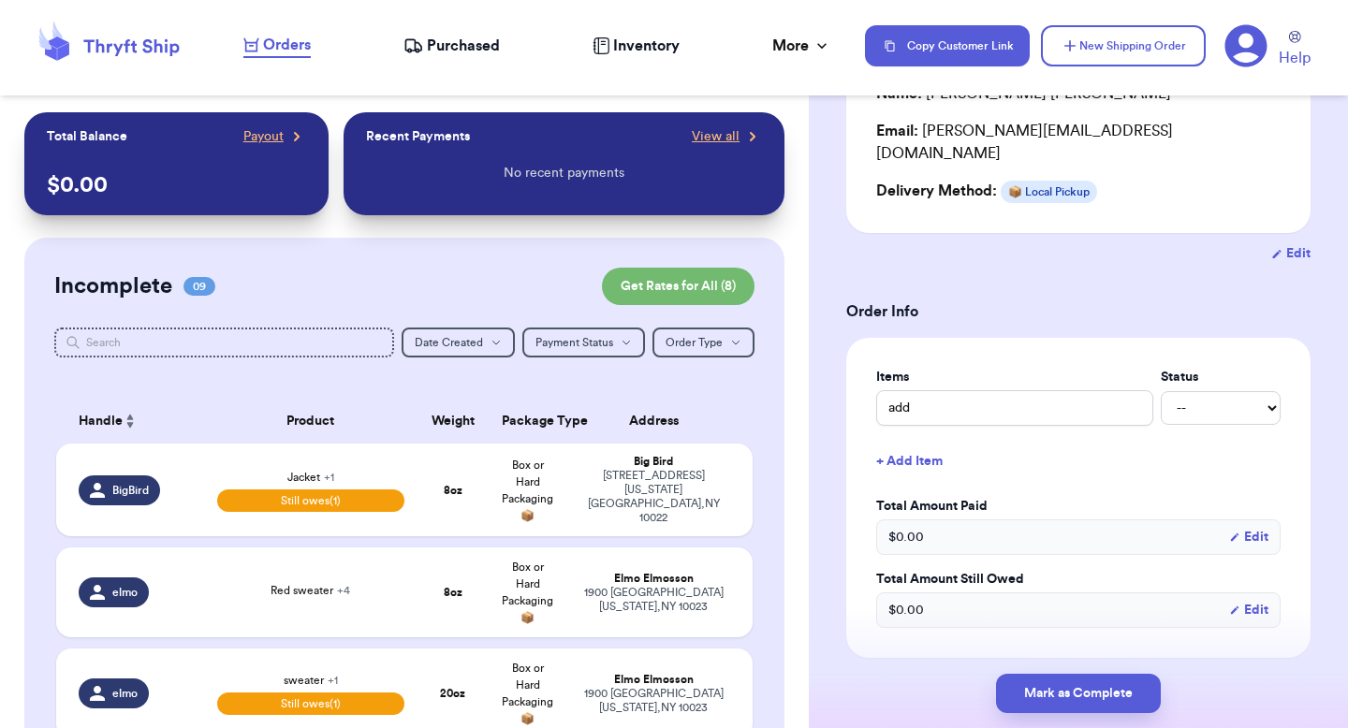
scroll to position [268, 0]
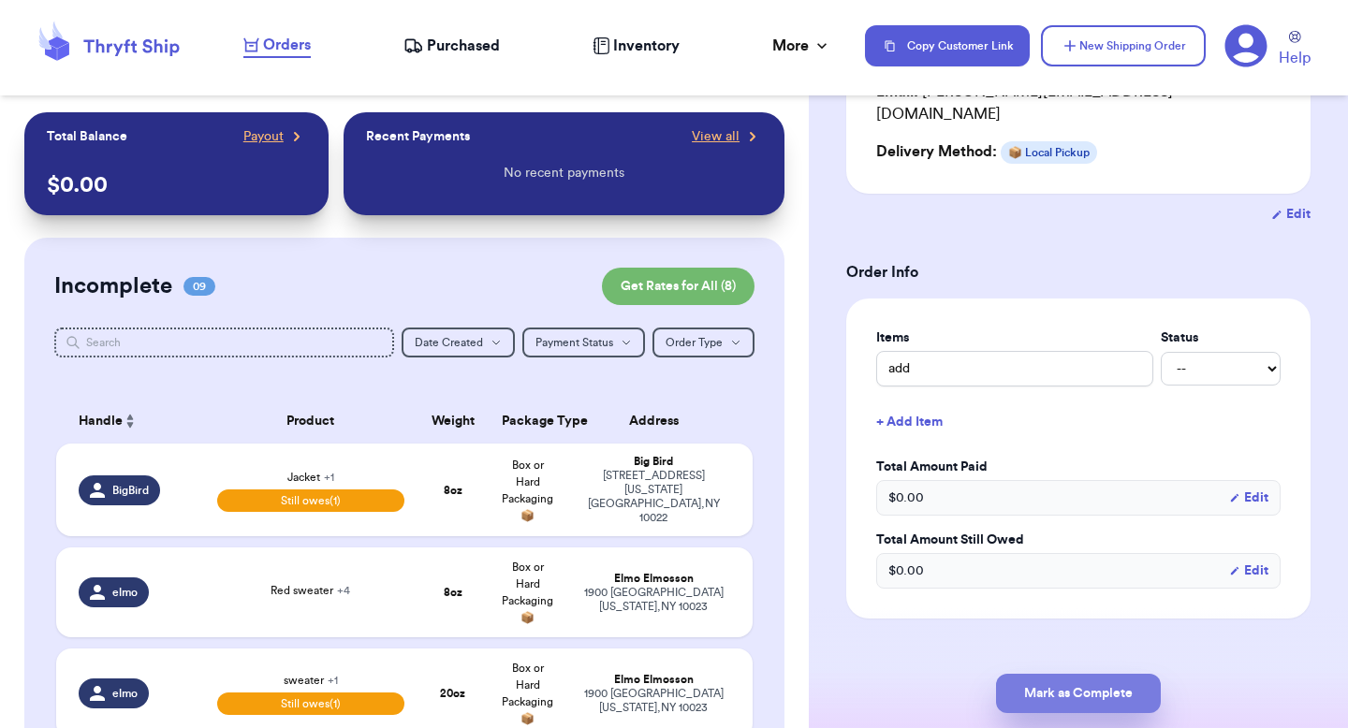
click at [1051, 693] on button "Mark as Complete" at bounding box center [1078, 693] width 165 height 39
click at [624, 482] on div "1 Lincoln plaza New York City , NY 10022" at bounding box center [654, 497] width 154 height 56
type input "New Sweater"
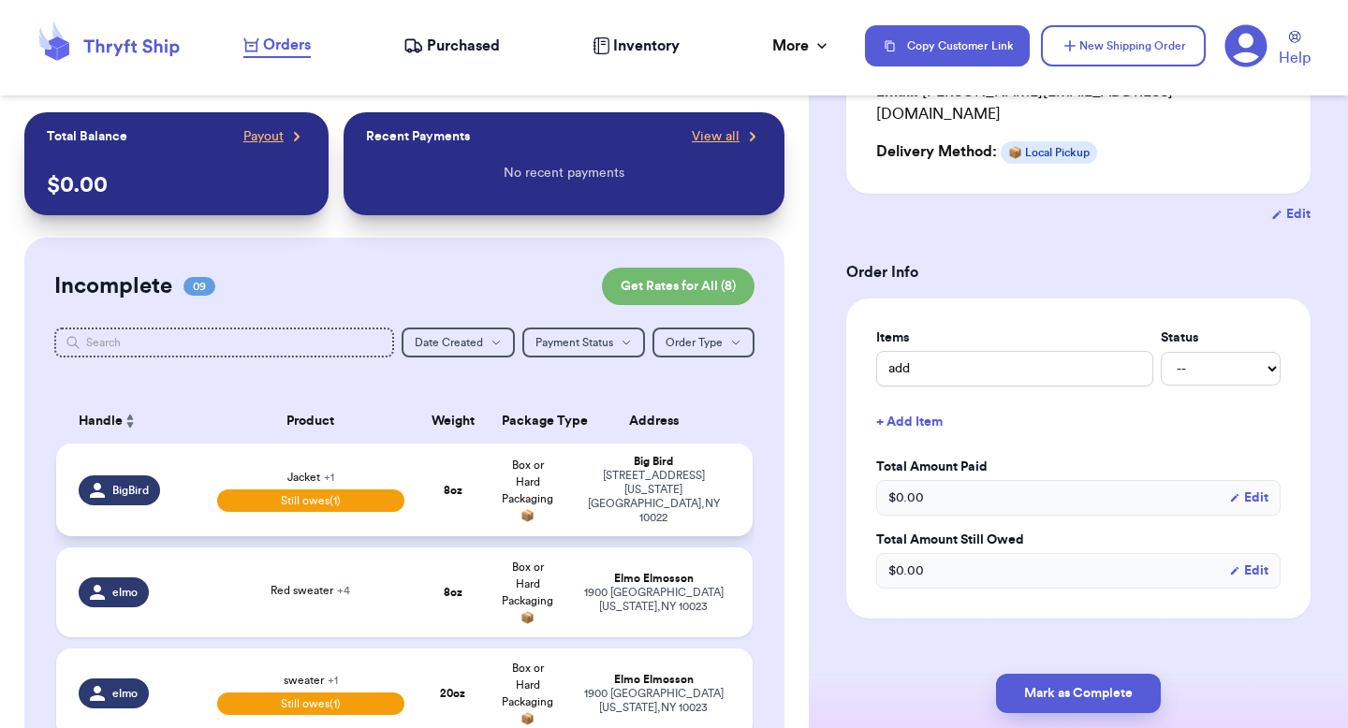
select select "unpaid"
type input "35"
select select "venmo"
select select "paid"
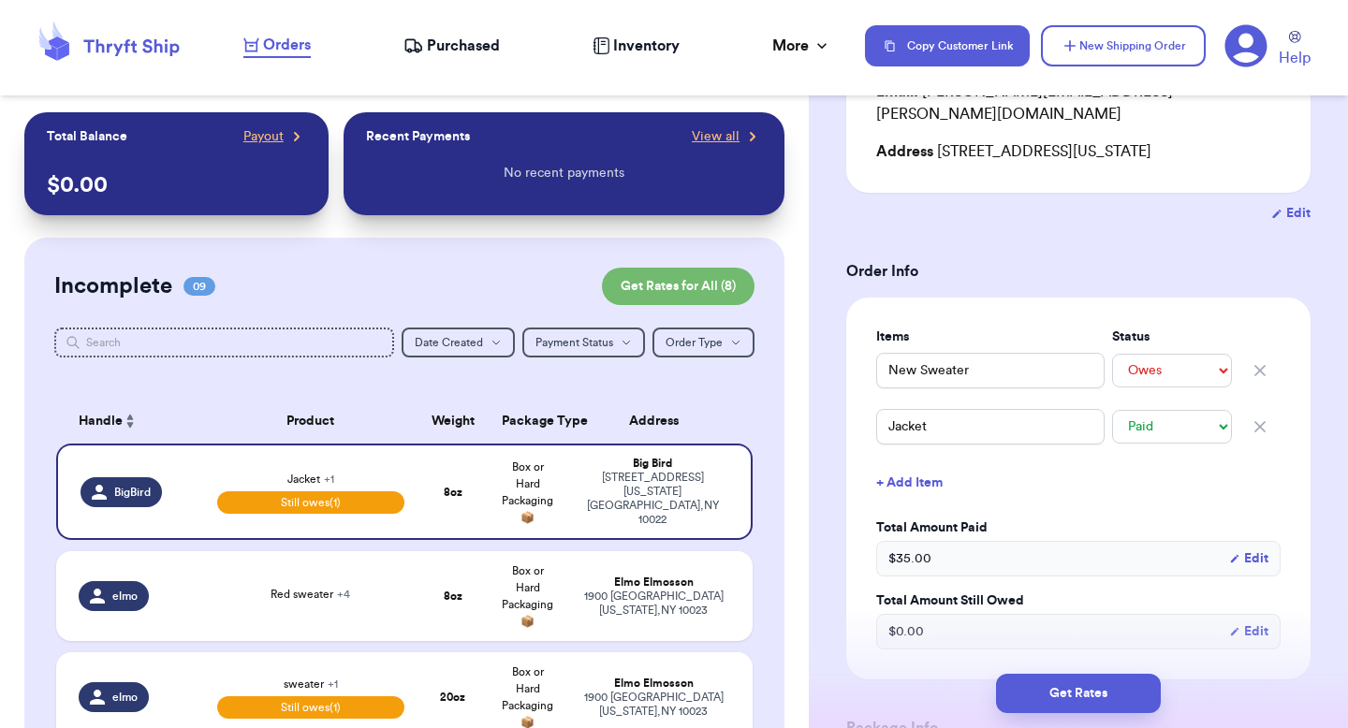
click at [768, 54] on div "Orders Purchased Inventory More Stats Completed Orders Payments Payouts" at bounding box center [544, 46] width 603 height 24
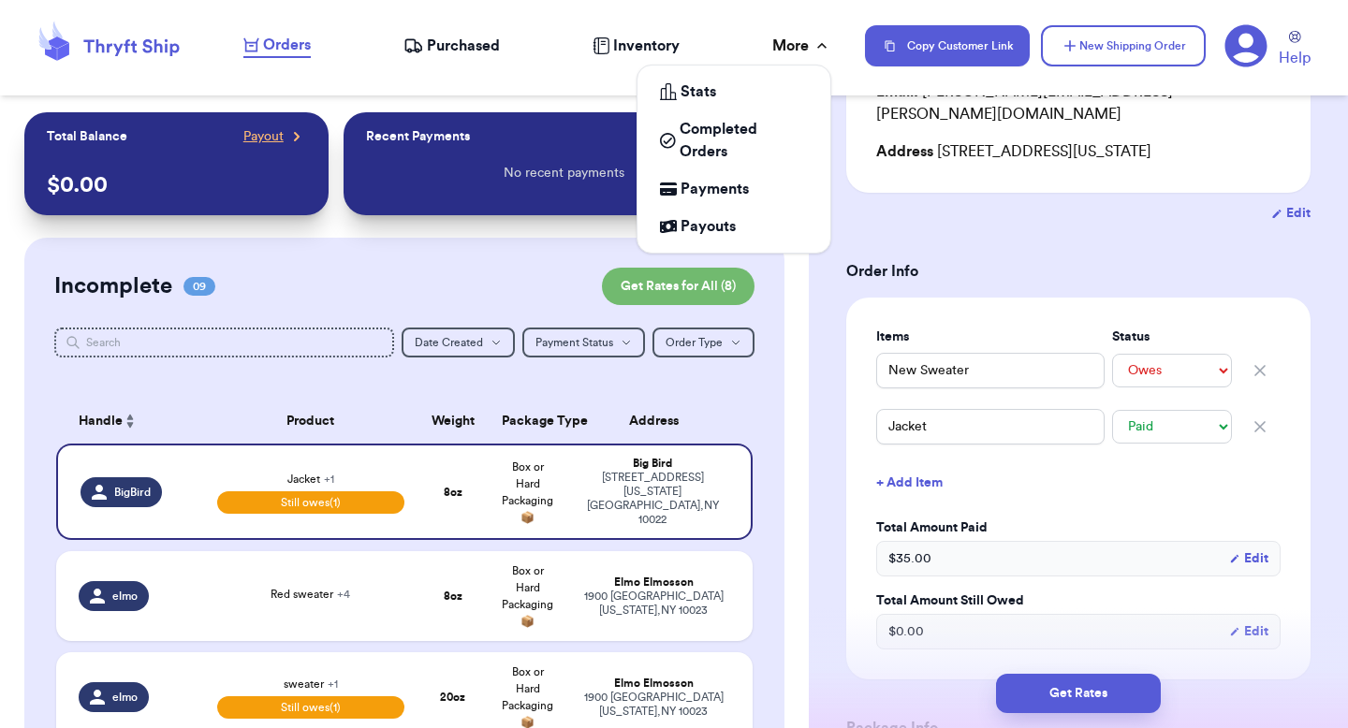
click at [780, 45] on div "More" at bounding box center [801, 46] width 59 height 22
click at [734, 129] on span "Completed Orders" at bounding box center [744, 140] width 128 height 45
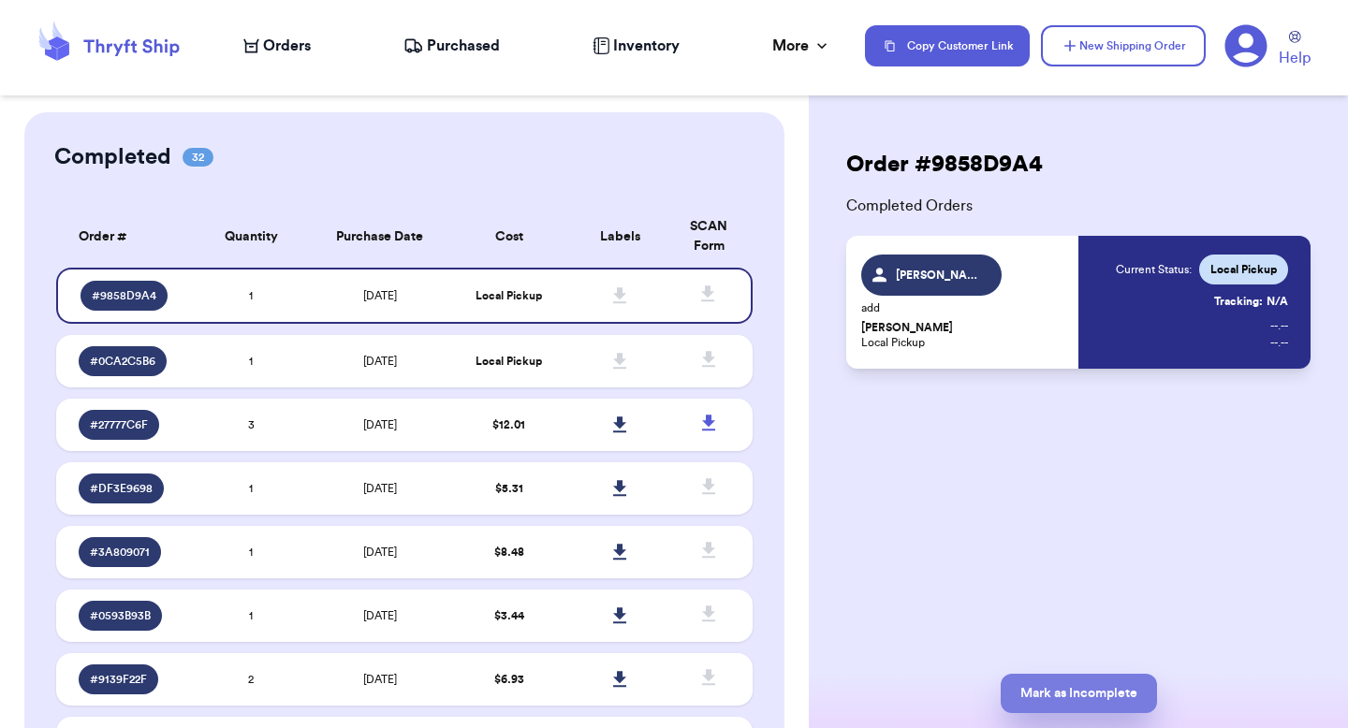
click at [1037, 688] on button "Mark as Incomplete" at bounding box center [1079, 693] width 156 height 39
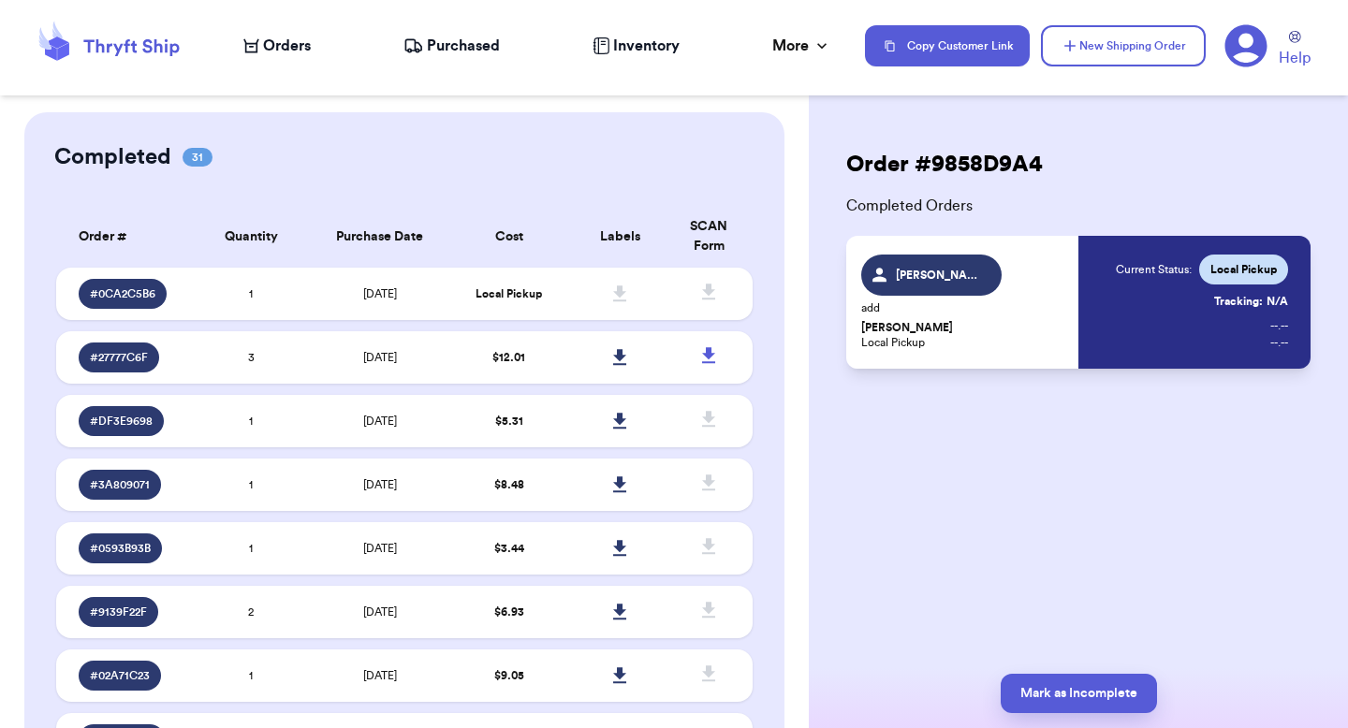
click at [292, 27] on nav "Orders Purchased Inventory More Stats Completed Orders Payments Payouts Copy Cu…" at bounding box center [787, 46] width 1124 height 62
click at [292, 37] on span "Orders" at bounding box center [287, 46] width 48 height 22
select select "unpaid"
select select "paid"
select select "venmo"
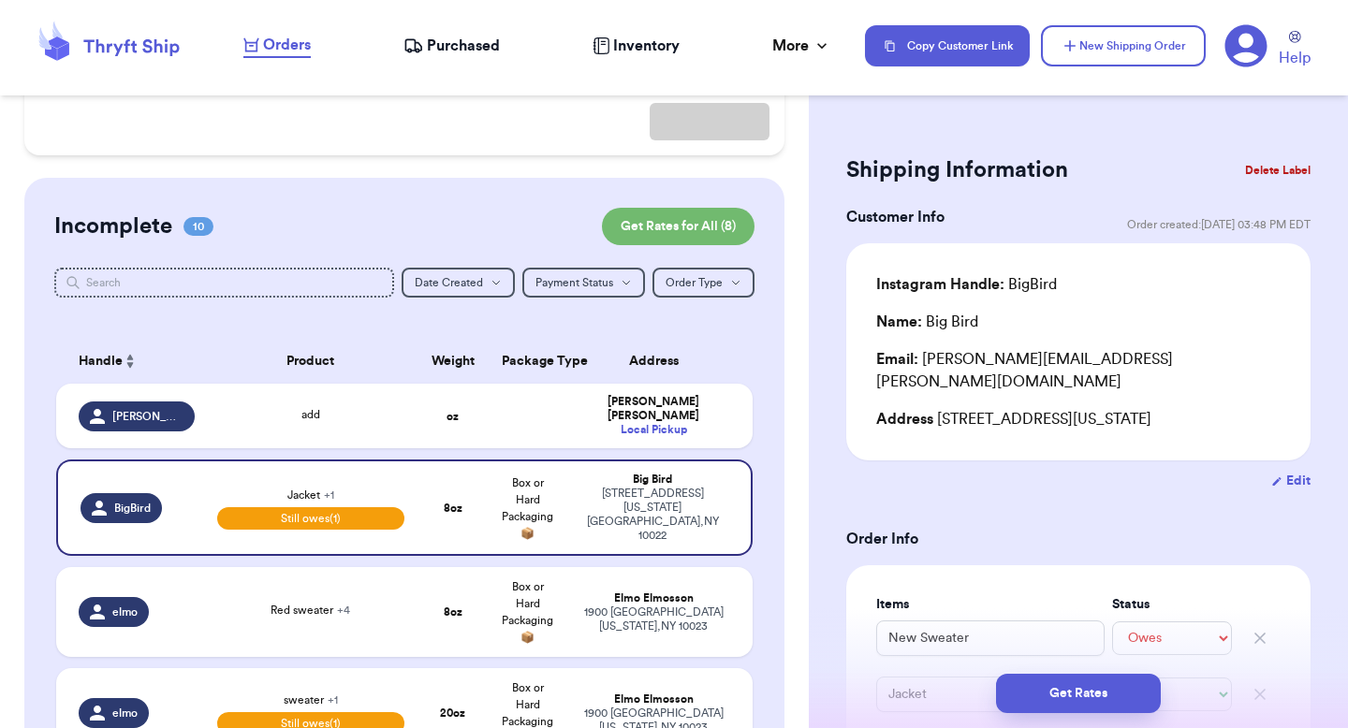
scroll to position [290, 0]
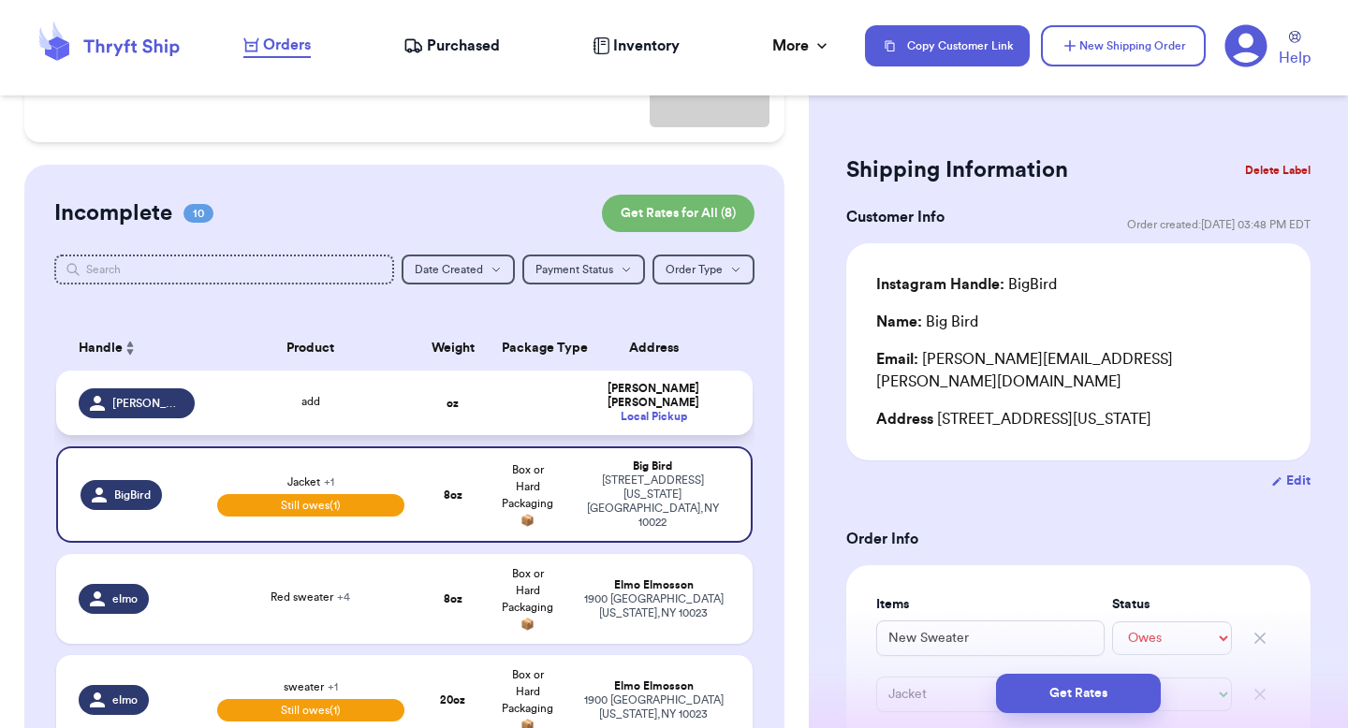
click at [446, 393] on td "oz" at bounding box center [453, 403] width 75 height 65
type input "add"
select select "unknown"
type input "0"
select select "stripe"
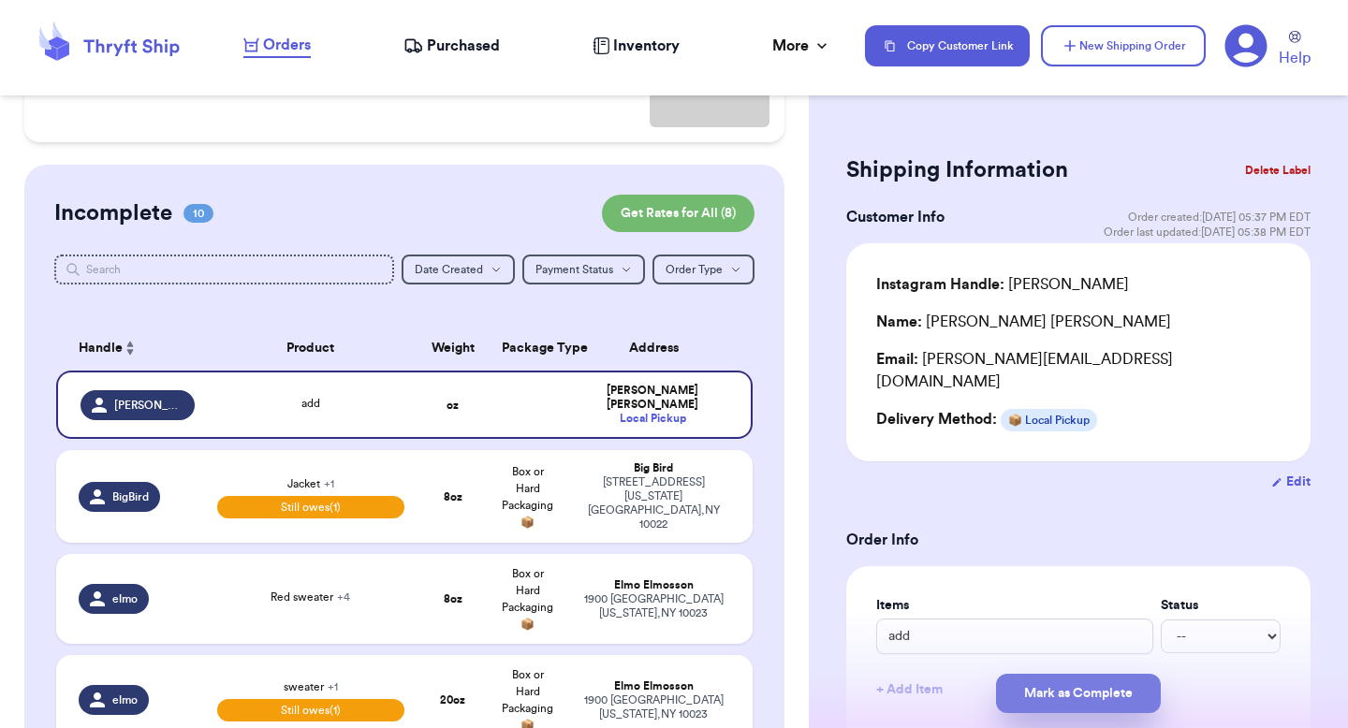
click at [1035, 692] on button "Mark as Complete" at bounding box center [1078, 693] width 165 height 39
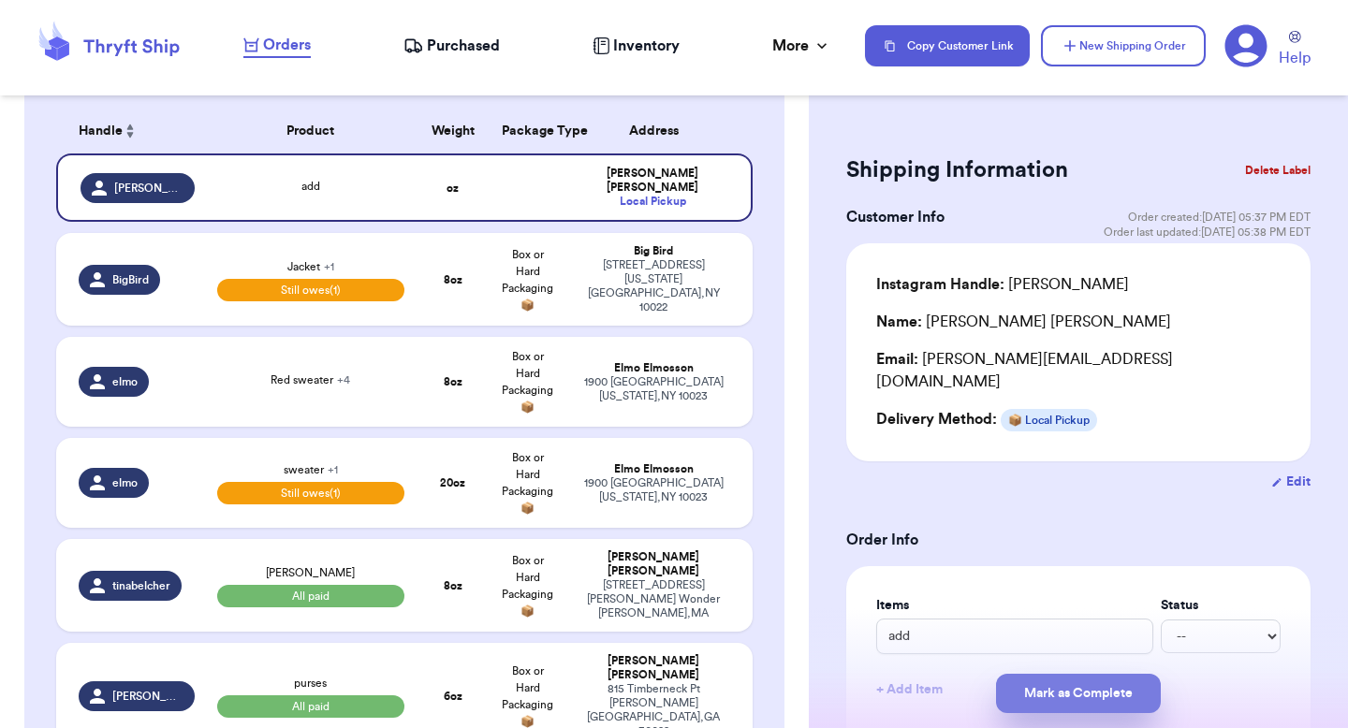
click at [1035, 692] on button "Mark as Complete" at bounding box center [1078, 693] width 165 height 39
click at [679, 309] on td "Big Bird 1 Lincoln plaza New York City , NY 10022" at bounding box center [659, 279] width 187 height 93
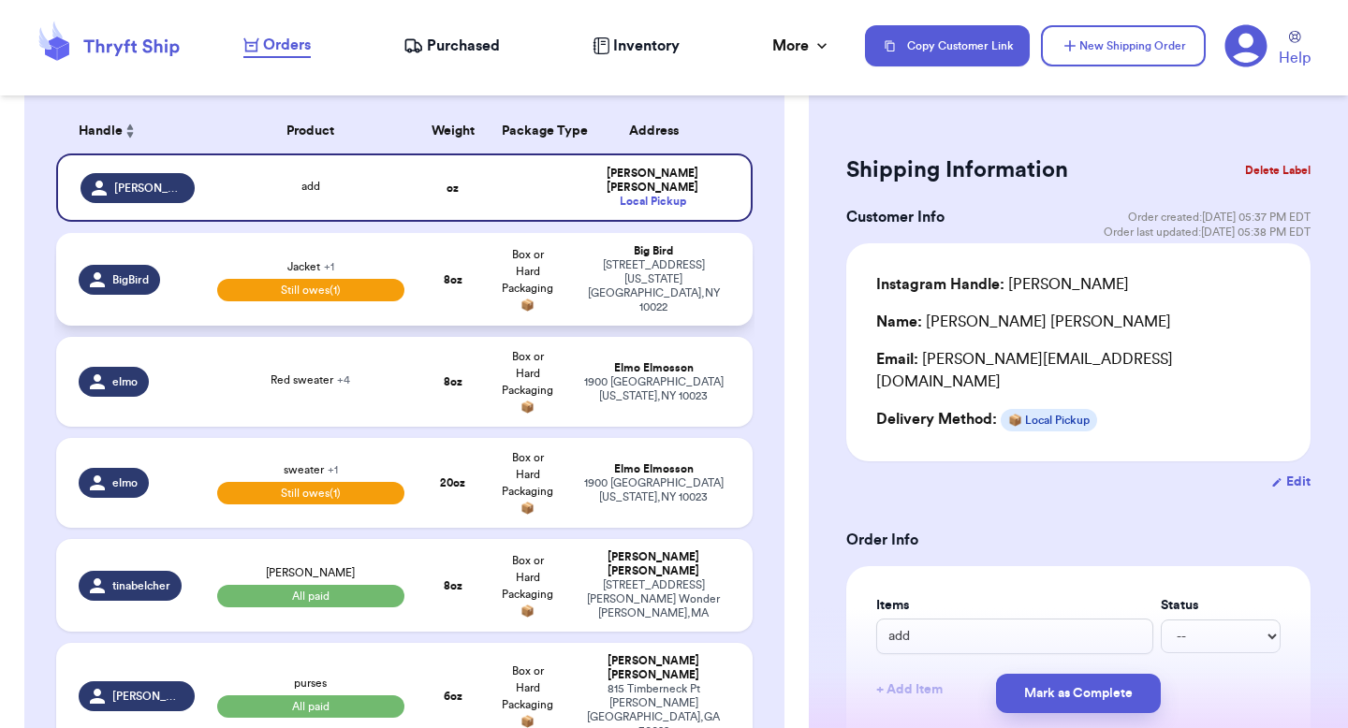
type input "New Sweater"
select select "unpaid"
type input "35"
select select "venmo"
select select "paid"
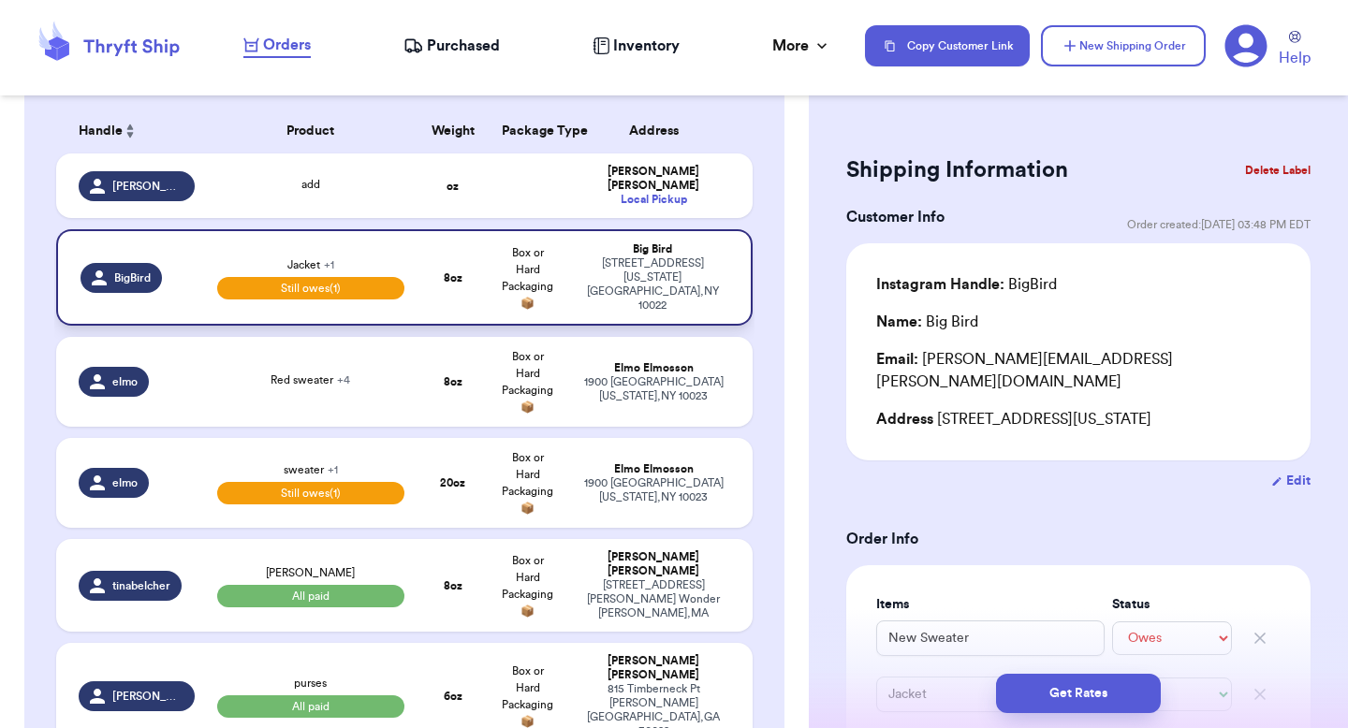
click at [667, 229] on td "Big Bird 1 Lincoln plaza New York City , NY 10022" at bounding box center [659, 277] width 187 height 96
click at [671, 197] on td "Valeria Brenner Local Pickup" at bounding box center [659, 186] width 187 height 65
type input "add"
select select "unknown"
type input "0"
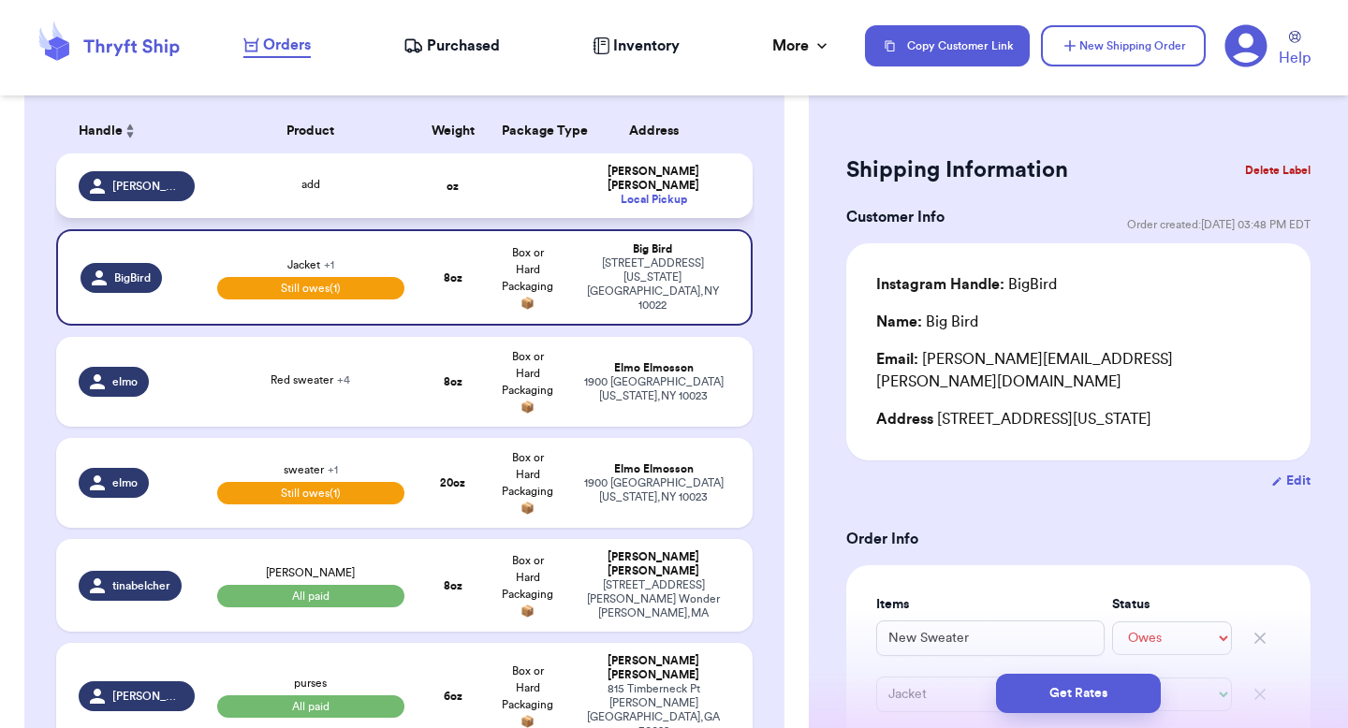
select select "stripe"
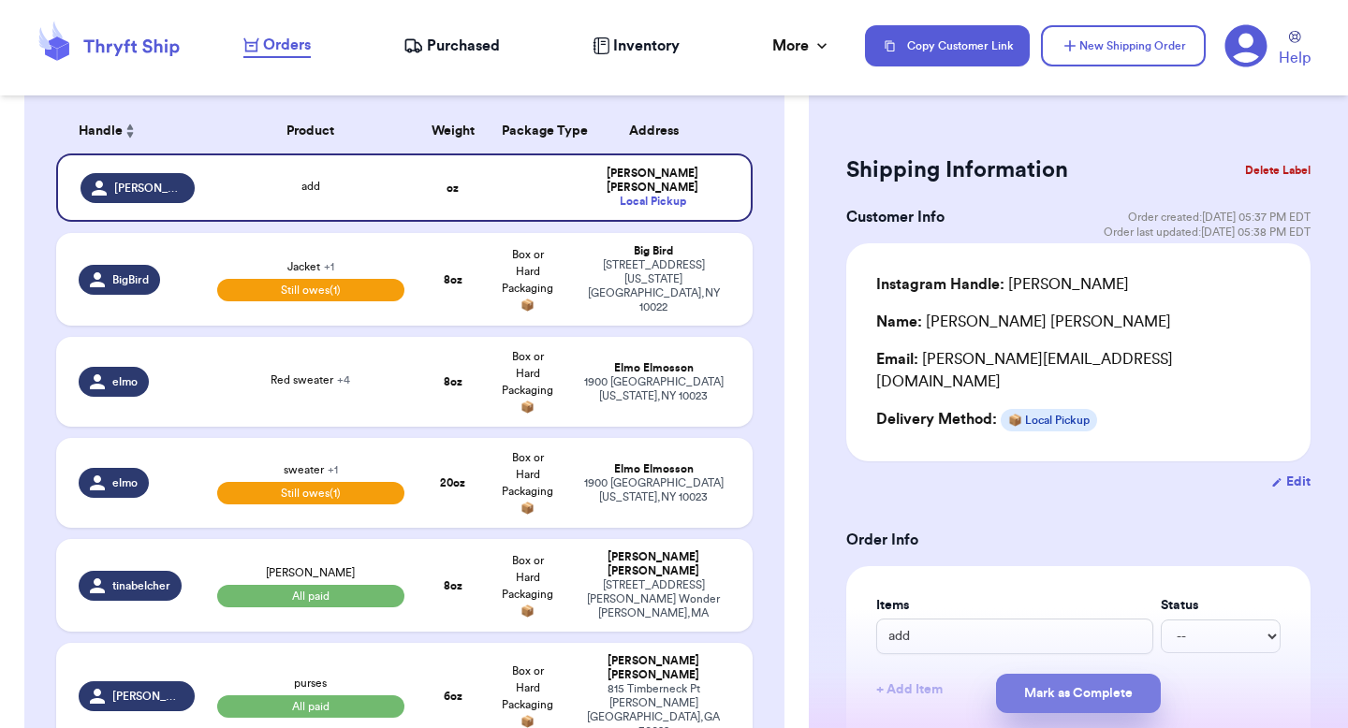
click at [1023, 684] on button "Mark as Complete" at bounding box center [1078, 693] width 165 height 39
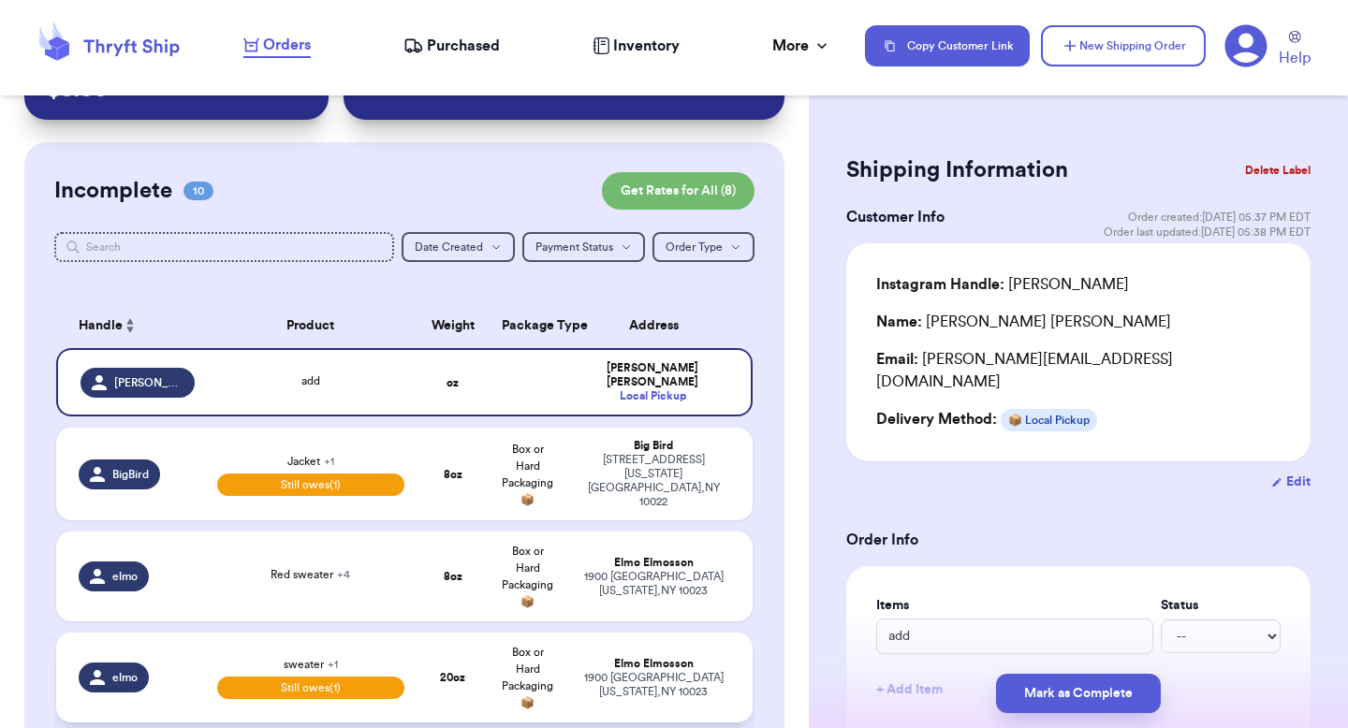
scroll to position [0, 0]
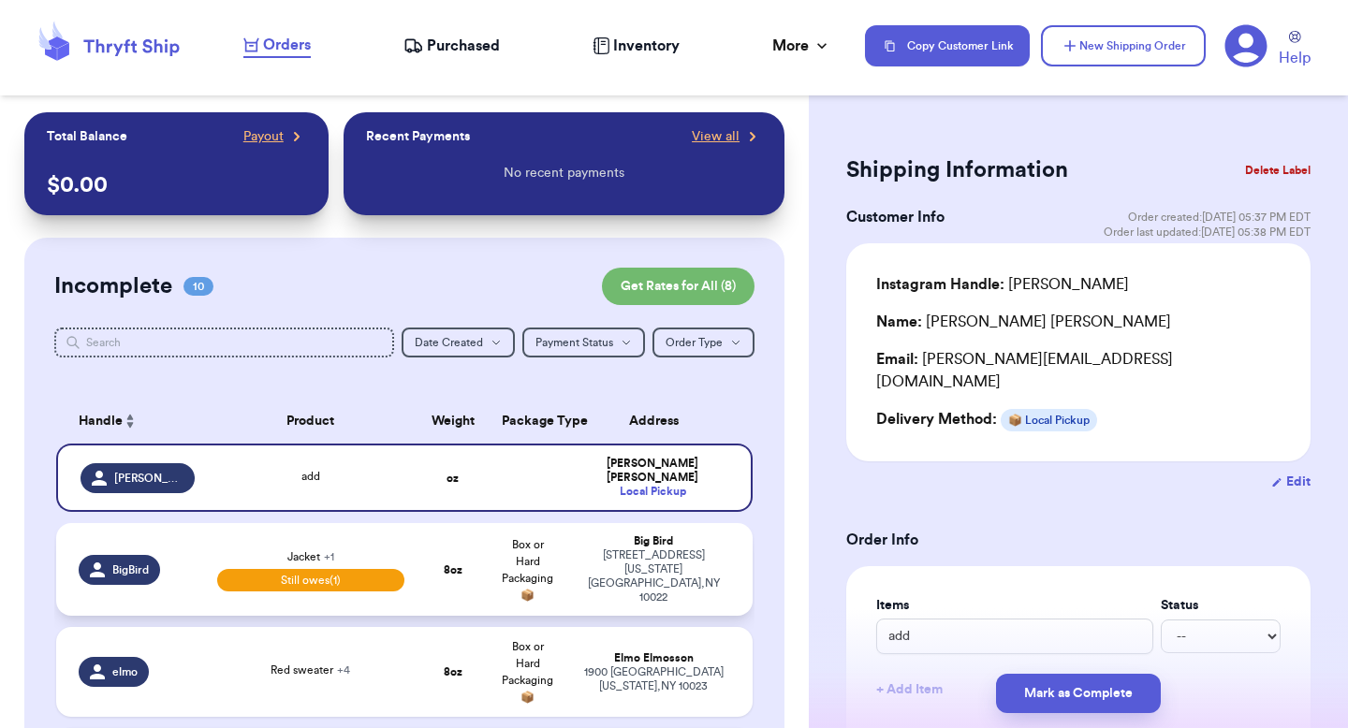
click at [693, 544] on div "Big Bird" at bounding box center [654, 542] width 154 height 14
type input "New Sweater"
select select "unpaid"
type input "35"
select select "venmo"
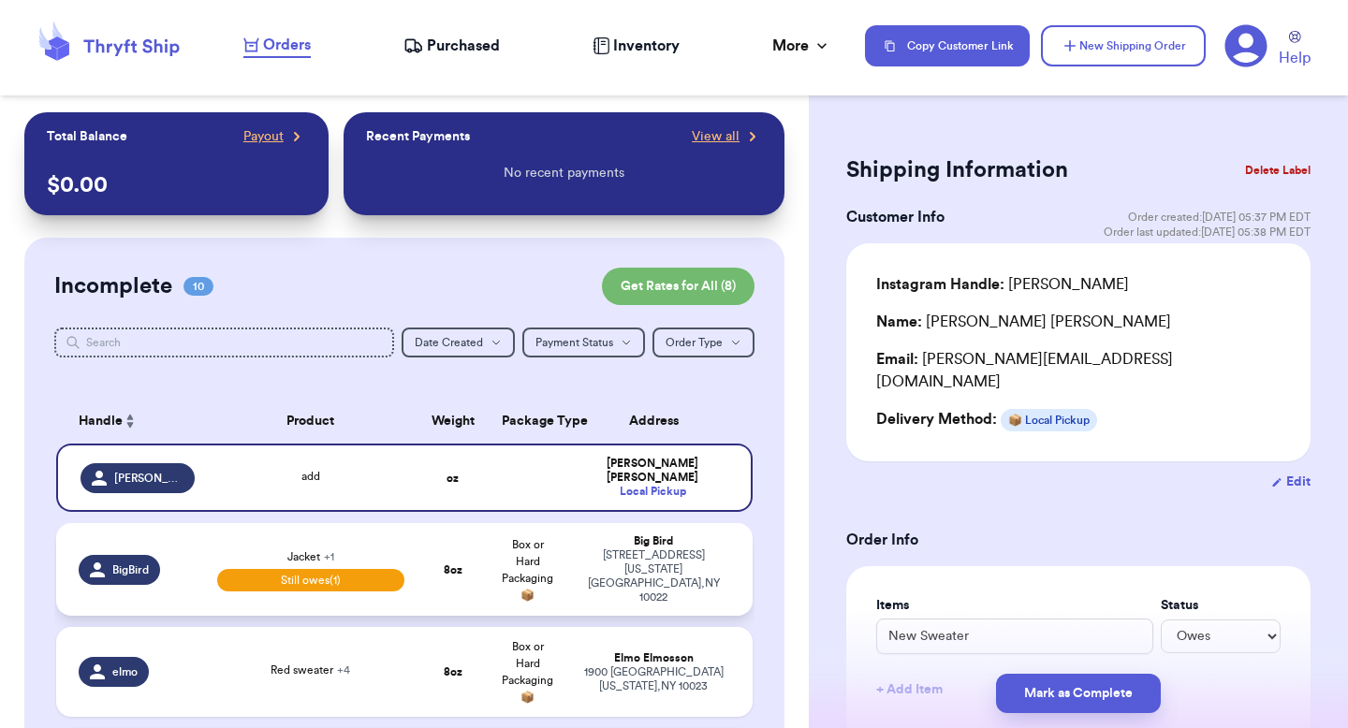
select select "paid"
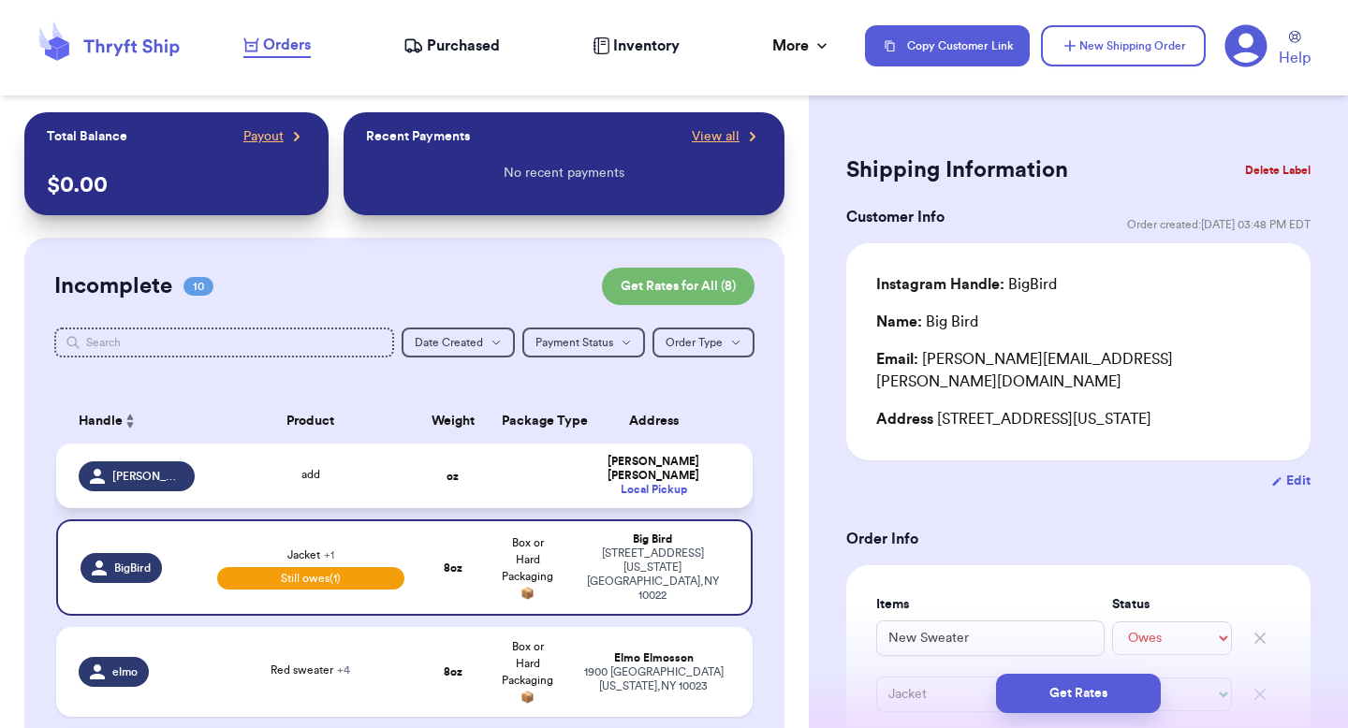
click at [691, 464] on div "Valeria Brenner" at bounding box center [654, 469] width 154 height 28
type input "add"
select select "unknown"
type input "0"
select select "stripe"
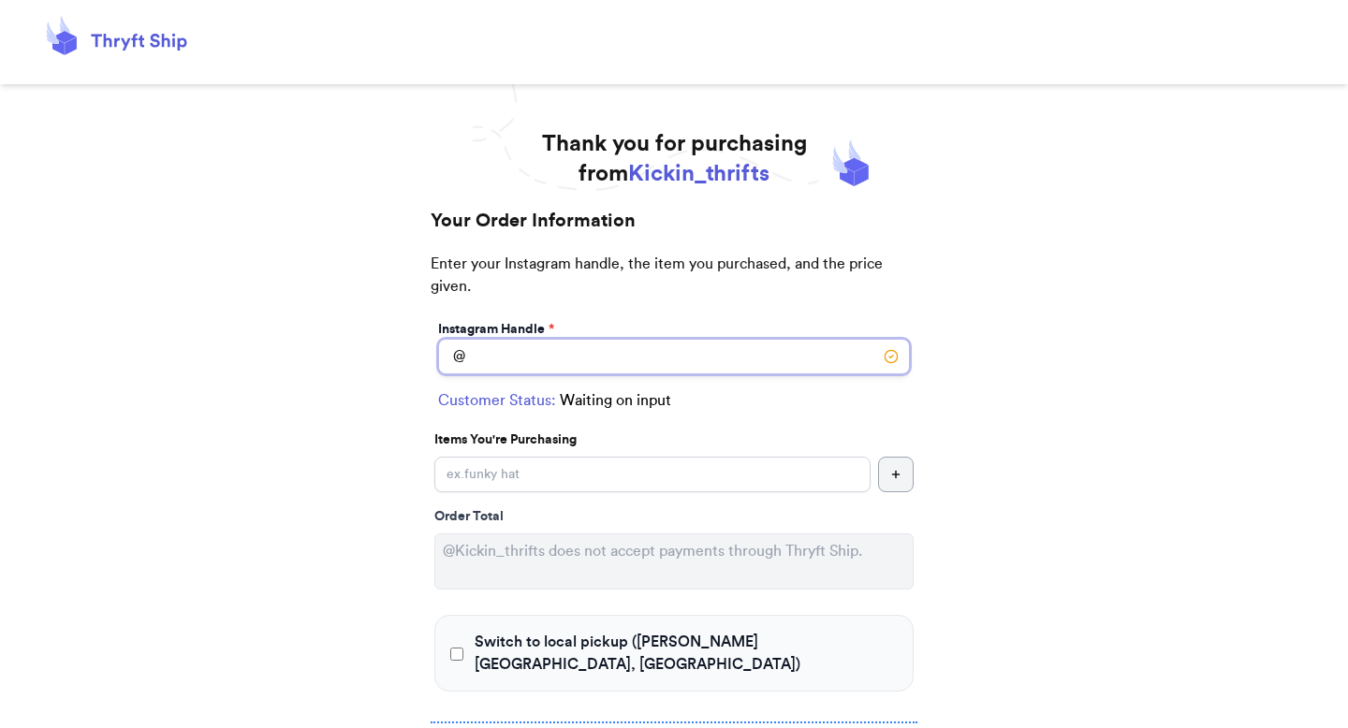
click at [547, 358] on input "Switch to local pickup ([PERSON_NAME][GEOGRAPHIC_DATA], [GEOGRAPHIC_DATA])" at bounding box center [674, 357] width 472 height 36
type input "[PERSON_NAME]"
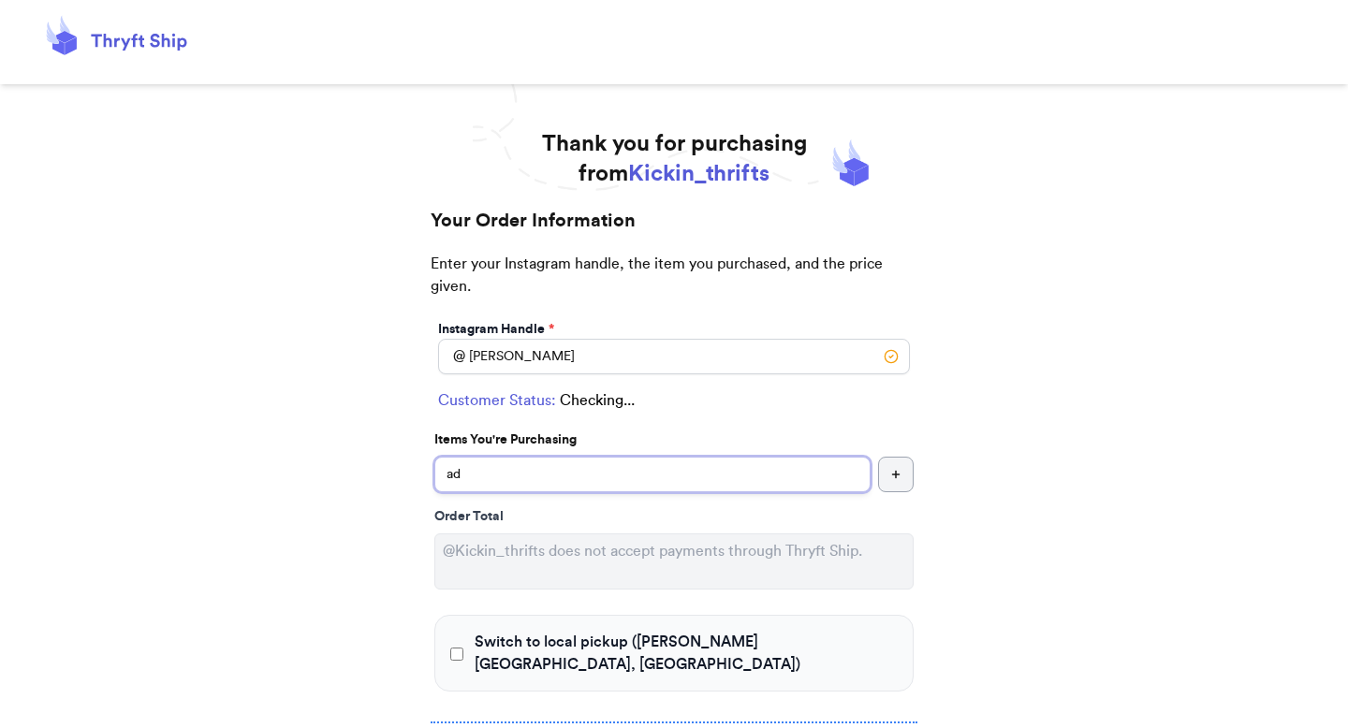
type input "add"
checkbox input "true"
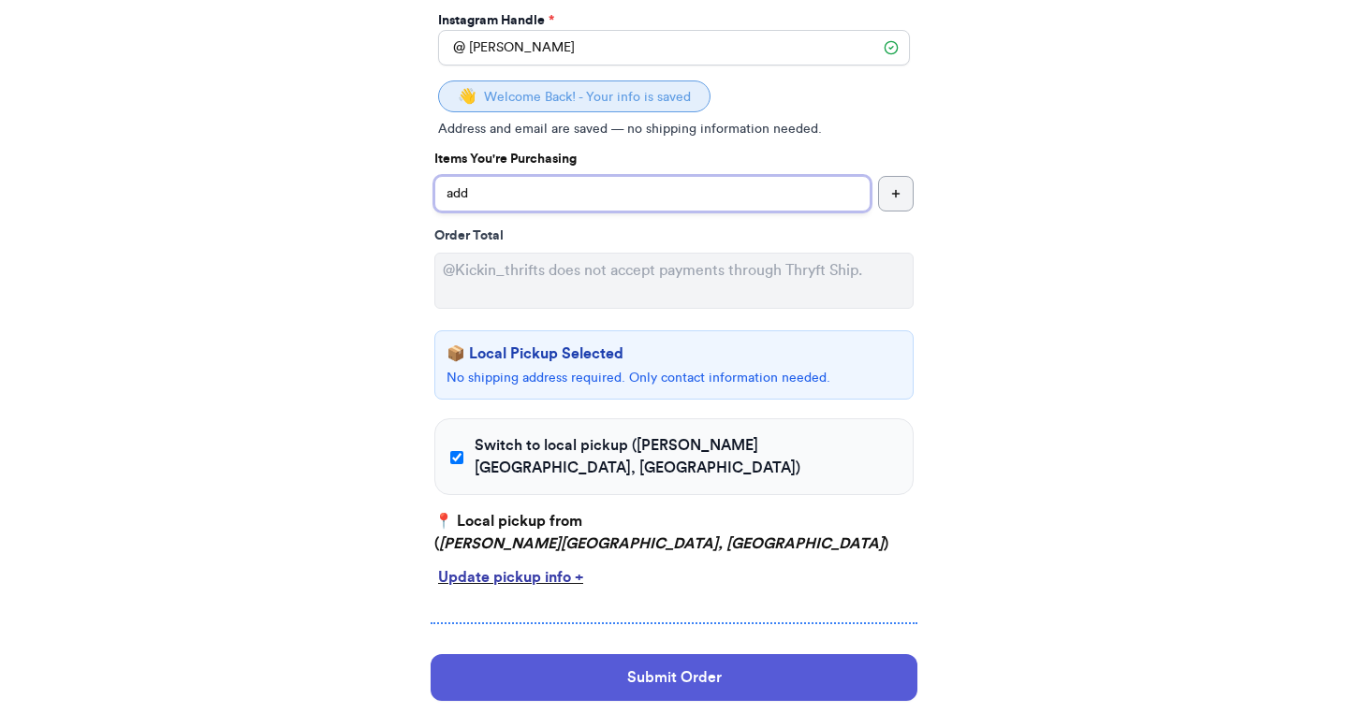
scroll to position [327, 0]
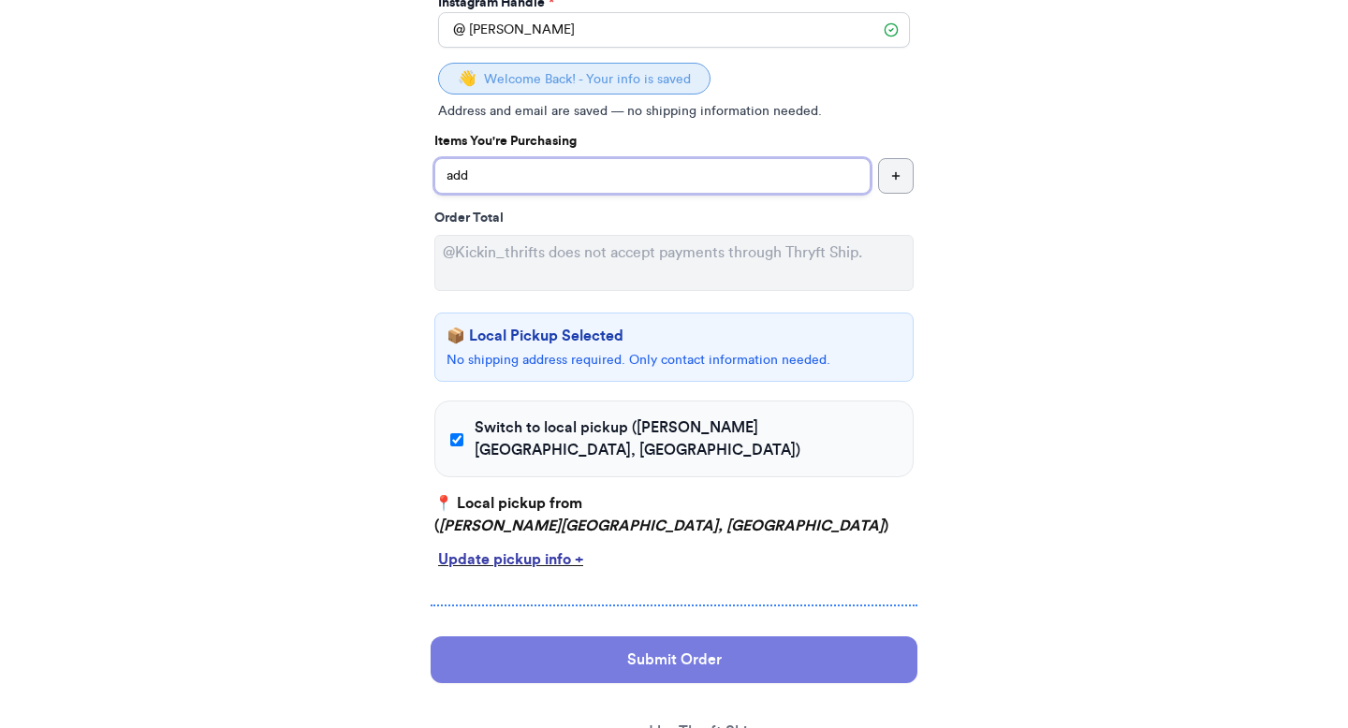
type input "add"
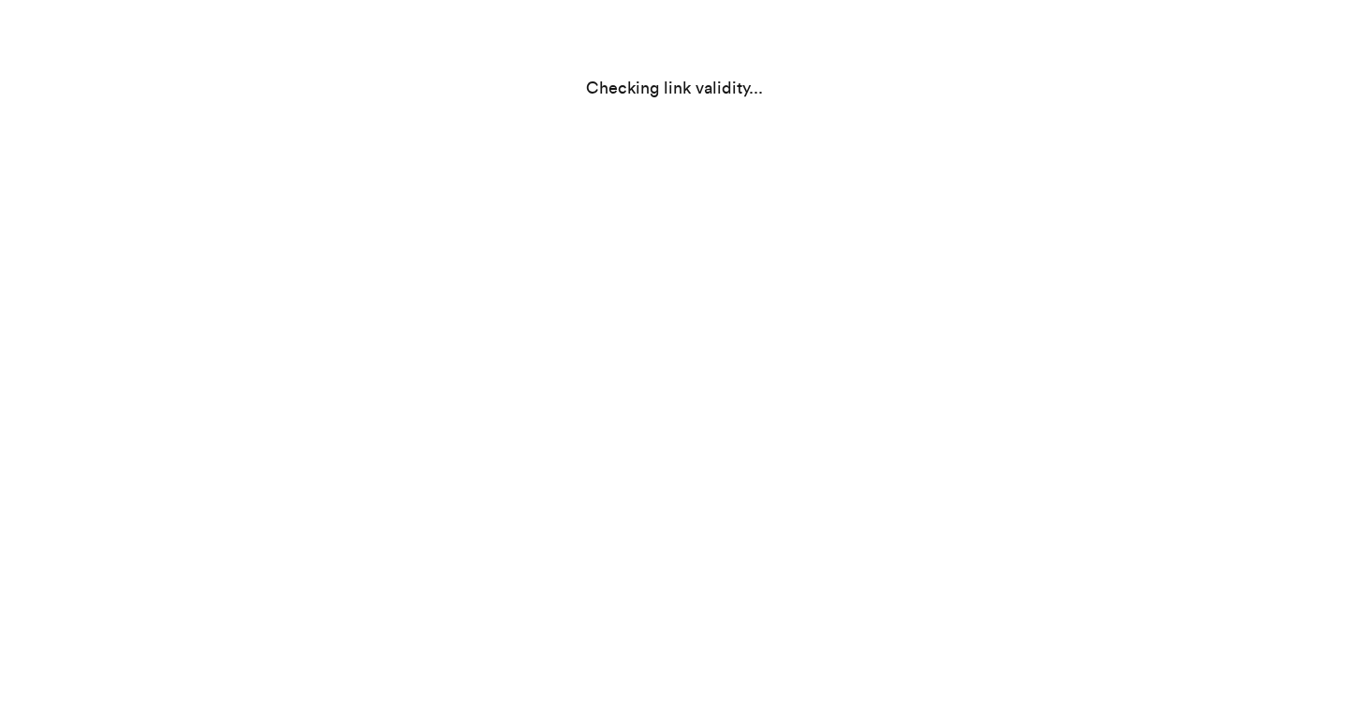
scroll to position [0, 0]
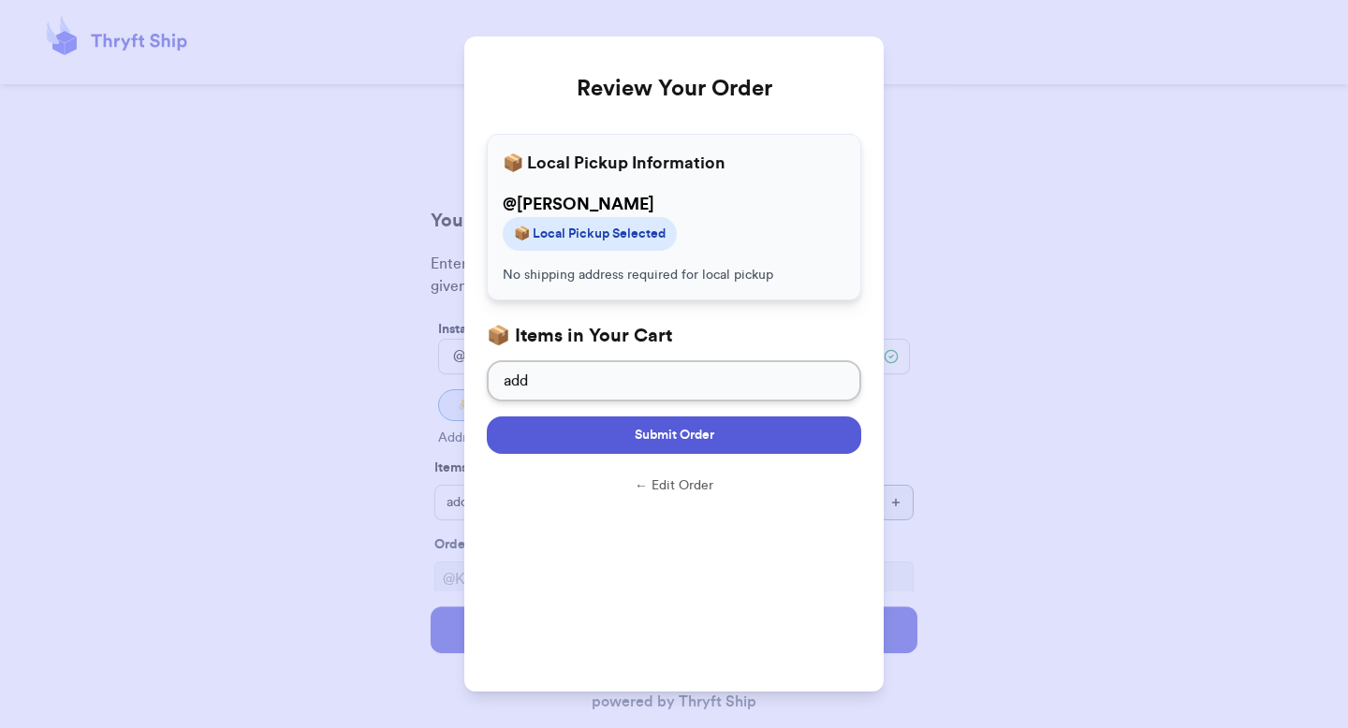
click at [584, 435] on button "Submit Order" at bounding box center [674, 435] width 375 height 37
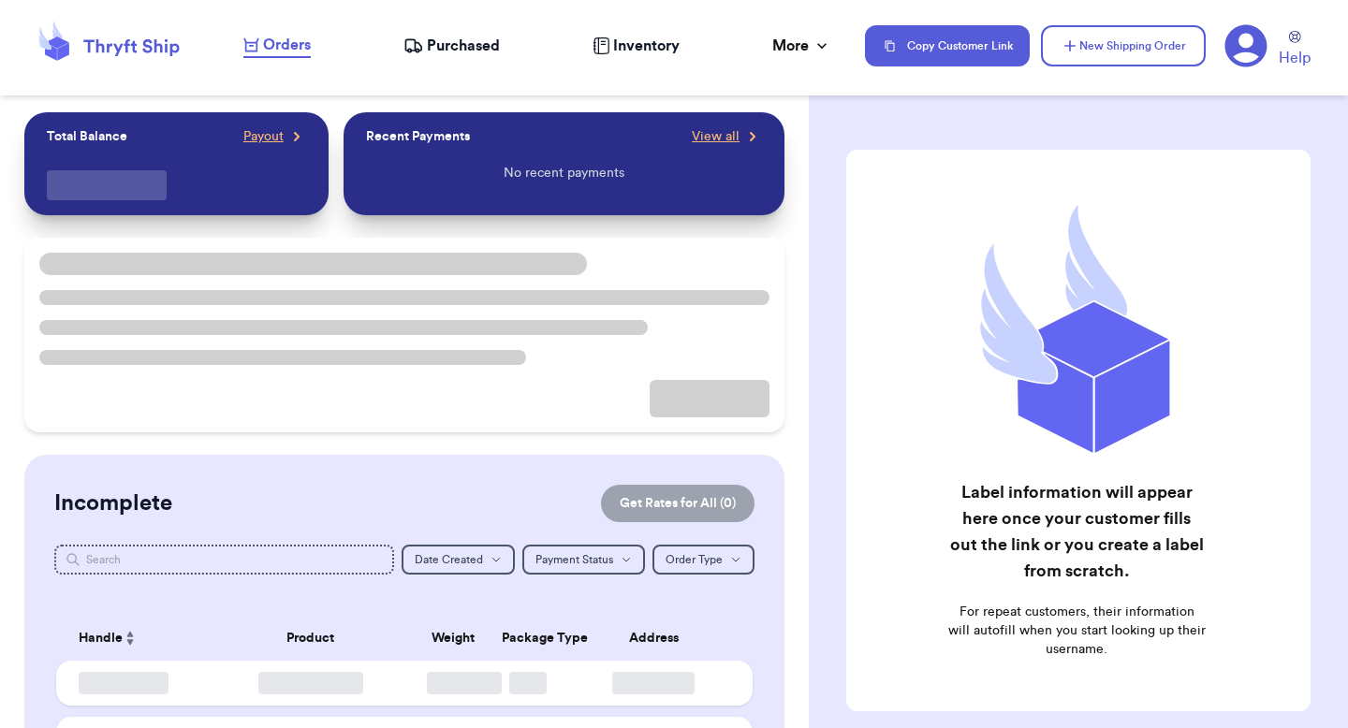
checkbox input "false"
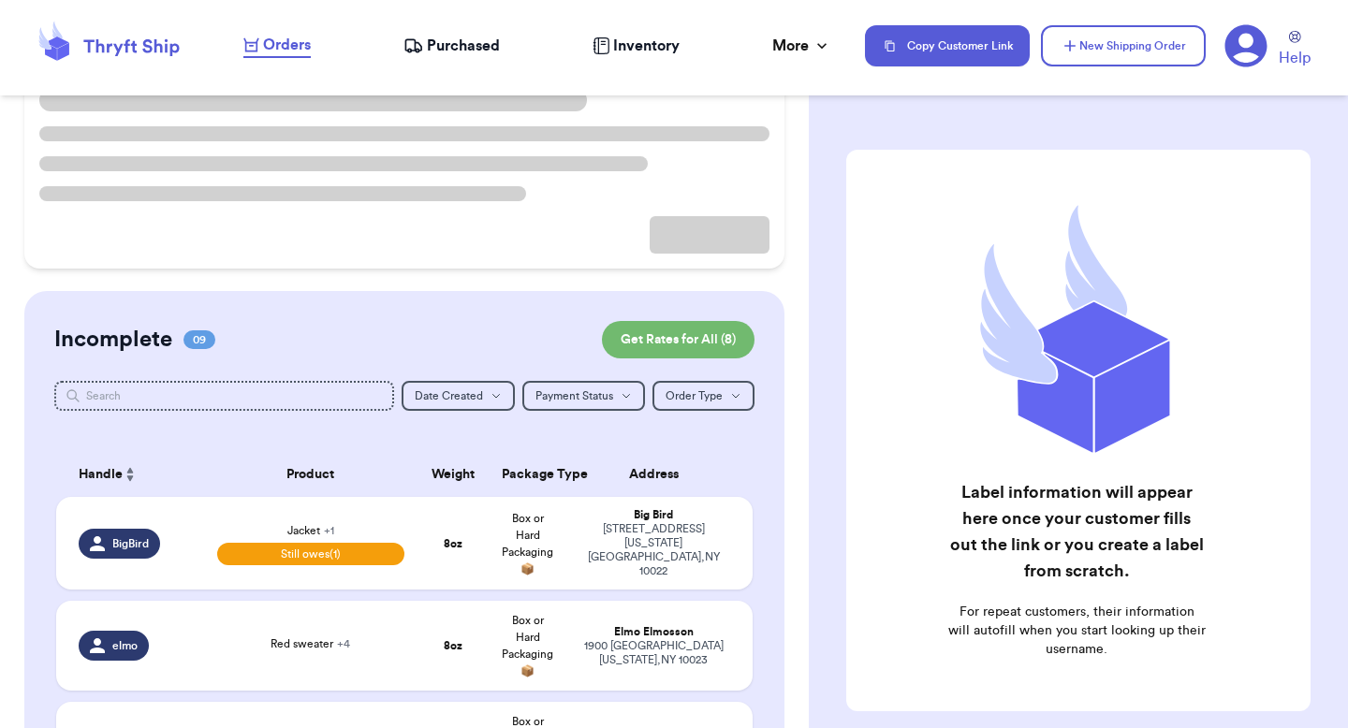
scroll to position [313, 0]
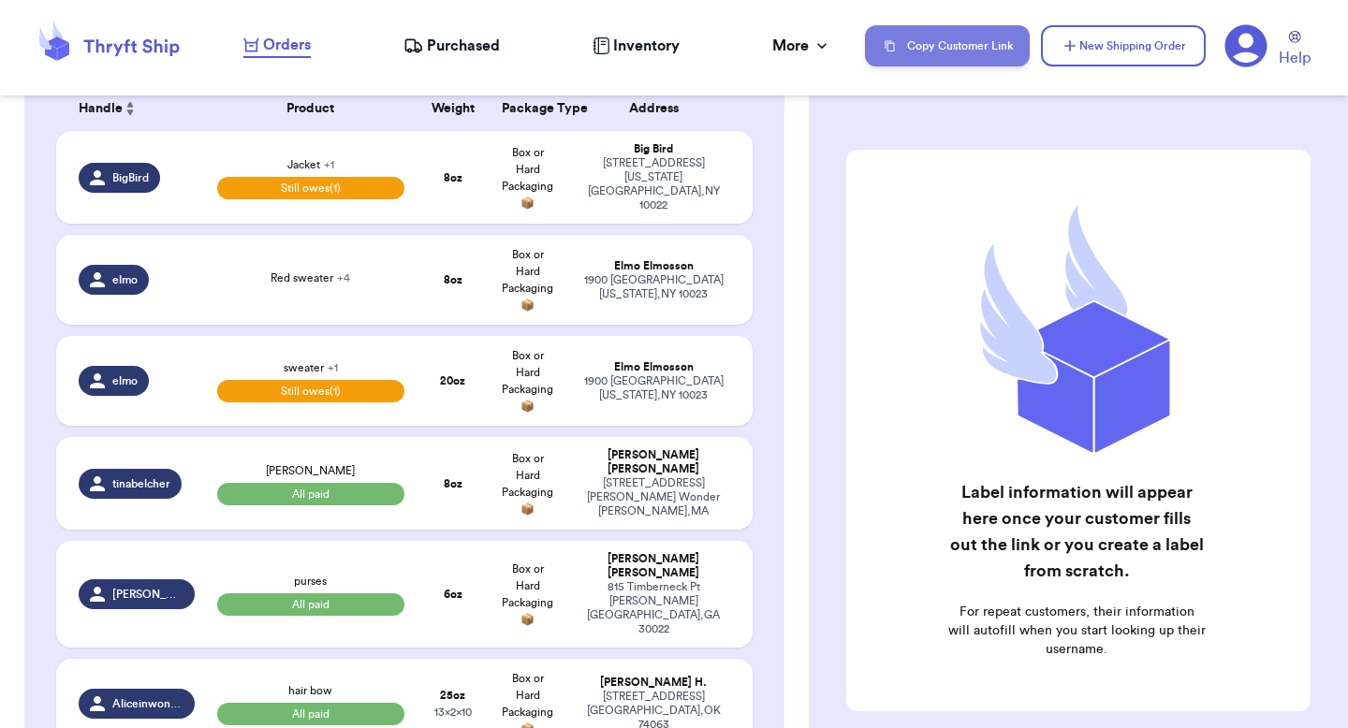
click at [966, 56] on button "Copy Customer Link" at bounding box center [947, 45] width 165 height 41
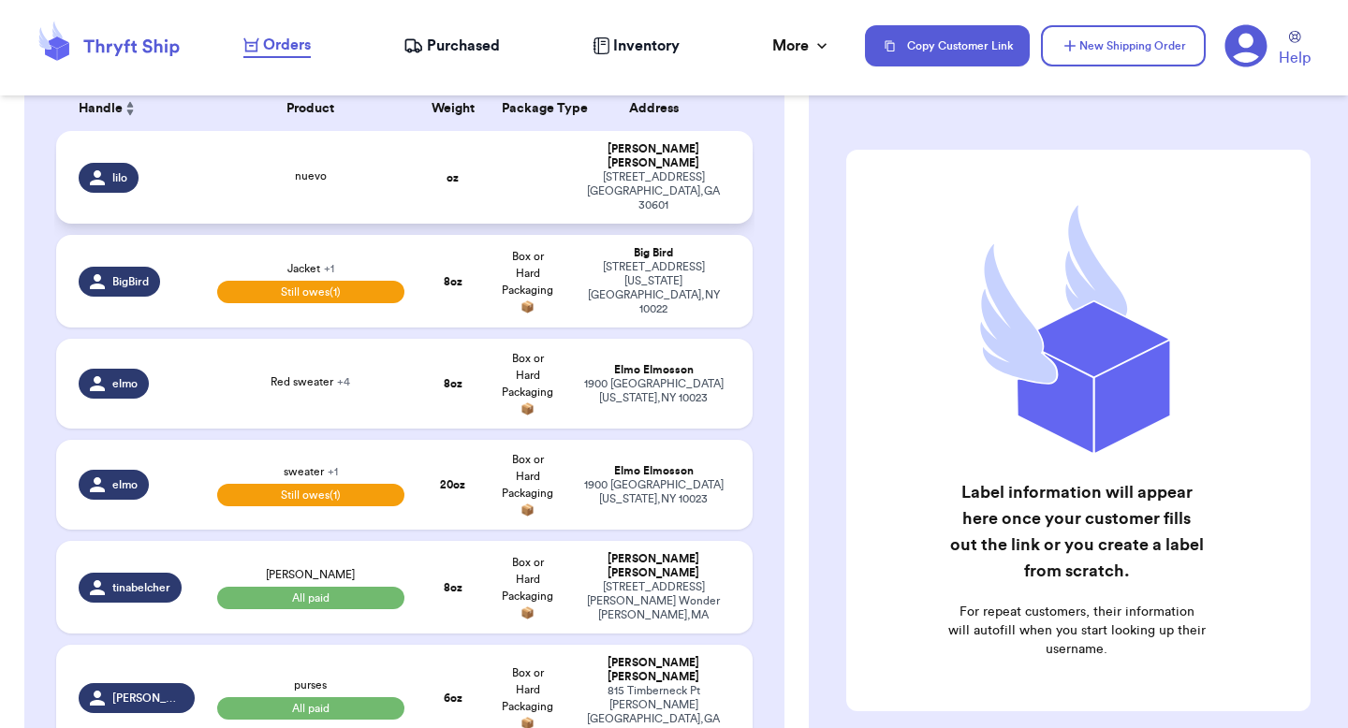
click at [701, 155] on div "[PERSON_NAME]" at bounding box center [654, 156] width 154 height 28
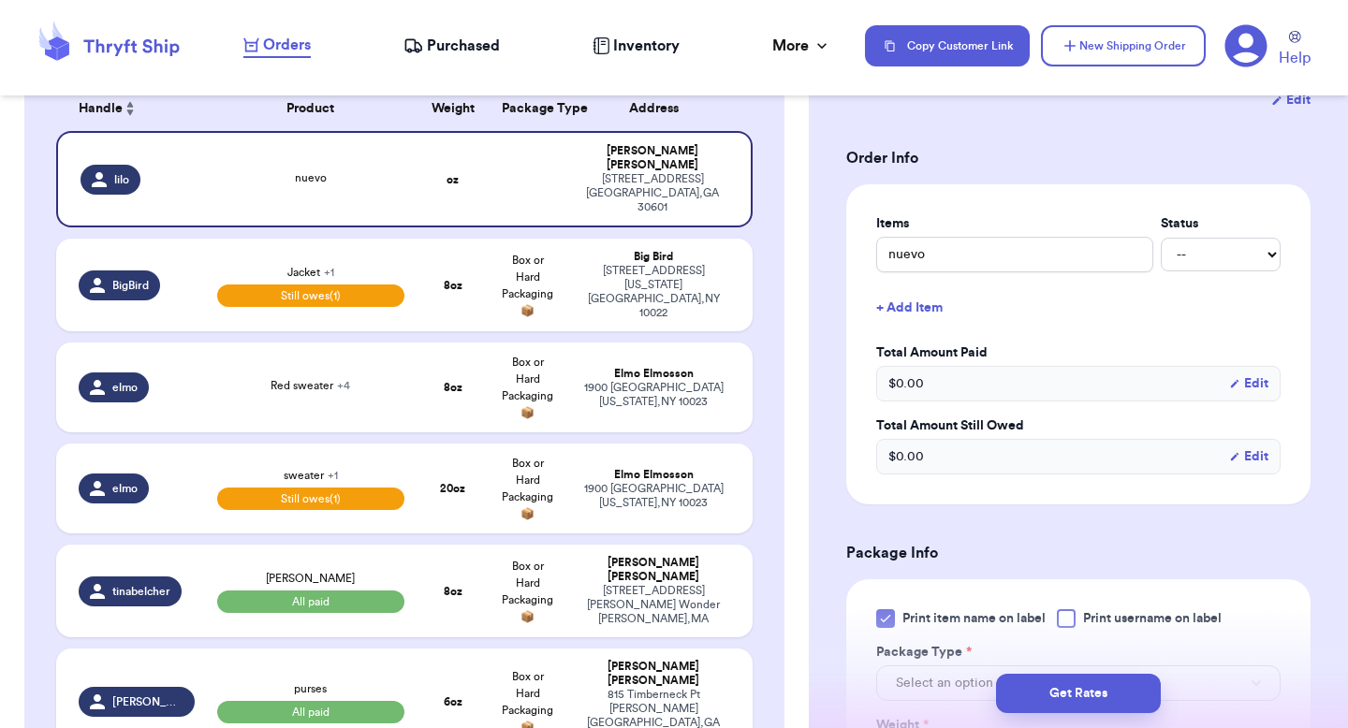
scroll to position [572, 0]
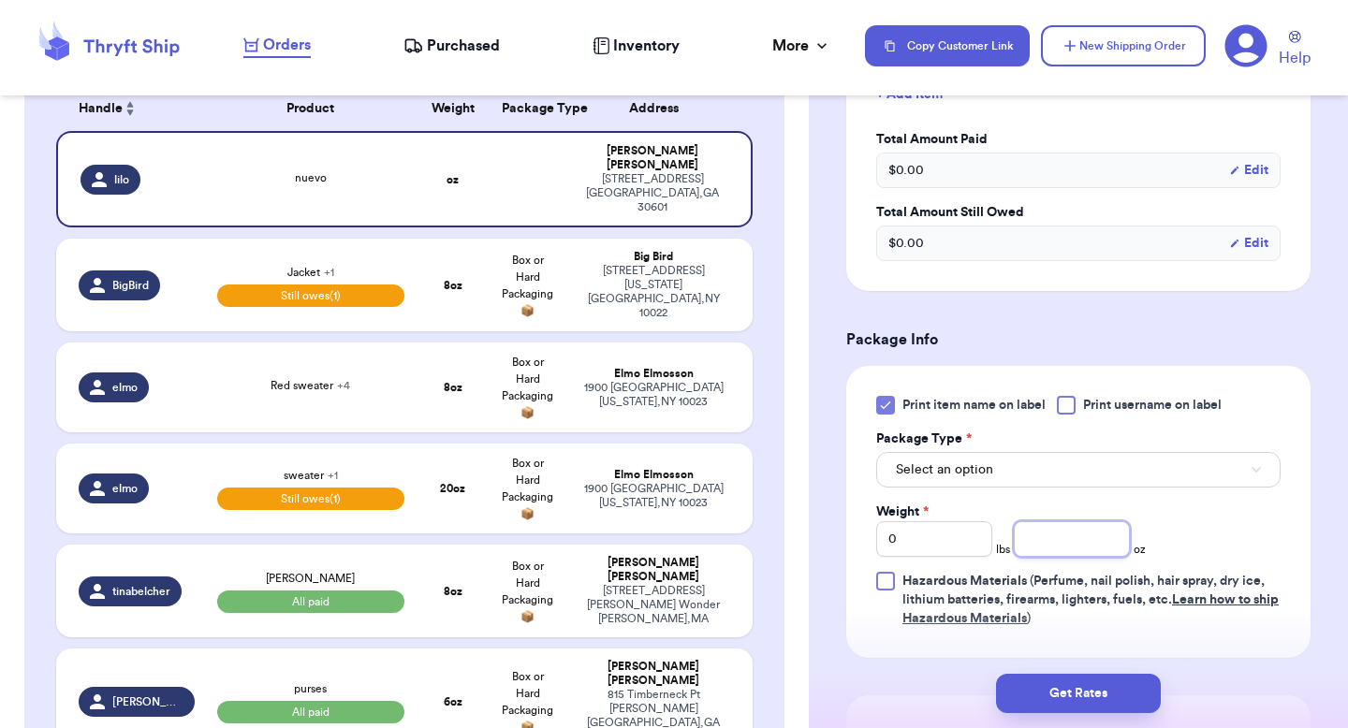
click at [1035, 538] on input "number" at bounding box center [1072, 540] width 116 height 36
click at [1031, 471] on button "Select an option" at bounding box center [1078, 470] width 404 height 36
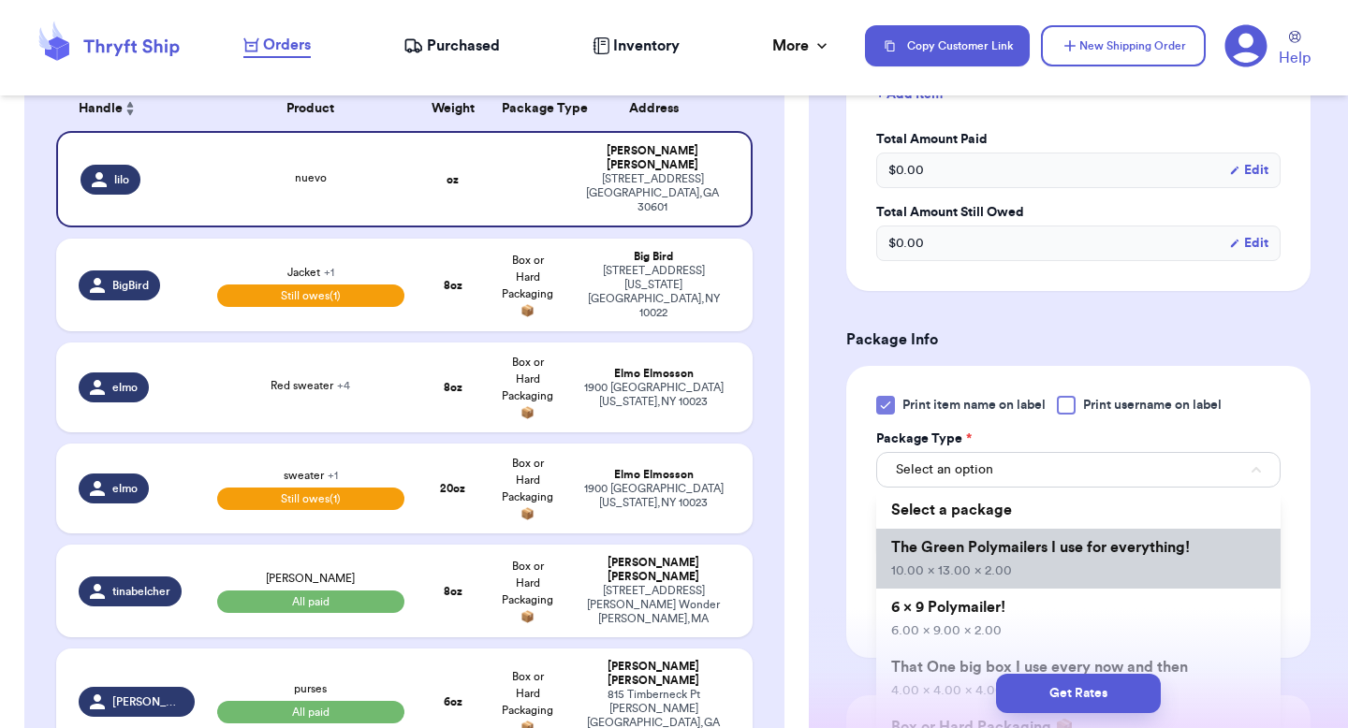
click at [1005, 547] on span "The Green Polymailers I use for everything!" at bounding box center [1040, 547] width 299 height 15
type input "10"
type input "13"
type input "2"
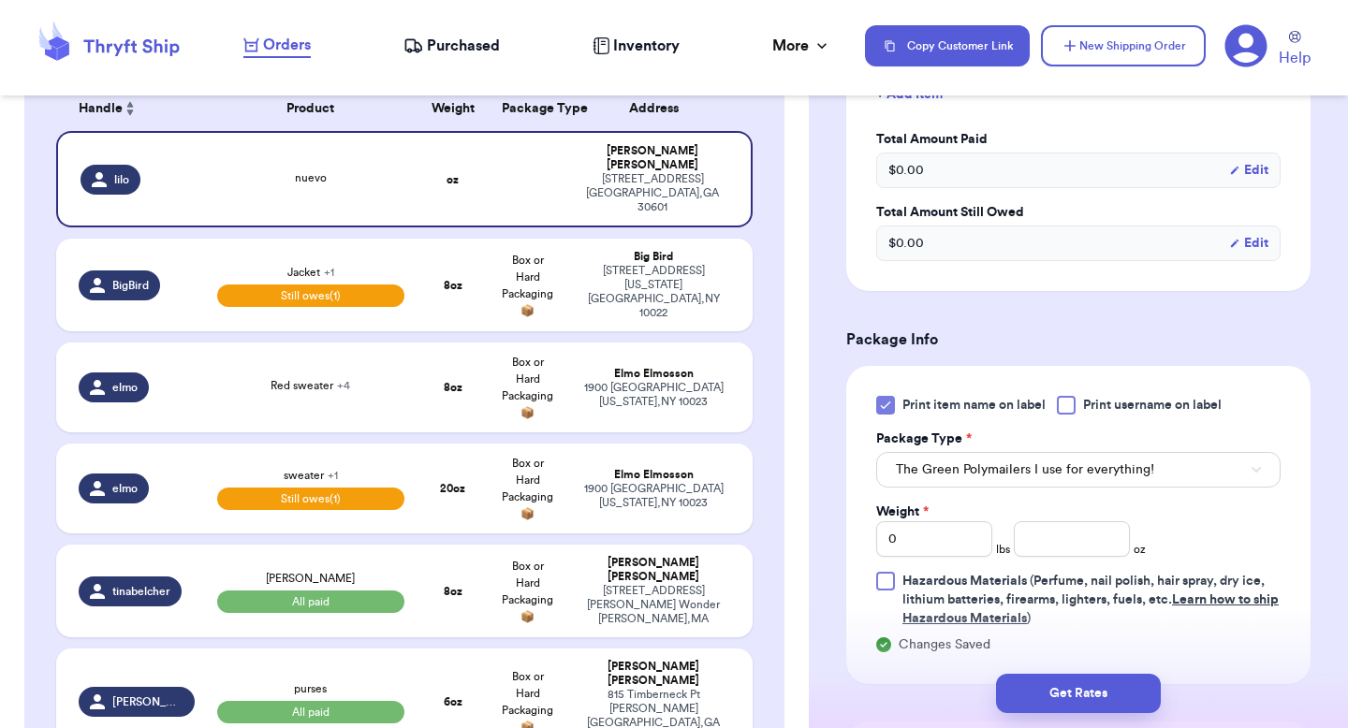
click at [1051, 510] on div "Weight * 0 lbs oz" at bounding box center [1011, 530] width 270 height 54
click at [1050, 527] on input "number" at bounding box center [1072, 540] width 116 height 36
type input "3"
click at [1051, 666] on div "Get Rates" at bounding box center [1078, 693] width 539 height 69
click at [1048, 695] on button "Get Rates" at bounding box center [1078, 693] width 165 height 39
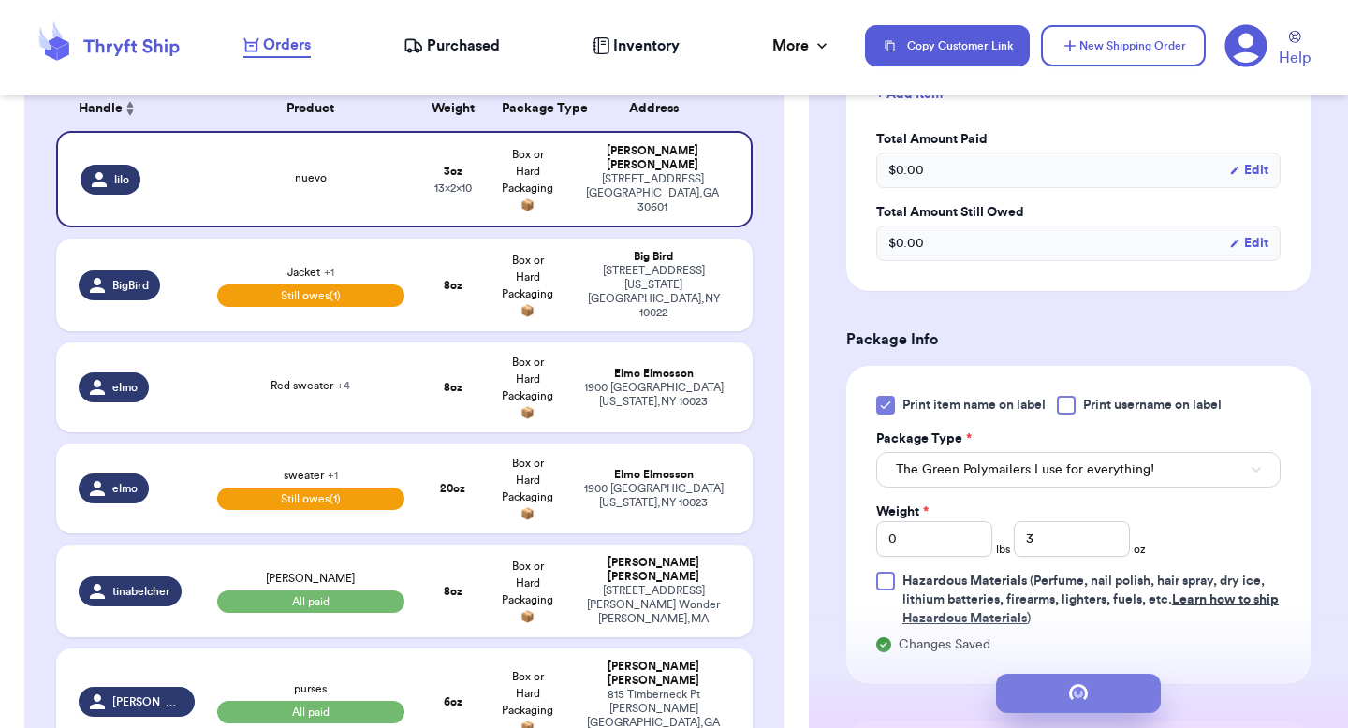
scroll to position [0, 0]
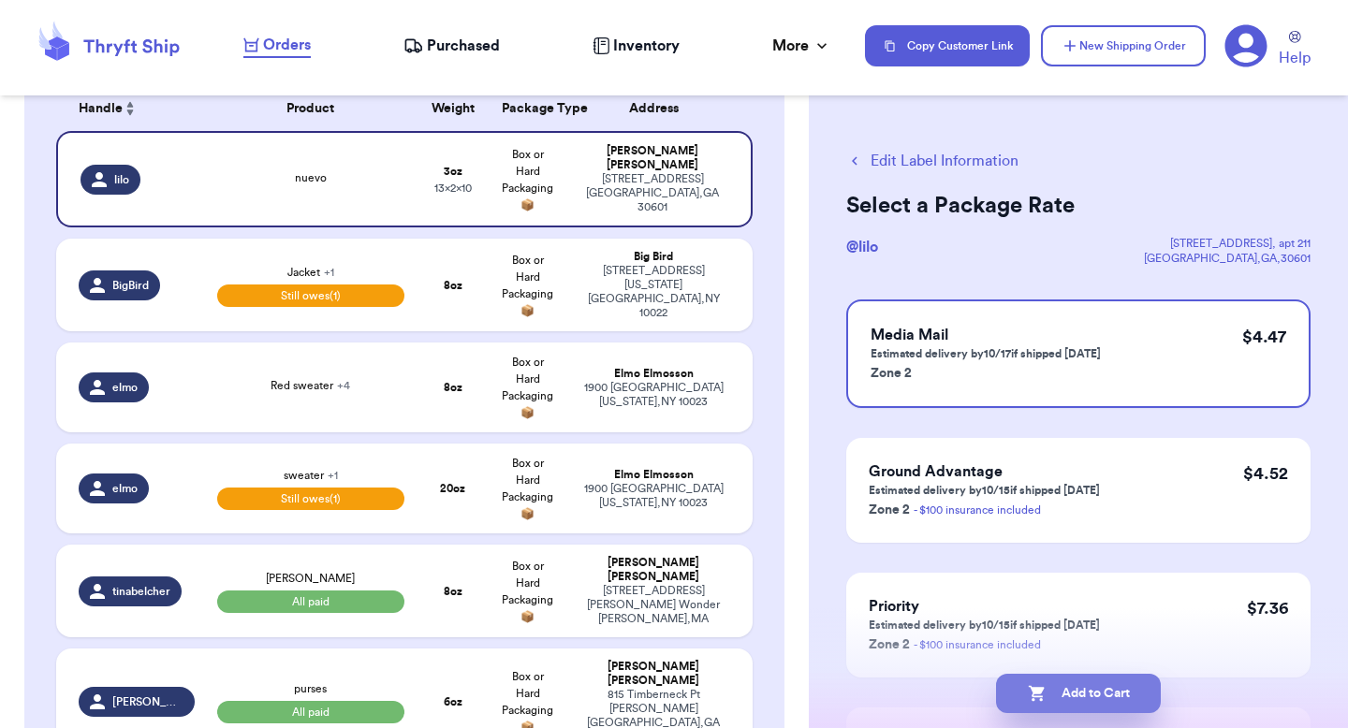
click at [1042, 708] on button "Add to Cart" at bounding box center [1078, 693] width 165 height 39
select select "unpaid"
select select "paid"
select select "venmo"
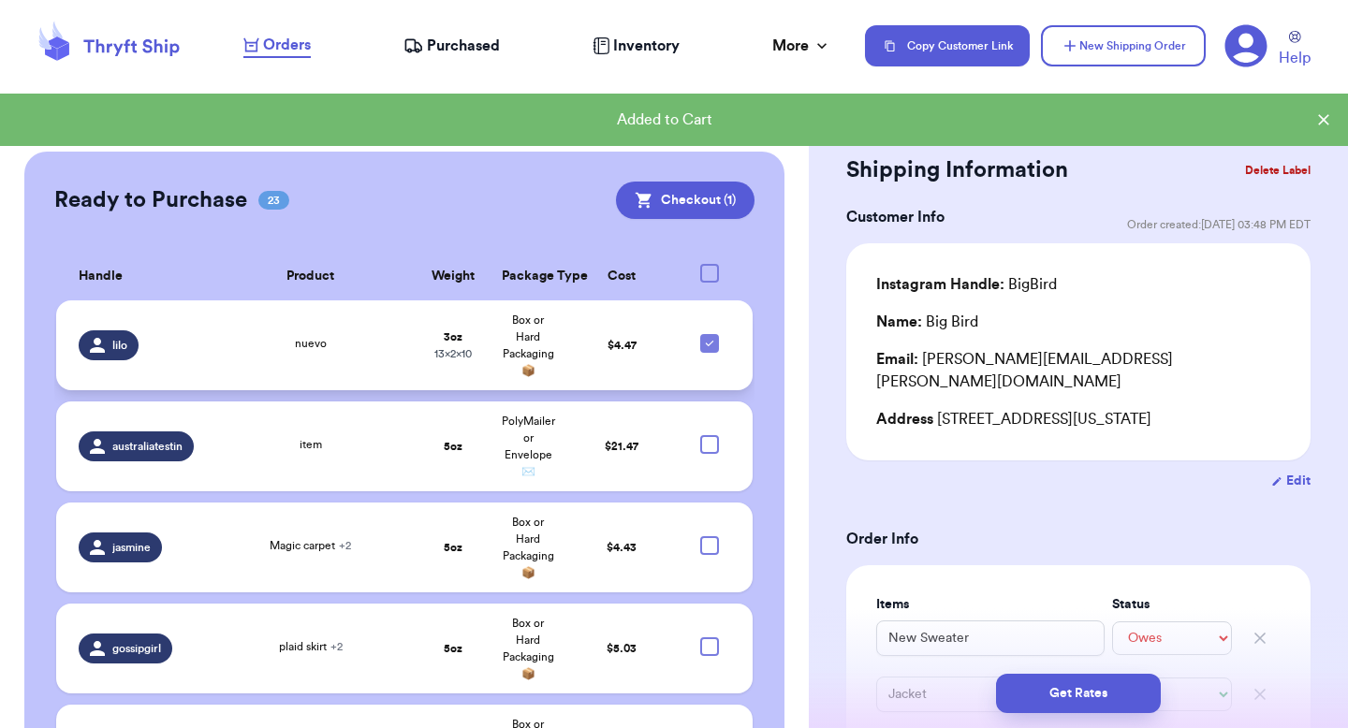
click at [614, 302] on td "$ 4.47" at bounding box center [622, 346] width 112 height 90
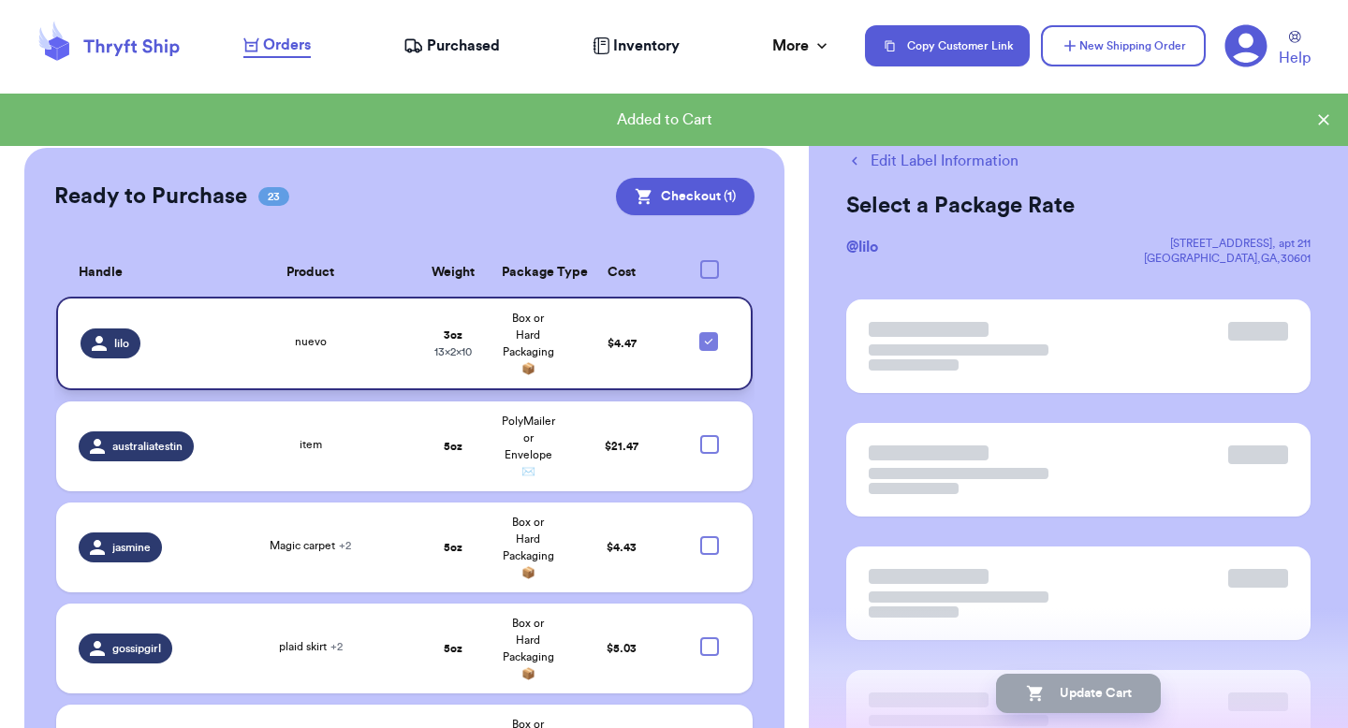
scroll to position [1288, 0]
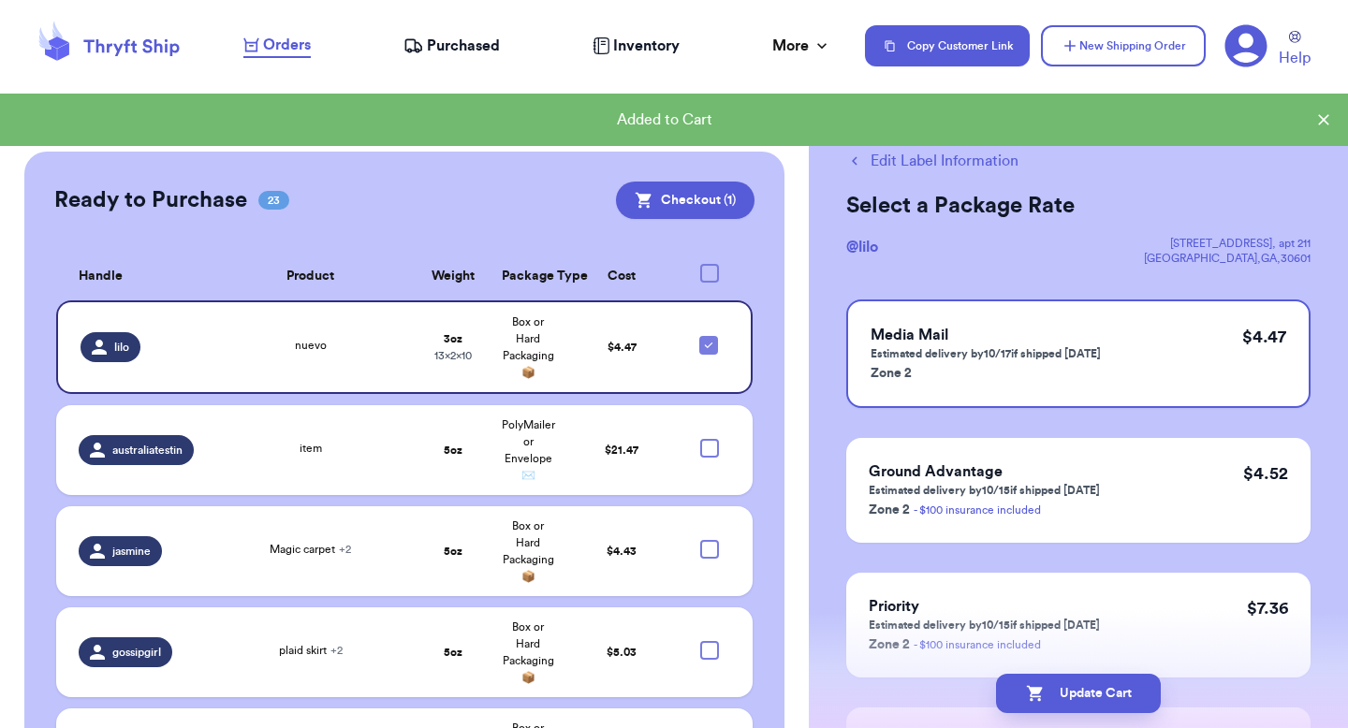
click at [923, 165] on button "Edit Label Information" at bounding box center [932, 161] width 172 height 22
checkbox input "false"
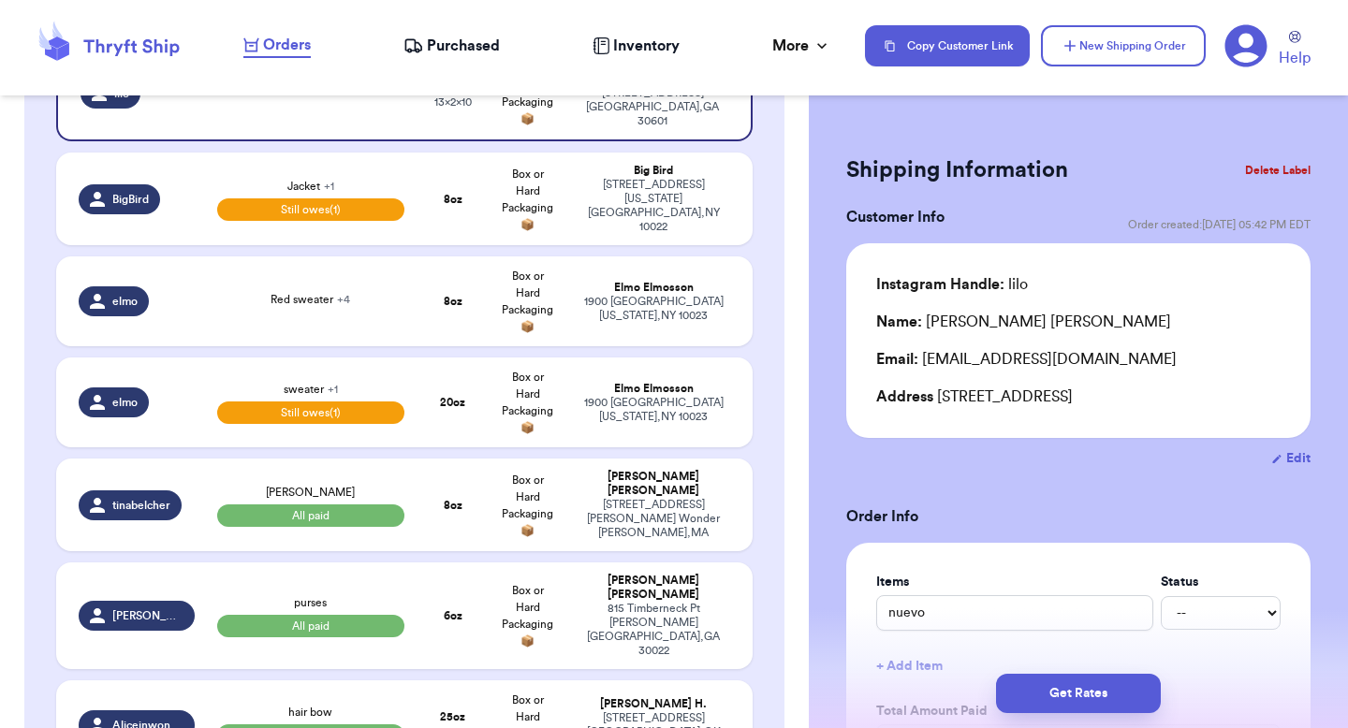
scroll to position [0, 0]
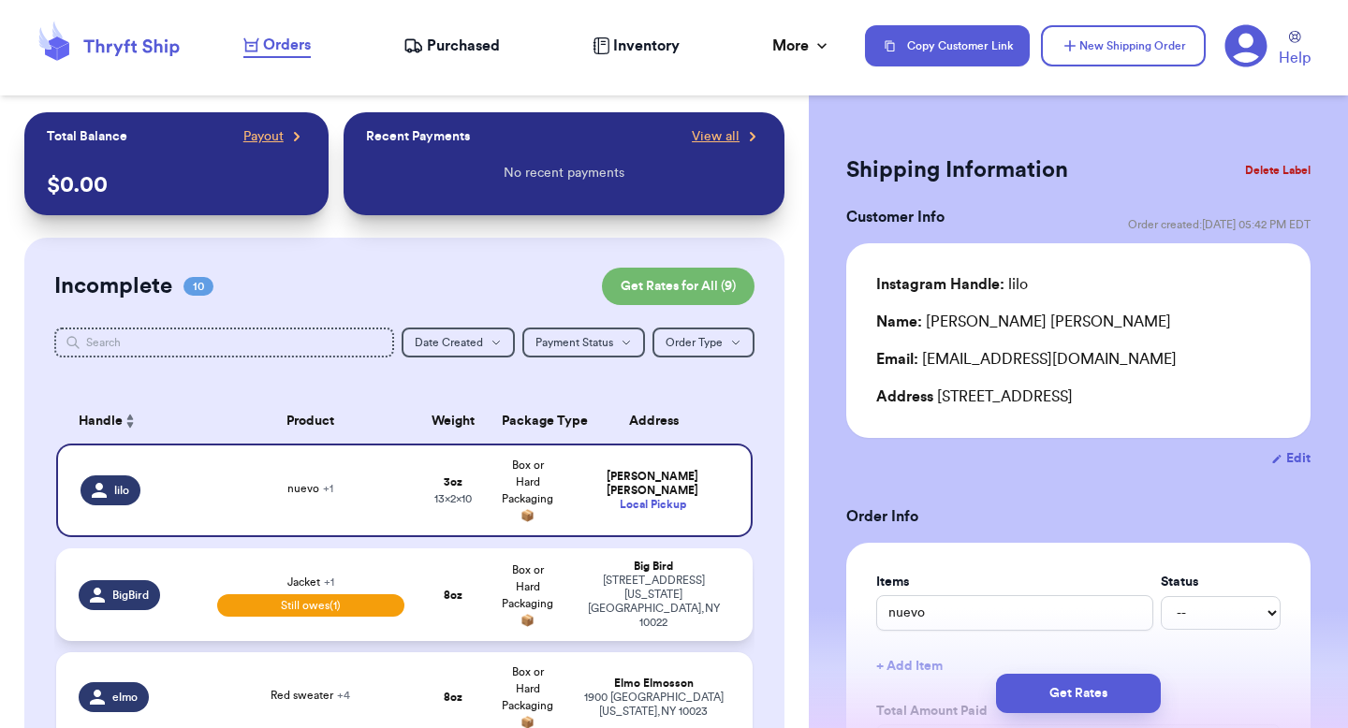
click at [654, 615] on td "Big Bird [STREET_ADDRESS][US_STATE]" at bounding box center [659, 595] width 187 height 93
type input "New Sweater"
select select "unpaid"
type input "8"
type input "35"
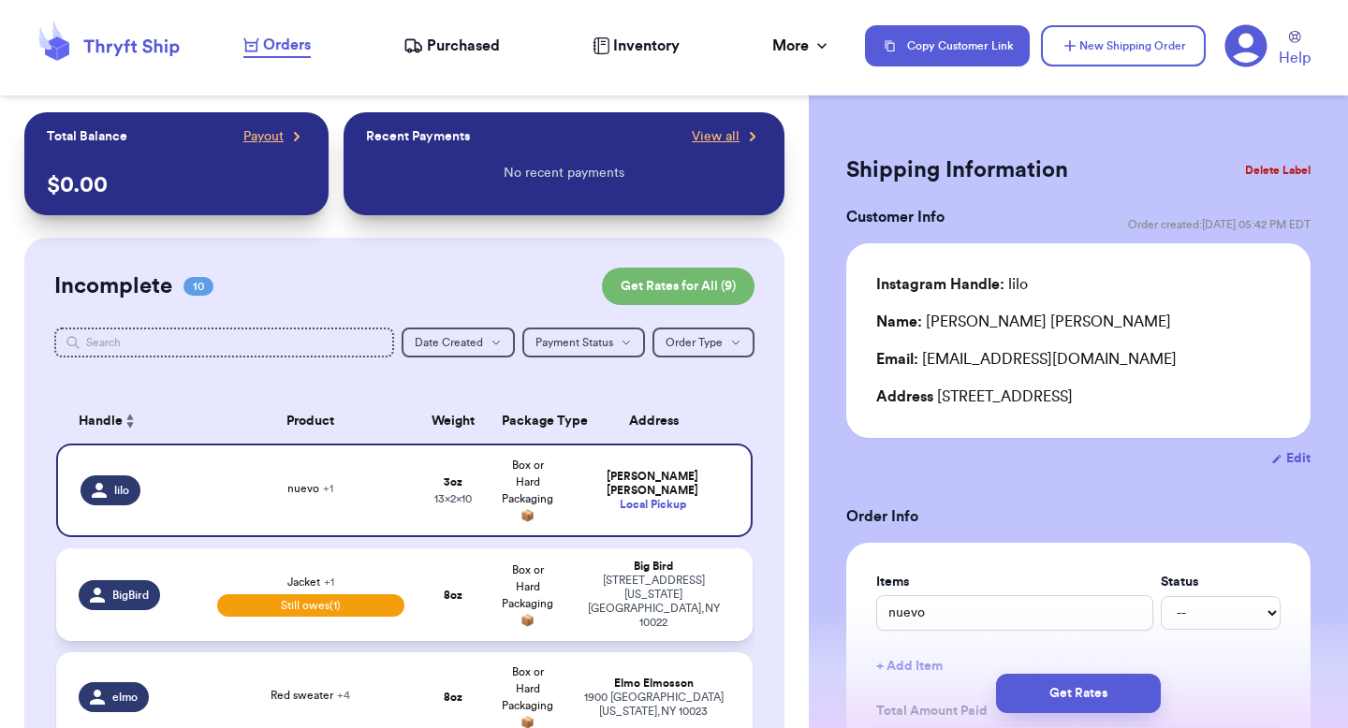
select select "venmo"
select select "paid"
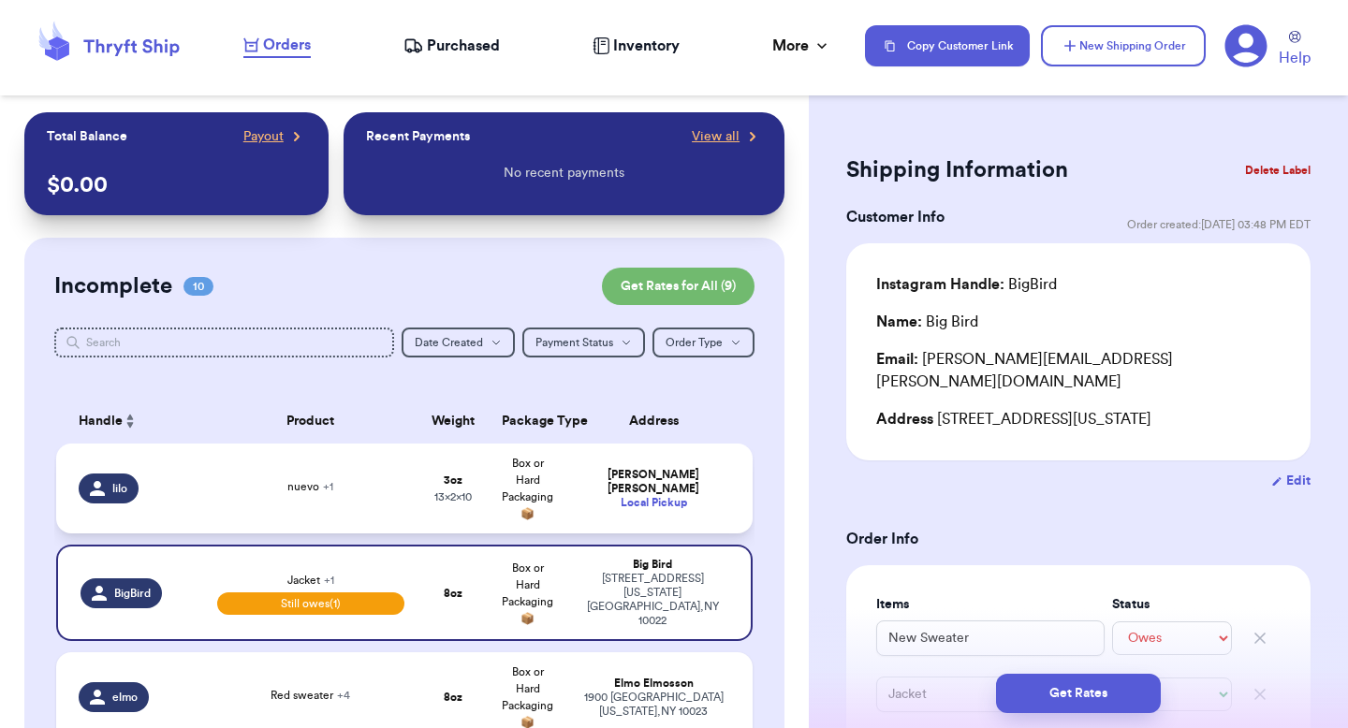
click at [659, 525] on td "[PERSON_NAME] Local Pickup" at bounding box center [659, 489] width 187 height 90
type input "nuevo"
select select "unknown"
type input "0"
select select "stripe"
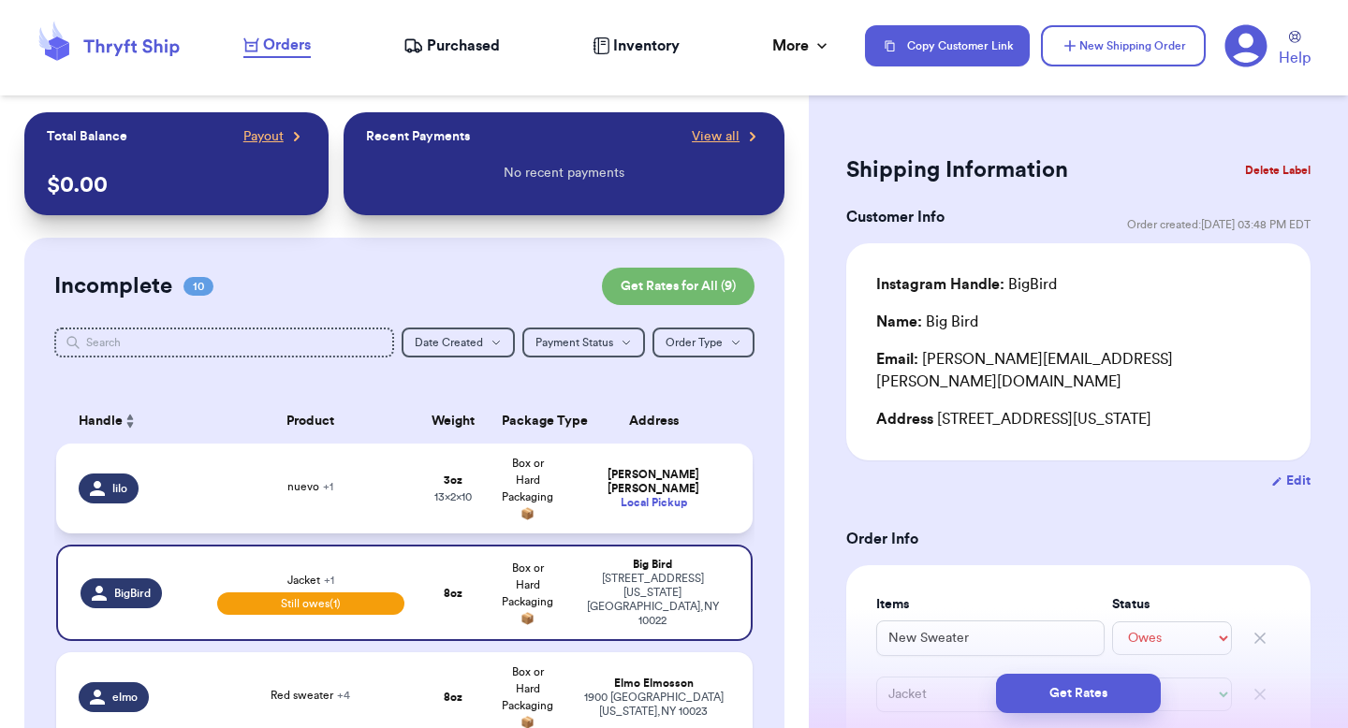
type input "cambio"
select select "unknown"
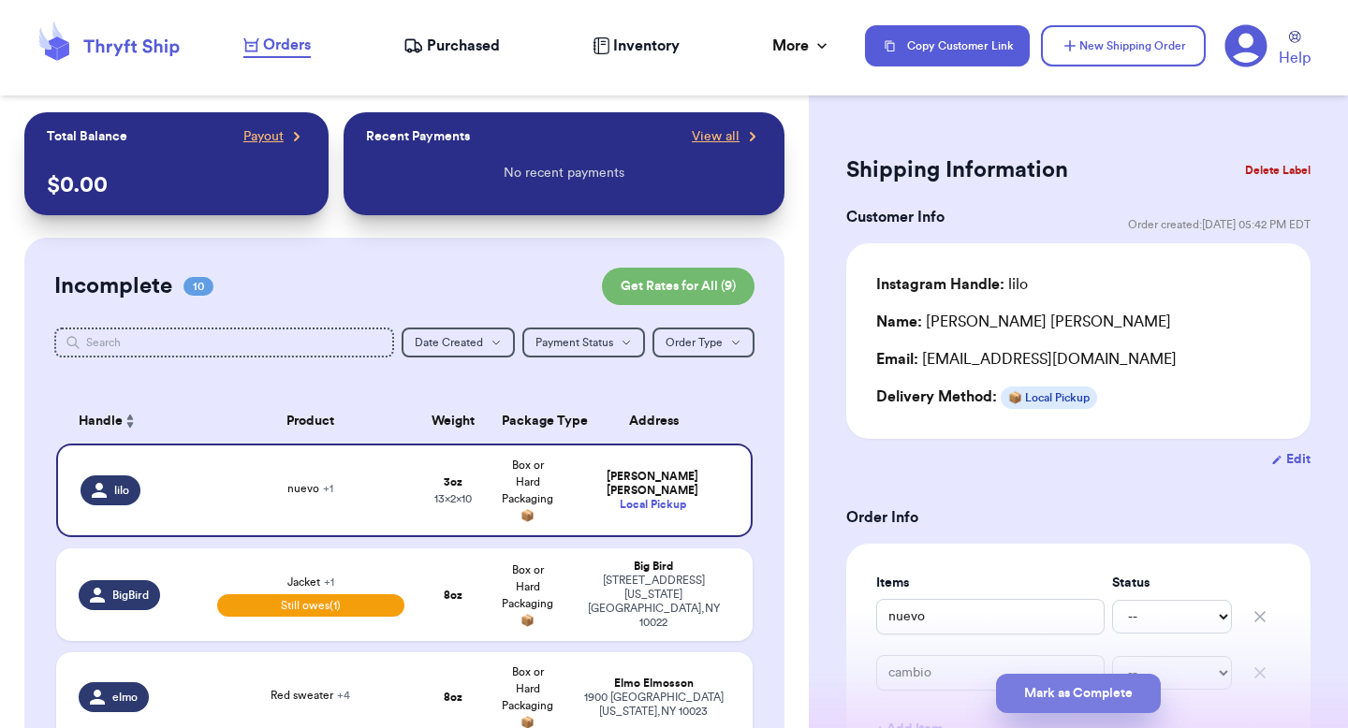
click at [1035, 678] on button "Mark as Complete" at bounding box center [1078, 693] width 165 height 39
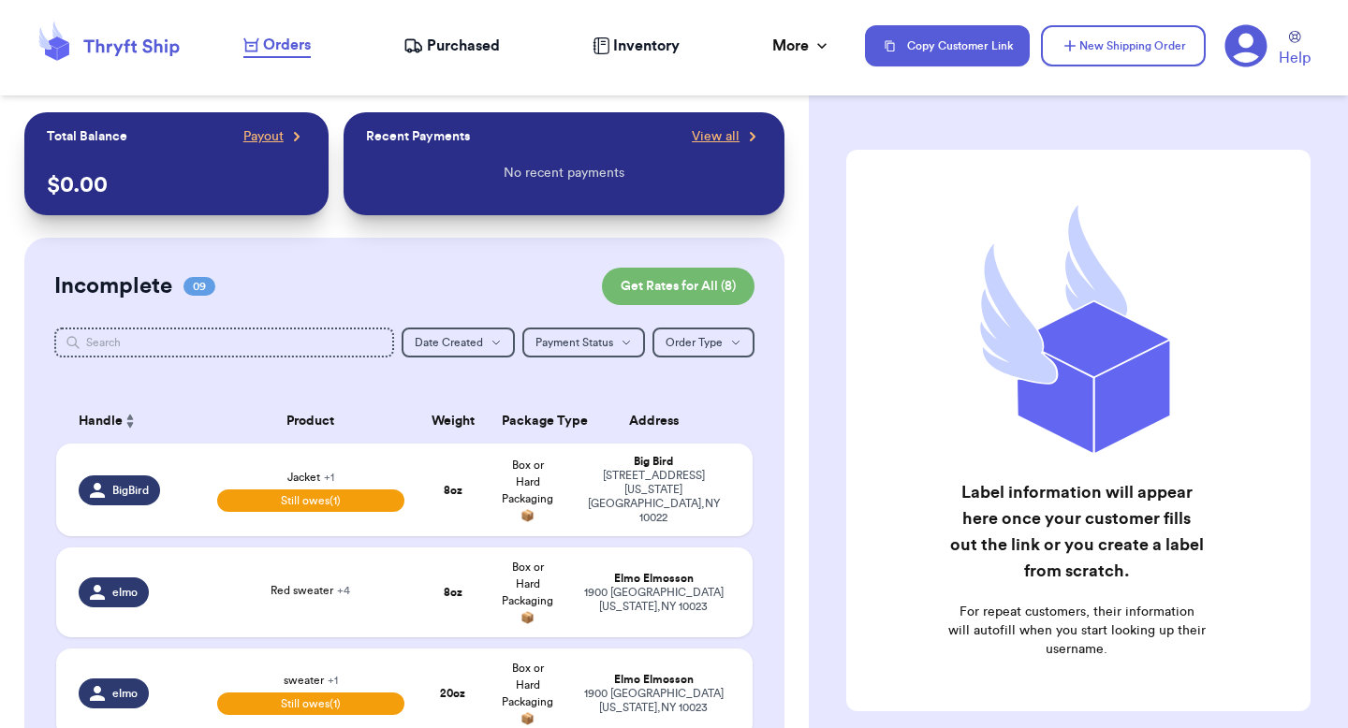
click at [641, 39] on span "Inventory" at bounding box center [646, 46] width 66 height 22
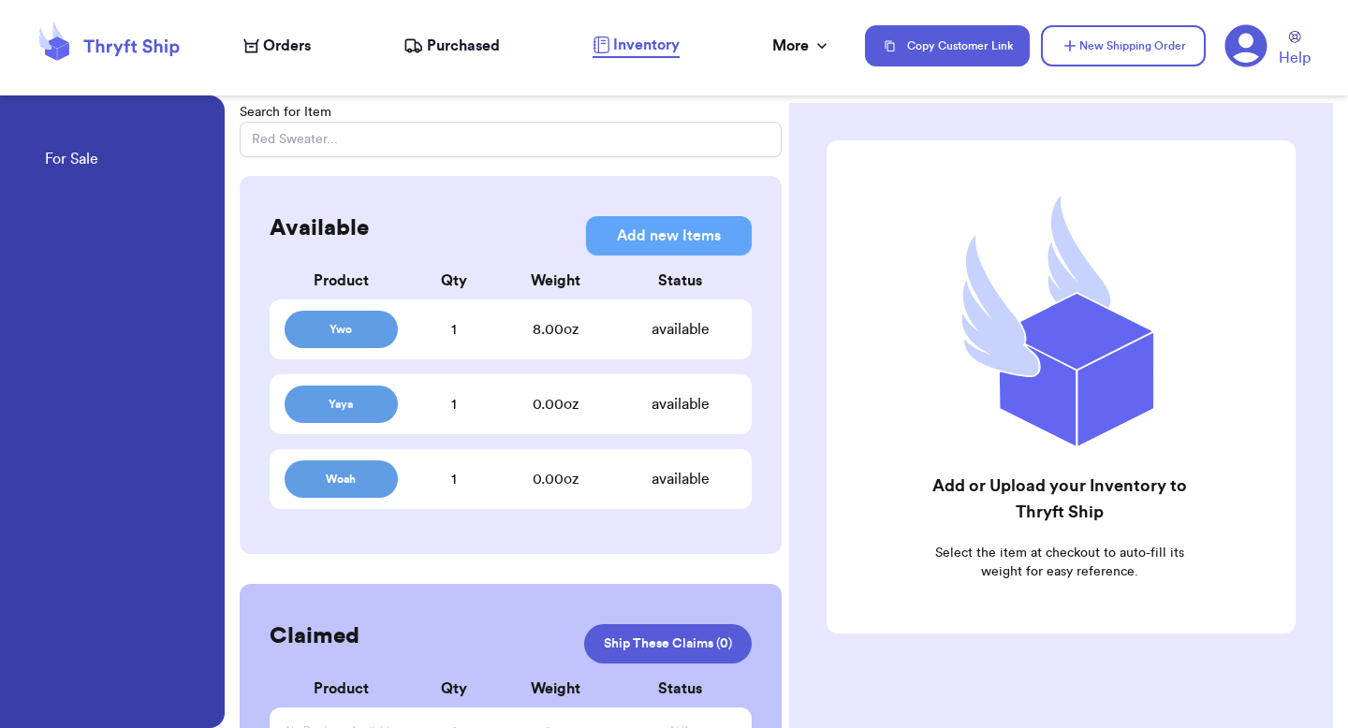
click at [785, 68] on nav "Orders Purchased Inventory More Stats Completed Orders Payments Payouts Copy Cu…" at bounding box center [787, 46] width 1124 height 62
click at [784, 62] on nav "Orders Purchased Inventory More Stats Completed Orders Payments Payouts Copy Cu…" at bounding box center [787, 46] width 1124 height 62
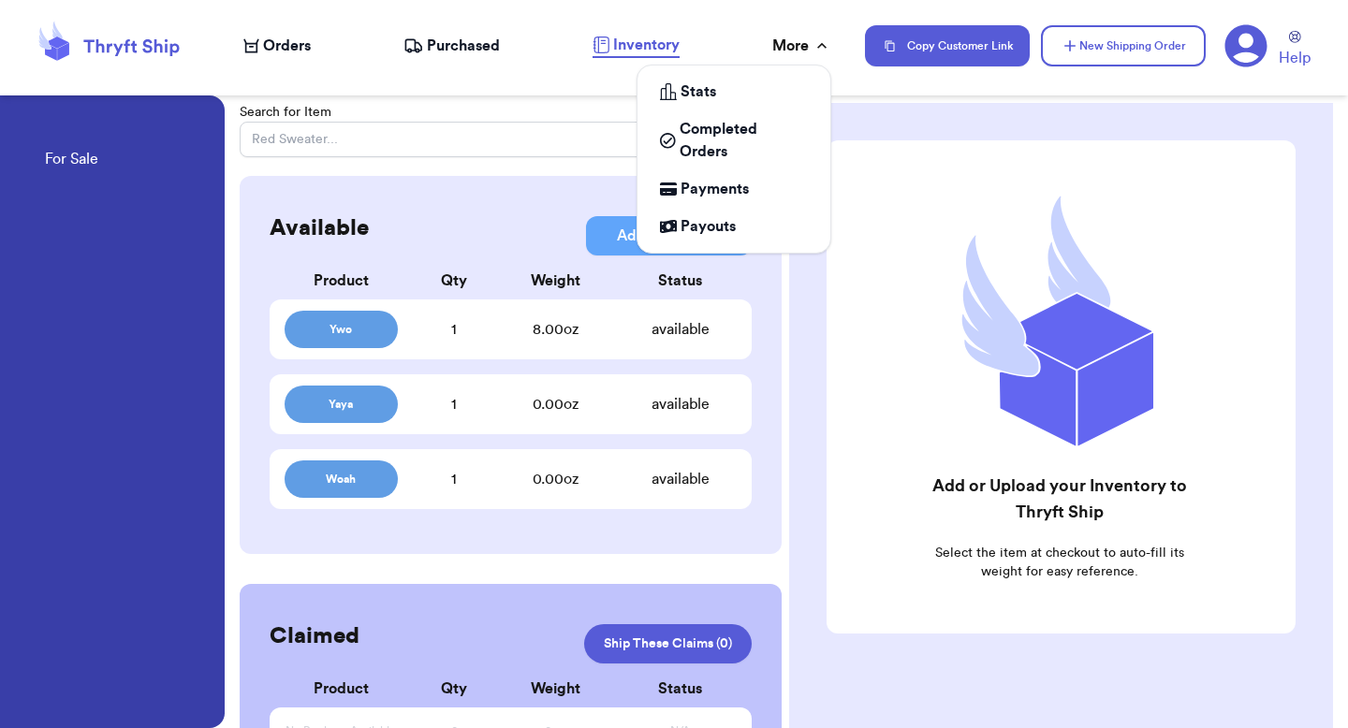
click at [788, 42] on div "More" at bounding box center [801, 46] width 59 height 22
click at [725, 192] on span "Payments" at bounding box center [715, 189] width 68 height 22
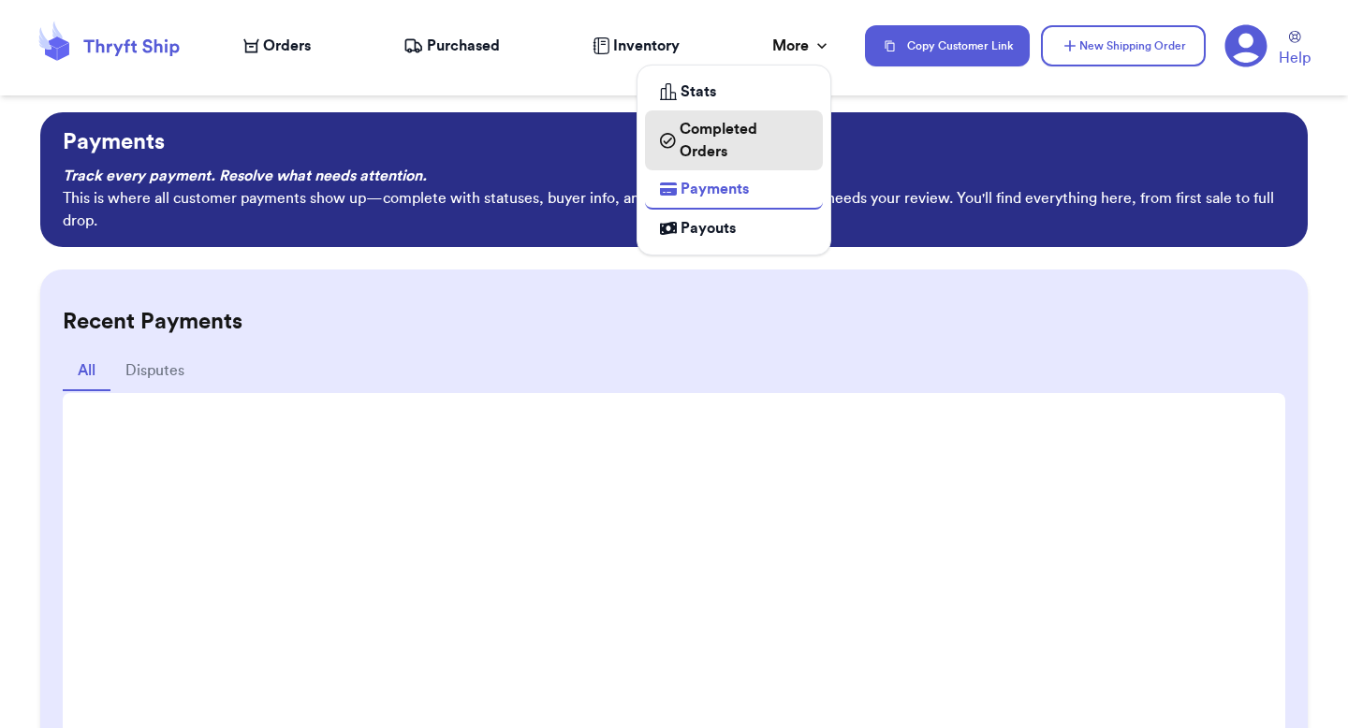
click at [738, 142] on span "Completed Orders" at bounding box center [744, 140] width 128 height 45
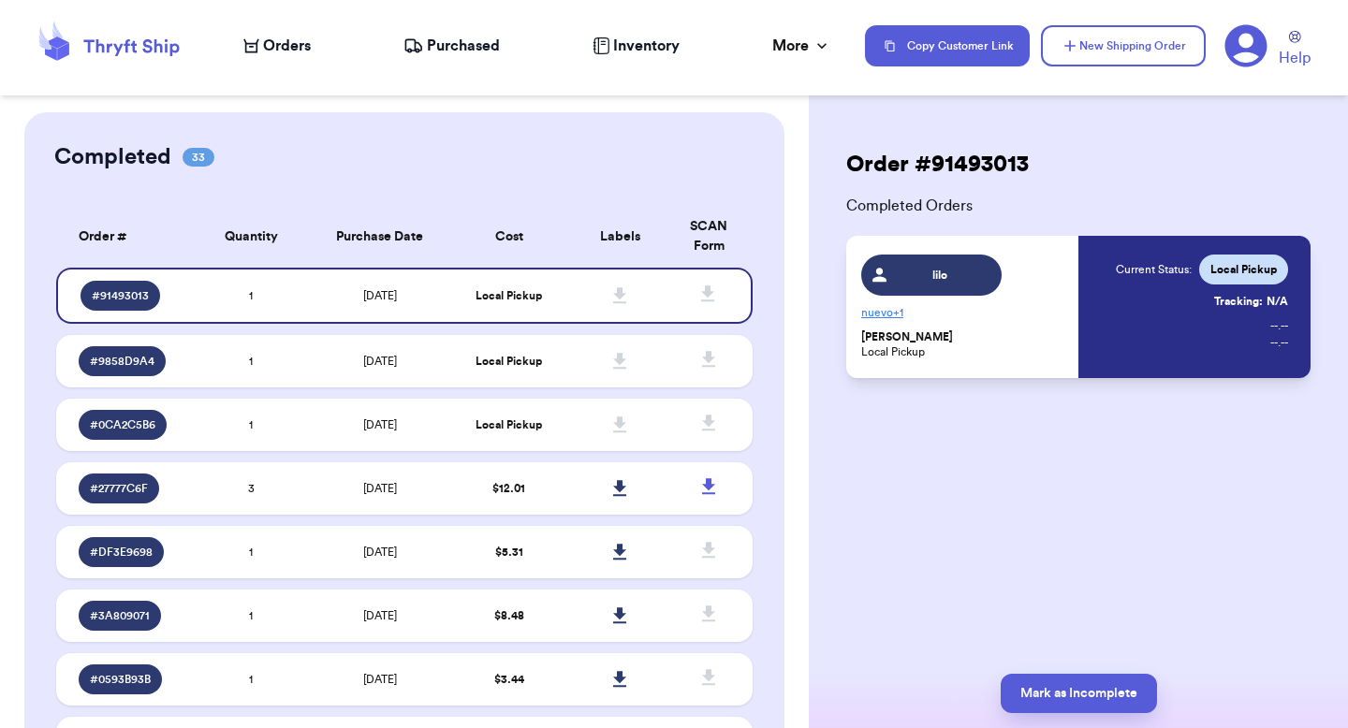
click at [501, 146] on div "Completed 33" at bounding box center [404, 157] width 700 height 30
click at [472, 37] on span "Purchased" at bounding box center [463, 46] width 73 height 22
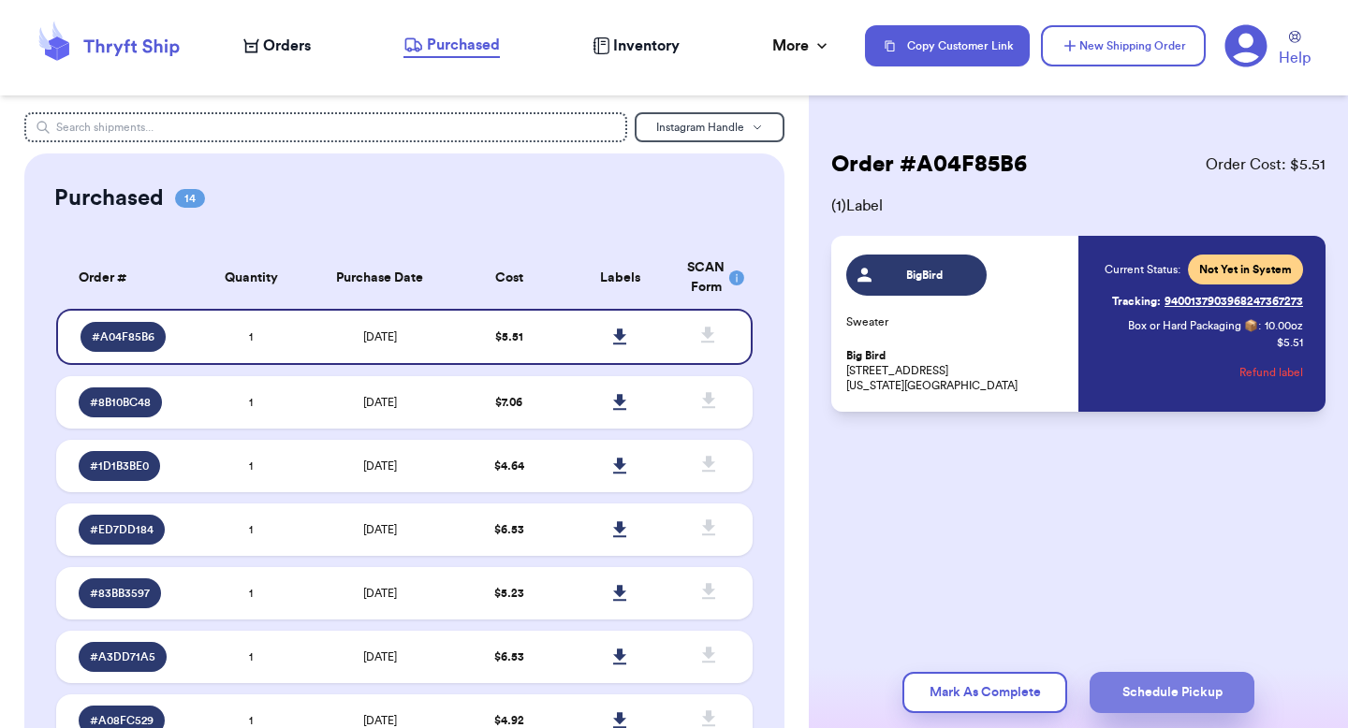
click at [1148, 685] on button "Schedule Pickup" at bounding box center [1172, 692] width 165 height 41
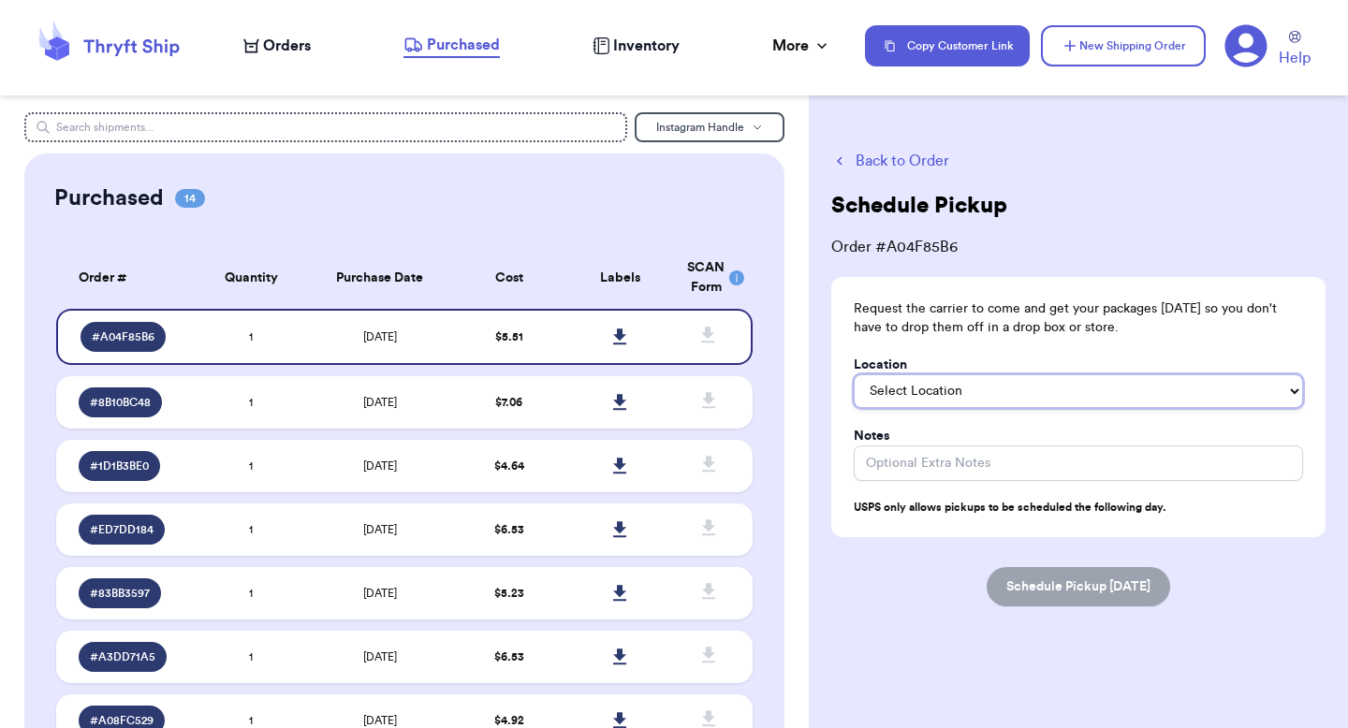
click at [1037, 393] on select "Select Location In/At Mailbox On the Porch Front Door Back Door Side Door Knock…" at bounding box center [1078, 392] width 449 height 34
select select "Front Door"
click at [854, 375] on select "Select Location In/At Mailbox On the Porch Front Door Back Door Side Door Knock…" at bounding box center [1078, 392] width 449 height 34
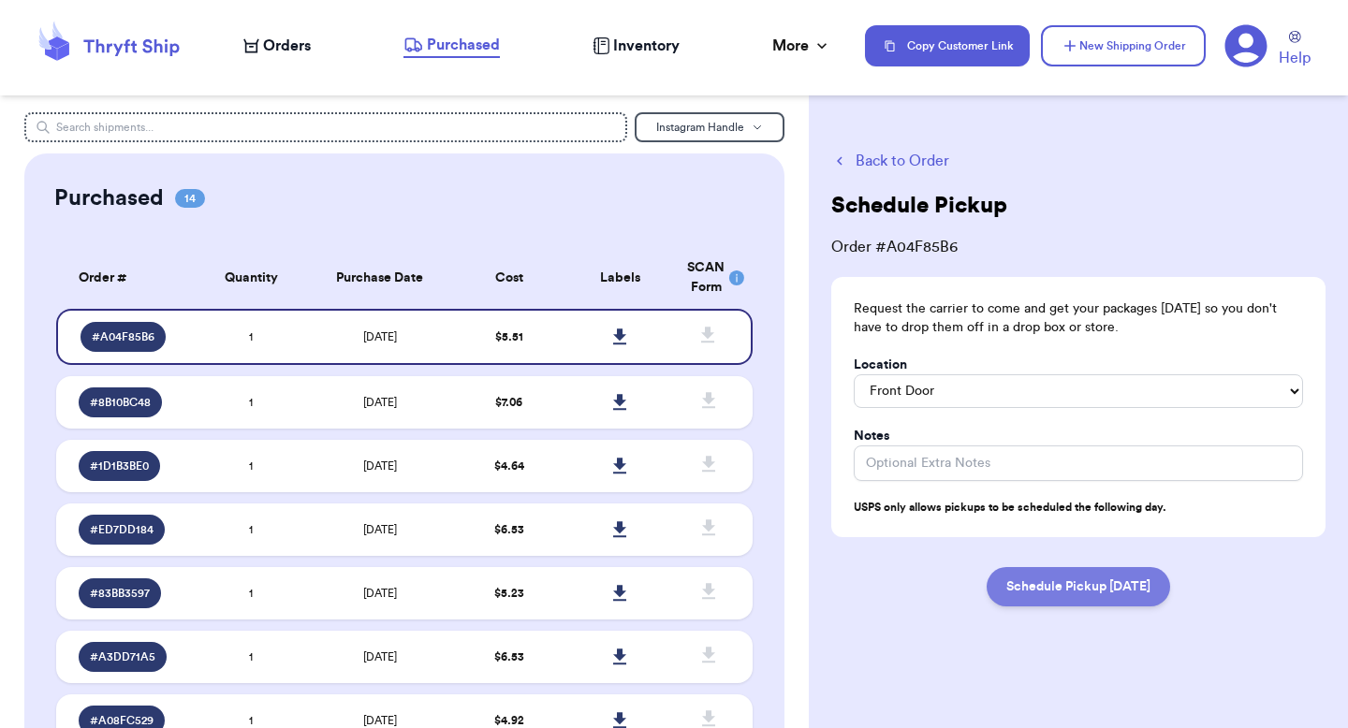
click at [1030, 578] on button "Schedule Pickup [DATE]" at bounding box center [1079, 586] width 184 height 39
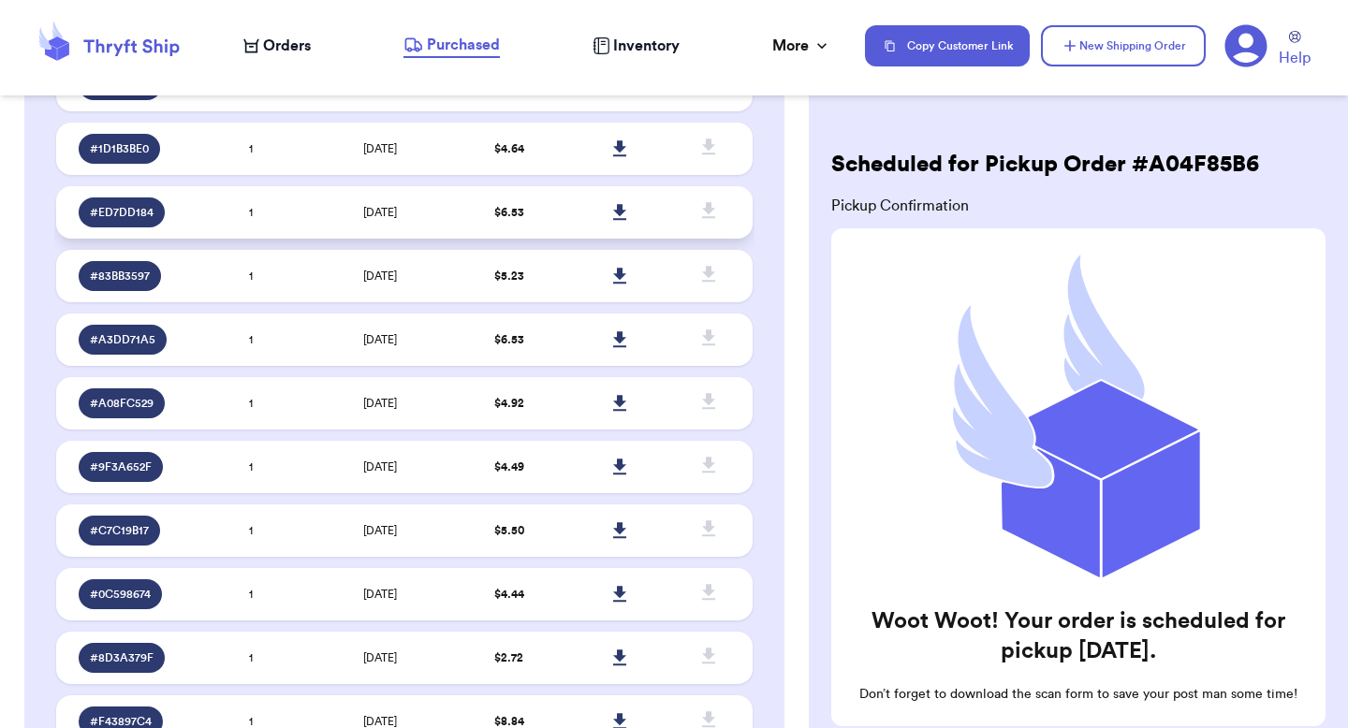
scroll to position [755, 0]
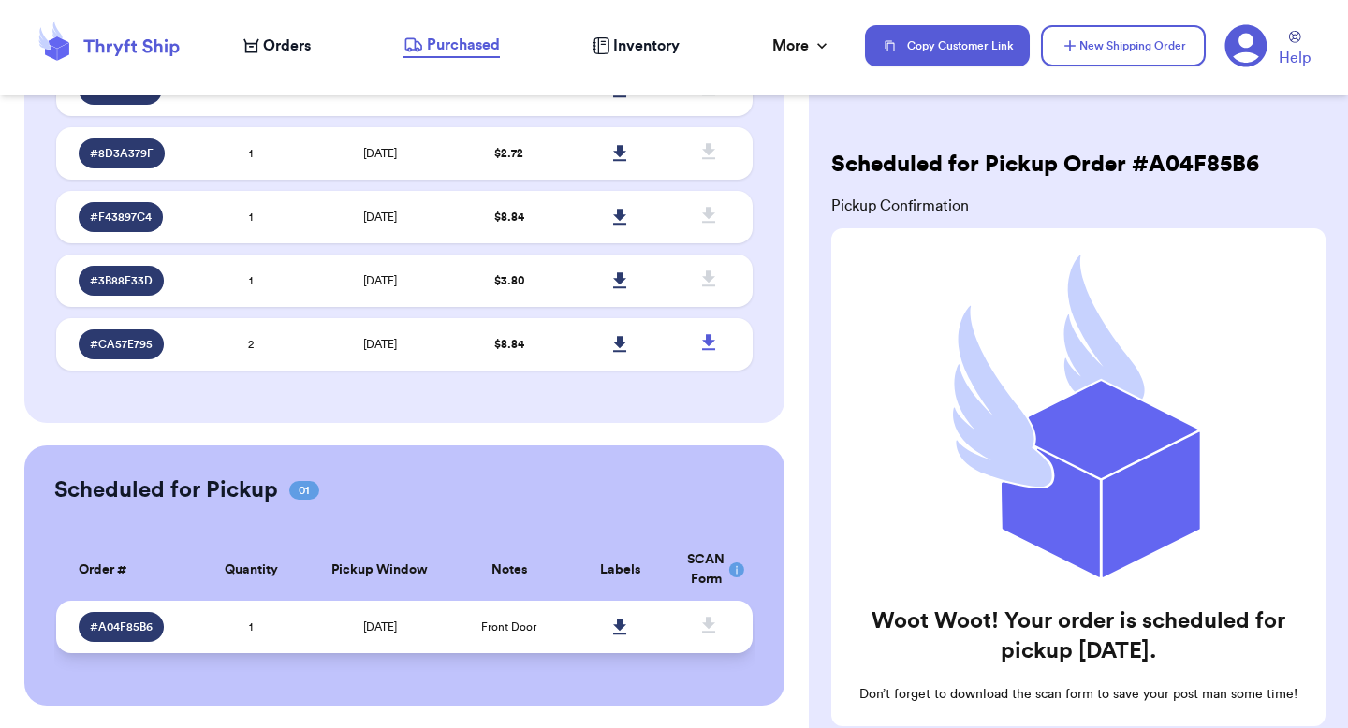
click at [526, 630] on span "Front Door" at bounding box center [508, 627] width 55 height 11
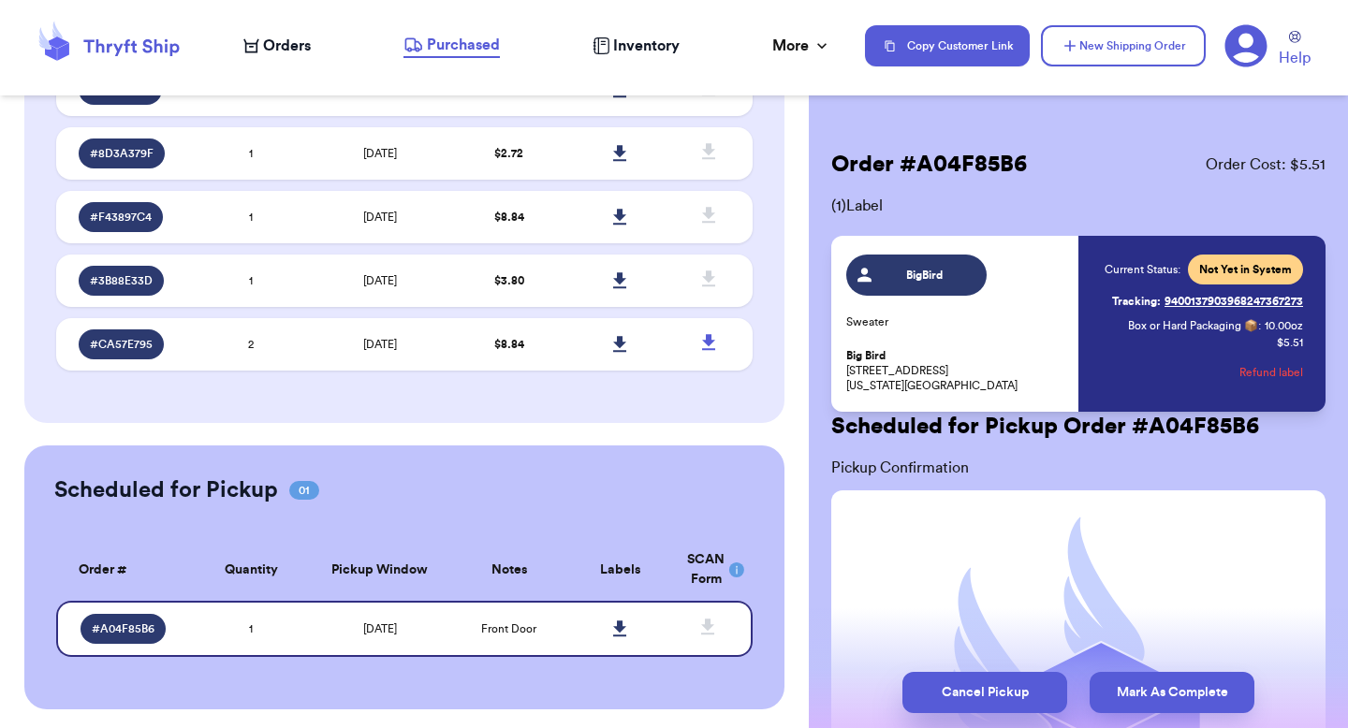
click at [1005, 695] on button "Cancel Pickup" at bounding box center [985, 692] width 165 height 41
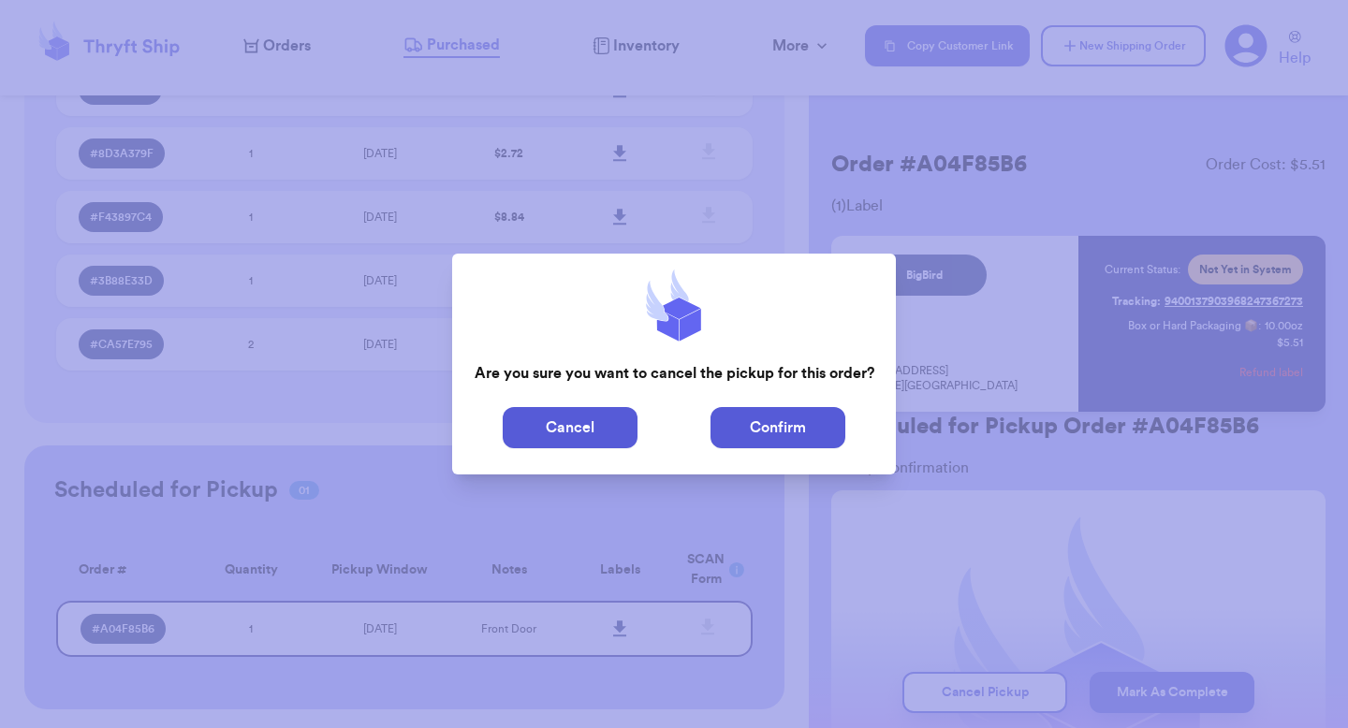
click at [732, 445] on button "Confirm" at bounding box center [778, 427] width 135 height 41
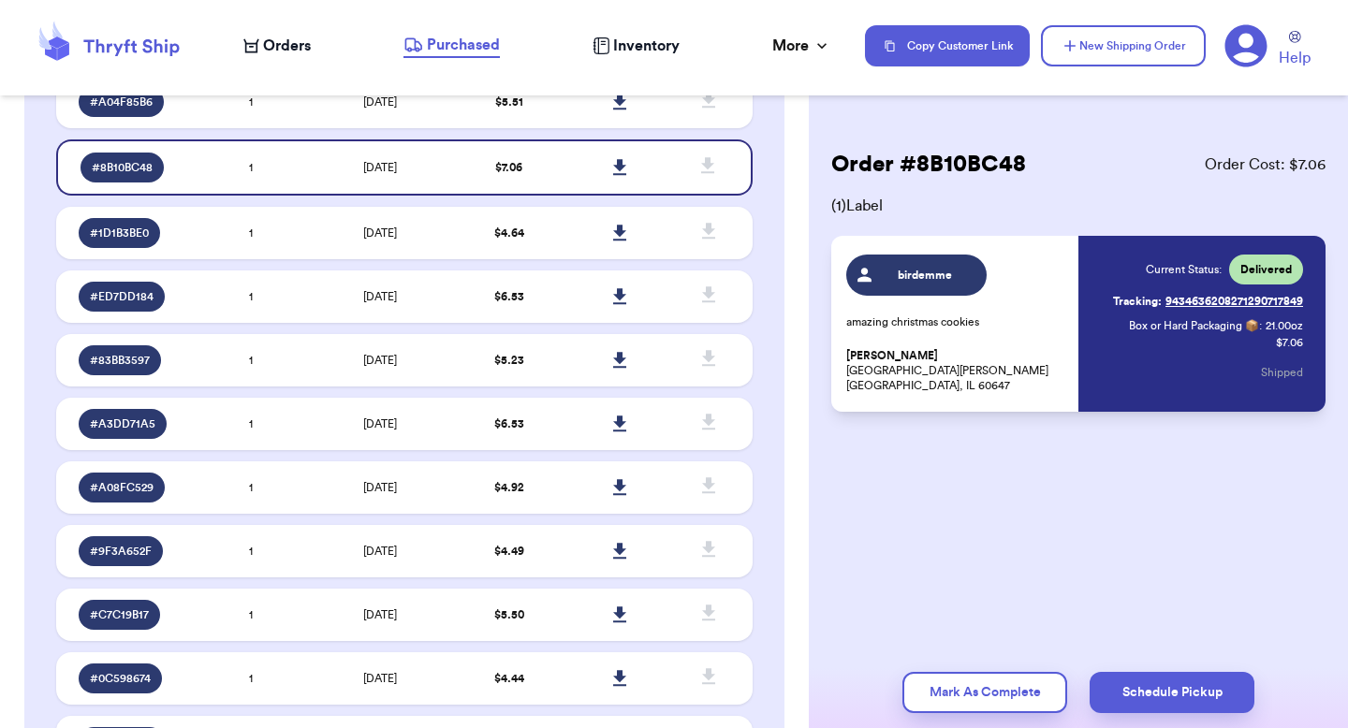
scroll to position [0, 0]
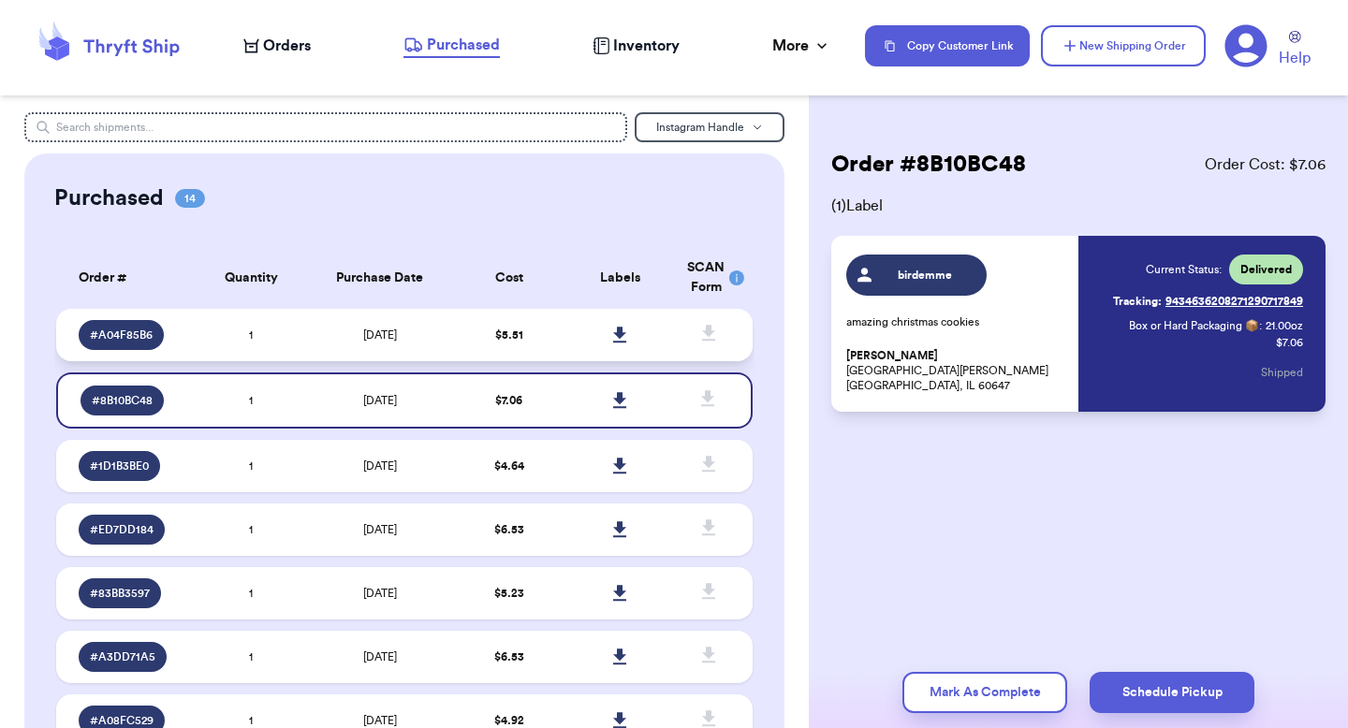
click at [535, 342] on td "$ 5.51" at bounding box center [508, 335] width 111 height 52
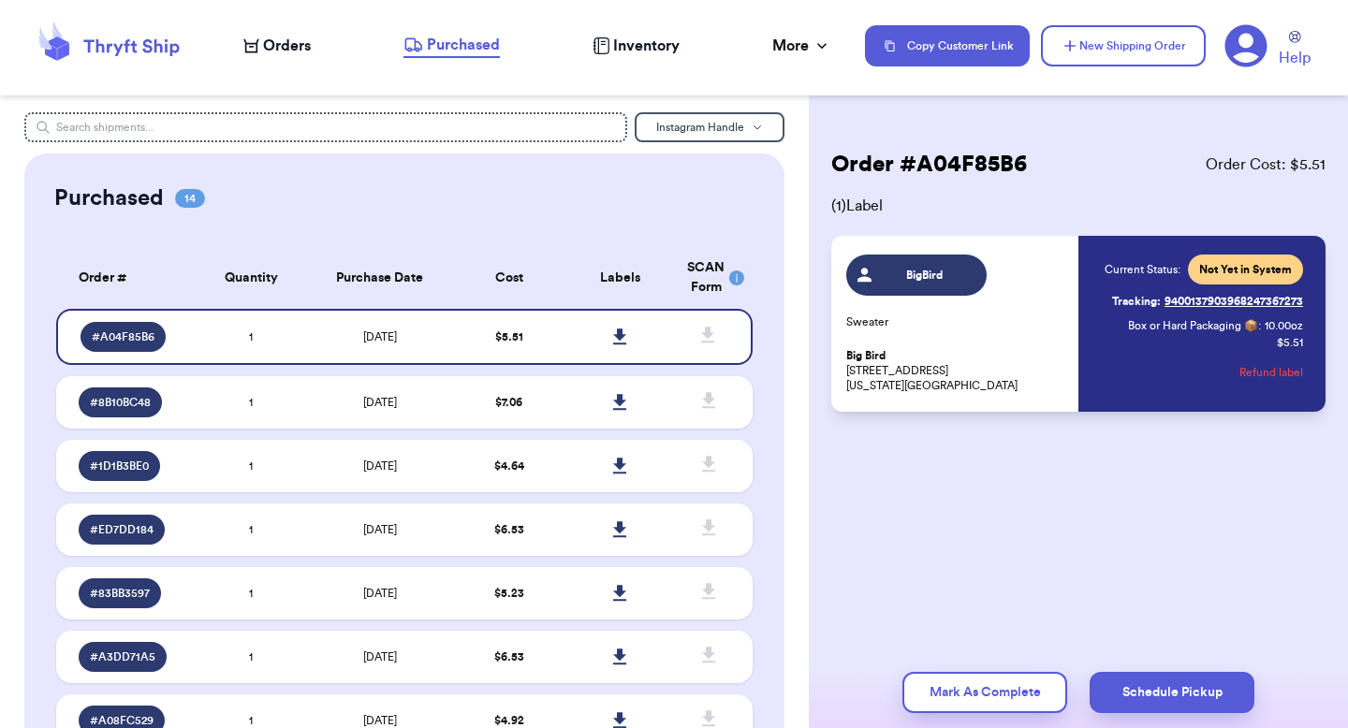
click at [1273, 373] on button "Refund label" at bounding box center [1272, 372] width 64 height 41
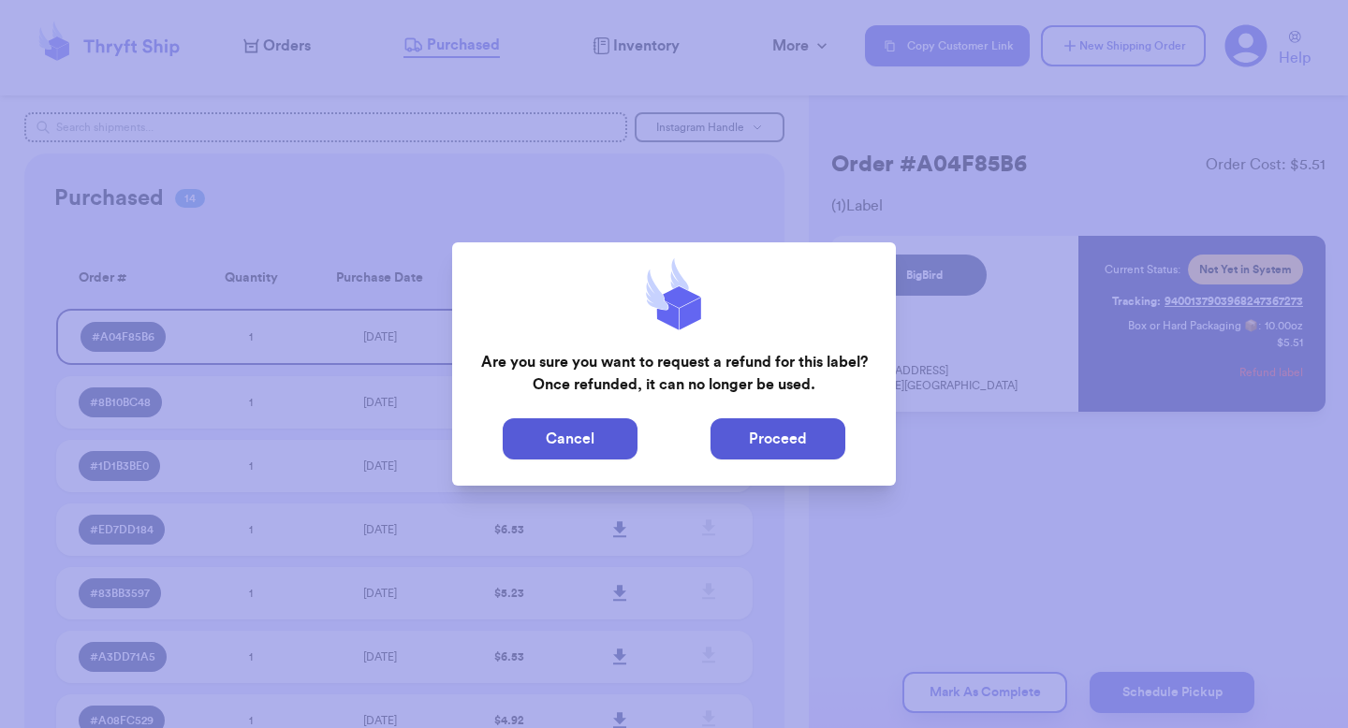
click at [785, 441] on button "Proceed" at bounding box center [778, 439] width 135 height 41
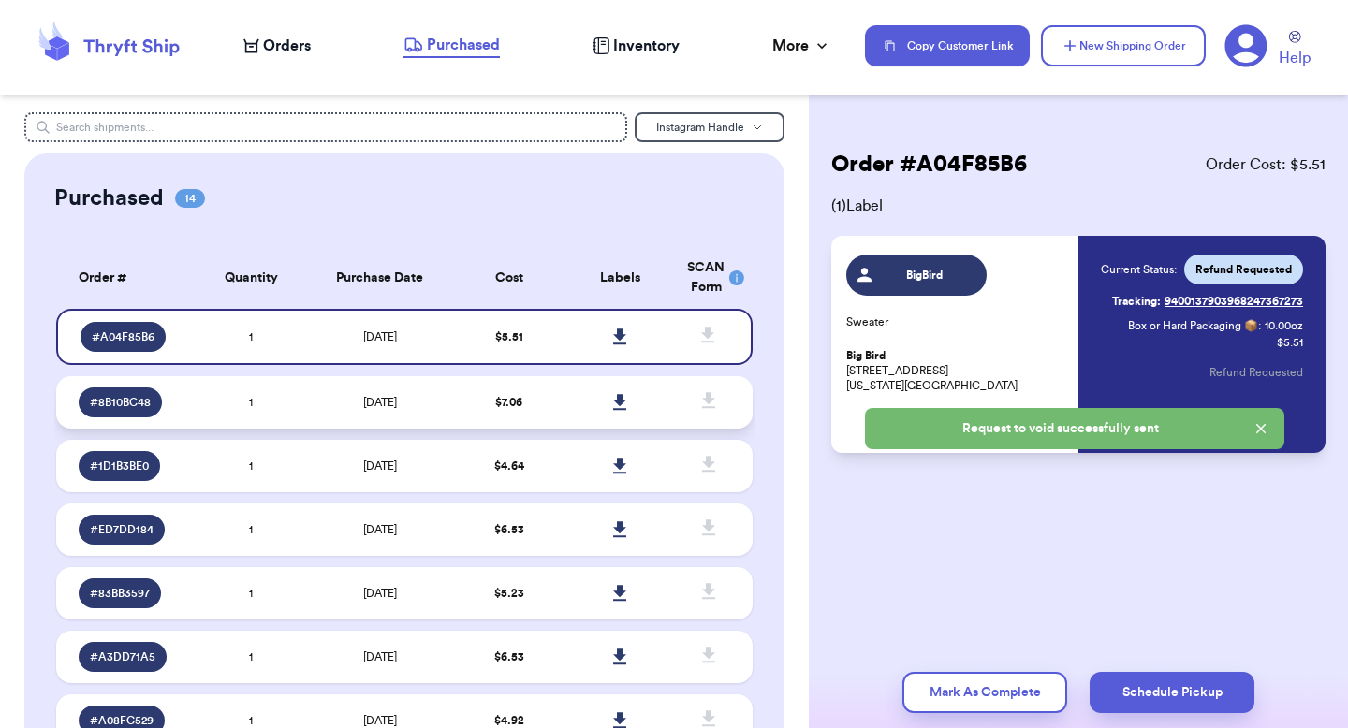
click at [669, 406] on td at bounding box center [620, 402] width 111 height 52
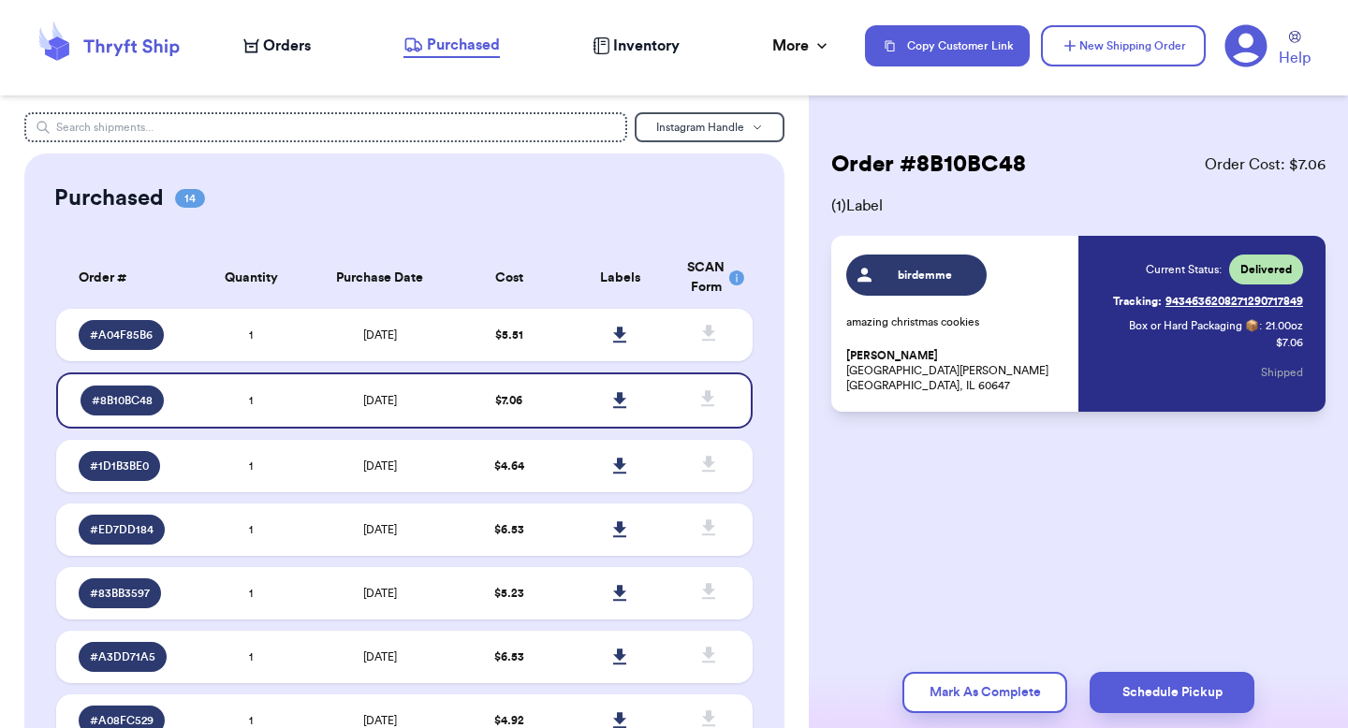
click at [265, 58] on nav "Orders Purchased Inventory More Stats Completed Orders Payments Payouts Copy Cu…" at bounding box center [787, 46] width 1124 height 62
click at [269, 45] on span "Orders" at bounding box center [287, 46] width 48 height 22
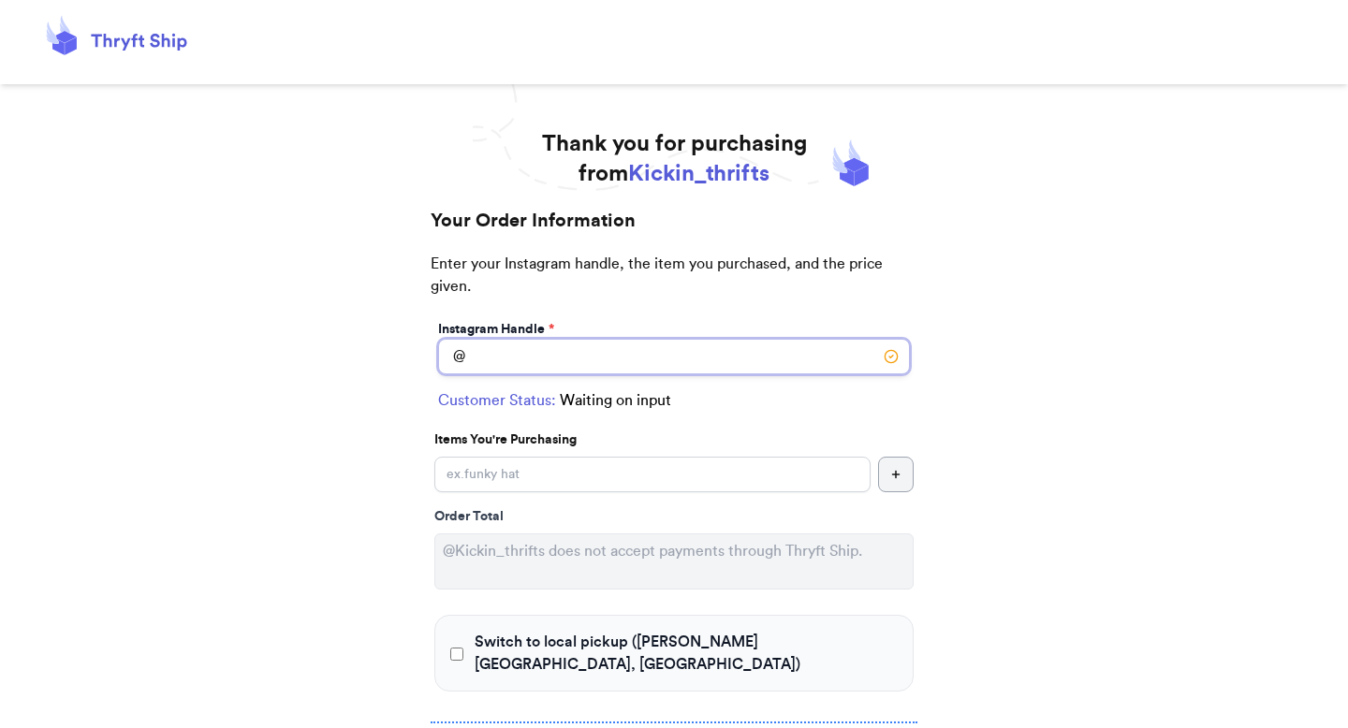
click at [599, 345] on input "Switch to local pickup ([PERSON_NAME][GEOGRAPHIC_DATA], [GEOGRAPHIC_DATA])" at bounding box center [674, 357] width 472 height 36
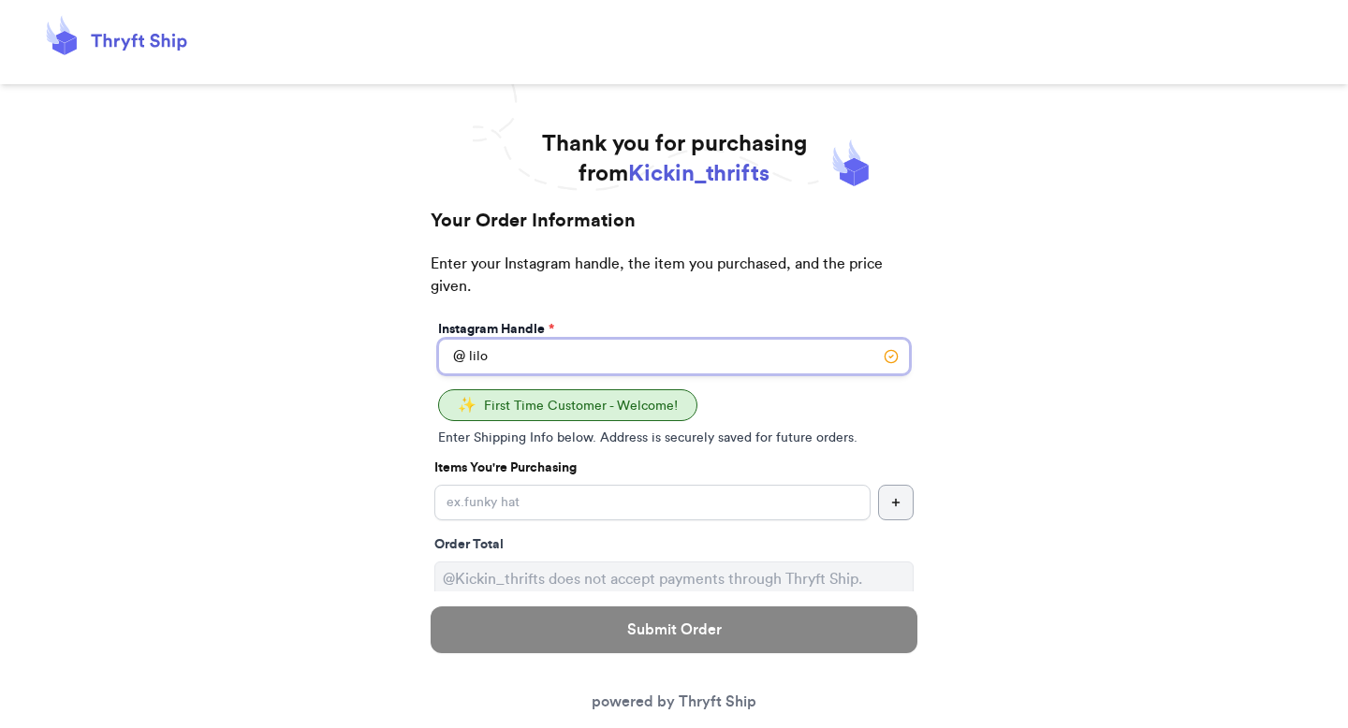
type input "lilo"
click at [544, 505] on input "Switch to local pickup ([PERSON_NAME][GEOGRAPHIC_DATA], [GEOGRAPHIC_DATA])" at bounding box center [652, 503] width 436 height 36
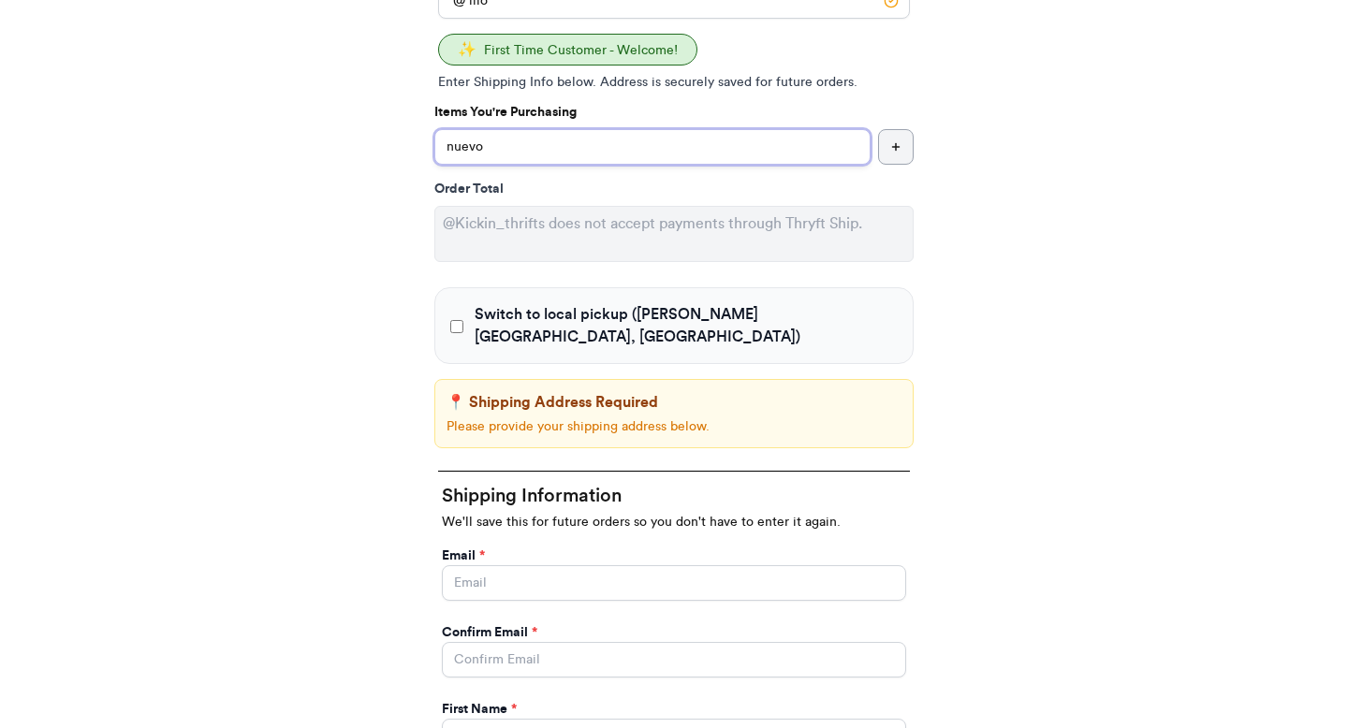
scroll to position [383, 0]
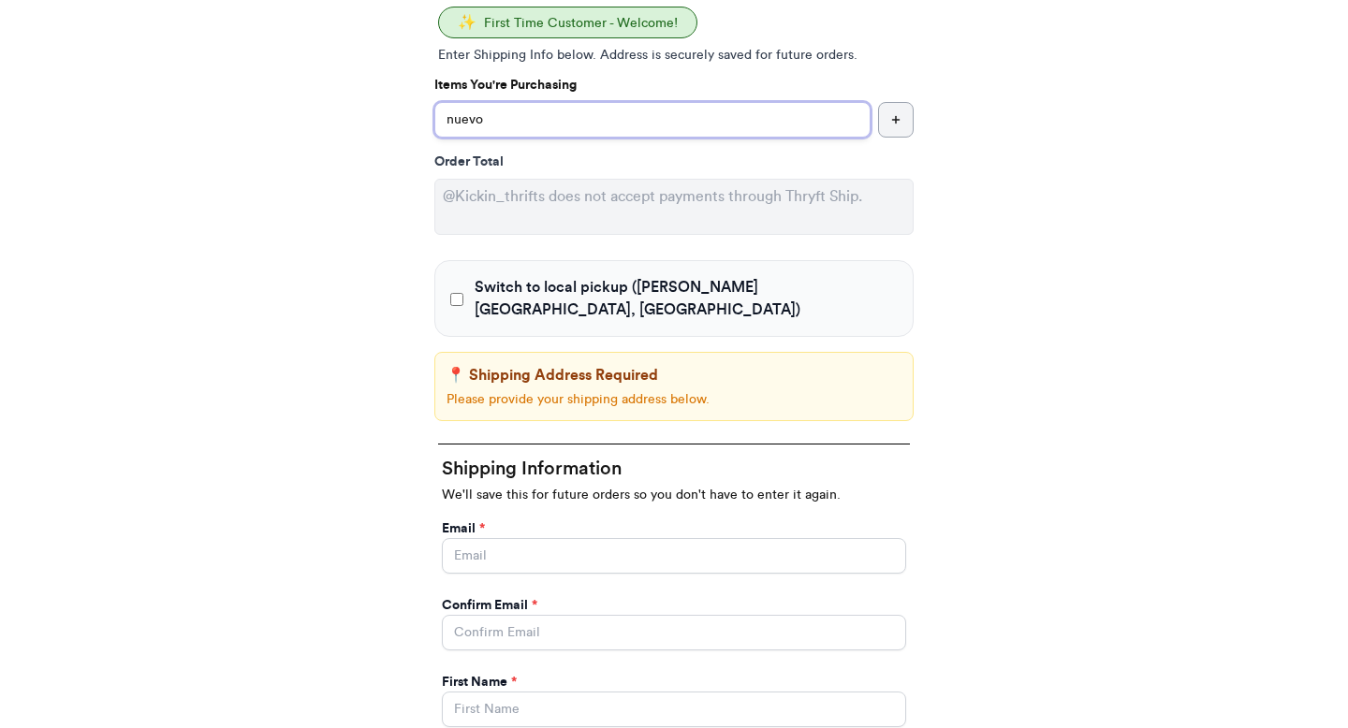
type input "nuevo"
click at [514, 538] on input "Switch to local pickup ([PERSON_NAME][GEOGRAPHIC_DATA], [GEOGRAPHIC_DATA])" at bounding box center [674, 556] width 464 height 36
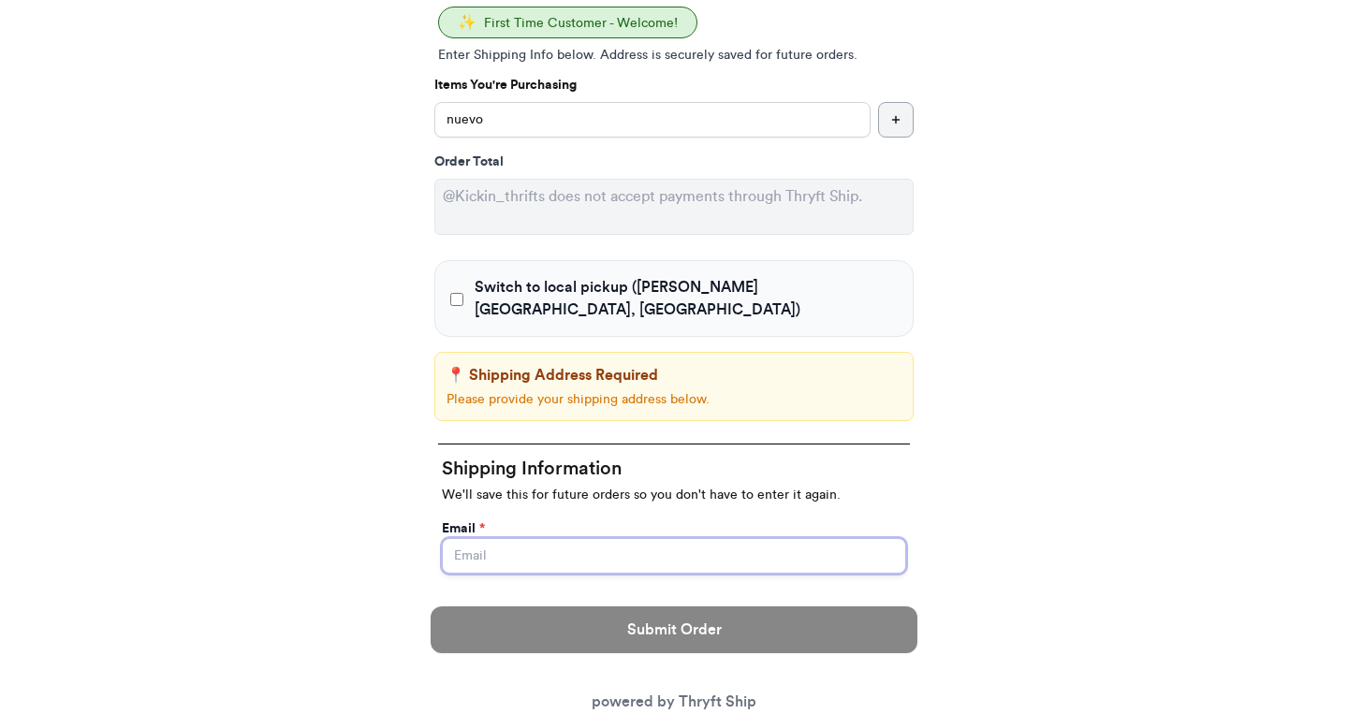
type input "[EMAIL_ADDRESS][DOMAIN_NAME]"
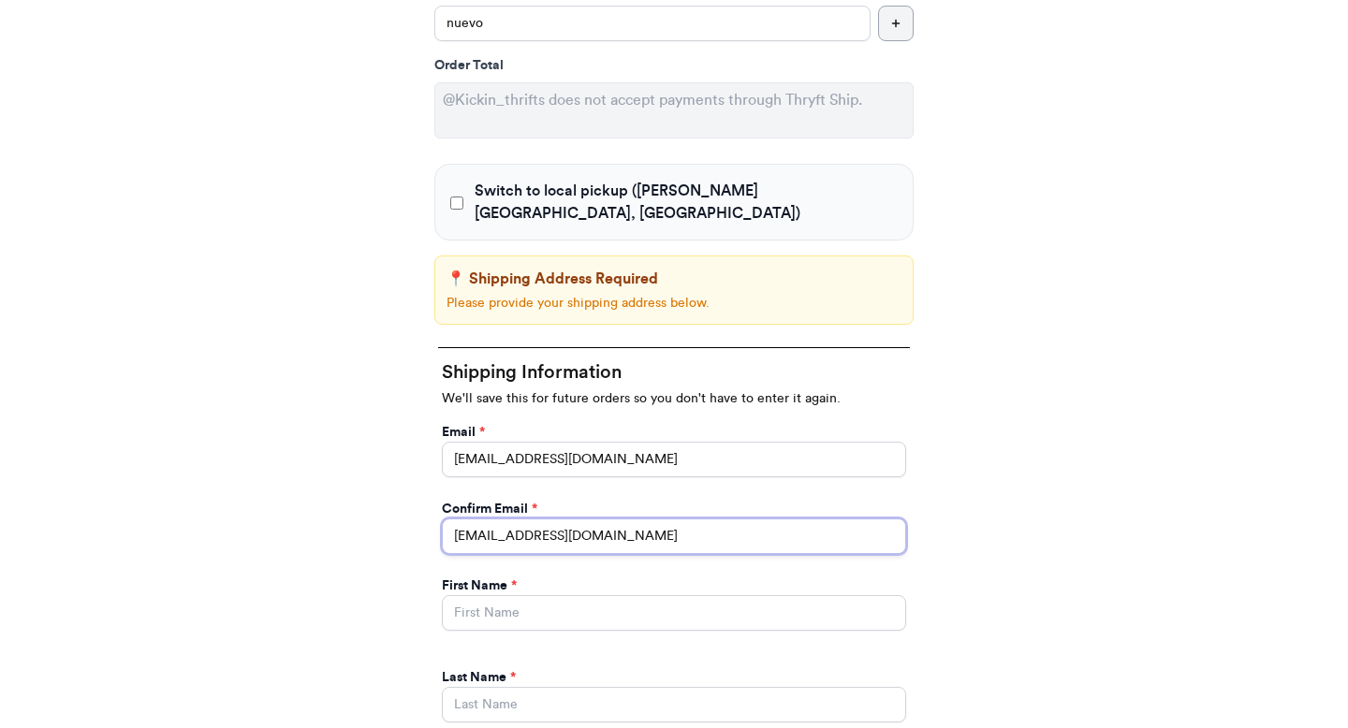
scroll to position [488, 0]
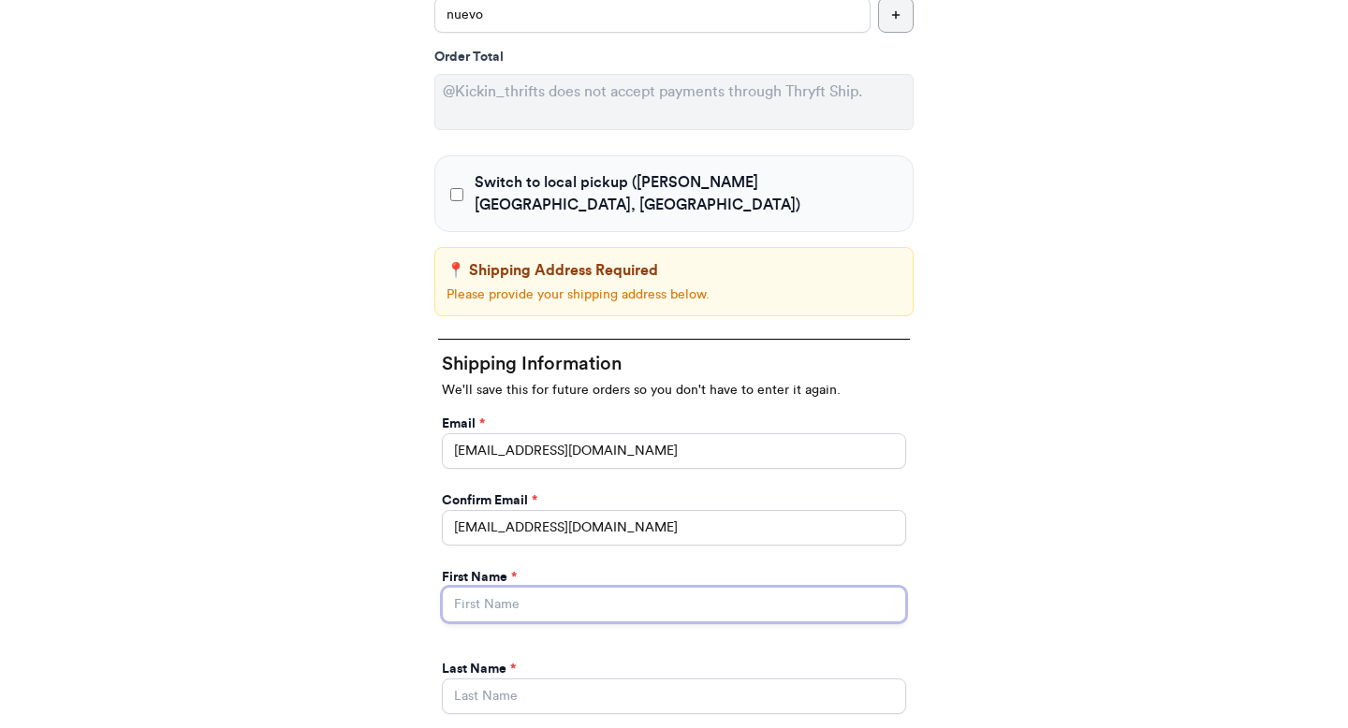
click at [496, 591] on input "Switch to local pickup ([PERSON_NAME][GEOGRAPHIC_DATA], [GEOGRAPHIC_DATA])" at bounding box center [674, 605] width 464 height 36
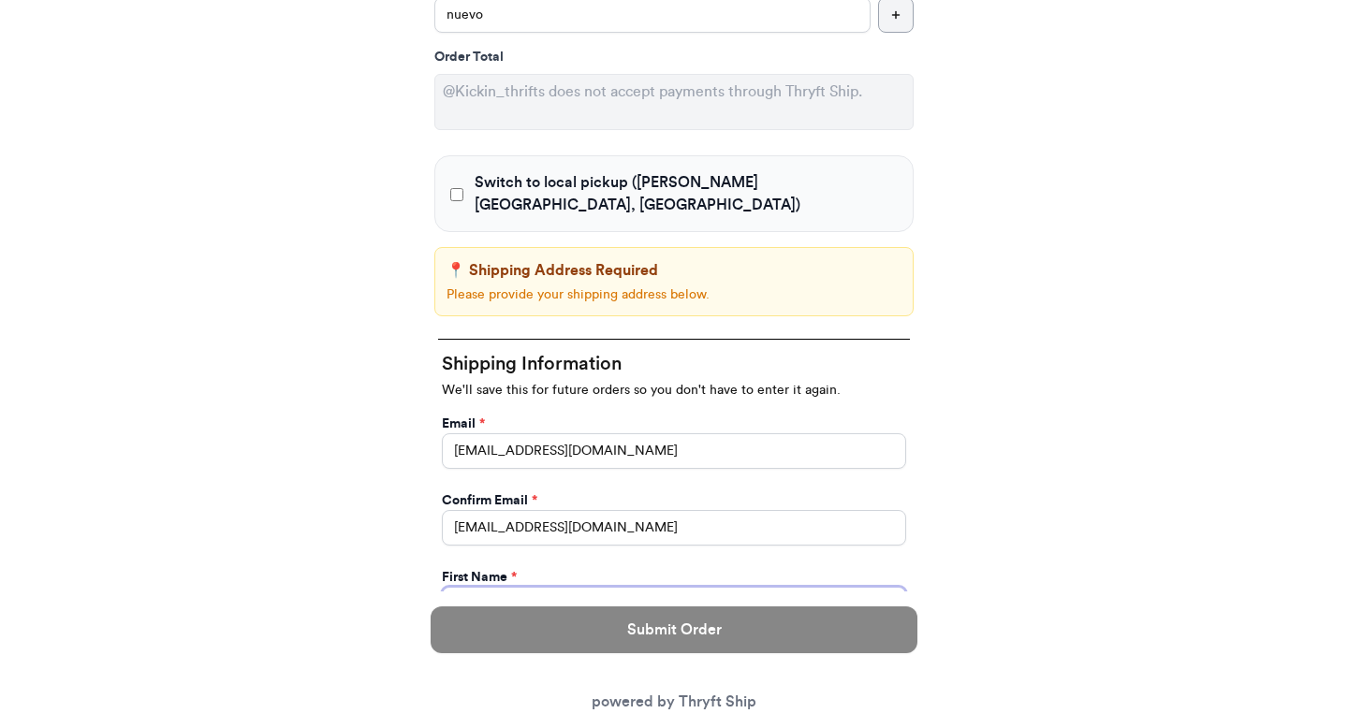
type input "Valeria"
type input "Brenner"
type input "269 hull street"
type input "apt 211"
select select "GA"
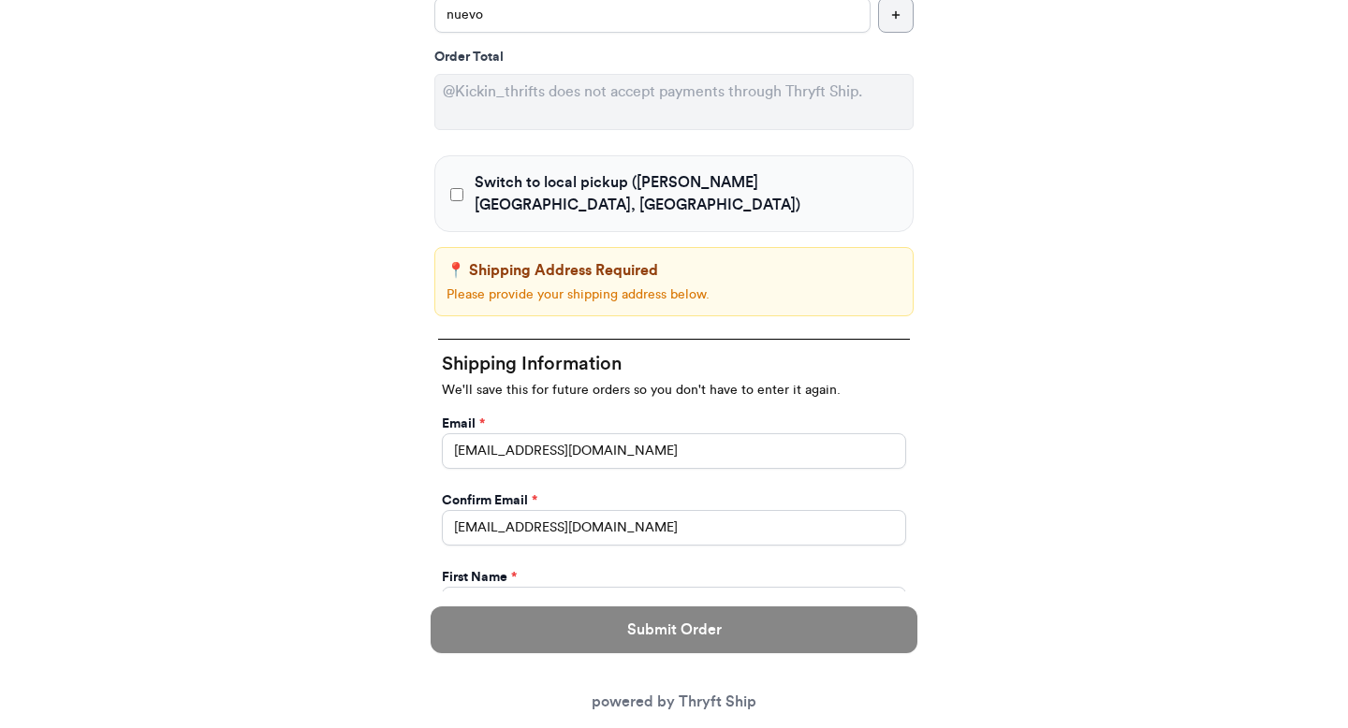
type input "[GEOGRAPHIC_DATA]"
type input "30601"
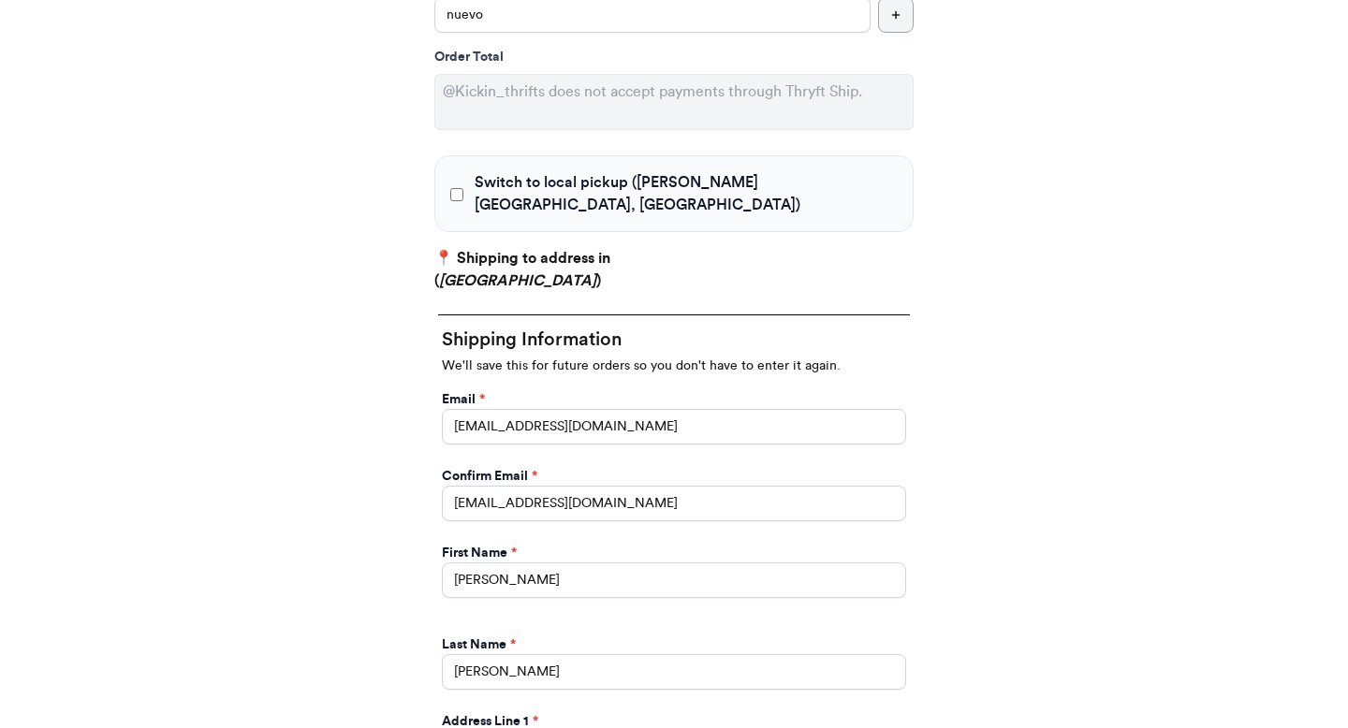
scroll to position [1132, 0]
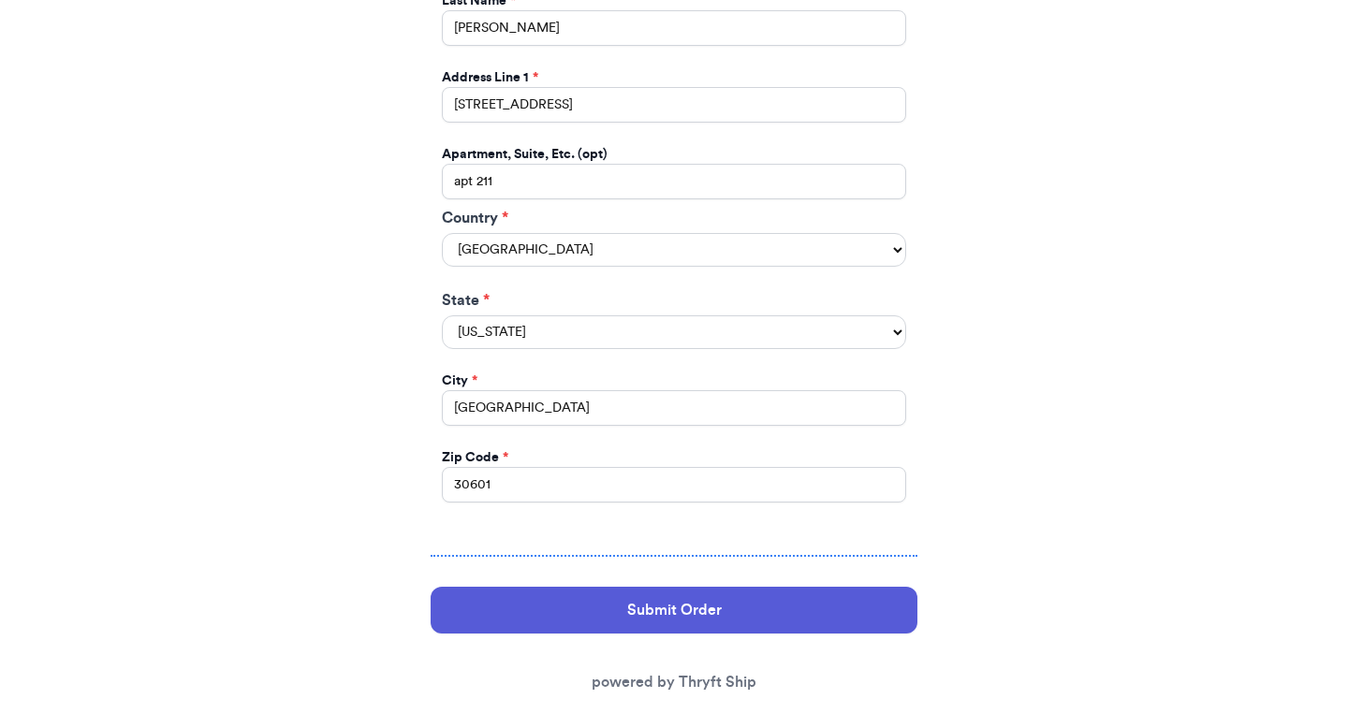
click at [508, 595] on button "Submit Order" at bounding box center [674, 610] width 487 height 47
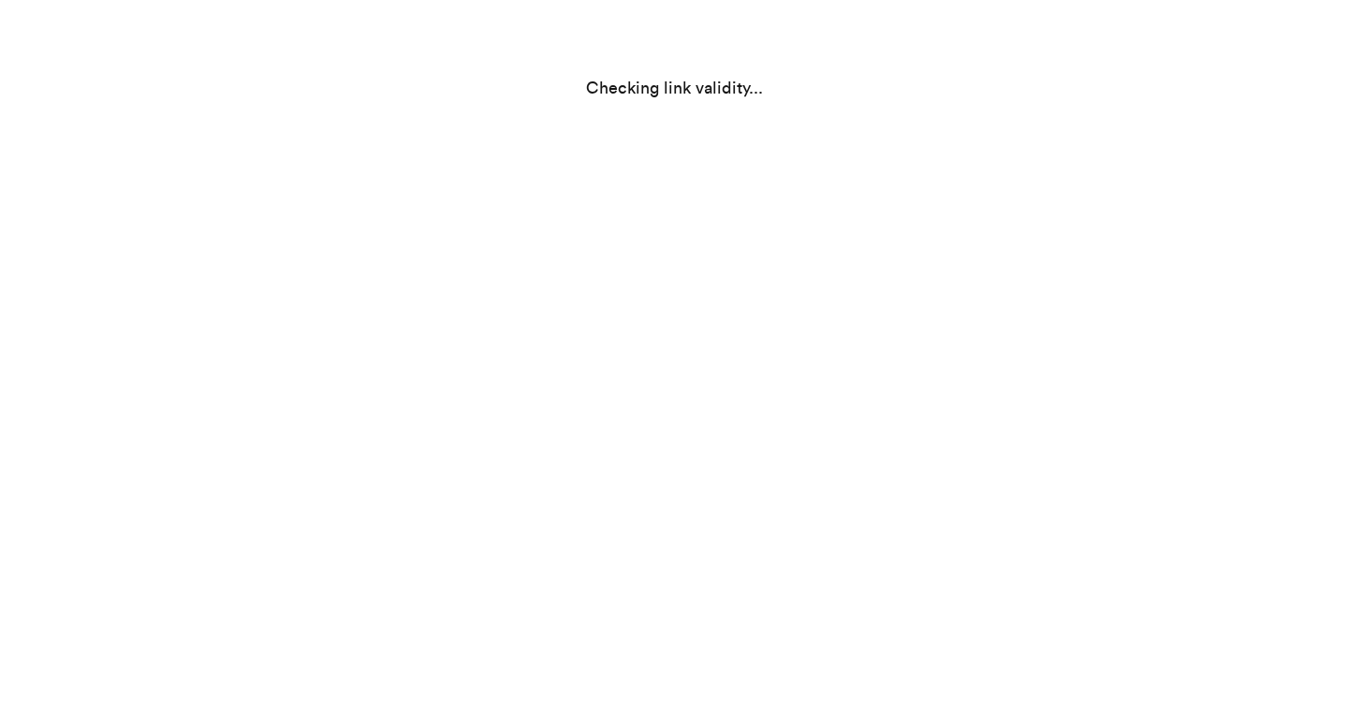
select select "GA"
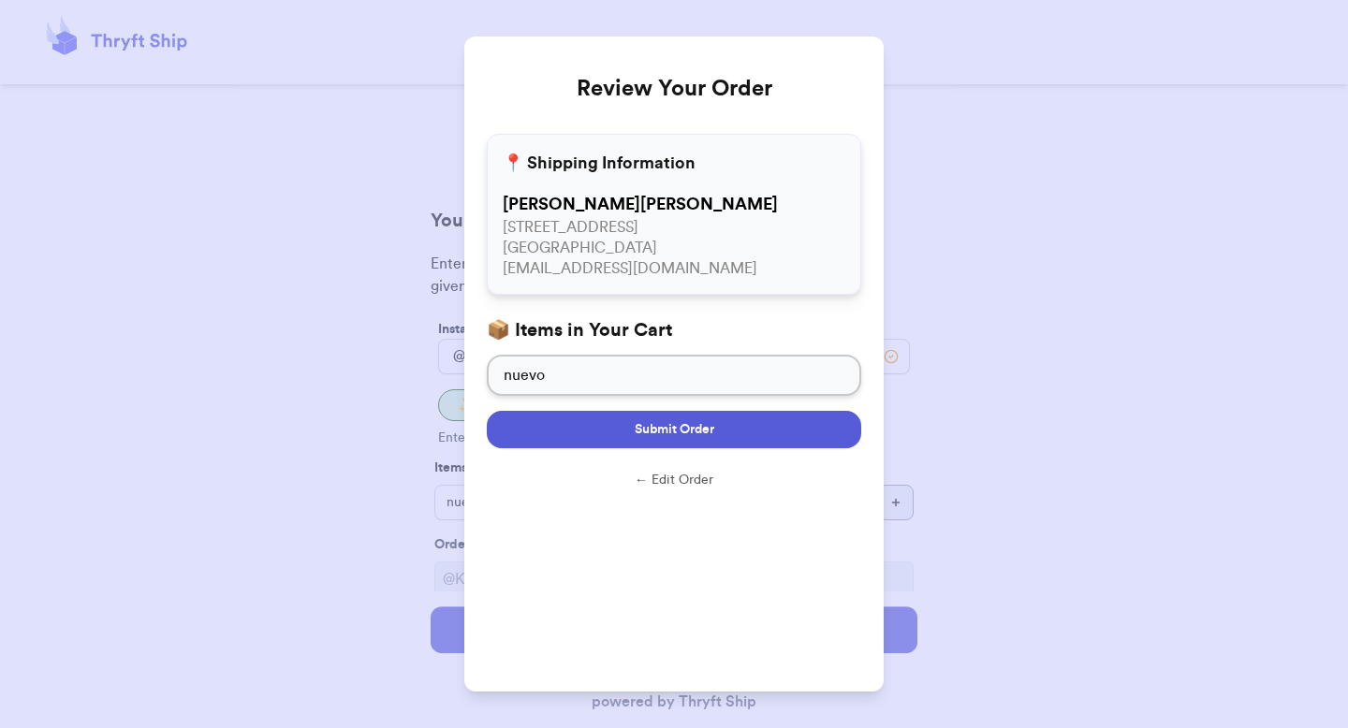
click at [605, 429] on button "Submit Order" at bounding box center [674, 429] width 375 height 37
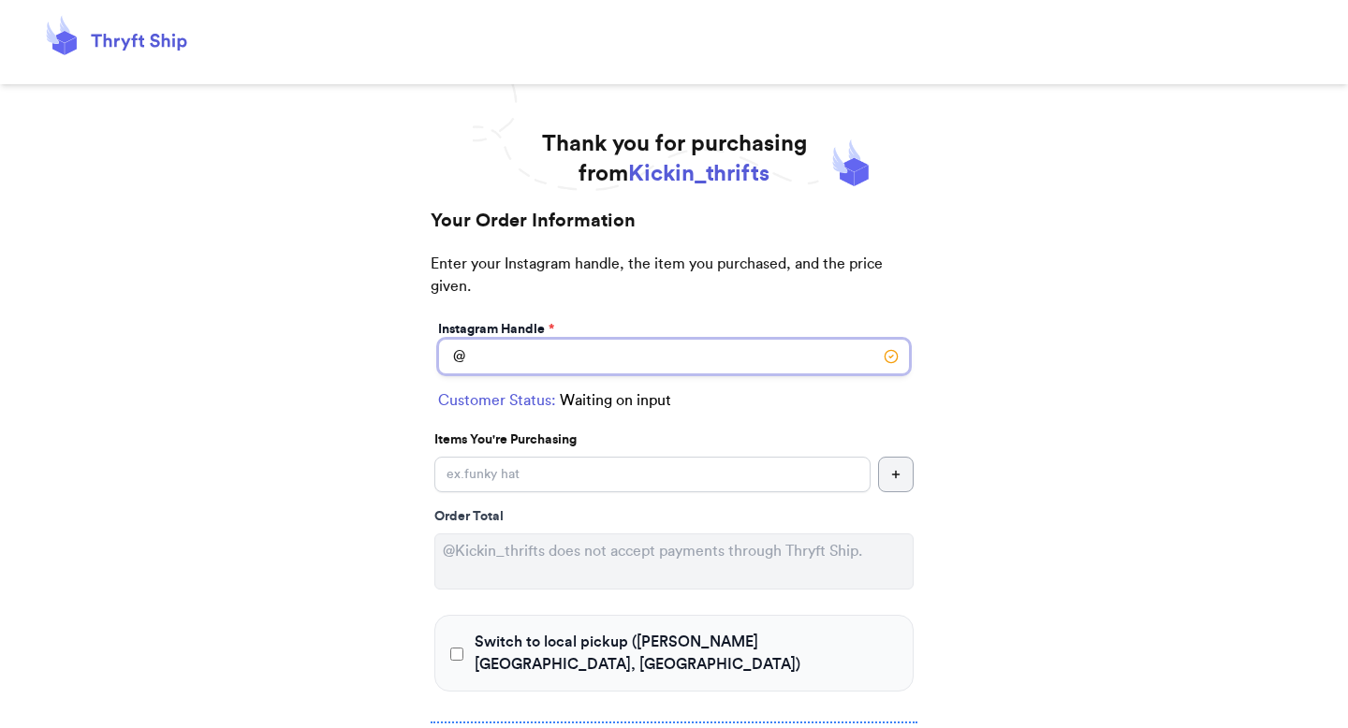
click at [613, 340] on input "Switch to local pickup ([PERSON_NAME][GEOGRAPHIC_DATA], [GEOGRAPHIC_DATA])" at bounding box center [674, 357] width 472 height 36
type input "lilo"
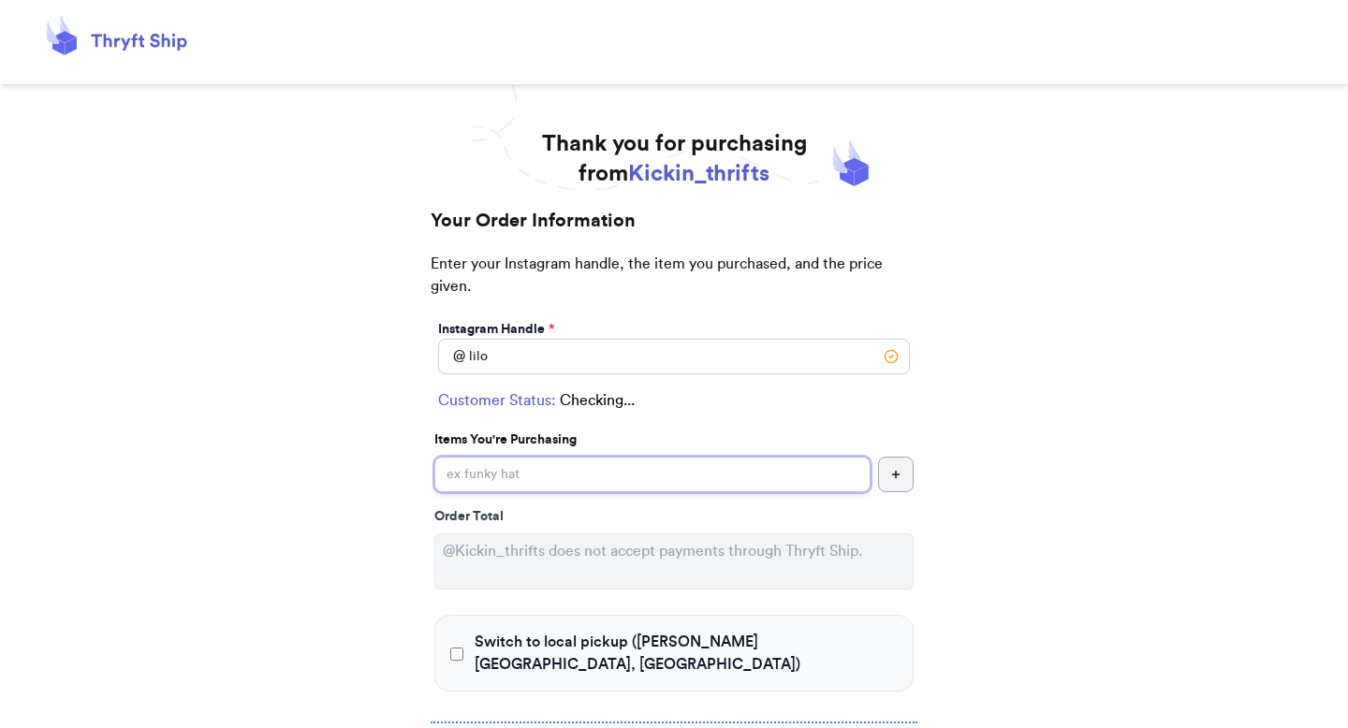
select select "GA"
type input "[GEOGRAPHIC_DATA]"
type input "30601"
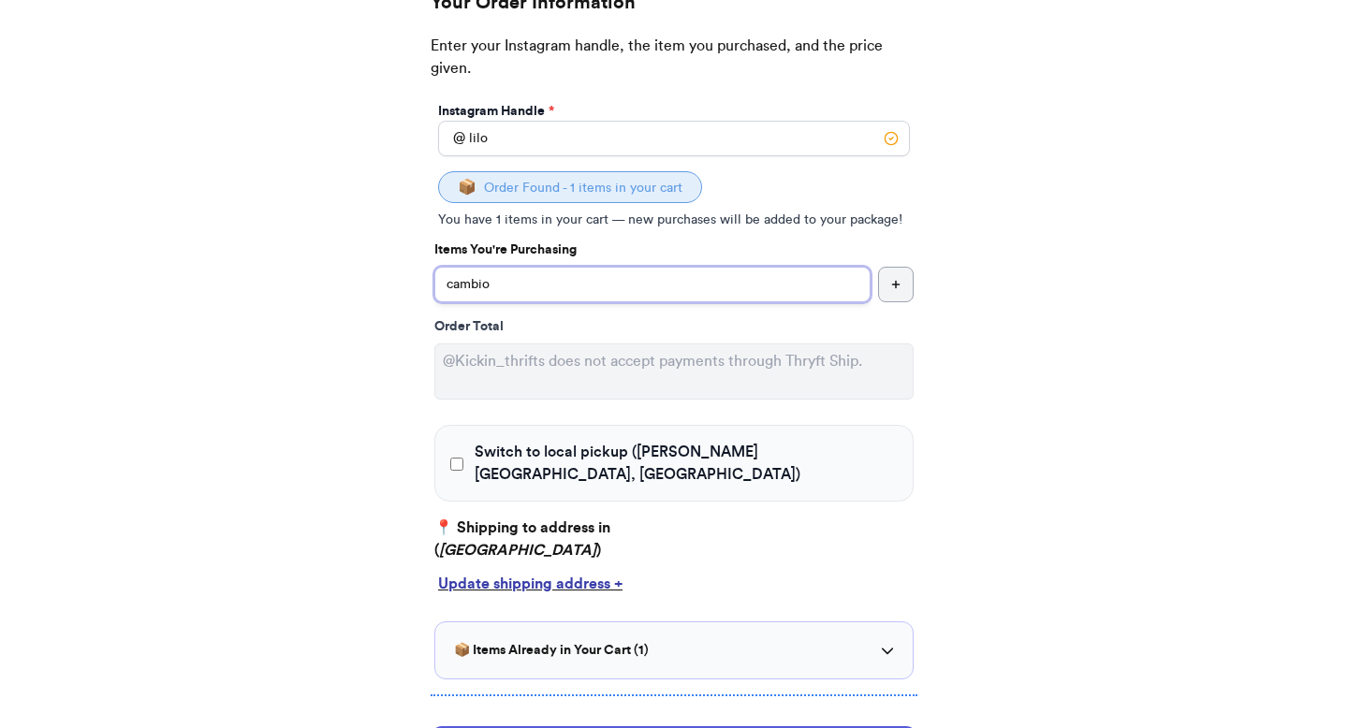
type input "cambio"
click at [553, 460] on span "Switch to local pickup ([PERSON_NAME][GEOGRAPHIC_DATA], [GEOGRAPHIC_DATA])" at bounding box center [686, 463] width 423 height 45
click at [463, 460] on input "Switch to local pickup ([PERSON_NAME][GEOGRAPHIC_DATA], [GEOGRAPHIC_DATA])" at bounding box center [456, 464] width 13 height 19
checkbox input "true"
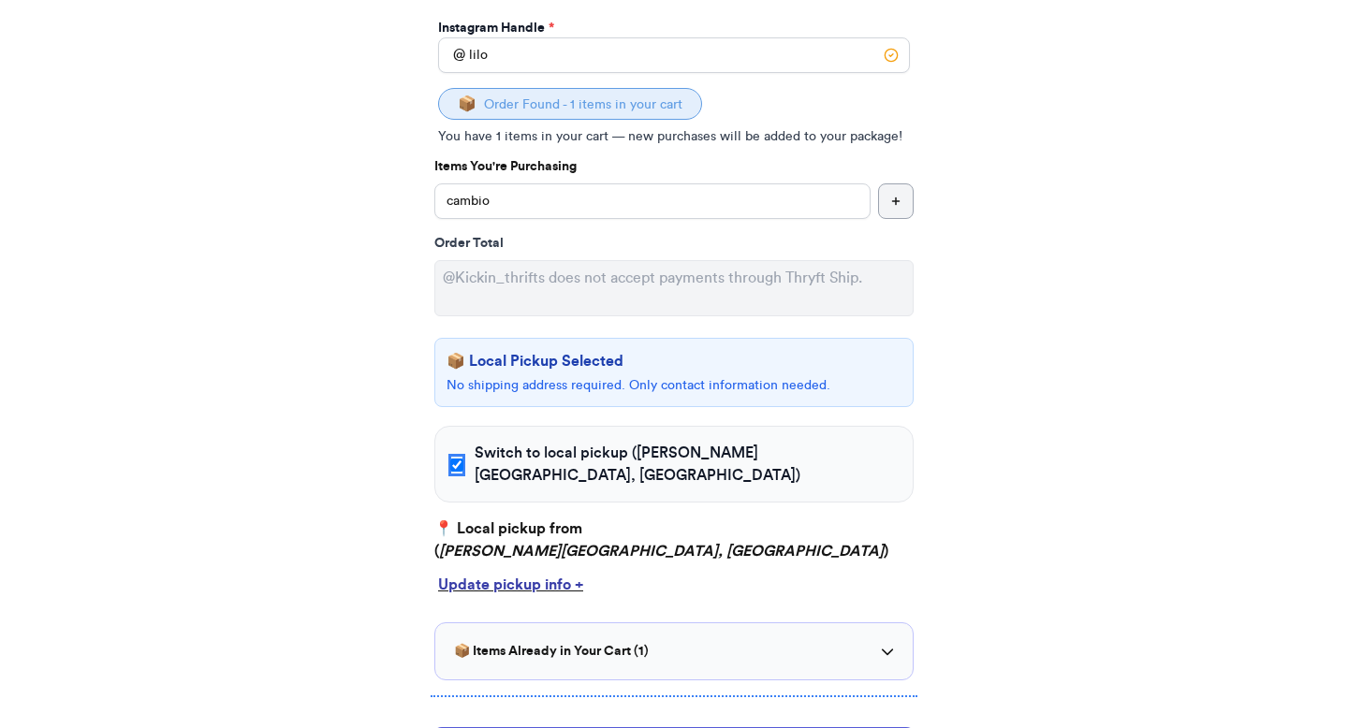
scroll to position [399, 0]
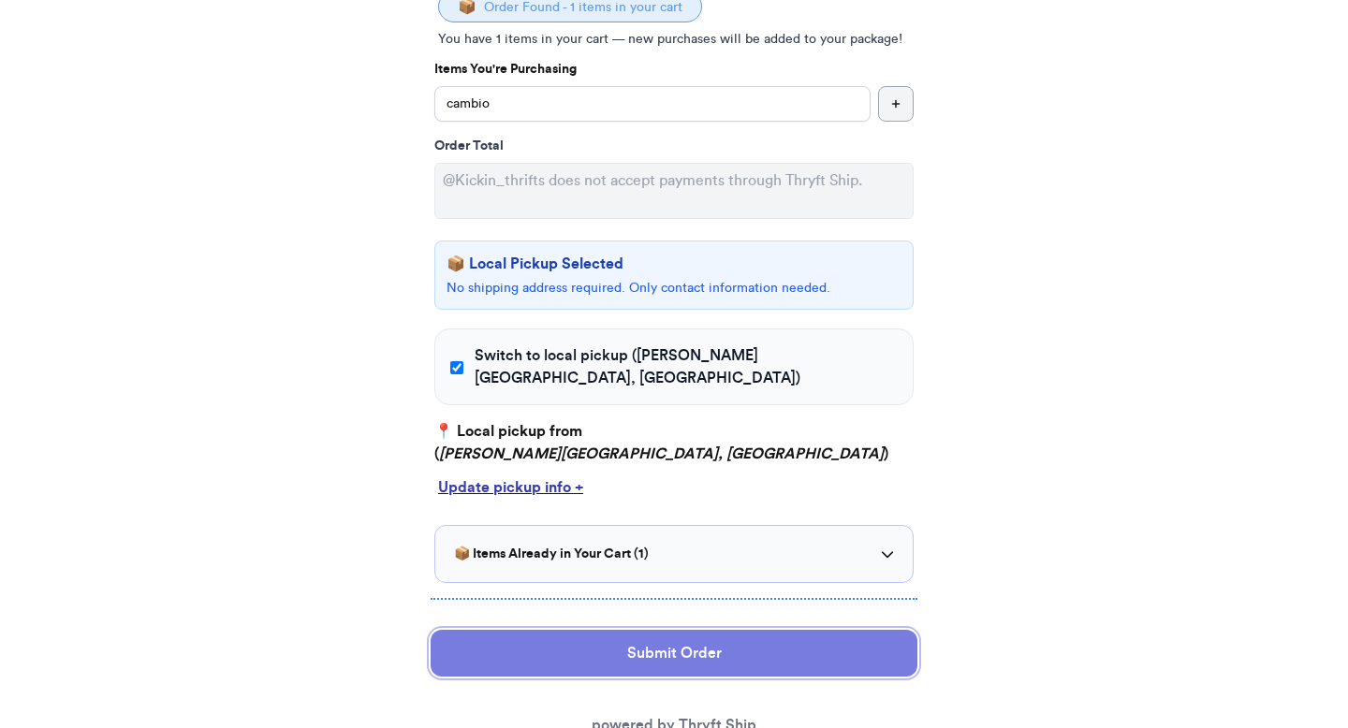
click at [642, 630] on button "Submit Order" at bounding box center [674, 653] width 487 height 47
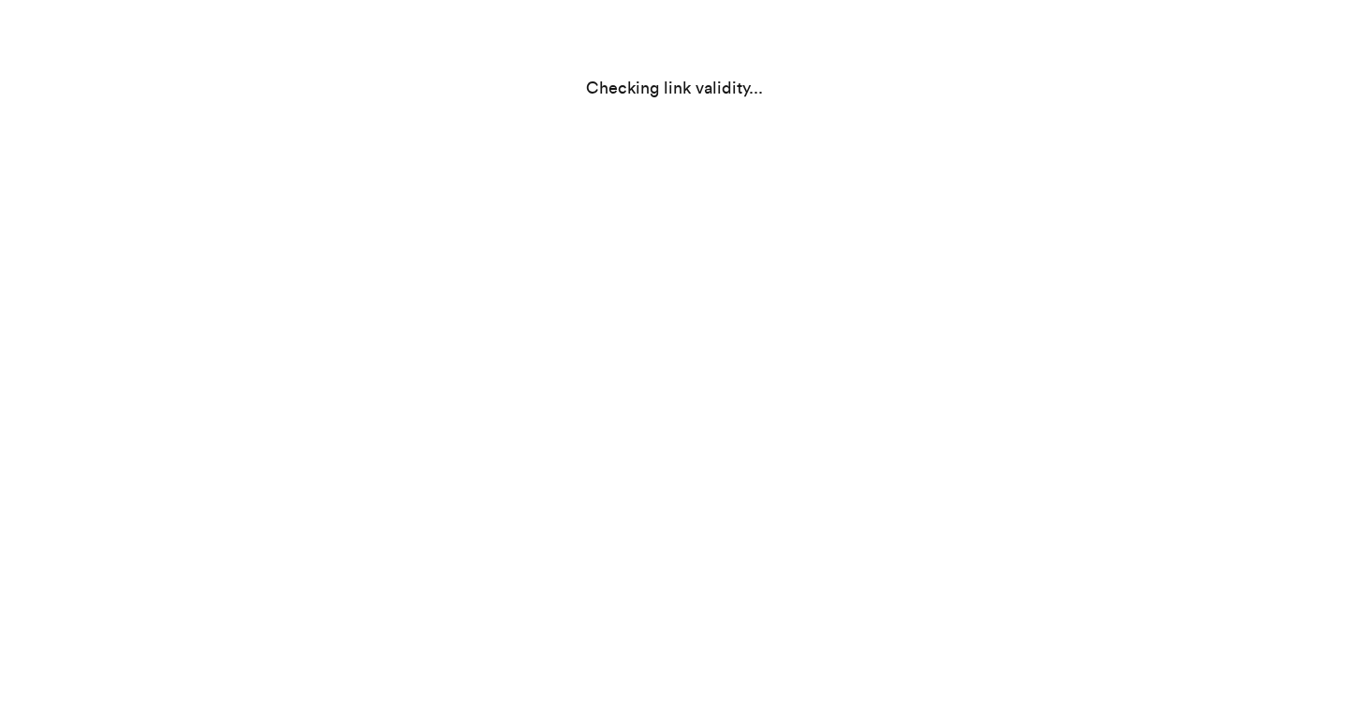
scroll to position [0, 0]
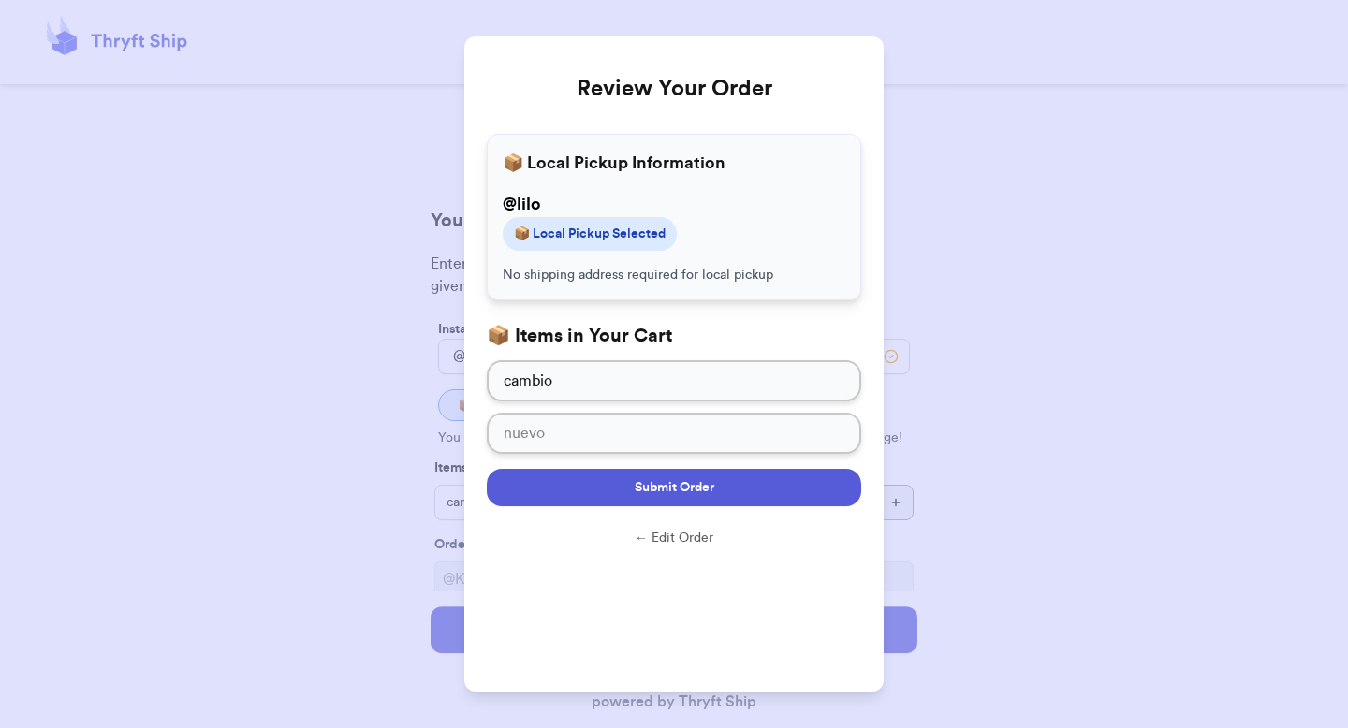
click at [681, 498] on button "Submit Order" at bounding box center [674, 487] width 375 height 37
